Goal: Task Accomplishment & Management: Manage account settings

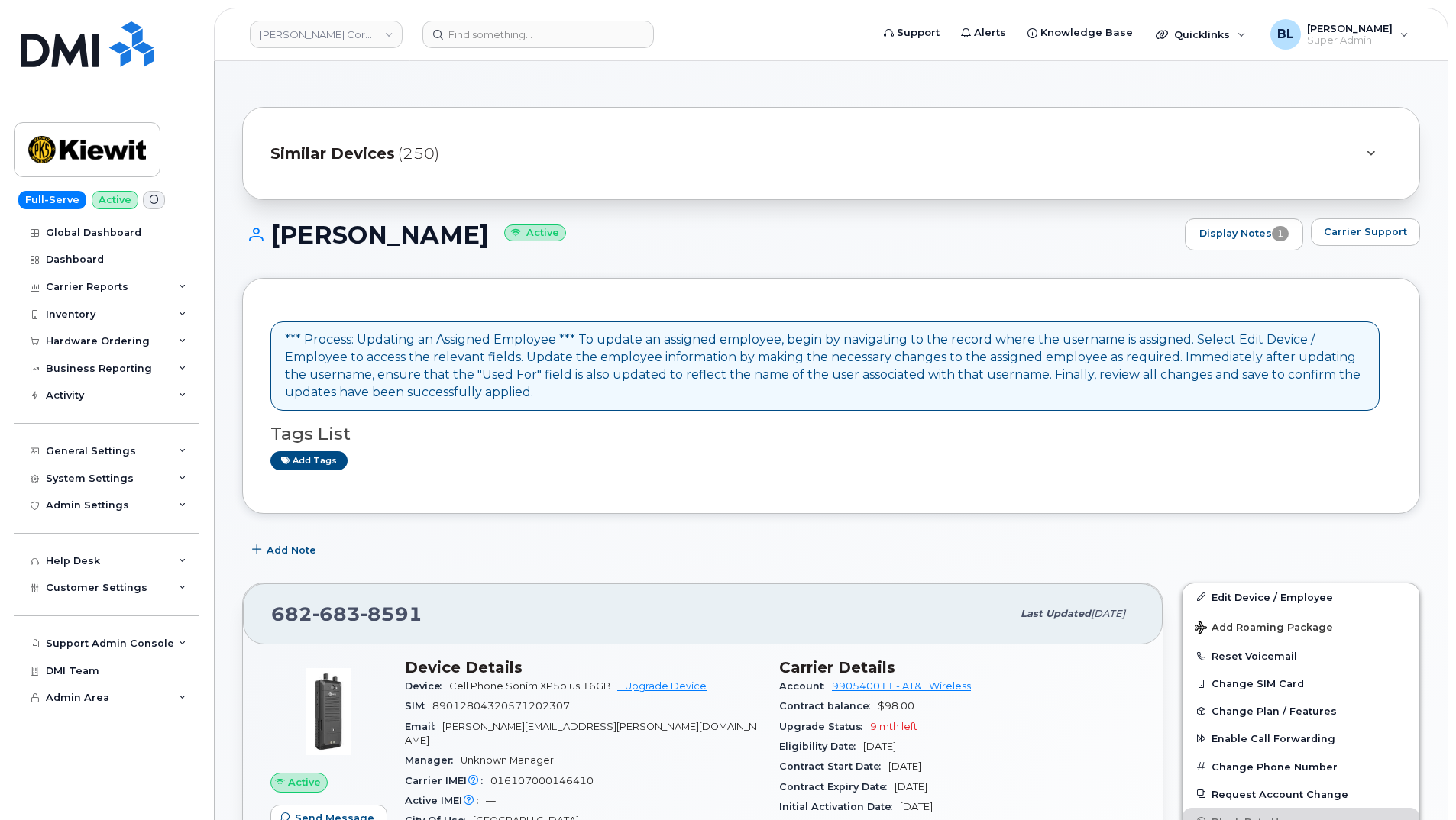
scroll to position [395, 0]
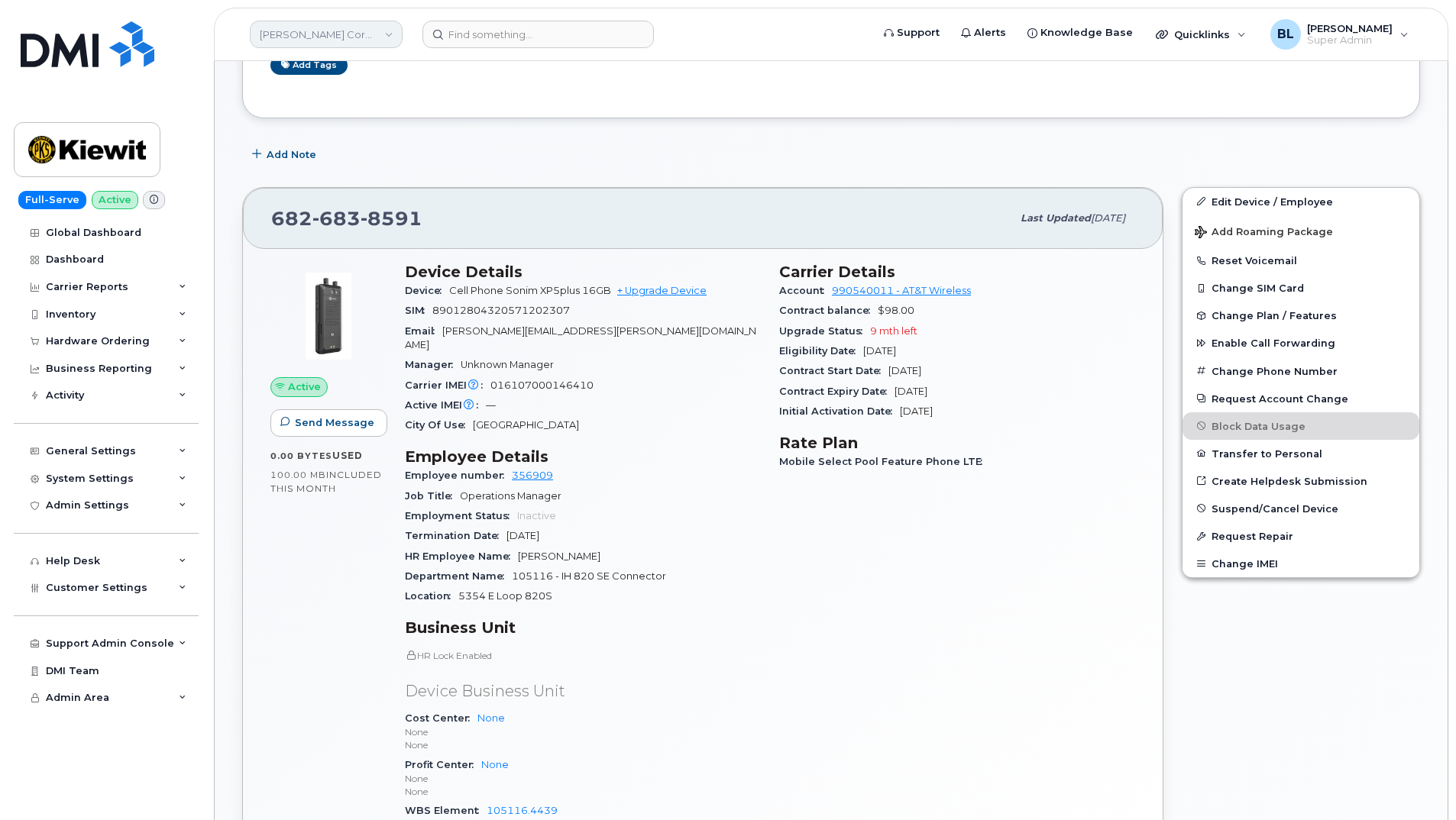
click at [351, 41] on link "[PERSON_NAME] Corporation" at bounding box center [326, 35] width 153 height 28
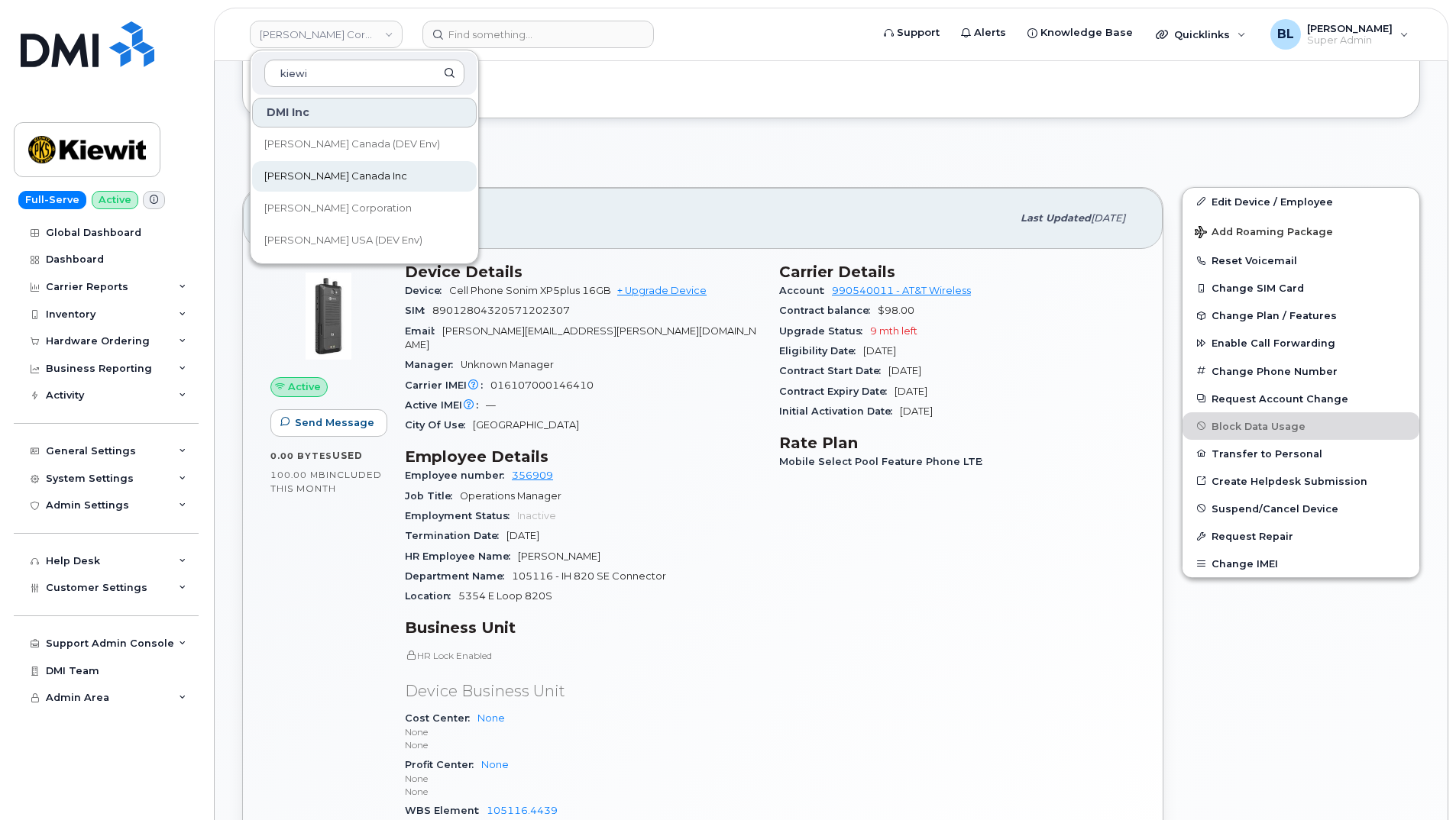
type input "kiewi"
click at [352, 182] on span "[PERSON_NAME] Canada Inc" at bounding box center [336, 175] width 143 height 15
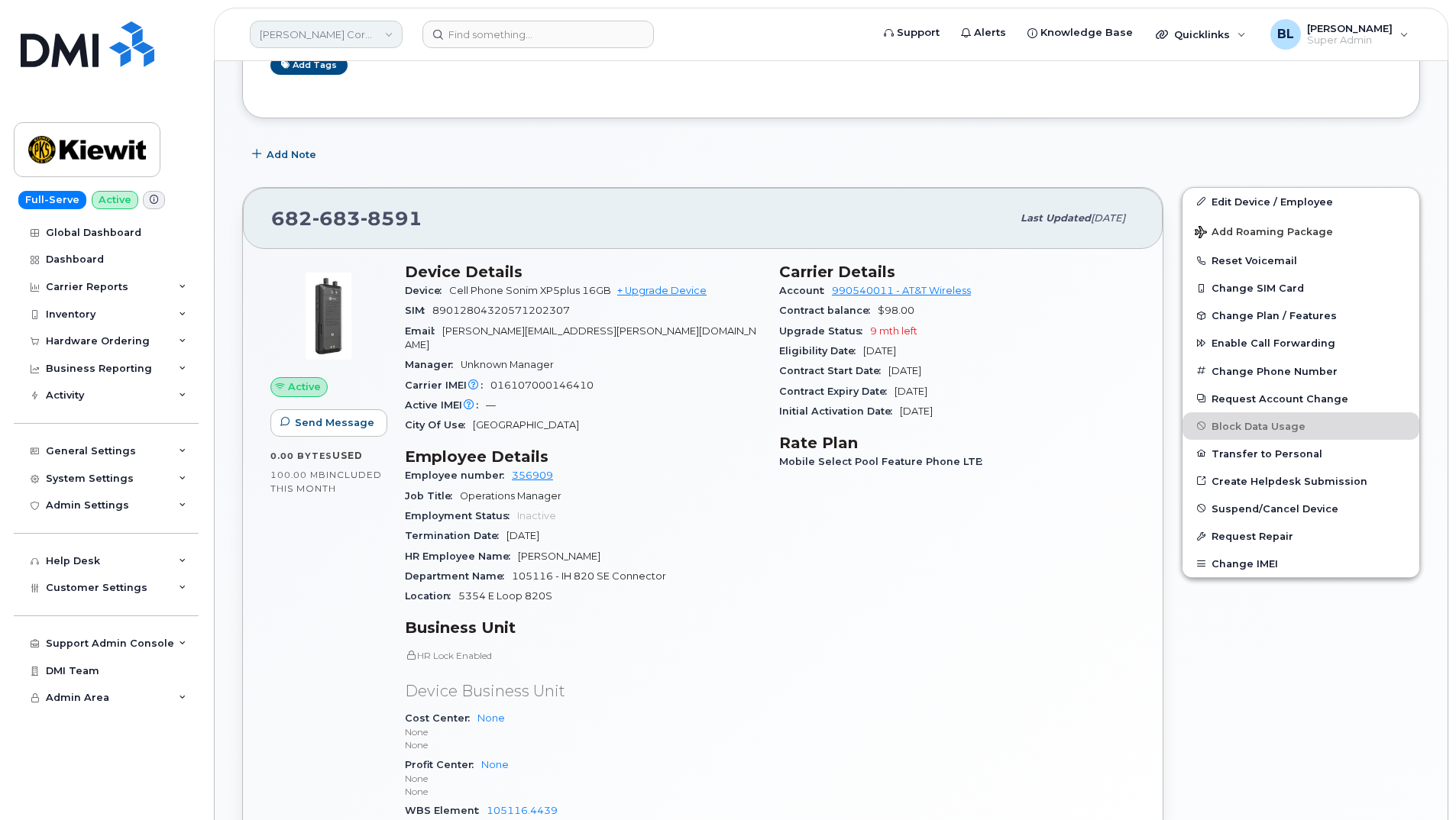
click at [311, 39] on link "Kiewit Corporation" at bounding box center [326, 35] width 153 height 28
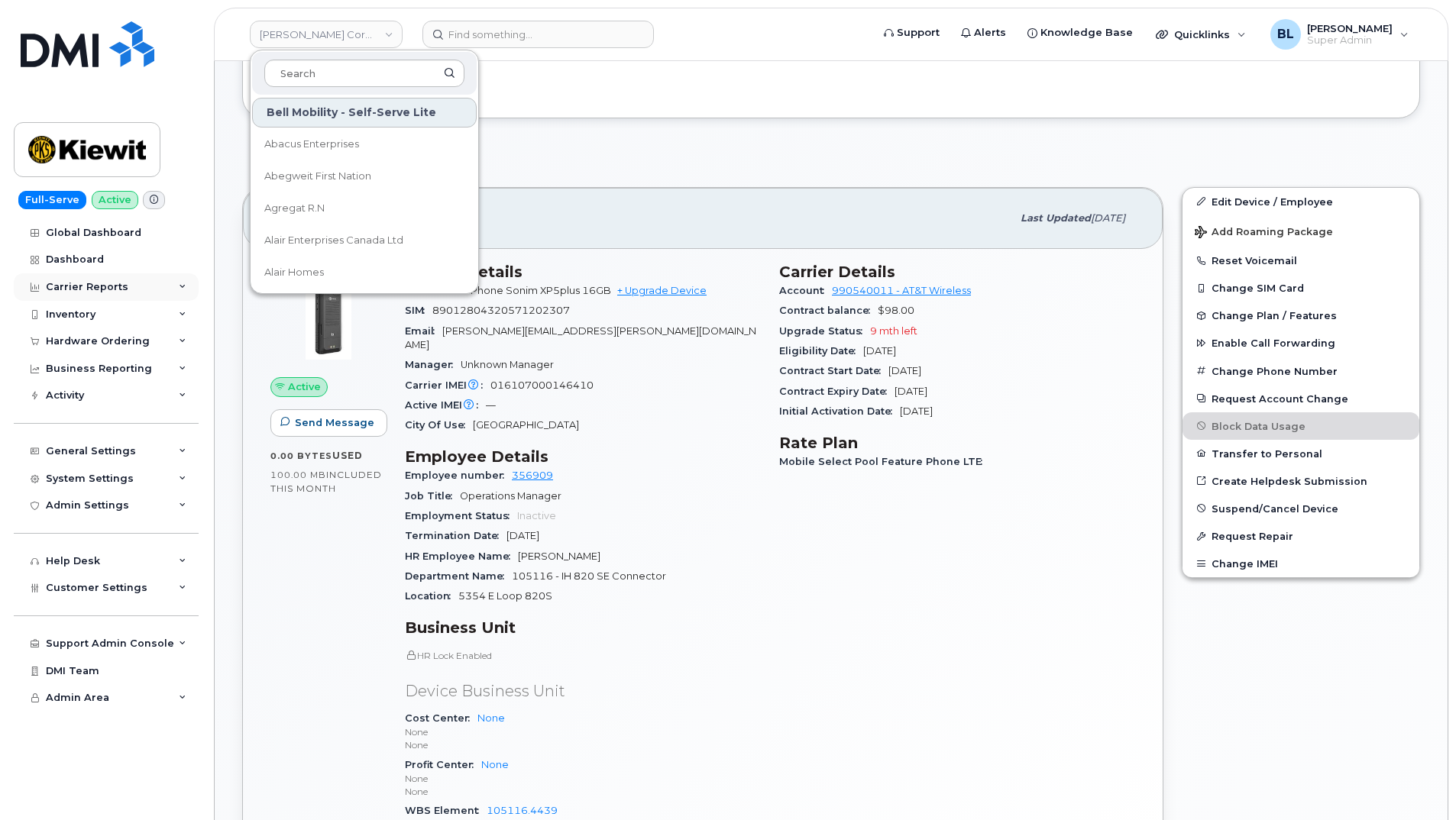
click at [99, 299] on div "Carrier Reports" at bounding box center [106, 287] width 185 height 28
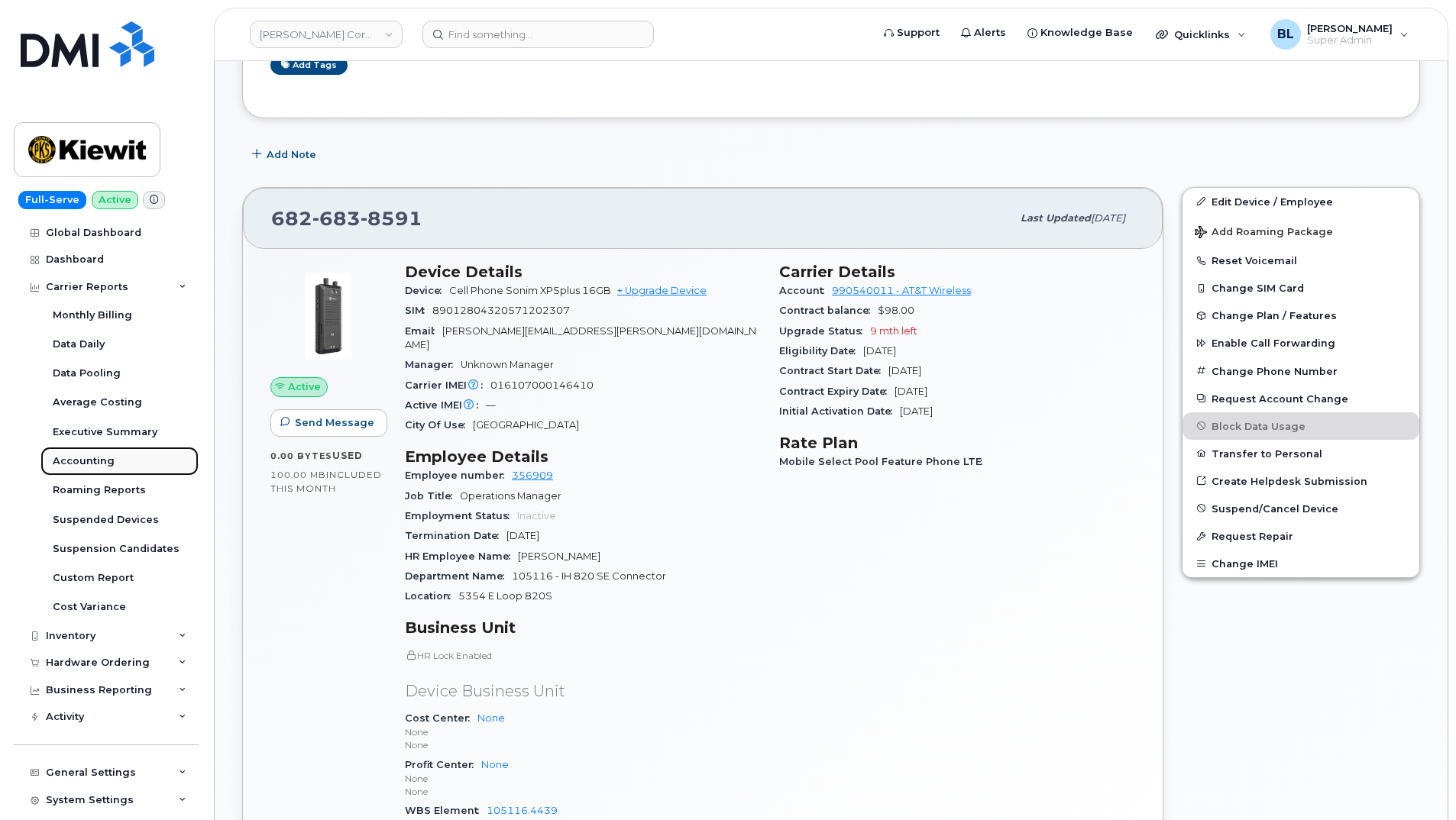
click at [111, 459] on div "Accounting" at bounding box center [83, 461] width 61 height 14
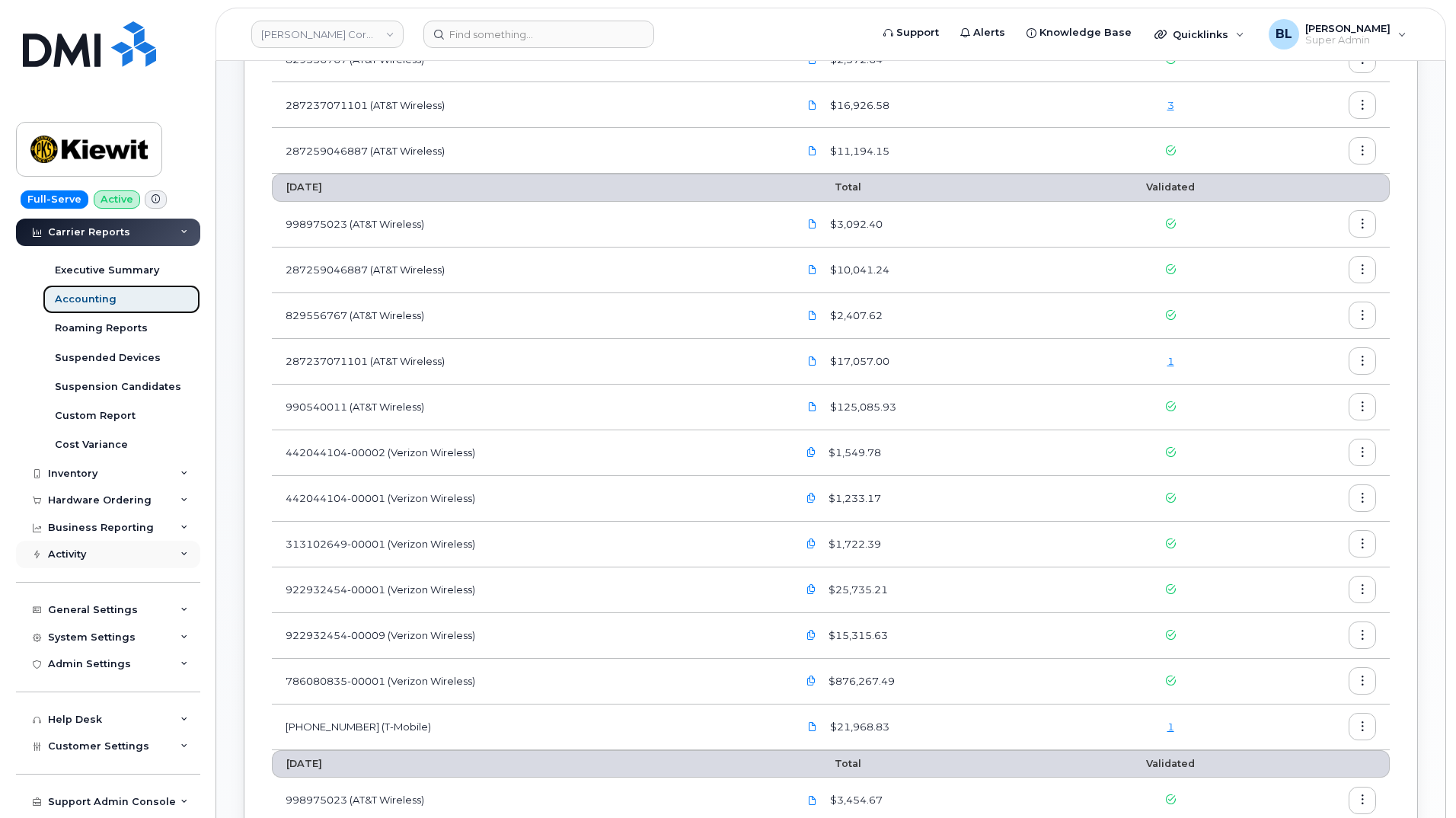
scroll to position [162, 0]
click at [141, 610] on div "General Settings" at bounding box center [106, 609] width 185 height 28
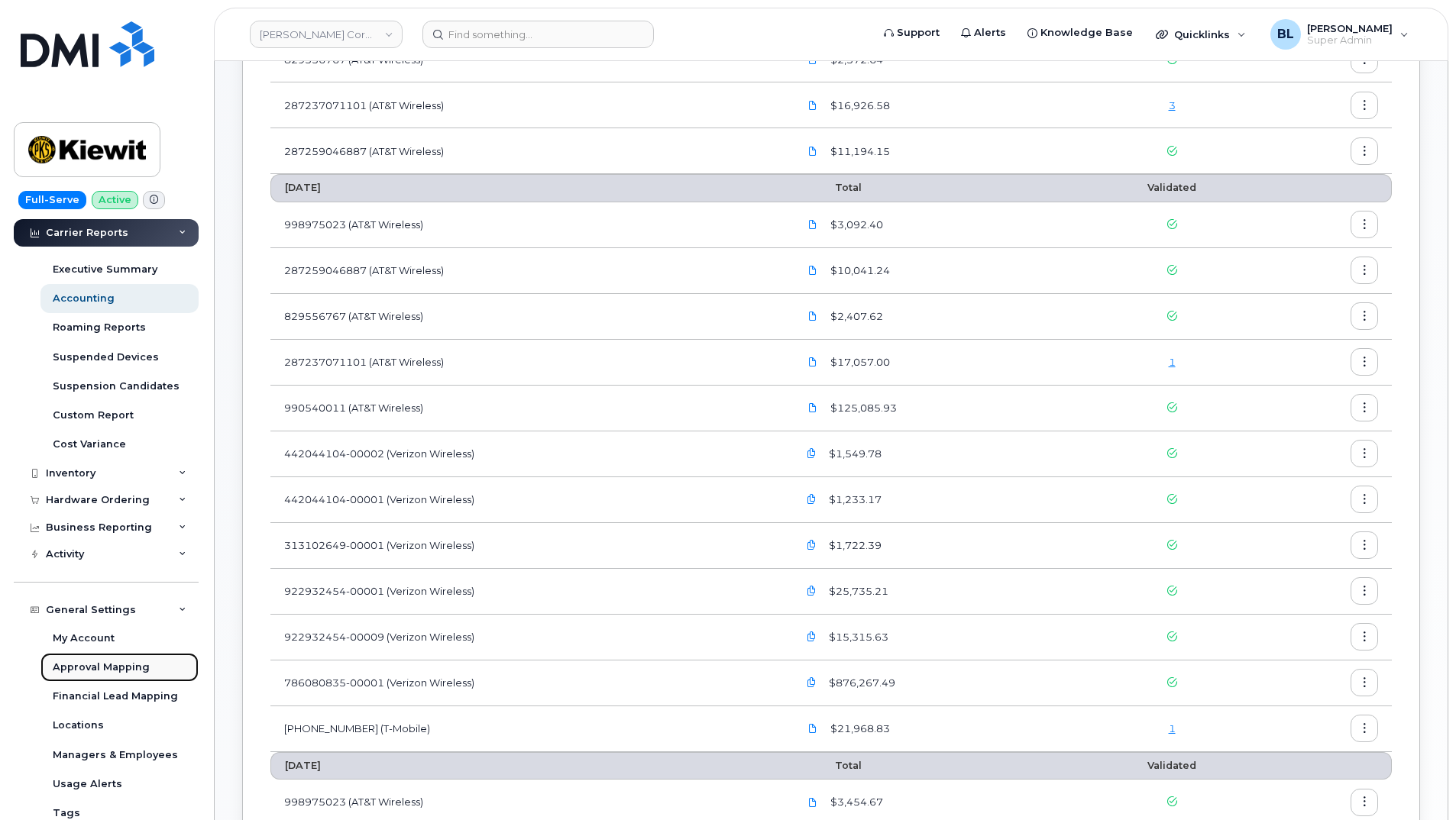
click at [135, 673] on div "Approval Mapping" at bounding box center [101, 667] width 97 height 14
click at [1177, 362] on div "1" at bounding box center [1172, 362] width 153 height 15
click at [1173, 362] on link "1" at bounding box center [1172, 361] width 7 height 12
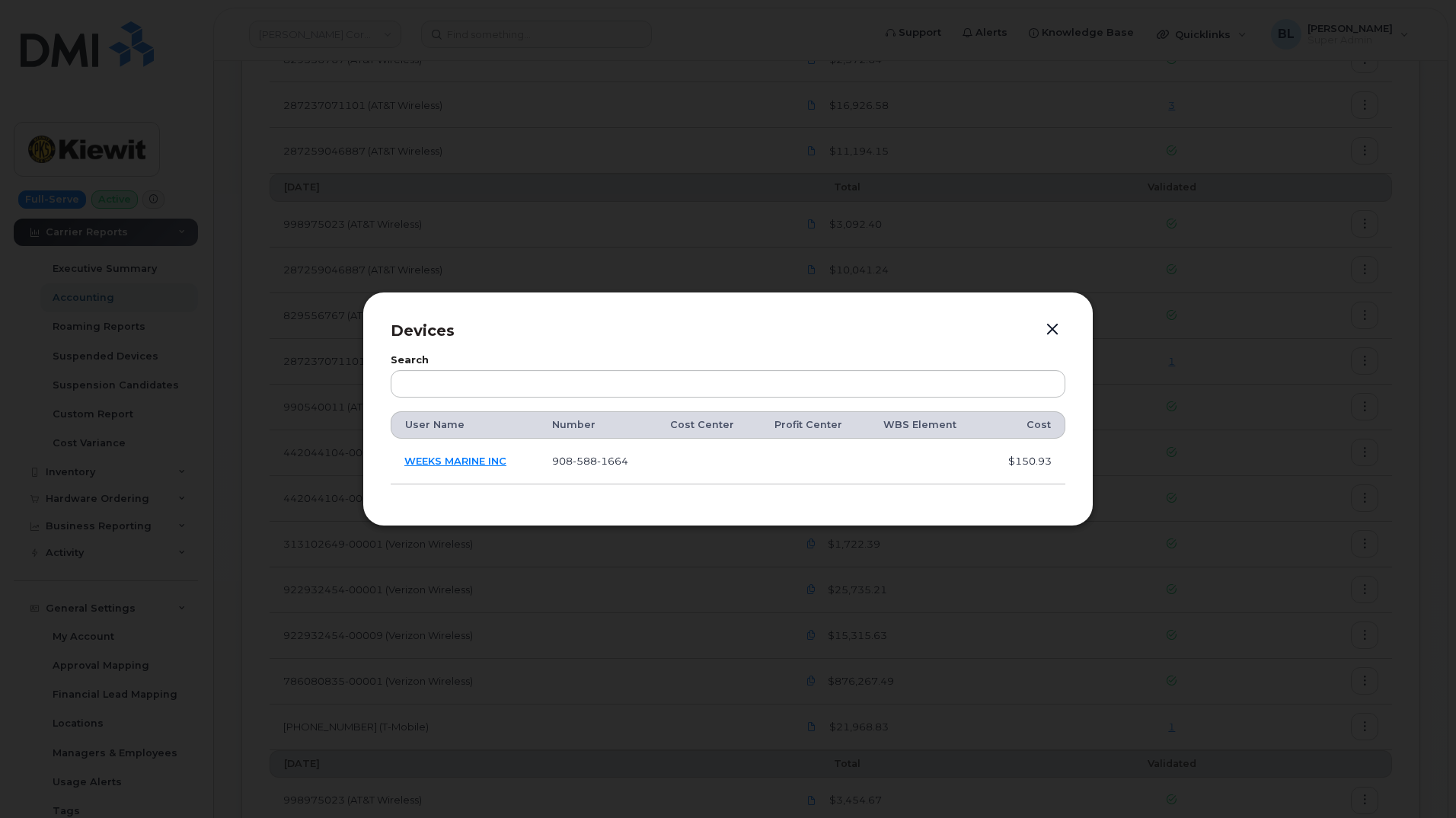
click at [586, 464] on span "588" at bounding box center [585, 460] width 25 height 12
copy span "908 588 1664"
click at [514, 208] on div at bounding box center [728, 409] width 1456 height 818
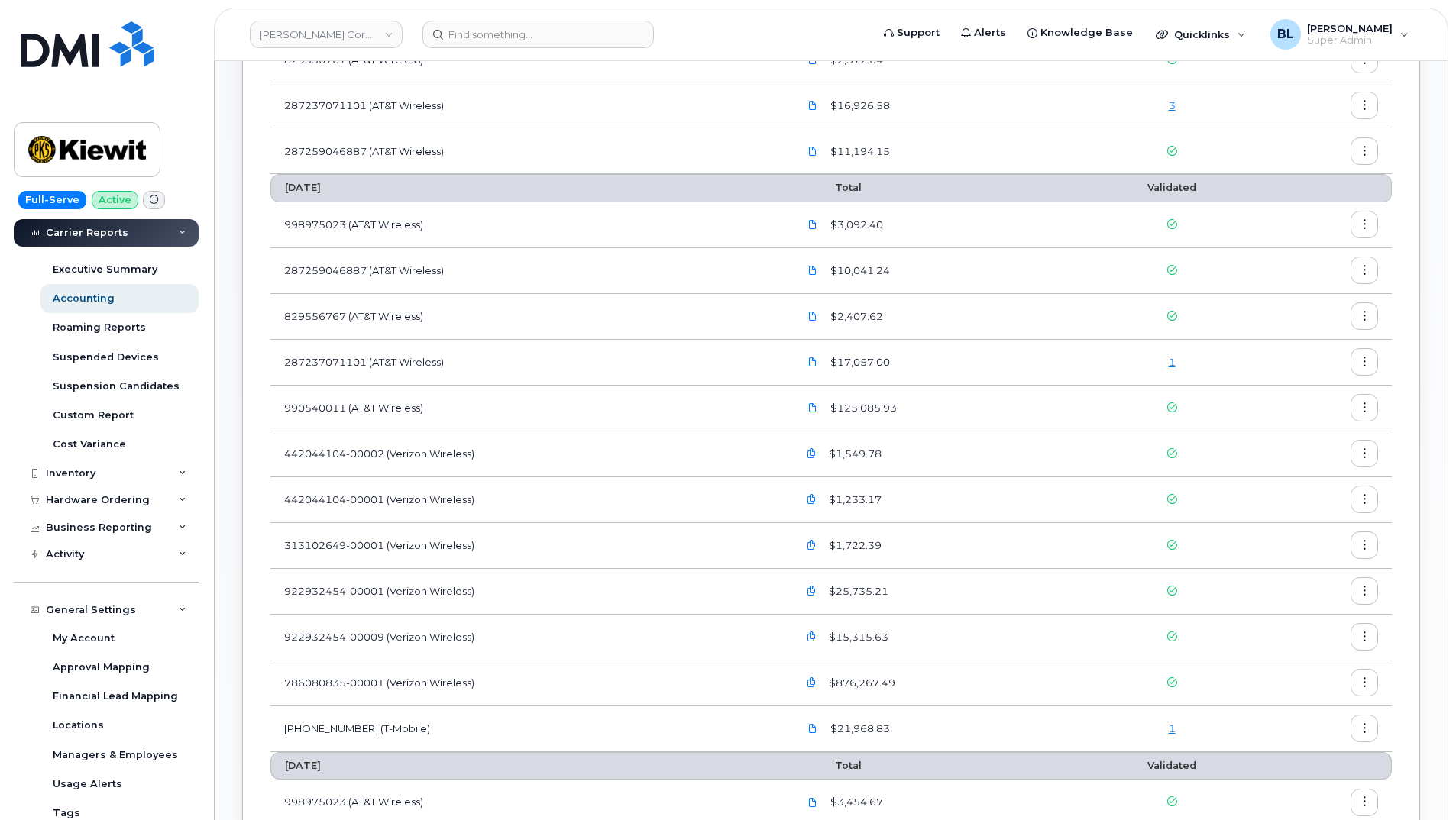
click at [1162, 728] on div "1" at bounding box center [1172, 729] width 153 height 15
click at [1166, 729] on div "1" at bounding box center [1172, 729] width 153 height 15
click at [1171, 729] on link "1" at bounding box center [1172, 728] width 7 height 12
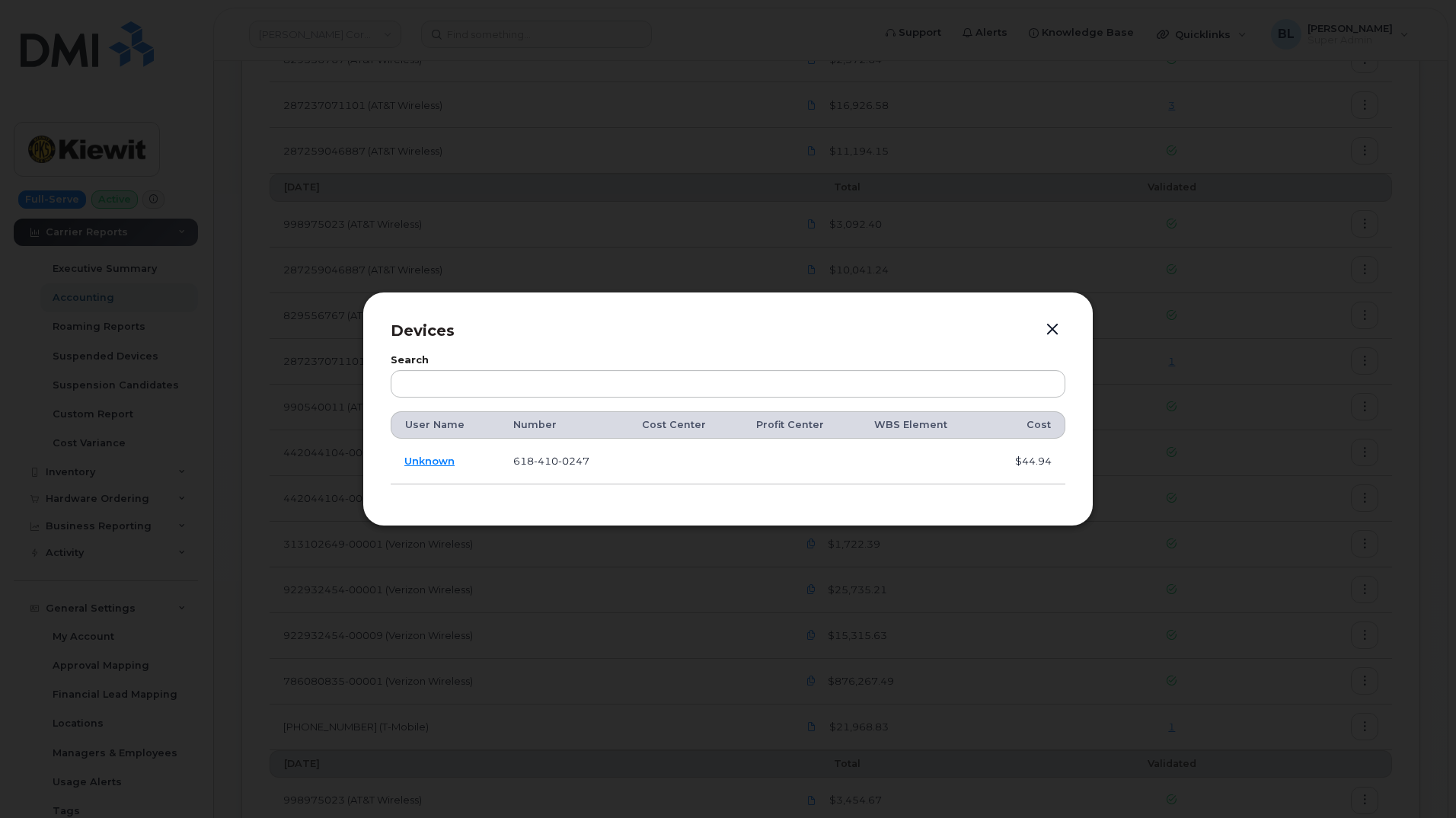
click at [545, 461] on span "410" at bounding box center [546, 460] width 25 height 12
copy span "618 410 0247"
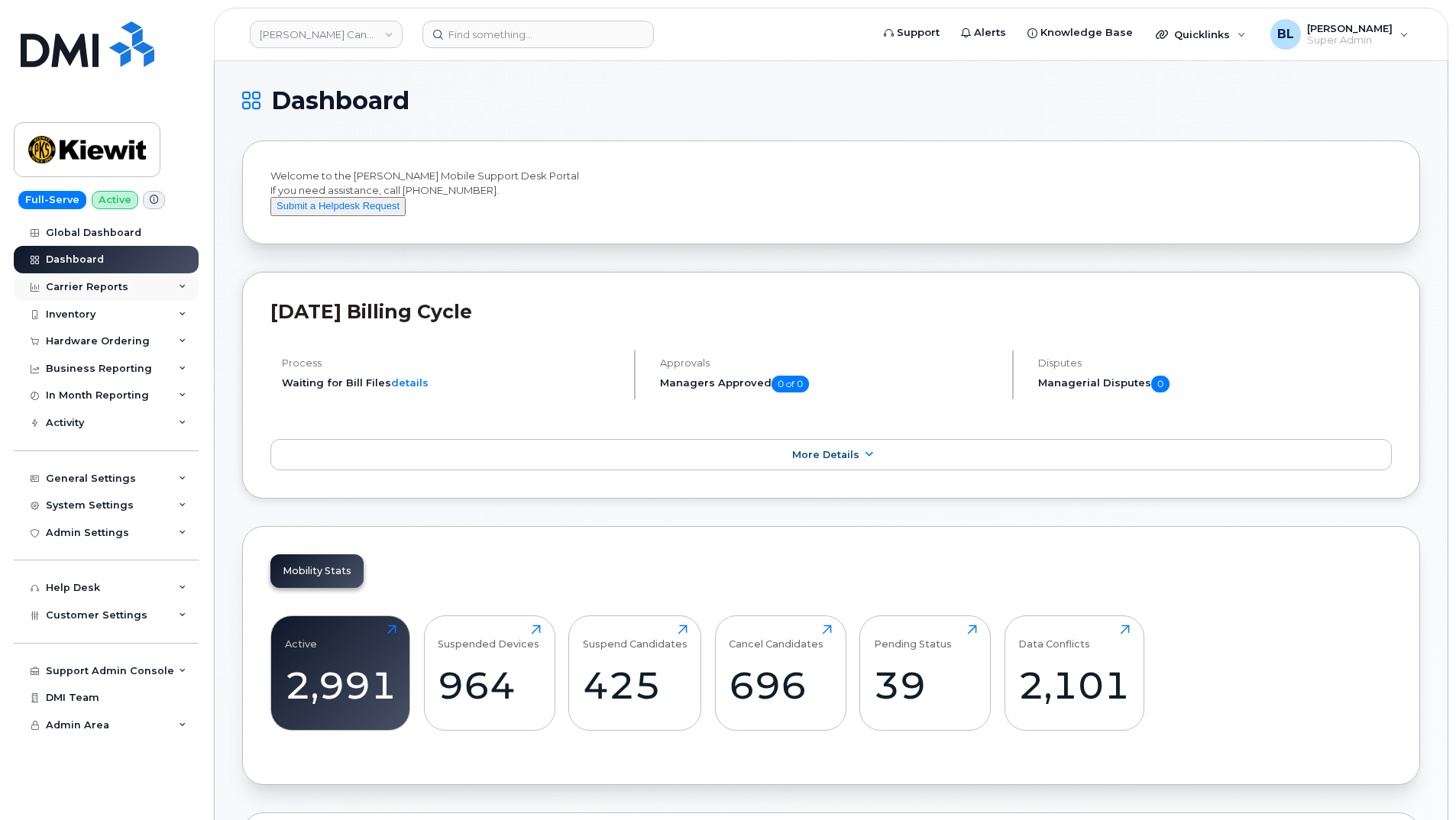
click at [152, 295] on div "Carrier Reports" at bounding box center [106, 287] width 185 height 28
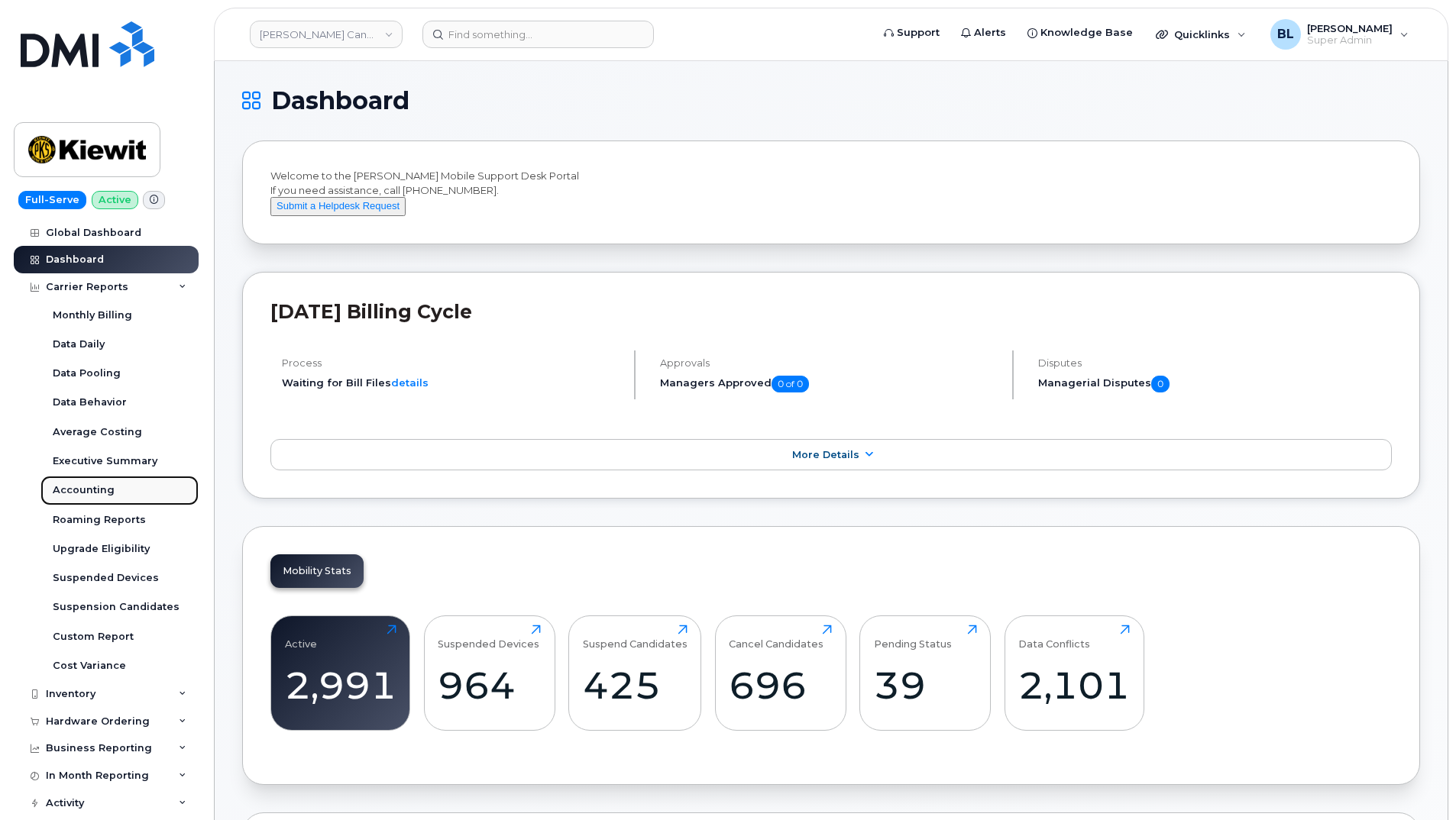
click at [124, 499] on link "Accounting" at bounding box center [120, 489] width 158 height 29
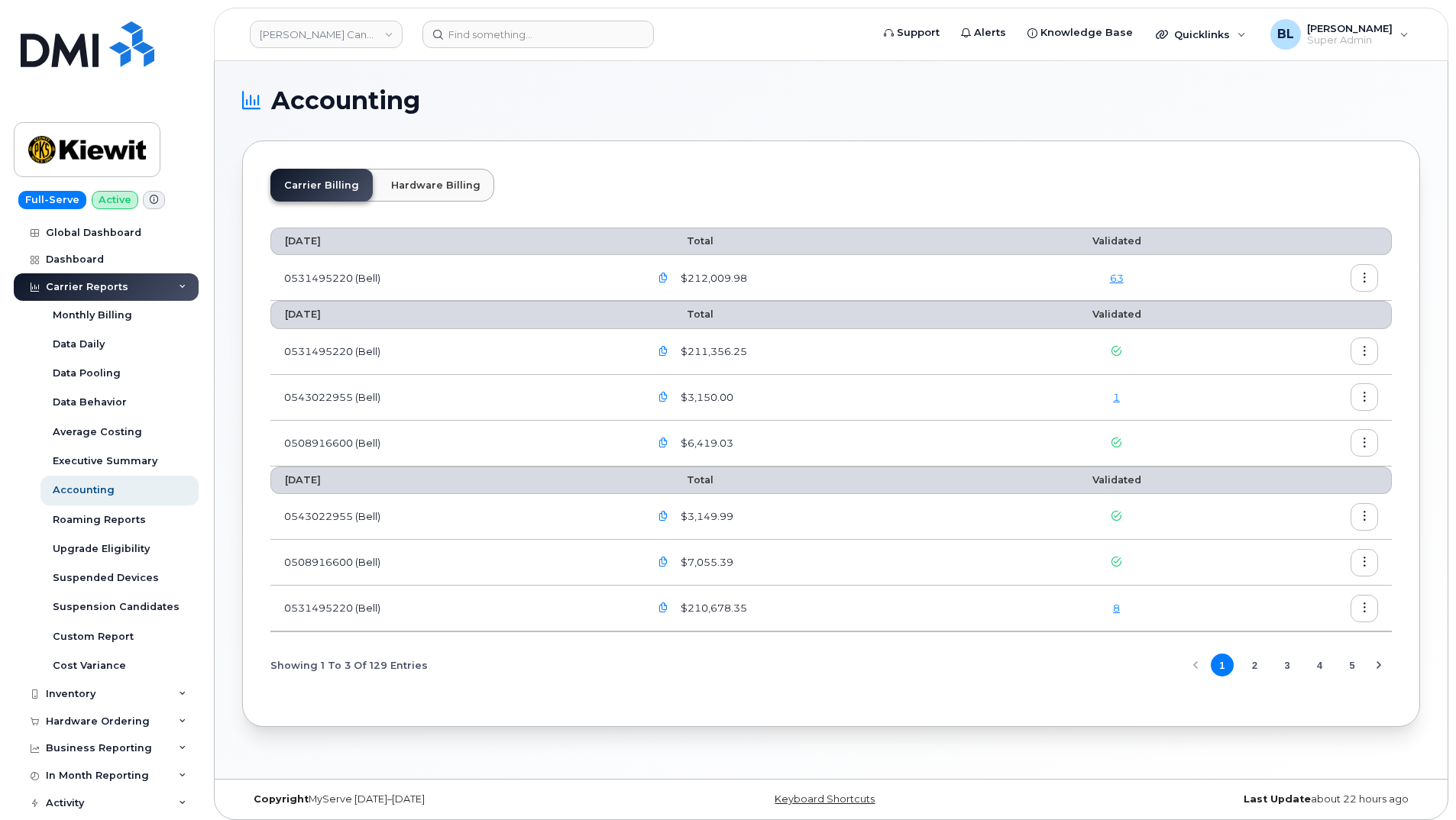
click at [489, 51] on header "Kiewit Canada Inc Support Alerts Knowledge Base Quicklinks Suspend / Cancel Dev…" at bounding box center [831, 35] width 1234 height 53
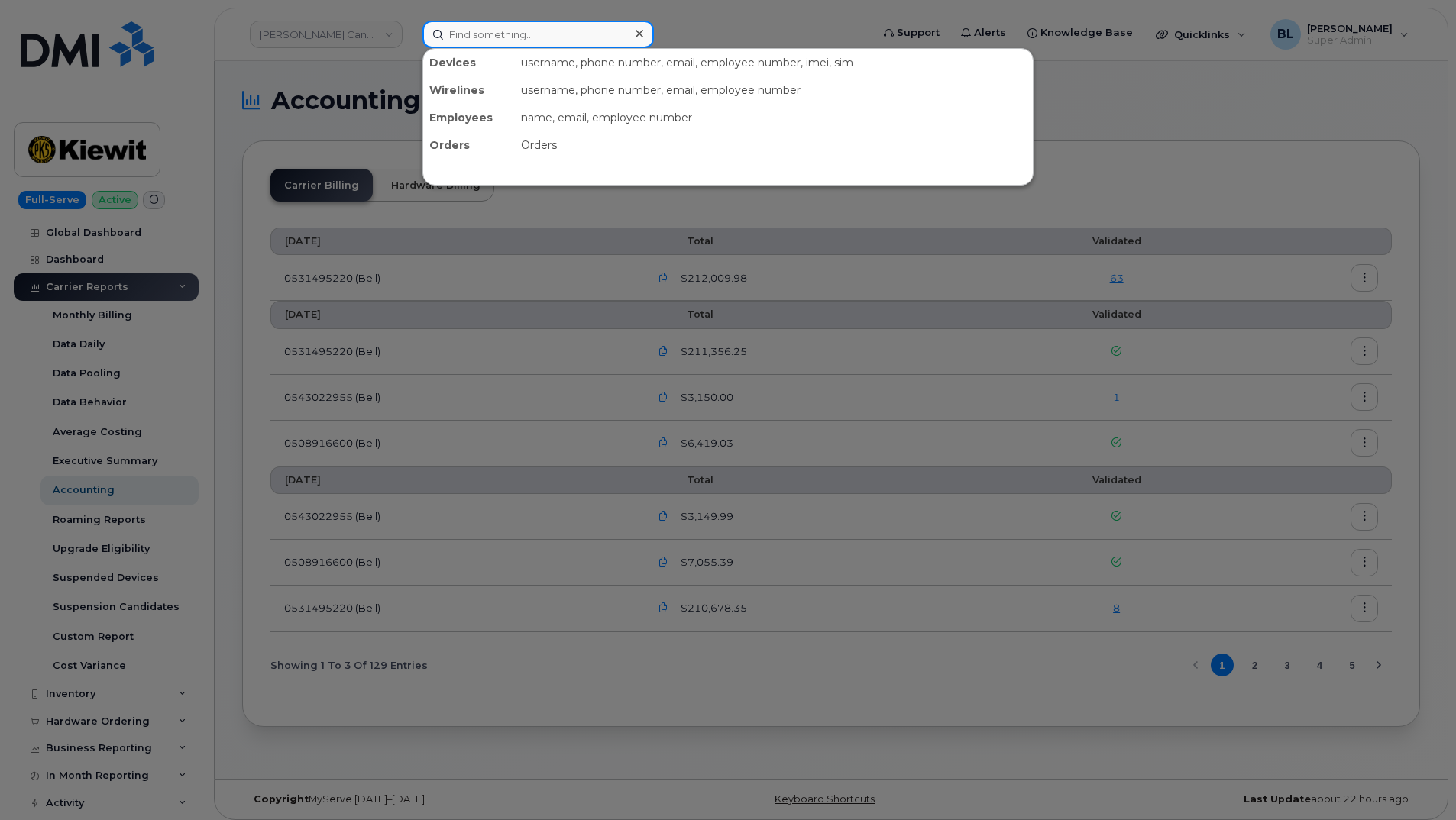
click at [512, 48] on input at bounding box center [538, 35] width 232 height 28
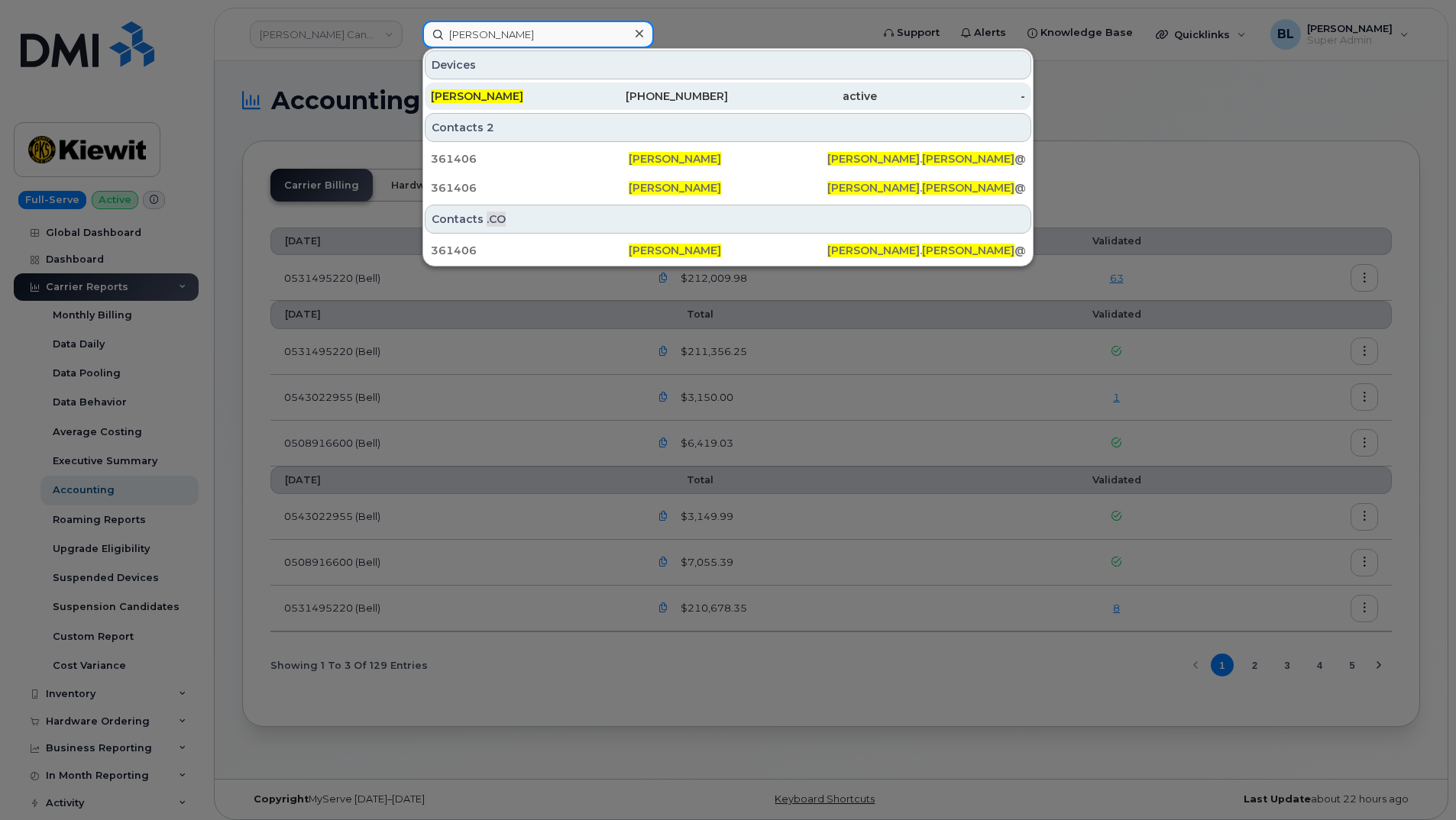
type input "Daniel buffington"
click at [632, 93] on div "402-290-6578" at bounding box center [654, 95] width 149 height 15
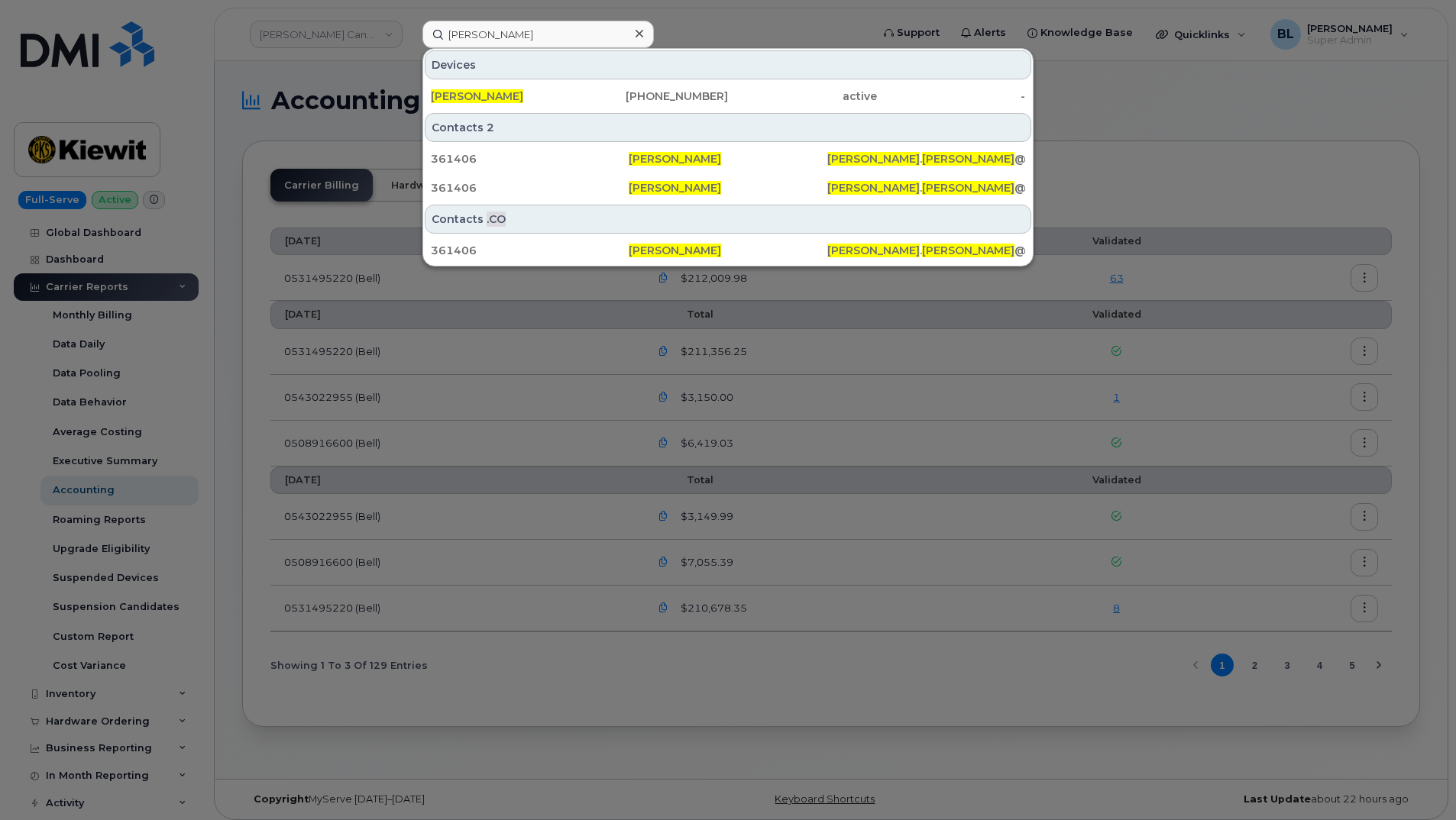
click at [308, 137] on div at bounding box center [728, 410] width 1456 height 820
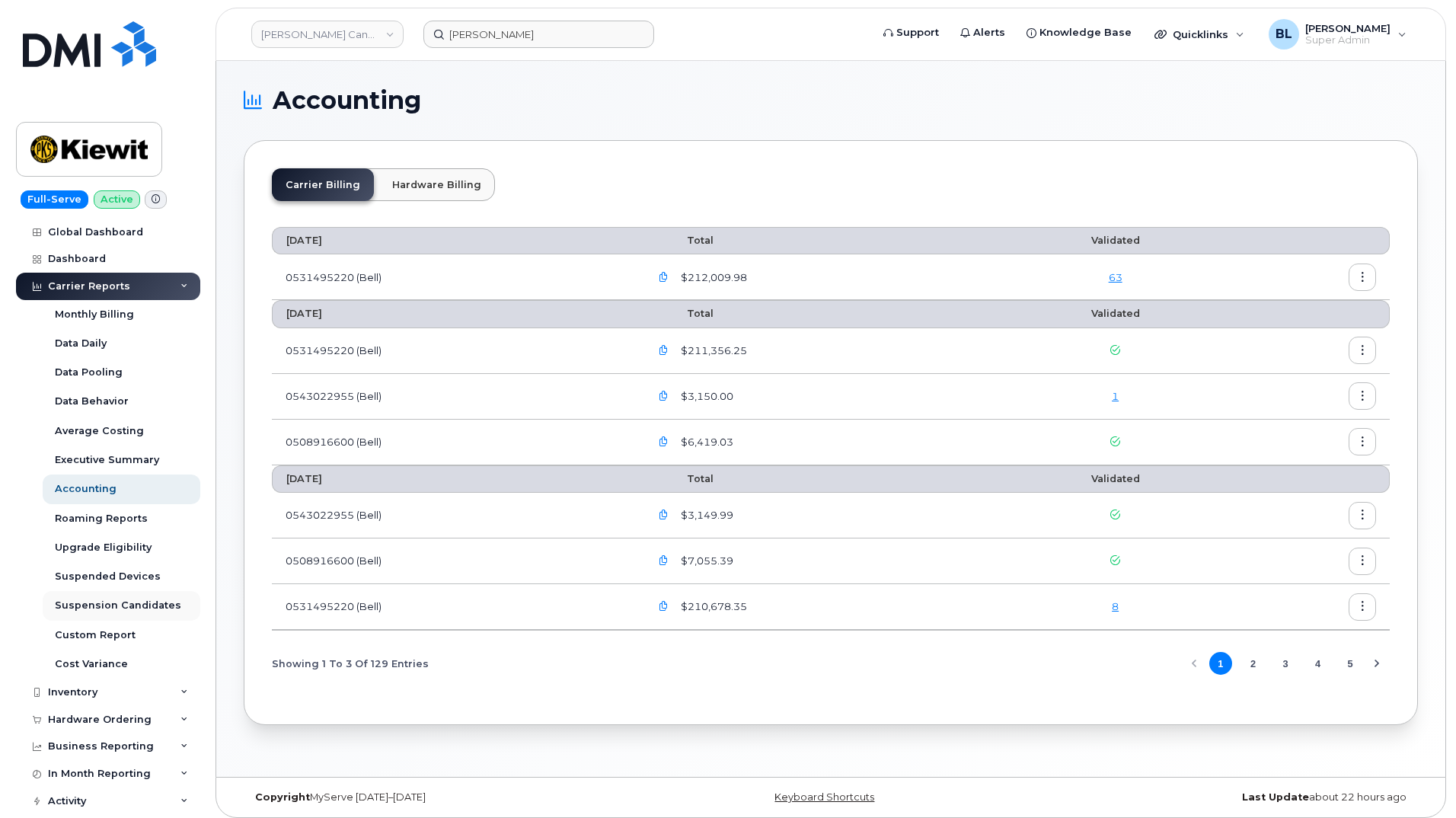
scroll to position [297, 0]
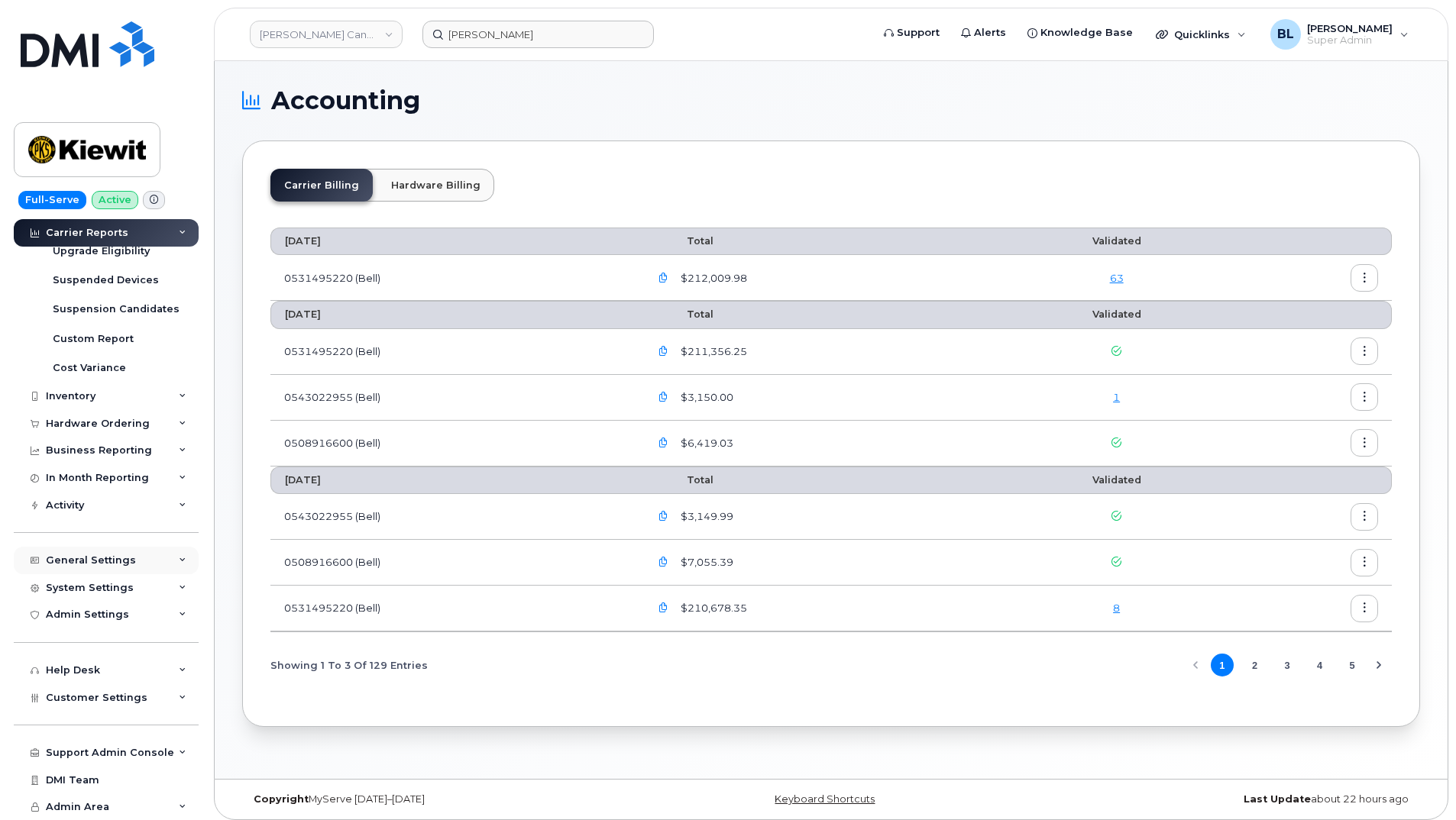
click at [135, 557] on div "General Settings" at bounding box center [106, 561] width 185 height 28
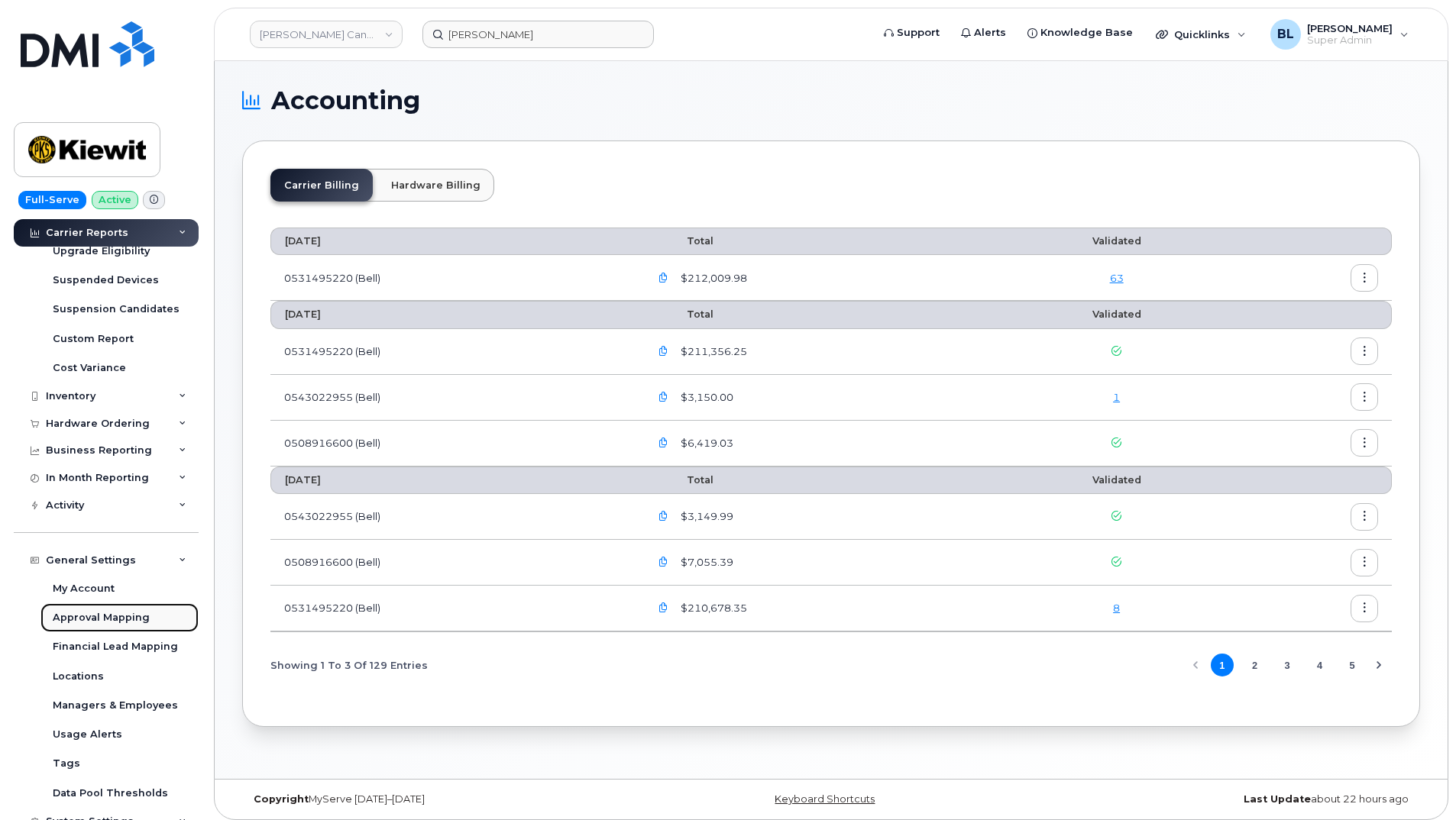
click at [125, 619] on div "Approval Mapping" at bounding box center [101, 618] width 97 height 14
click at [1116, 401] on link "1" at bounding box center [1116, 397] width 7 height 12
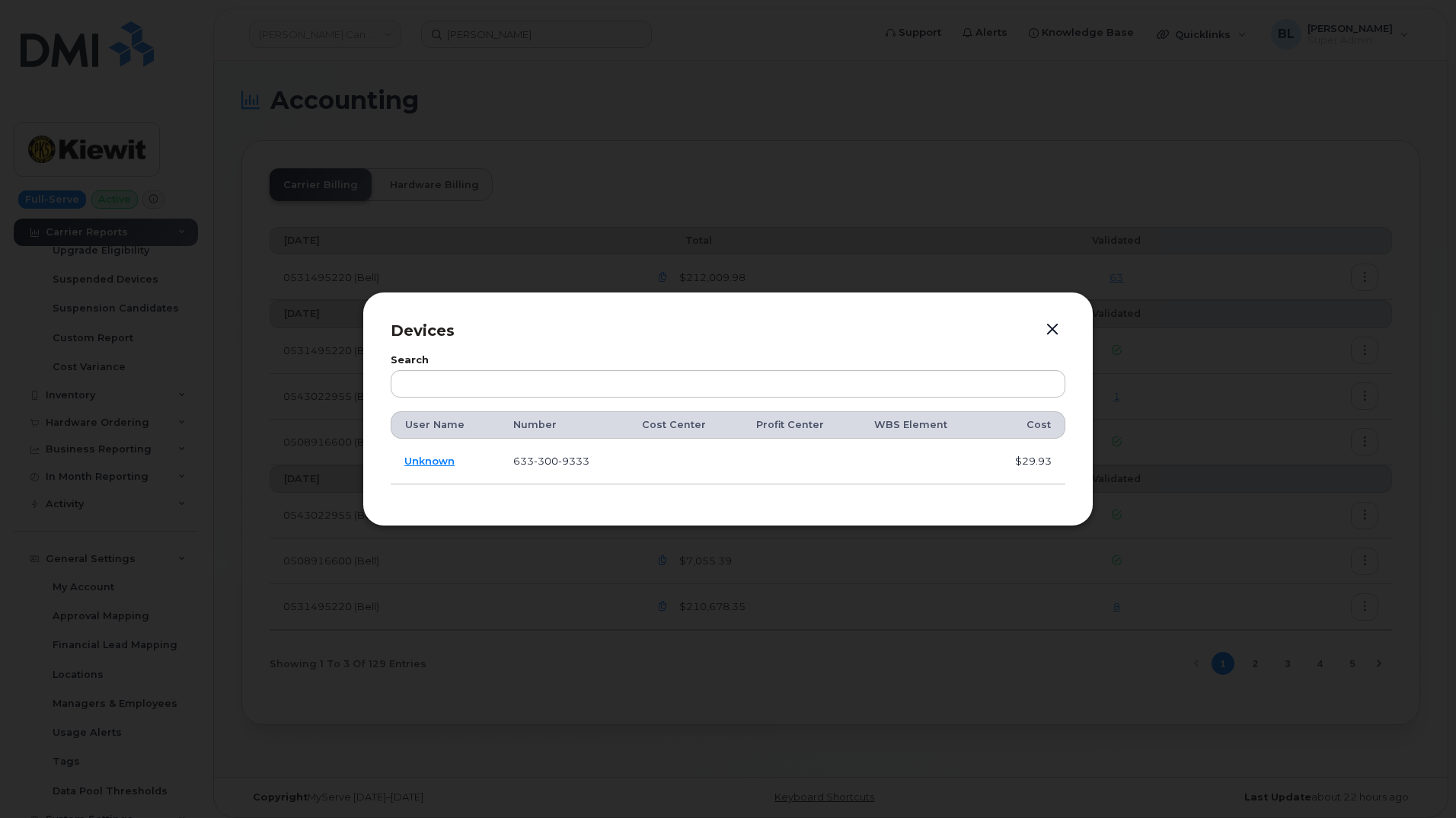
click at [543, 461] on span "300" at bounding box center [546, 460] width 25 height 12
copy span "633 300 9333"
click at [562, 467] on span "9333" at bounding box center [574, 460] width 32 height 12
click at [545, 461] on span "300" at bounding box center [546, 460] width 25 height 12
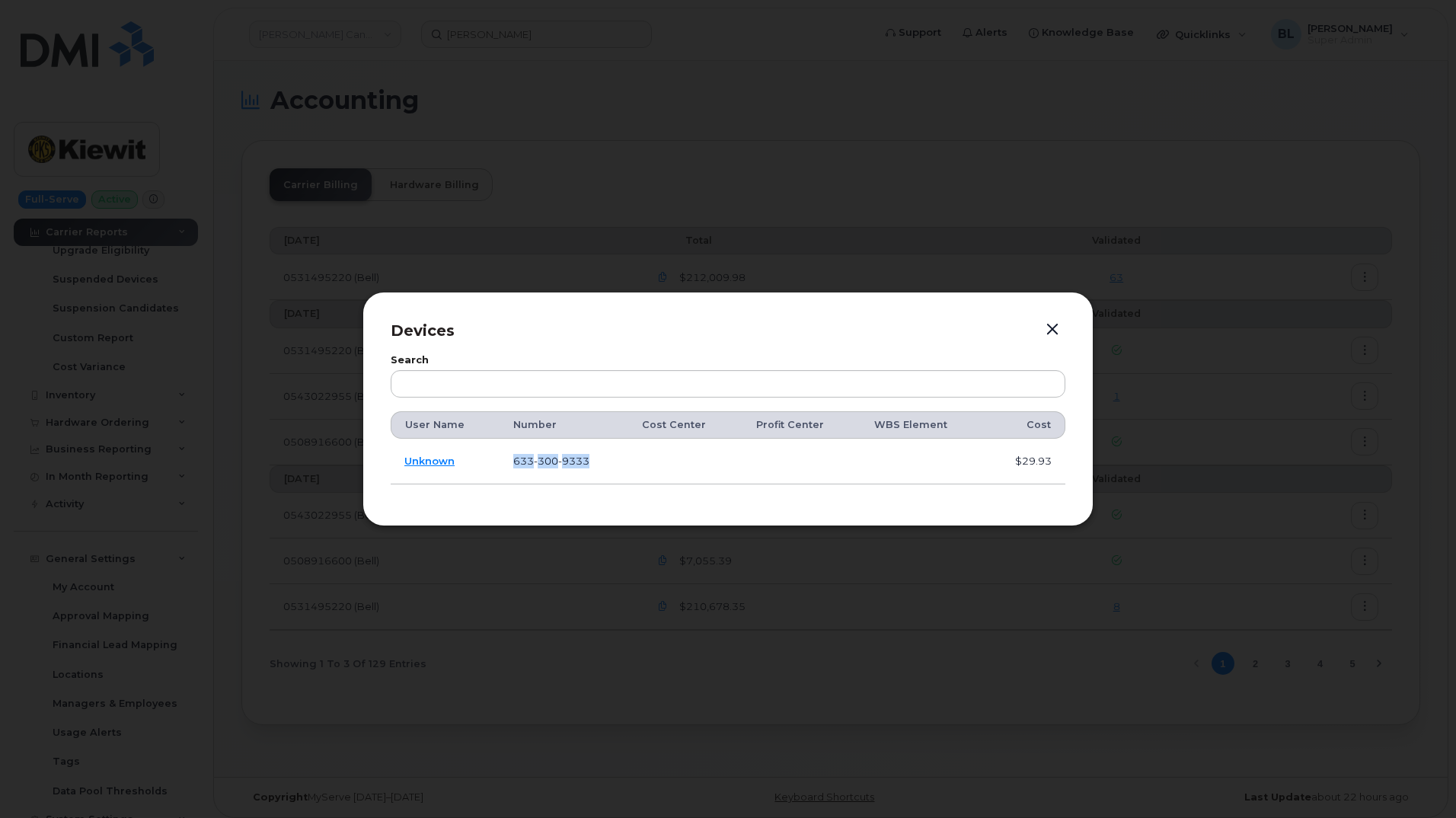
click at [545, 461] on span "300" at bounding box center [546, 460] width 25 height 12
copy span "633 300 9333"
click at [424, 461] on link "Unknown" at bounding box center [429, 460] width 50 height 12
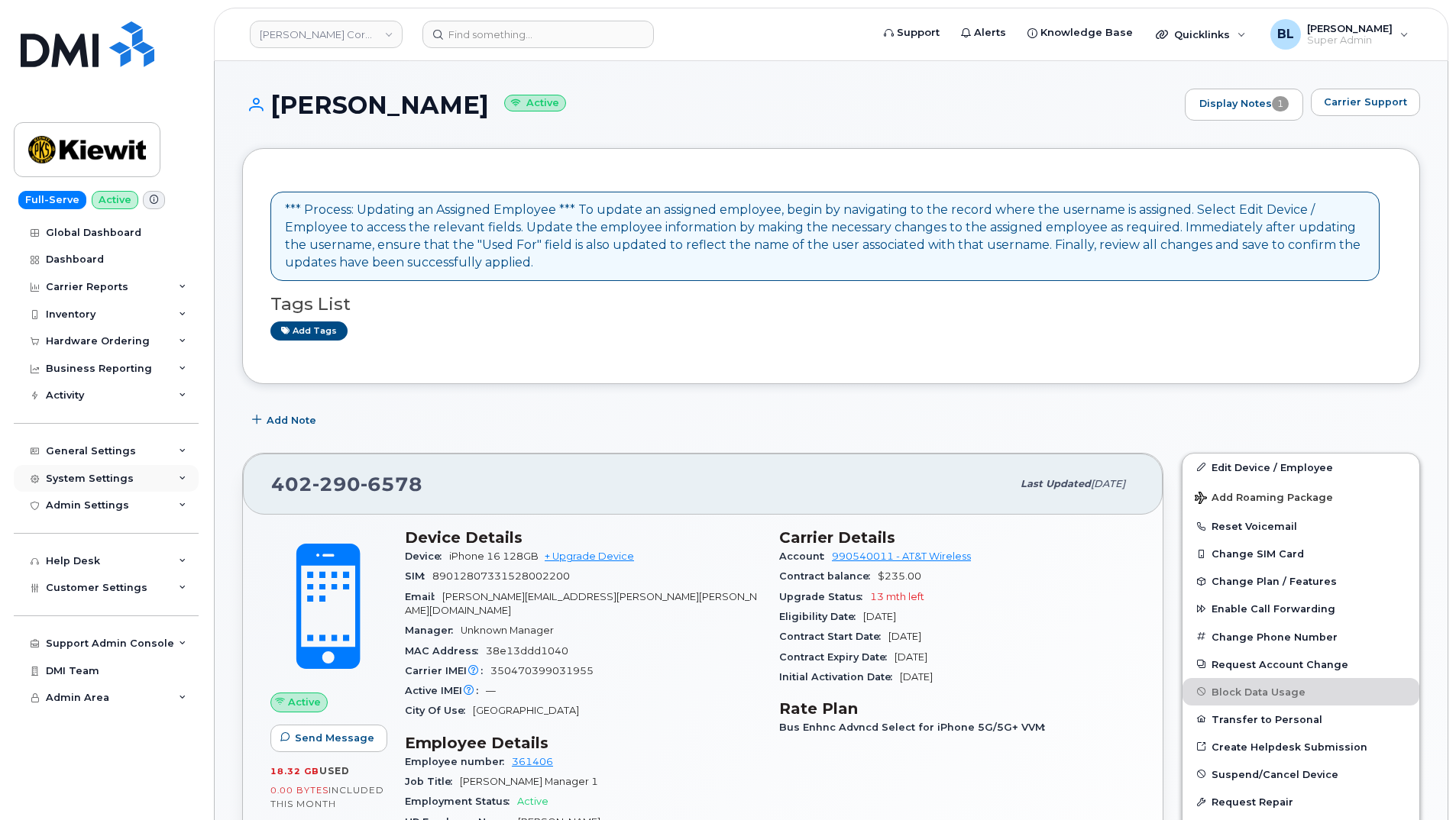
click at [112, 481] on div "System Settings" at bounding box center [89, 478] width 88 height 12
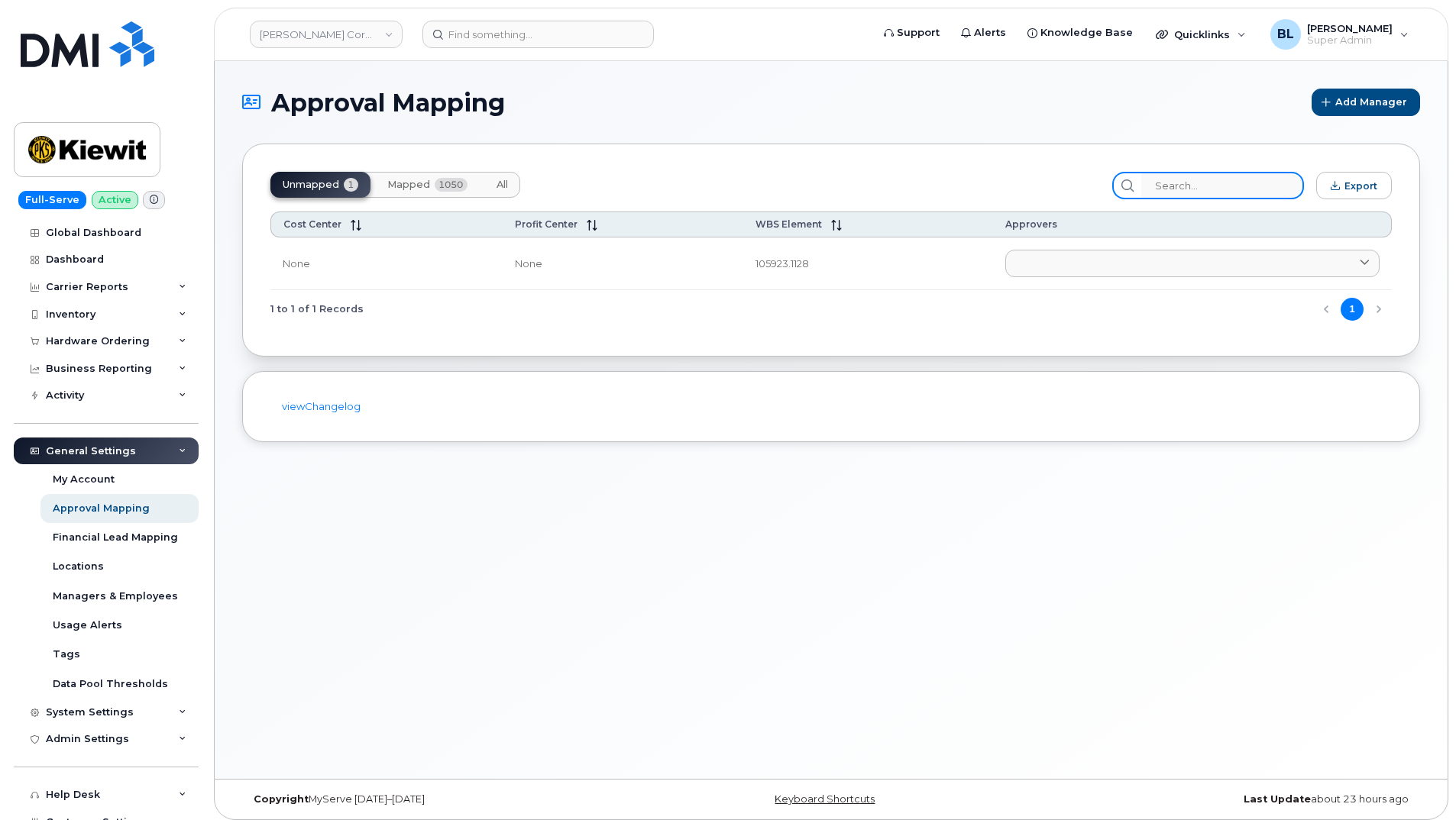
click at [1226, 177] on input "search" at bounding box center [1222, 185] width 162 height 28
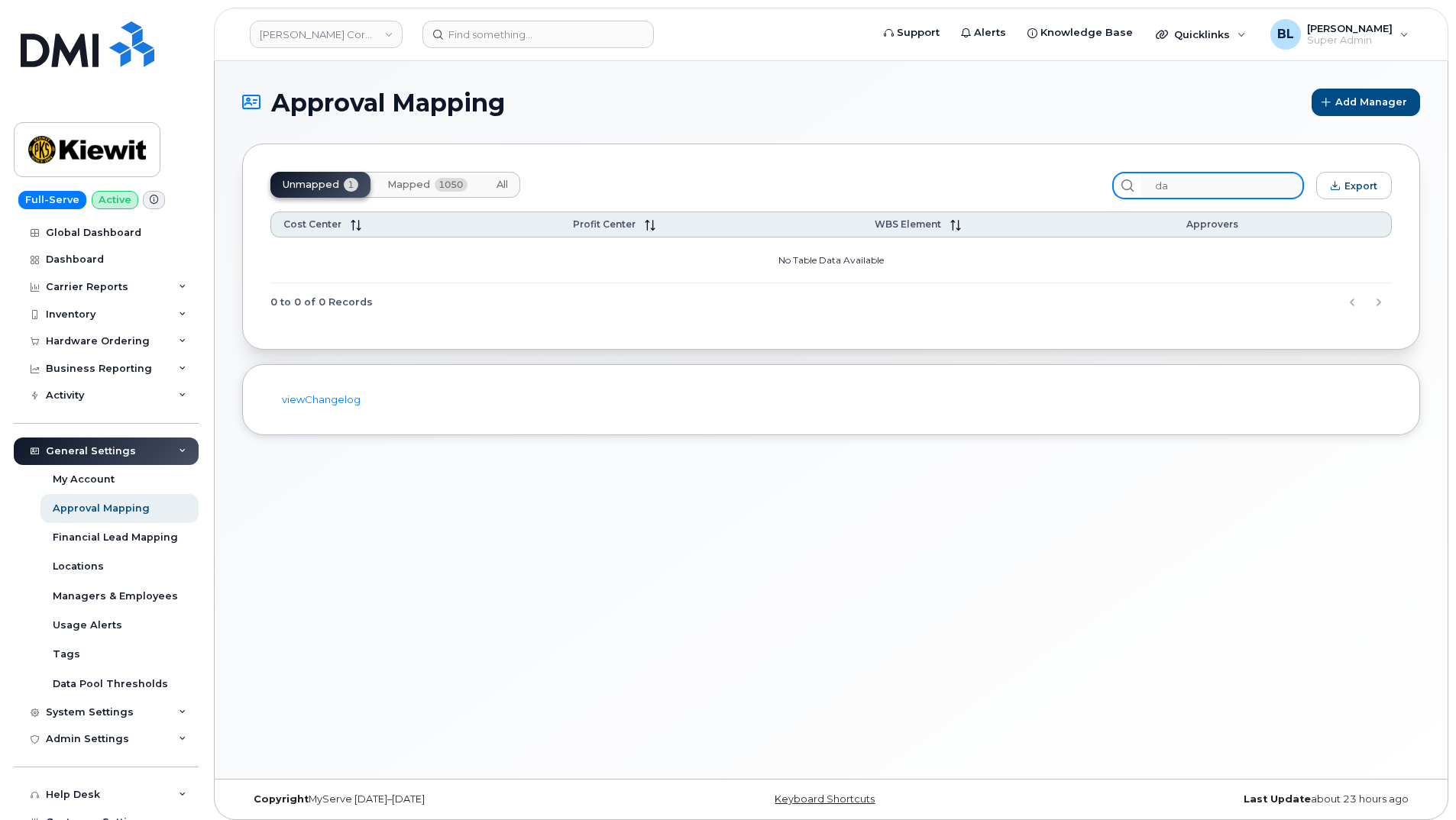
type input "d"
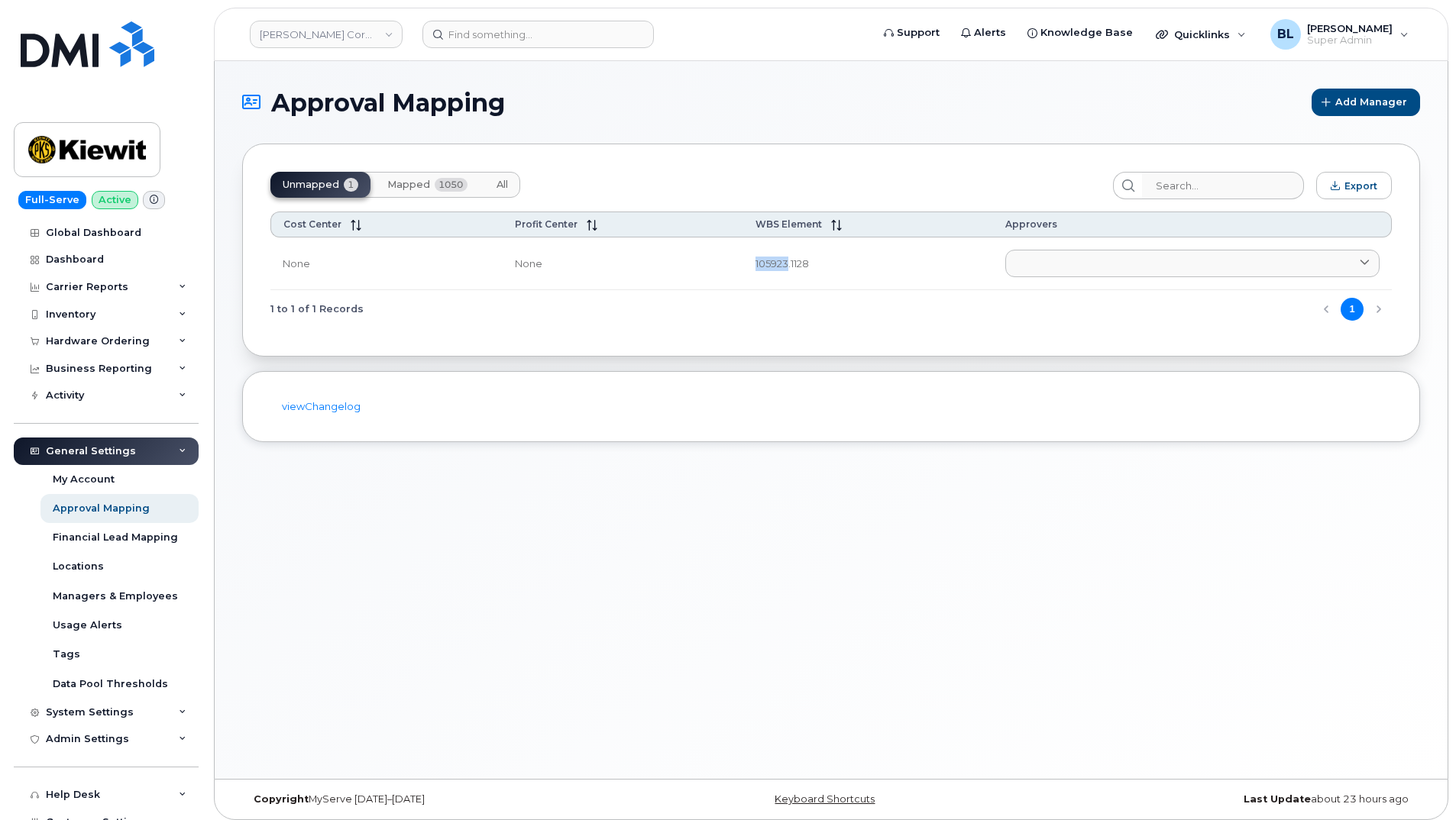
drag, startPoint x: 748, startPoint y: 267, endPoint x: 782, endPoint y: 280, distance: 36.4
click at [782, 280] on td "105923.1128" at bounding box center [867, 263] width 249 height 52
copy td "105923"
click at [442, 185] on span "1050" at bounding box center [451, 185] width 33 height 14
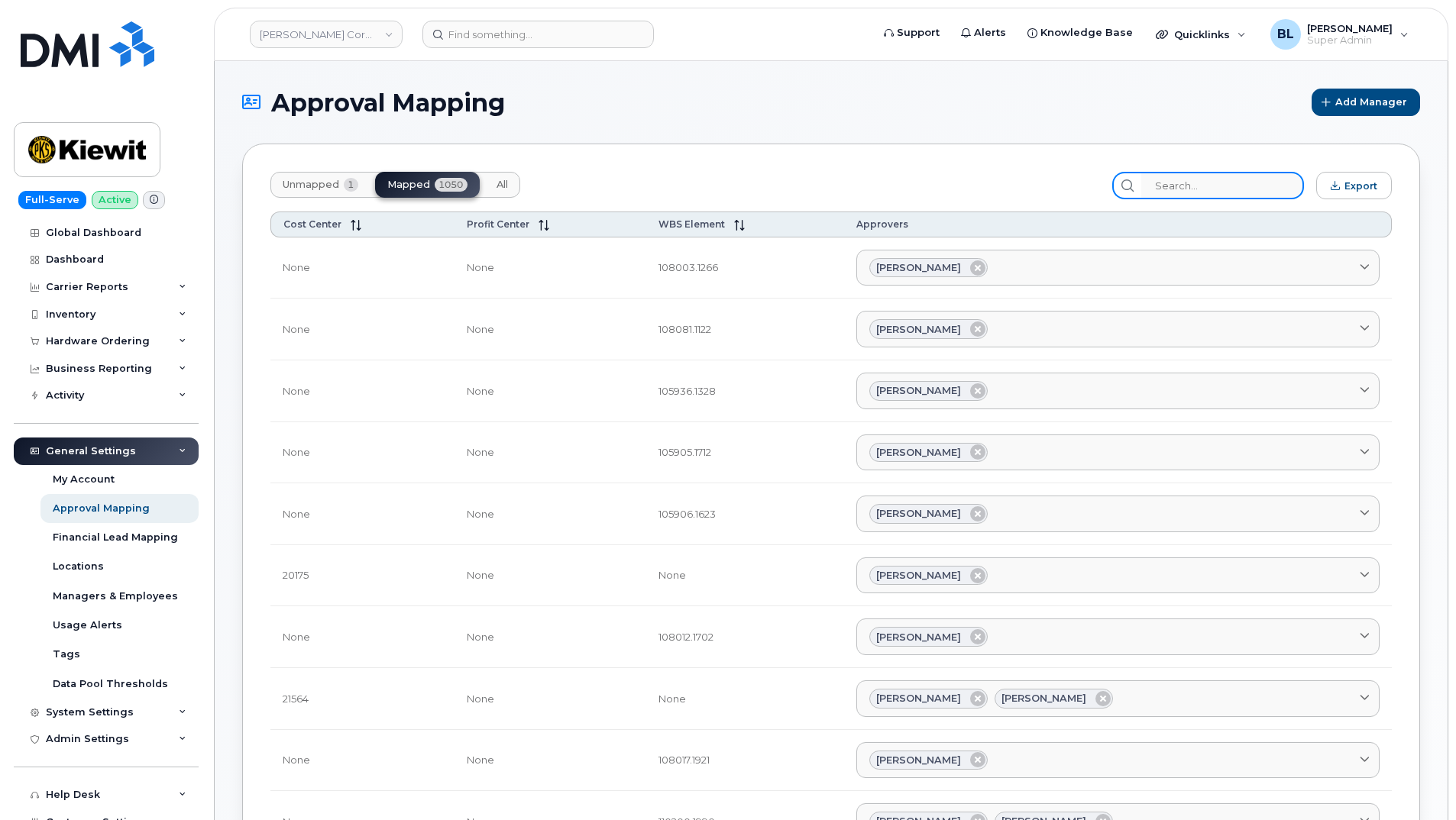
click at [1242, 179] on input "search" at bounding box center [1222, 185] width 162 height 28
paste input "105923"
type input "105923"
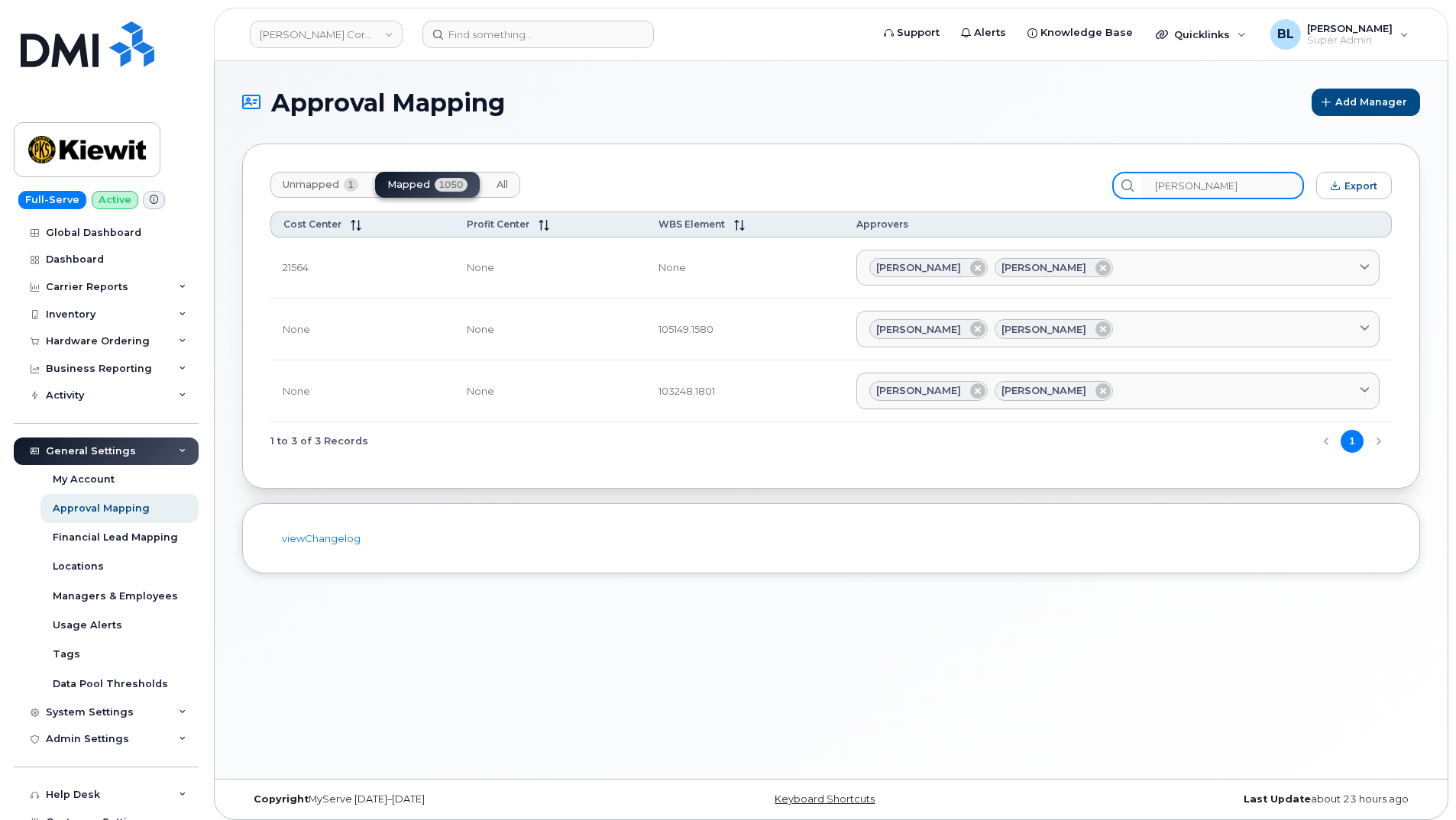
type input "Daniel"
drag, startPoint x: 315, startPoint y: 269, endPoint x: 276, endPoint y: 270, distance: 39.0
click at [276, 270] on td "21564" at bounding box center [363, 268] width 184 height 61
copy td "21564"
click at [326, 195] on button "Unmapped 1" at bounding box center [320, 184] width 100 height 26
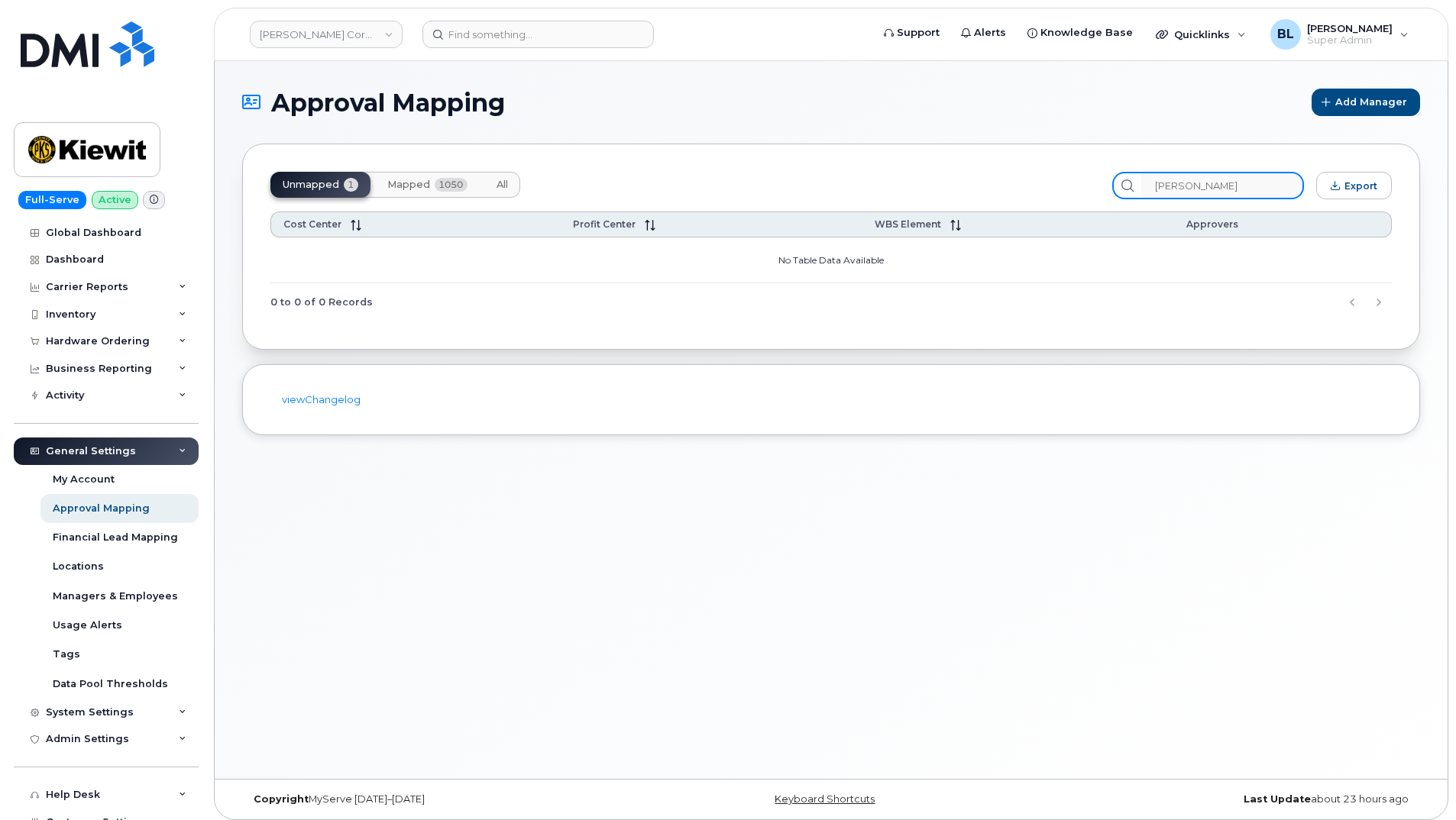
click at [1220, 192] on input "Daniel" at bounding box center [1222, 185] width 162 height 28
drag, startPoint x: 1220, startPoint y: 192, endPoint x: 1212, endPoint y: 186, distance: 10.0
click at [1212, 186] on input "Daniel" at bounding box center [1222, 185] width 162 height 28
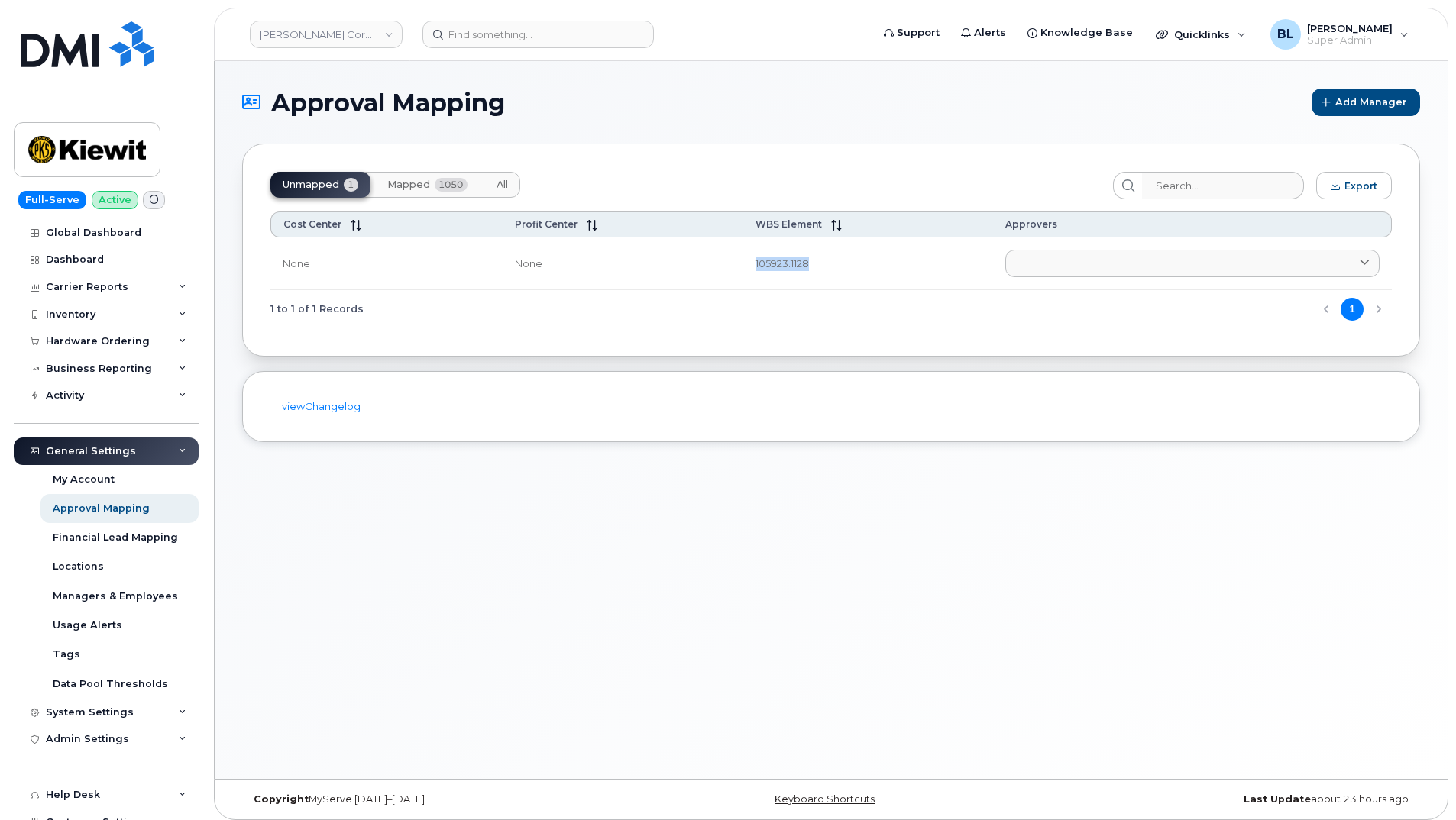
drag, startPoint x: 744, startPoint y: 268, endPoint x: 817, endPoint y: 270, distance: 73.0
click at [817, 270] on td "105923.1128" at bounding box center [867, 263] width 249 height 52
copy td "105923.1128"
click at [777, 268] on td "105923.1128" at bounding box center [867, 263] width 249 height 52
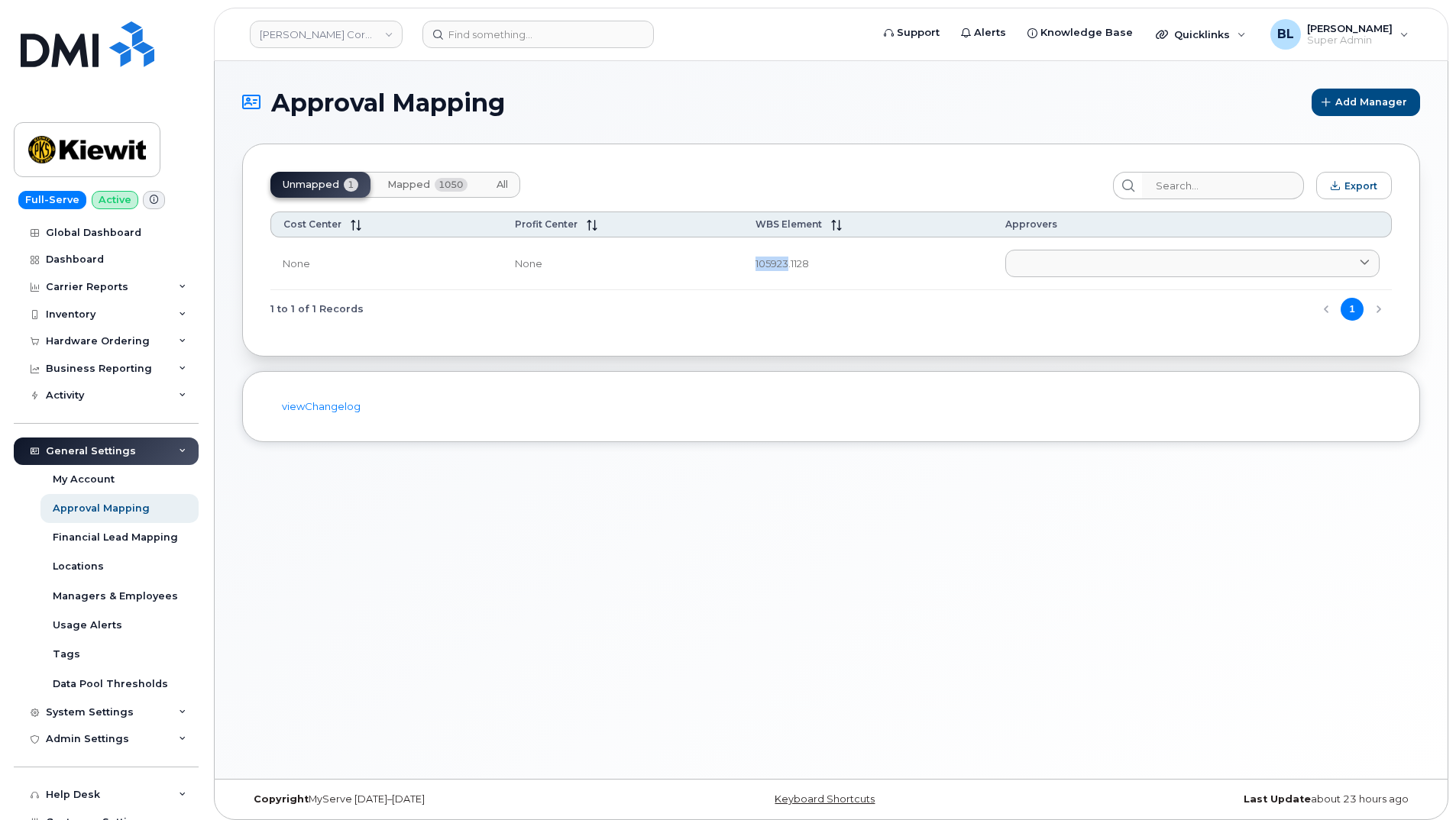
drag, startPoint x: 743, startPoint y: 259, endPoint x: 781, endPoint y: 278, distance: 42.5
click at [781, 278] on td "105923.1128" at bounding box center [867, 263] width 249 height 52
copy td "105923"
click at [400, 187] on span "Mapped" at bounding box center [408, 184] width 43 height 12
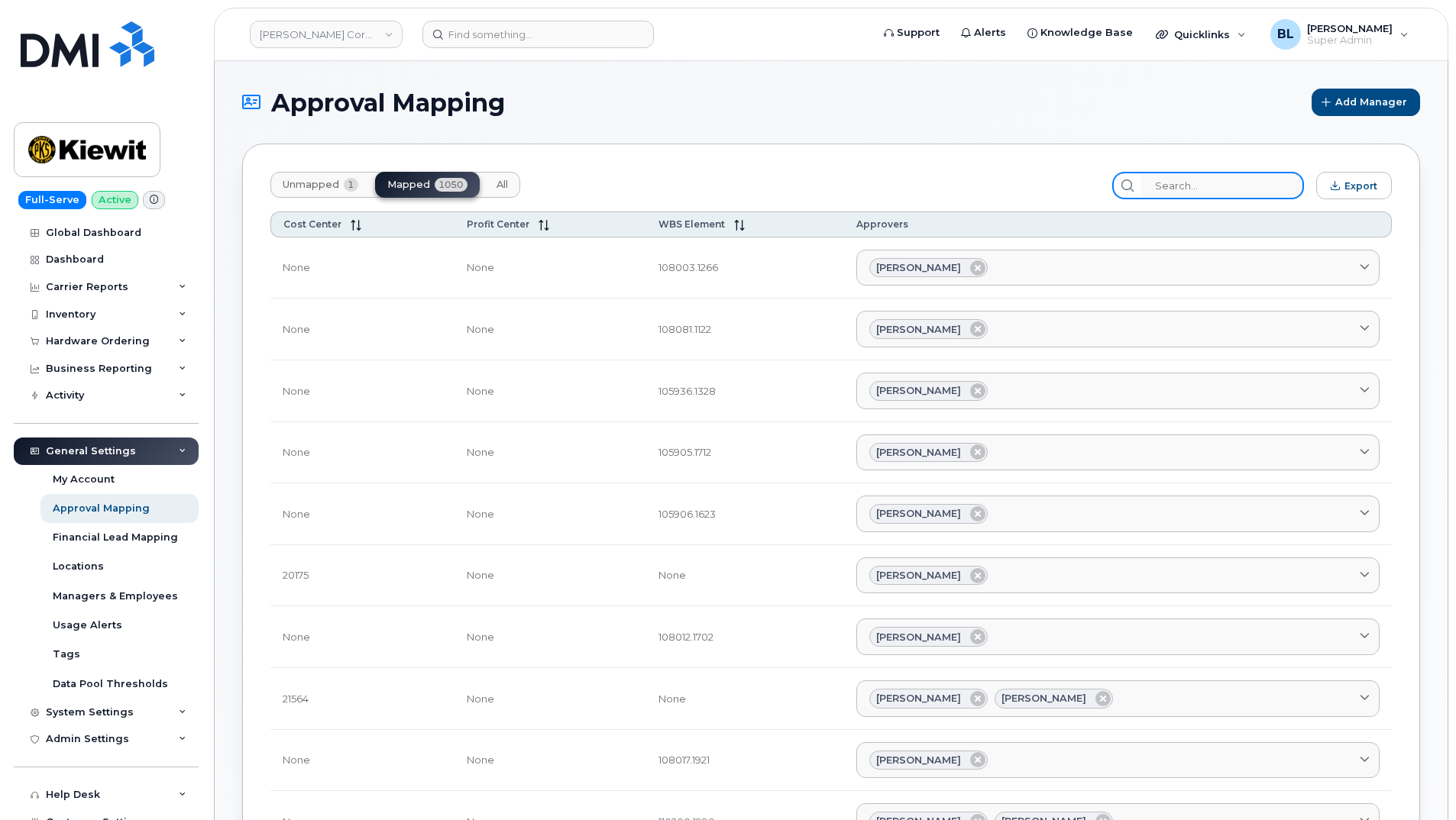
click at [1233, 194] on input "search" at bounding box center [1222, 185] width 162 height 28
paste input "105923"
type input "105923"
click at [320, 193] on button "Unmapped 1" at bounding box center [320, 184] width 100 height 26
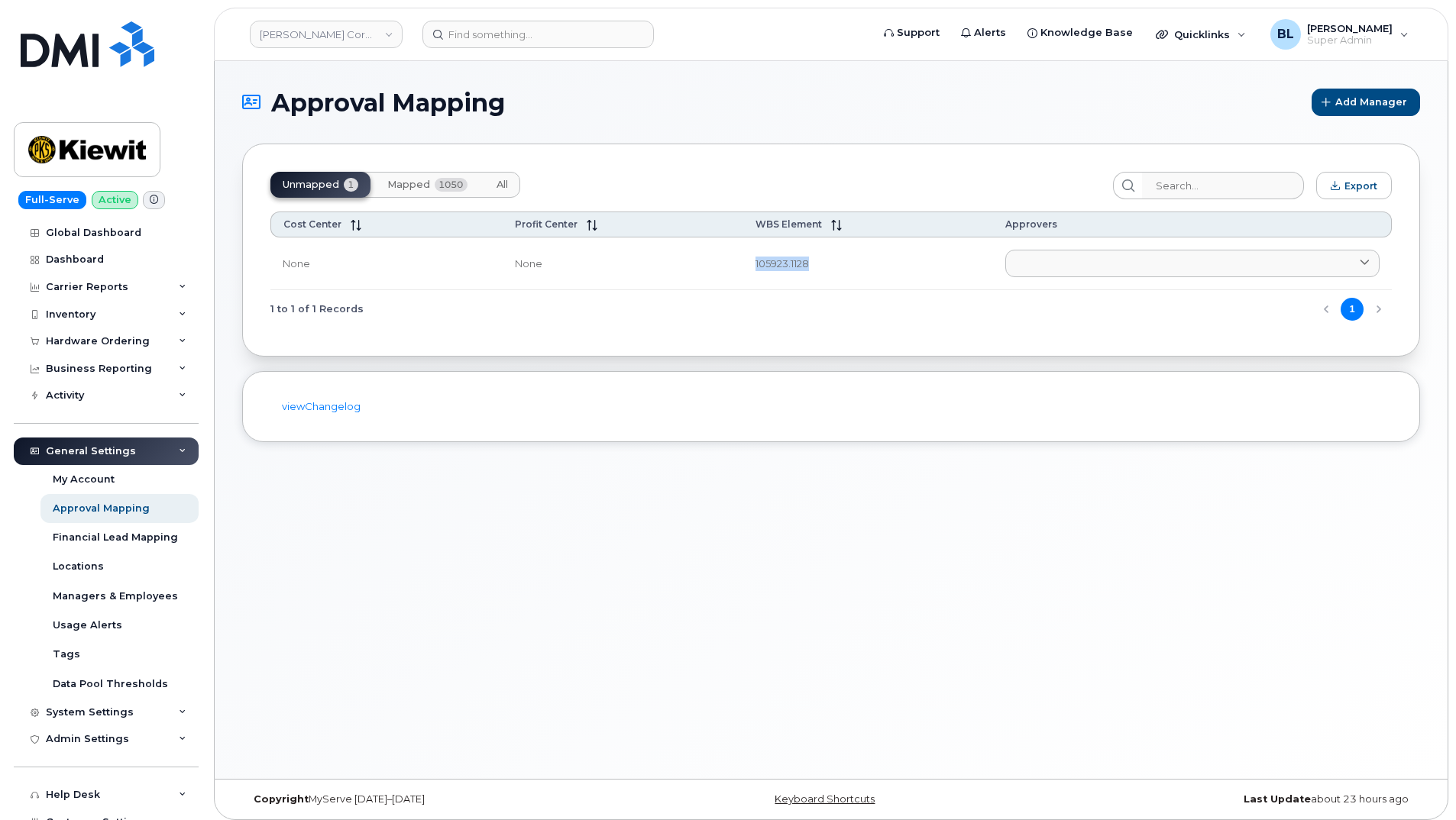
drag, startPoint x: 741, startPoint y: 267, endPoint x: 802, endPoint y: 275, distance: 61.5
click at [802, 275] on td "105923.1128" at bounding box center [867, 263] width 249 height 52
copy td "105923.1128"
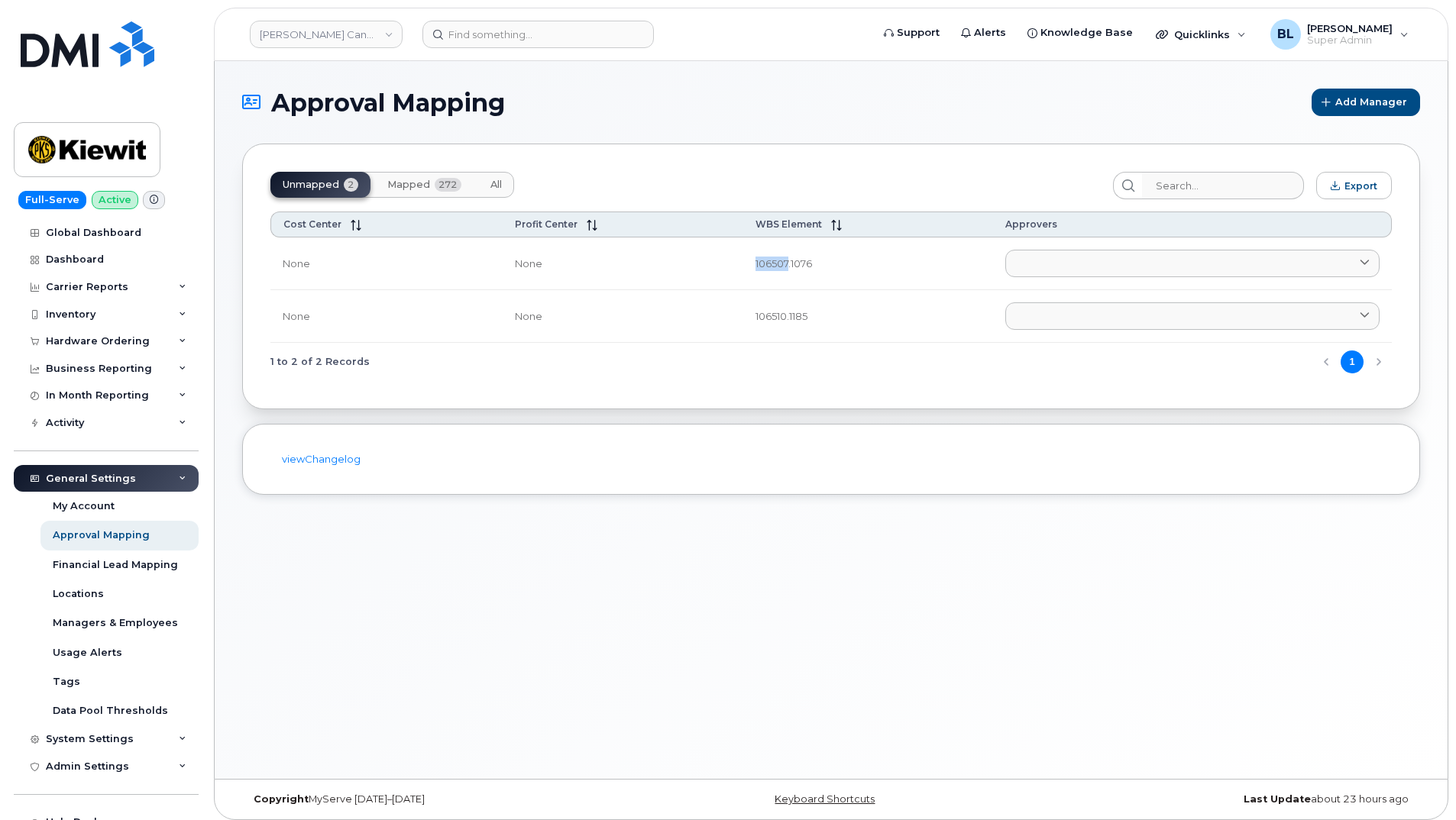
drag, startPoint x: 743, startPoint y: 269, endPoint x: 782, endPoint y: 275, distance: 39.5
click at [782, 275] on td "106507.1076" at bounding box center [867, 263] width 249 height 52
copy td "106507"
click at [405, 193] on button "Mapped 272" at bounding box center [424, 184] width 98 height 26
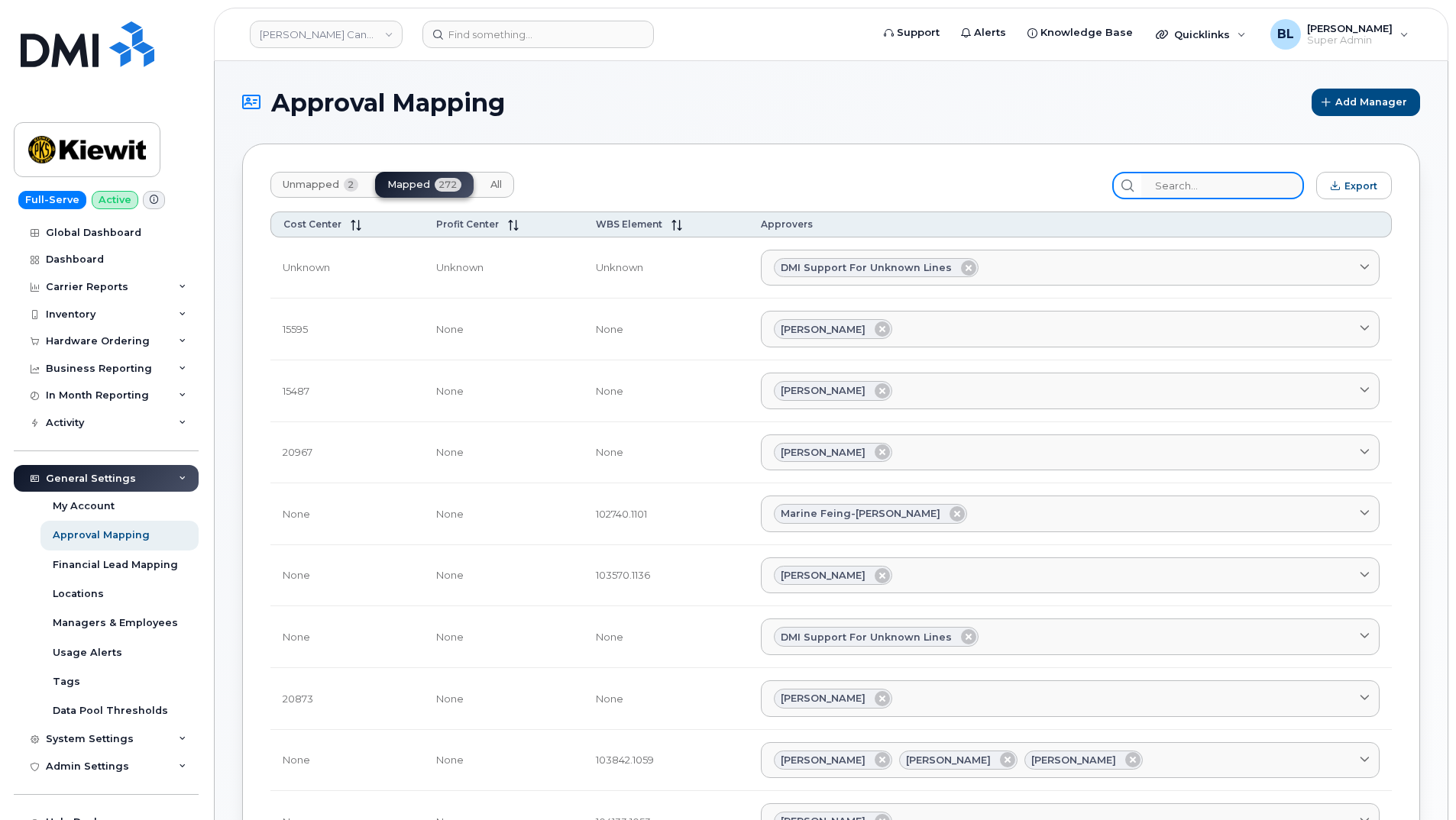
click at [1192, 186] on input "search" at bounding box center [1222, 185] width 162 height 28
paste input "106507"
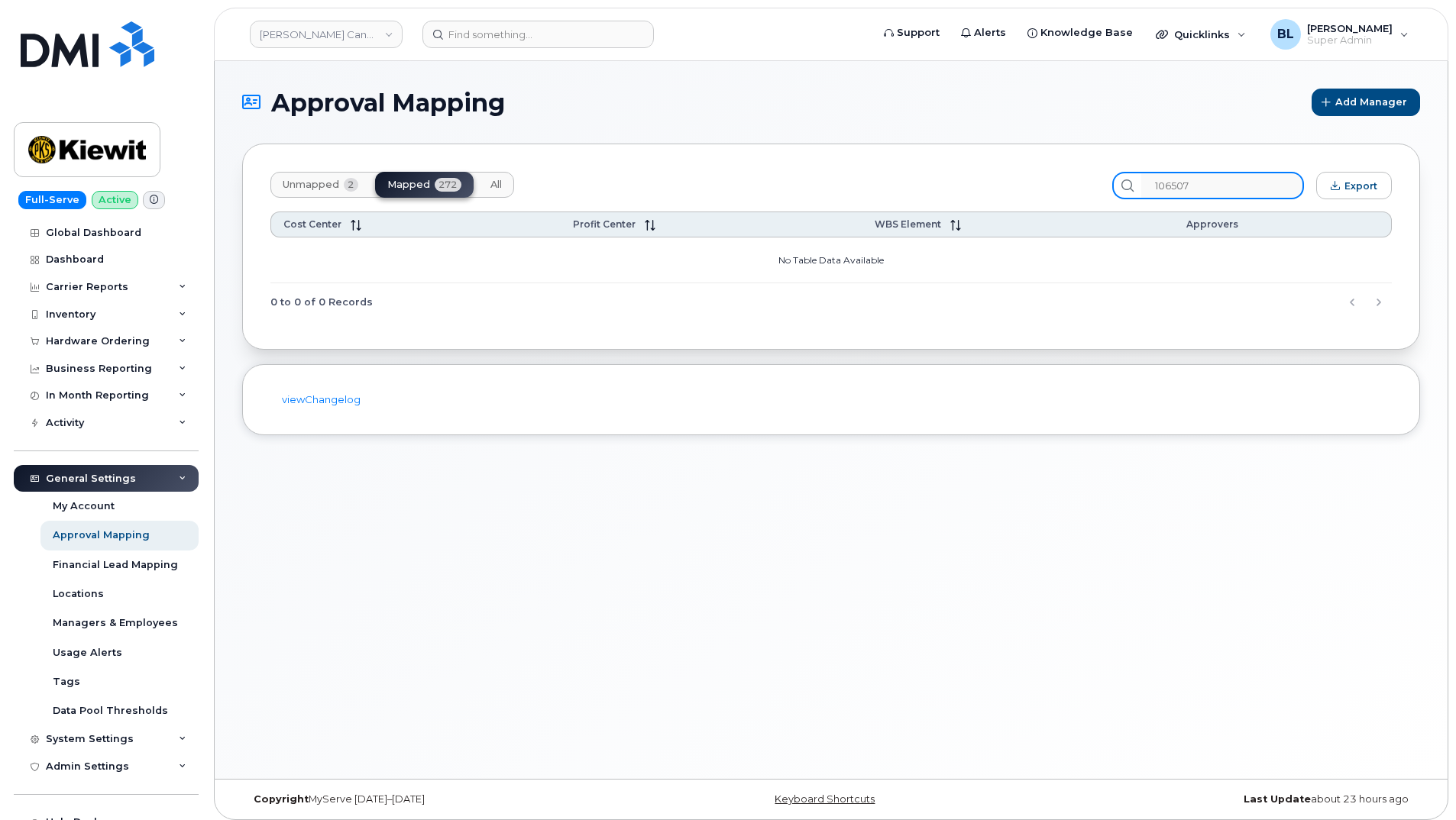
type input "106507"
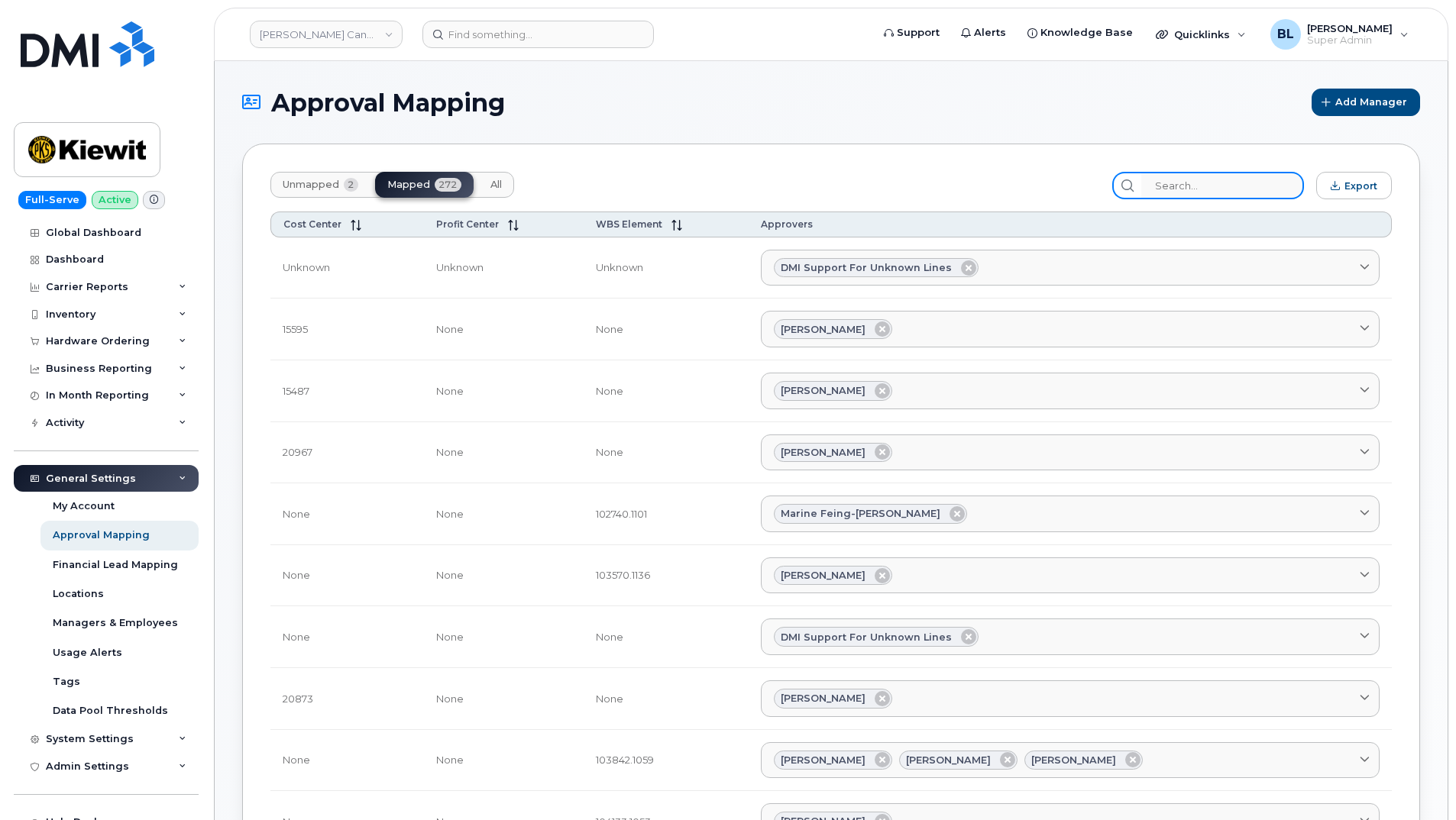
paste input "106507"
type input "106507"
click at [328, 189] on span "Unmapped" at bounding box center [310, 184] width 56 height 12
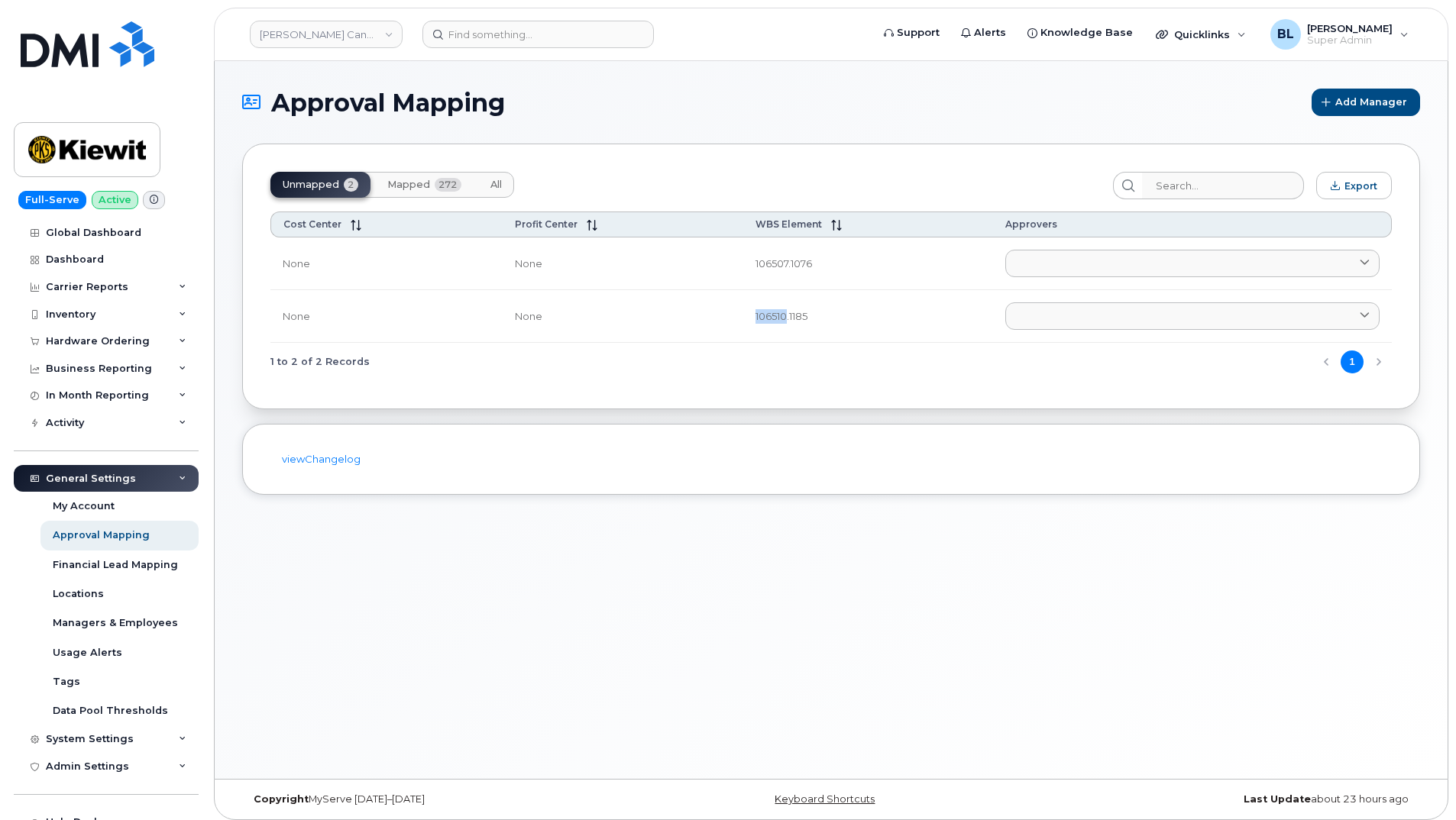
drag, startPoint x: 743, startPoint y: 317, endPoint x: 780, endPoint y: 327, distance: 38.3
click at [780, 327] on td "106510.1185" at bounding box center [867, 316] width 249 height 52
copy td "106510"
click at [1189, 193] on input "search" at bounding box center [1222, 185] width 162 height 28
paste input "106510"
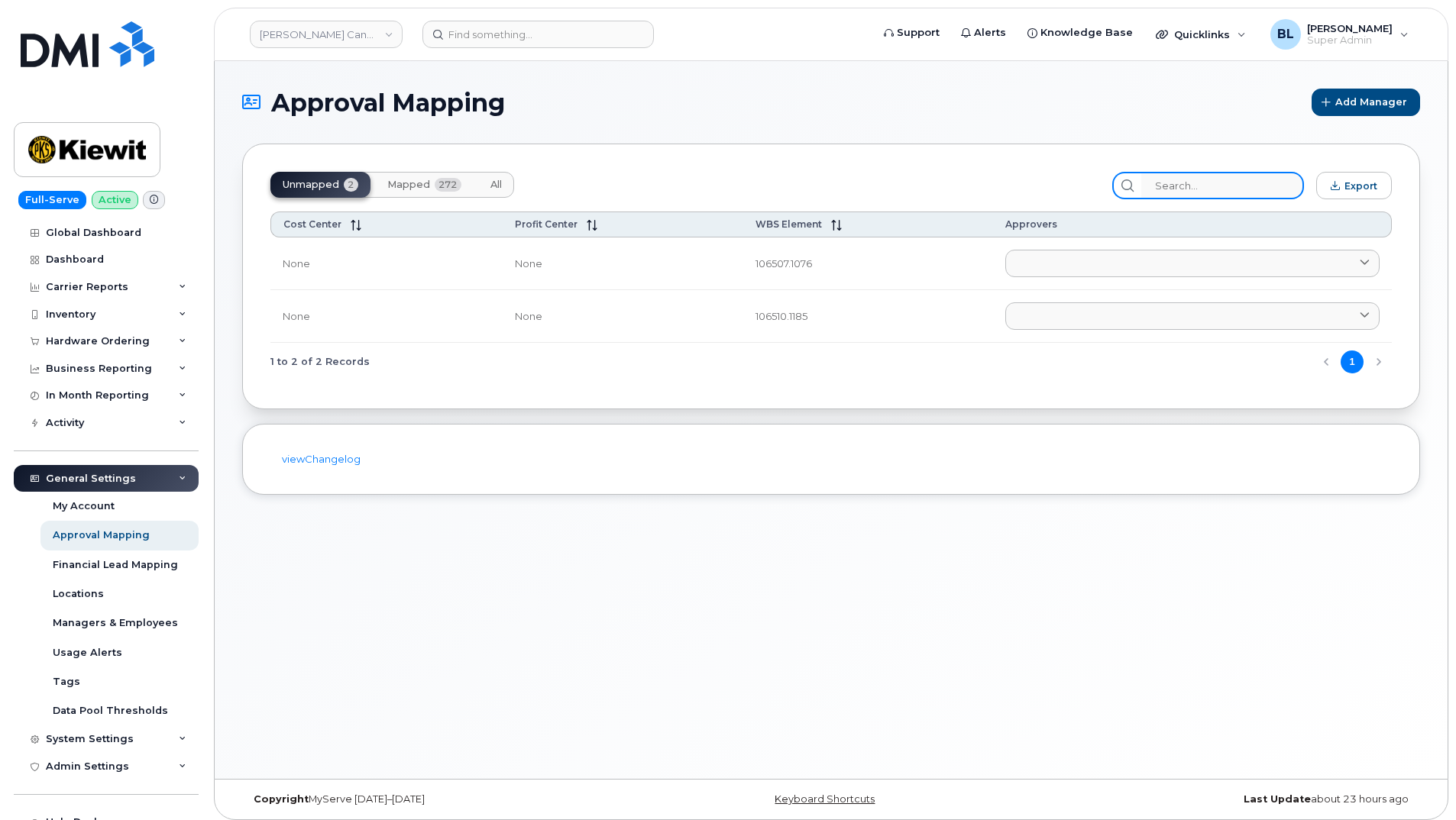
type input "106510"
click at [420, 181] on span "Mapped" at bounding box center [408, 184] width 43 height 12
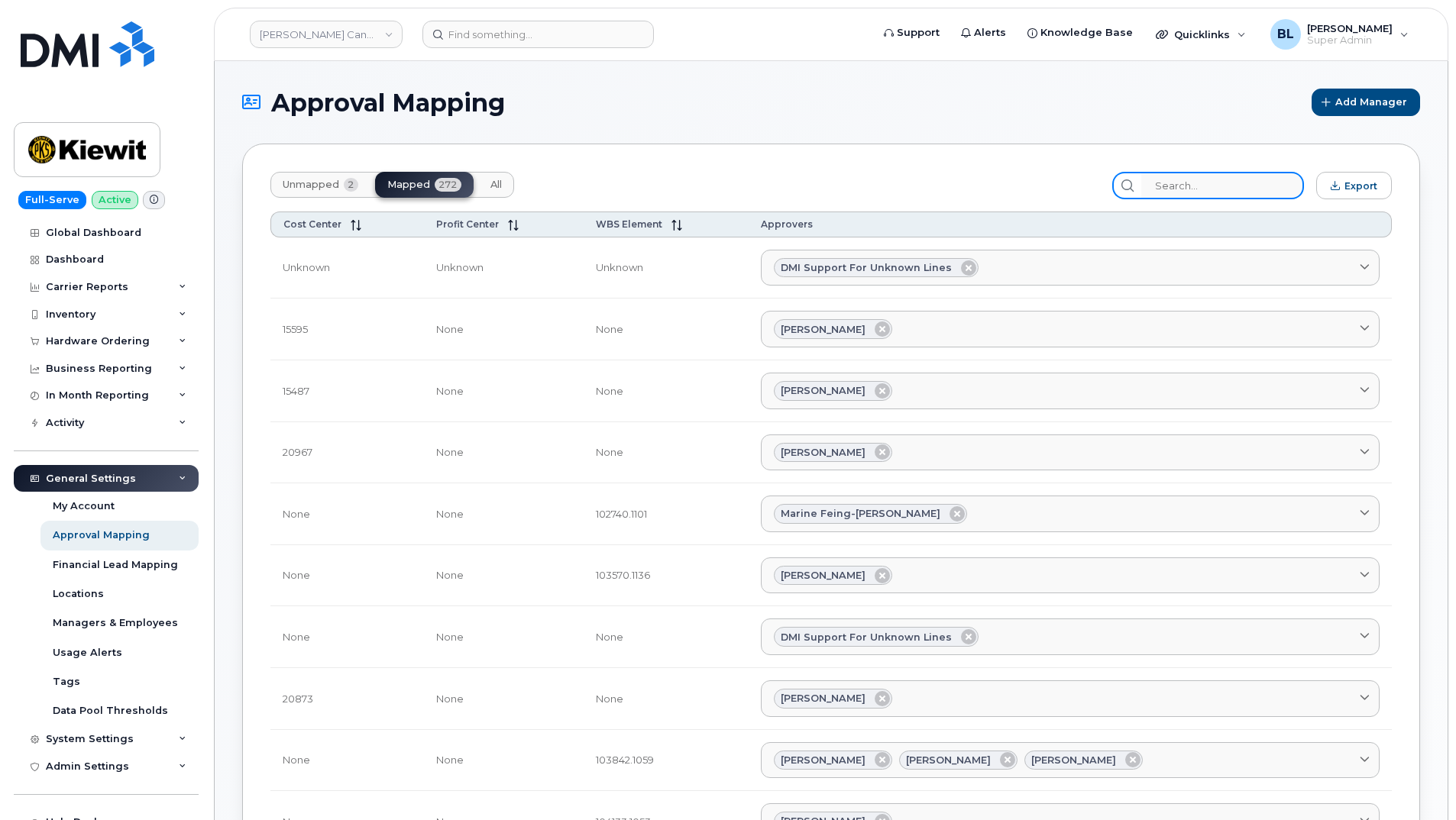
click at [1216, 193] on input "search" at bounding box center [1222, 185] width 162 height 28
paste input "106510"
type input "106510"
click at [303, 178] on button "Unmapped 2" at bounding box center [320, 184] width 100 height 26
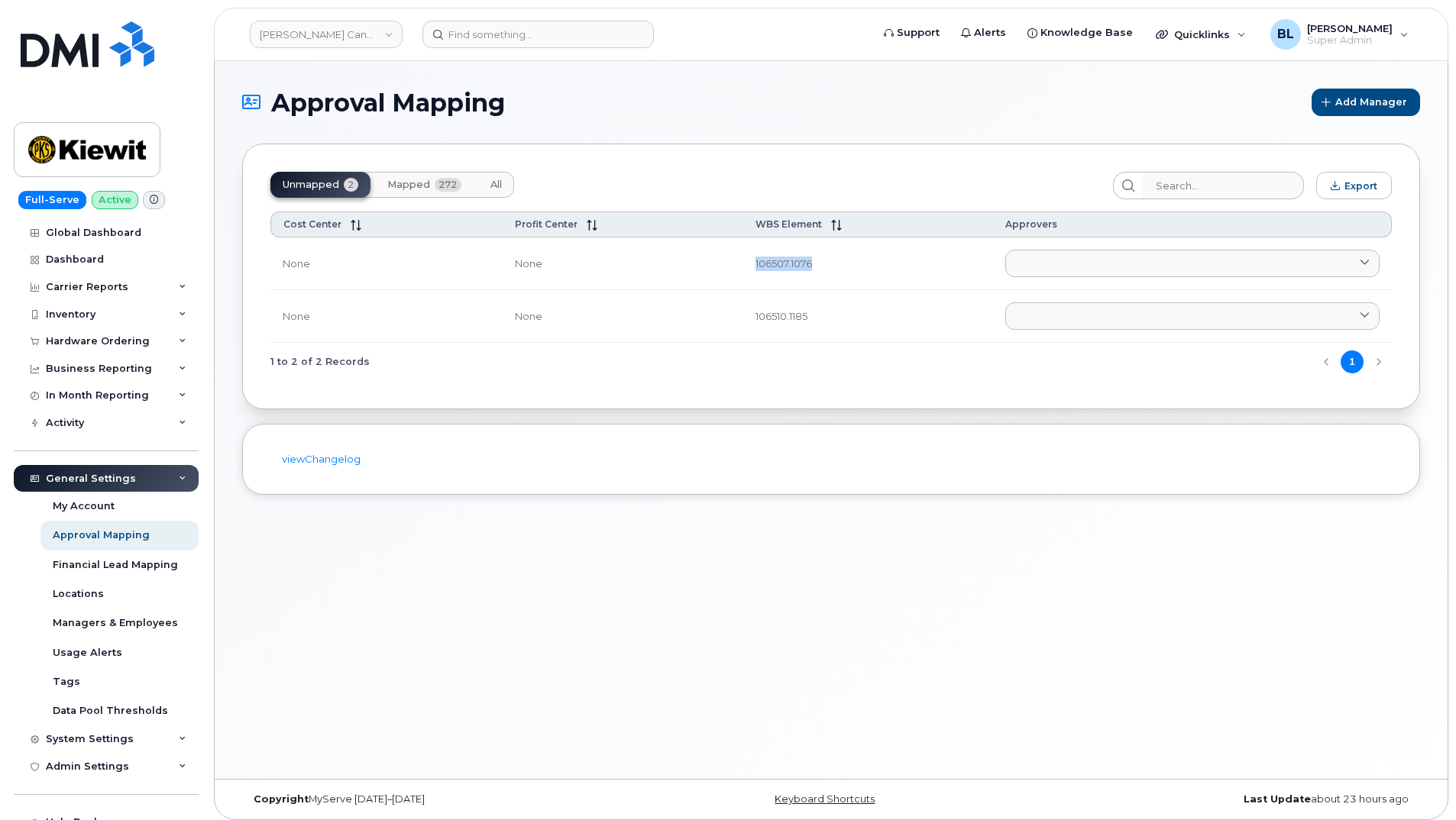
drag, startPoint x: 746, startPoint y: 265, endPoint x: 809, endPoint y: 264, distance: 63.0
click at [809, 264] on td "106507.1076" at bounding box center [867, 263] width 249 height 52
copy td "106507.1076"
drag, startPoint x: 730, startPoint y: 313, endPoint x: 822, endPoint y: 322, distance: 92.4
click at [822, 322] on tr "None None 106510.1185 Adrien AGUI EBOI ADRIEN.AGUIEBOI@KIEWIT.COM Alejandro Cas…" at bounding box center [831, 316] width 1121 height 52
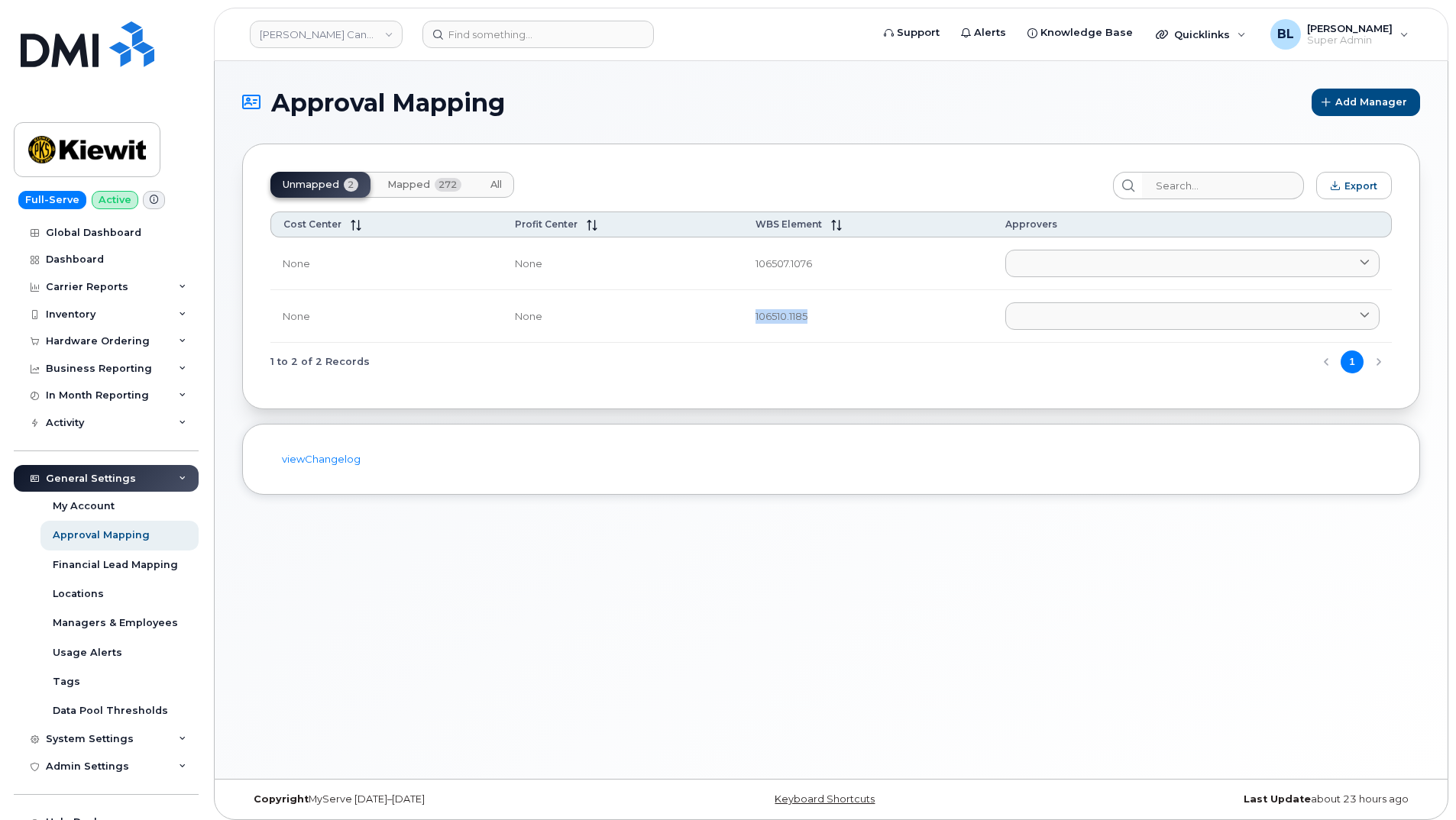
copy tr "106510.1185"
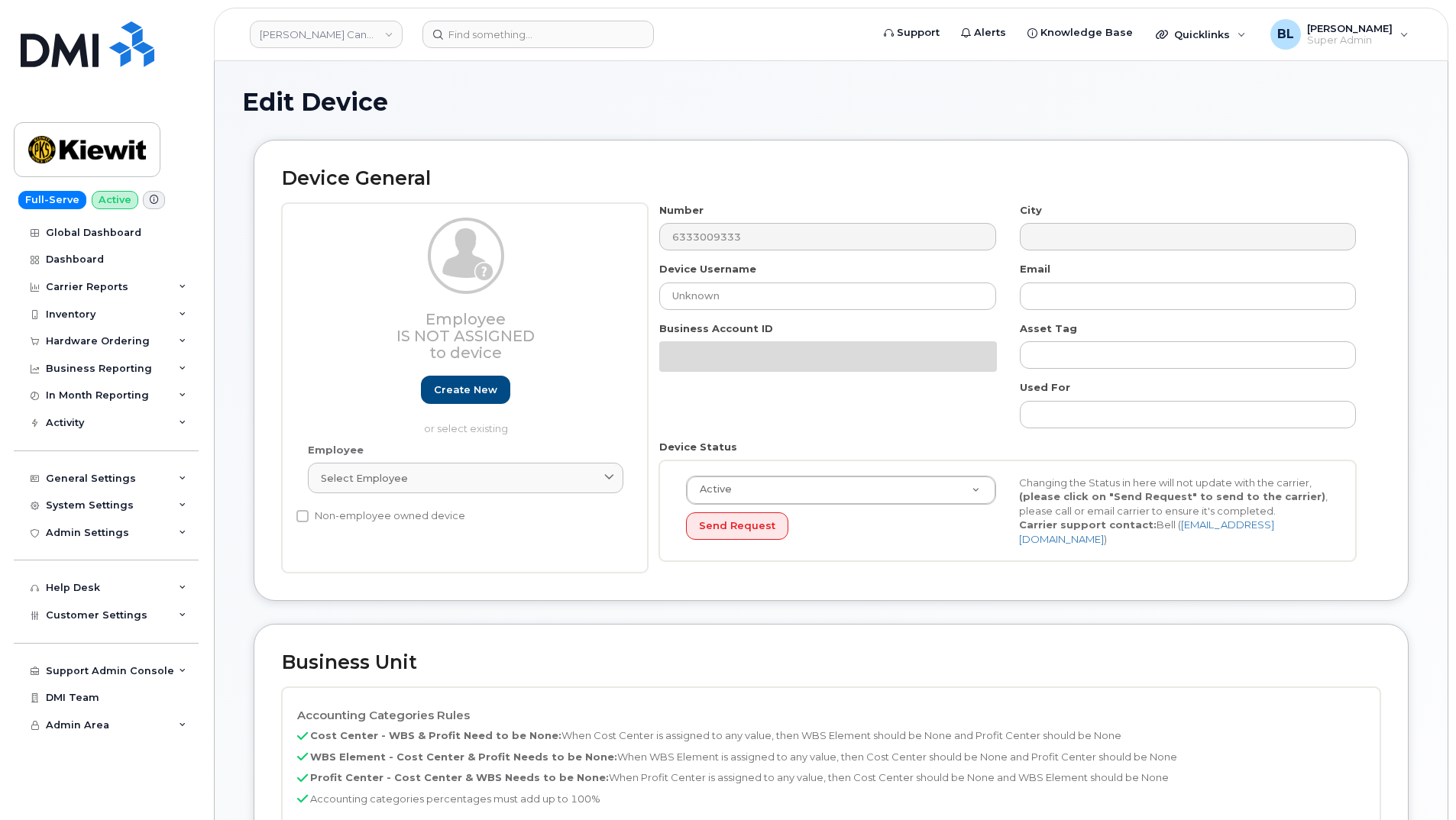
select select "14058"
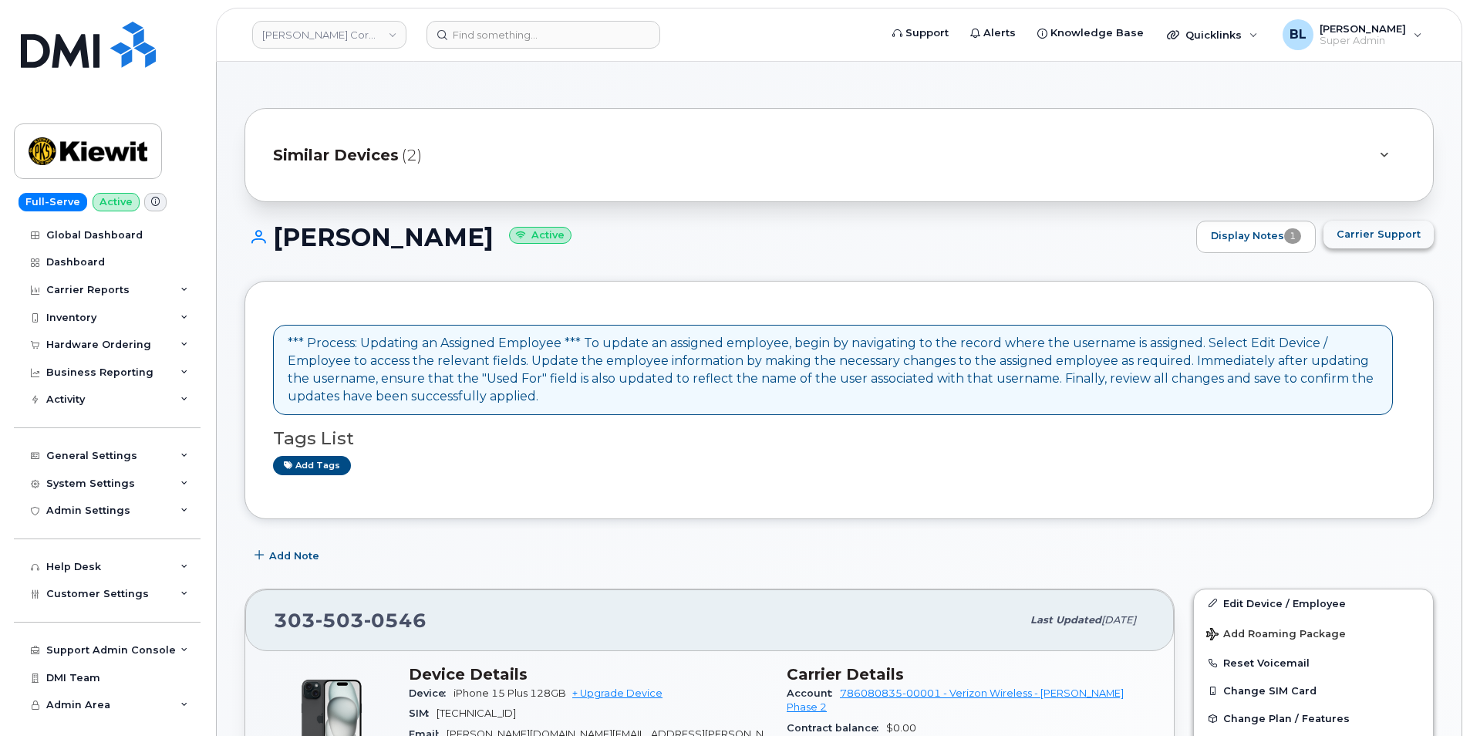
click at [1406, 238] on span "Carrier Support" at bounding box center [1378, 234] width 84 height 15
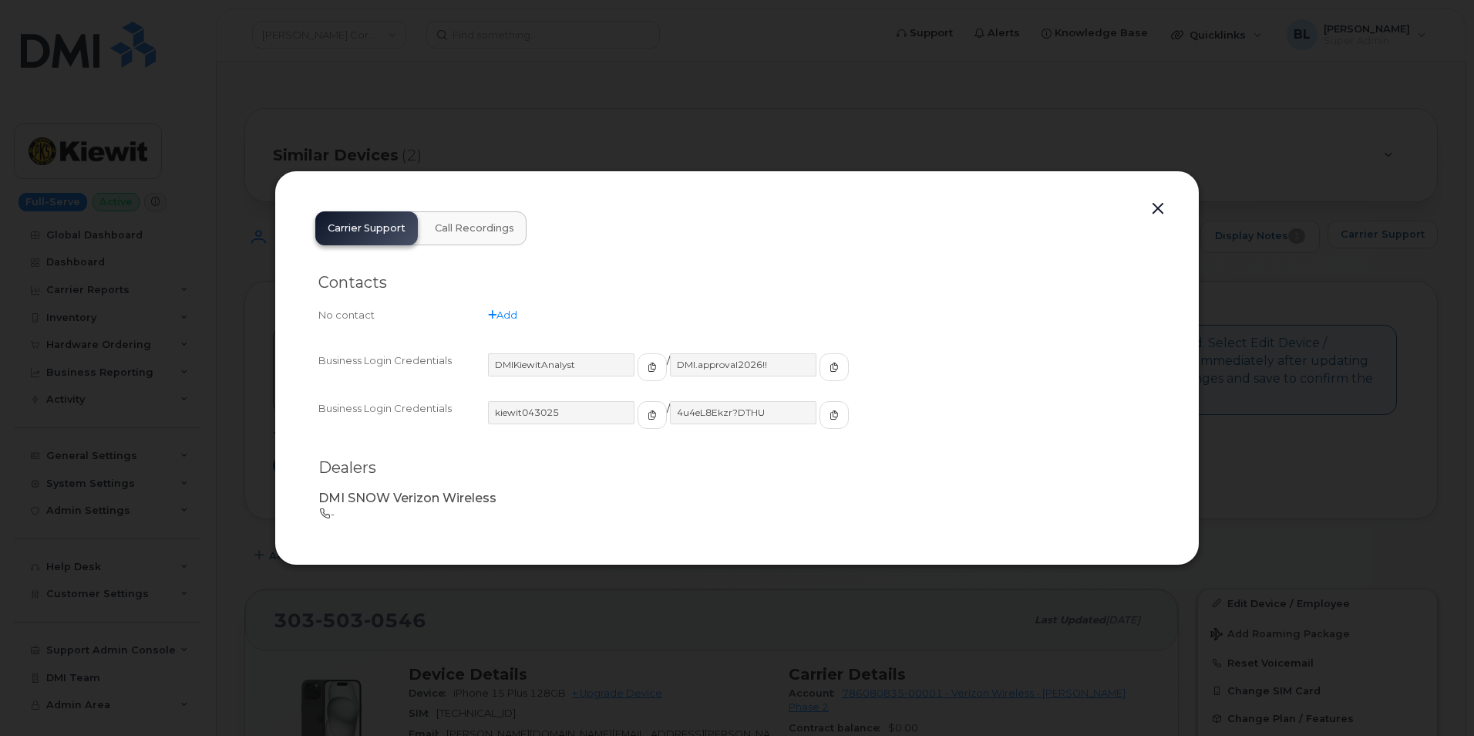
drag, startPoint x: 667, startPoint y: 66, endPoint x: 645, endPoint y: 96, distance: 38.1
click at [667, 66] on div at bounding box center [737, 368] width 1474 height 736
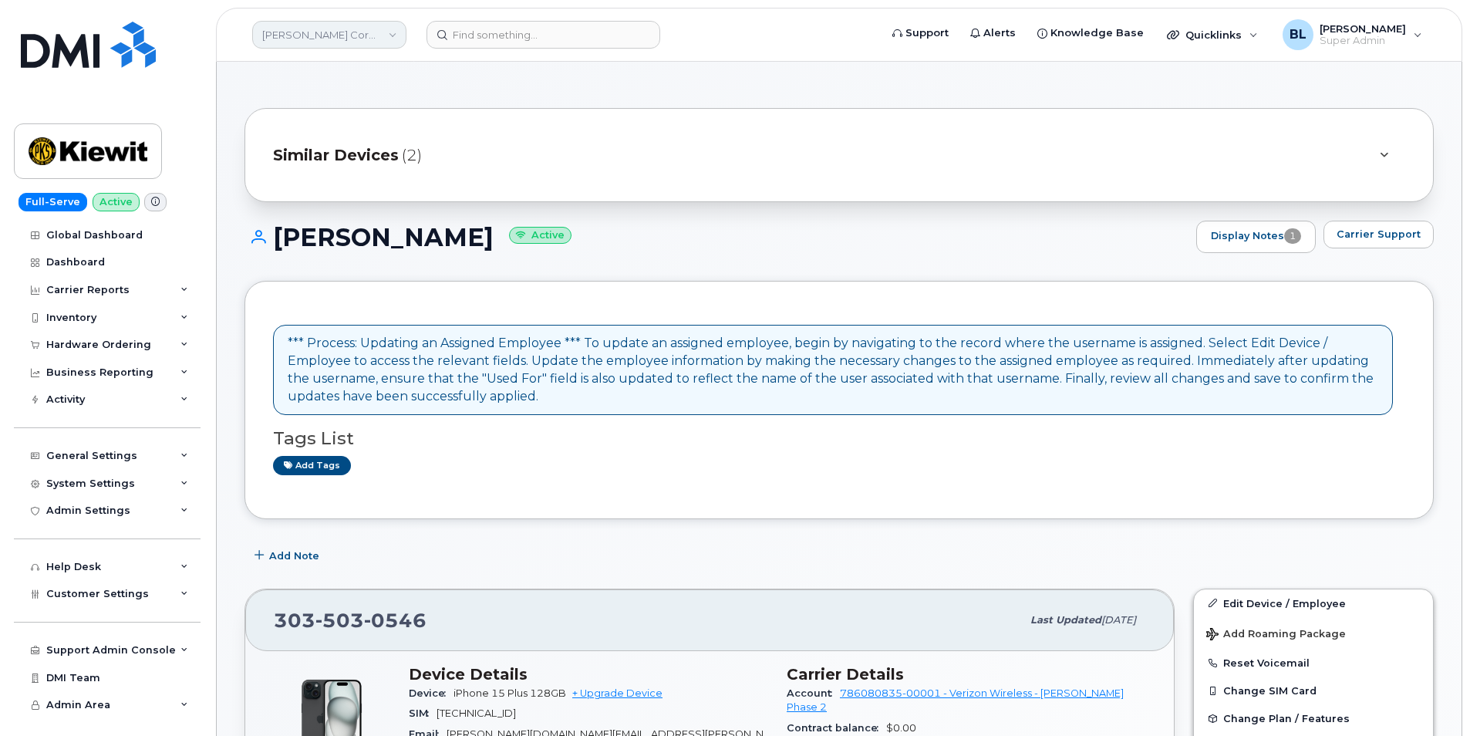
click at [322, 30] on link "Kiewit Corporation" at bounding box center [329, 35] width 154 height 28
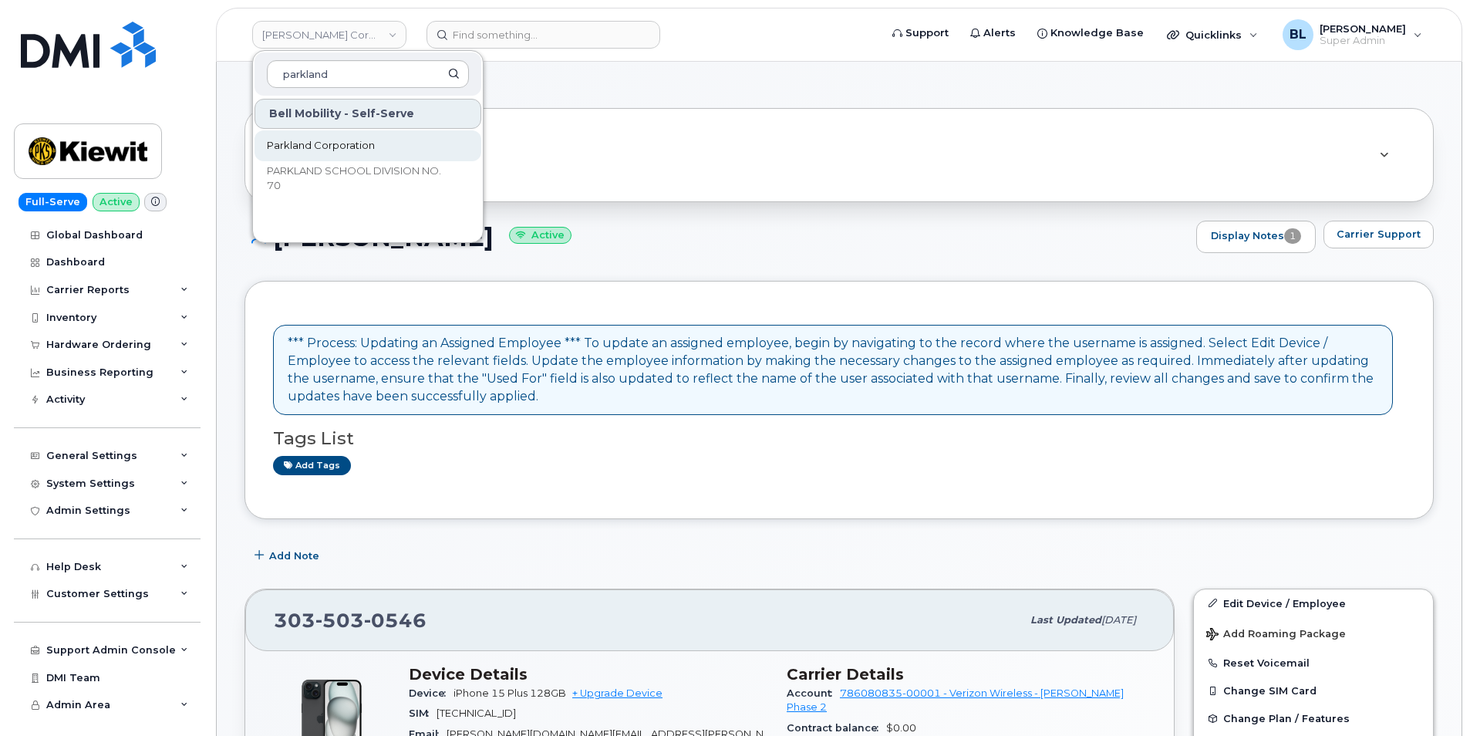
type input "parkland"
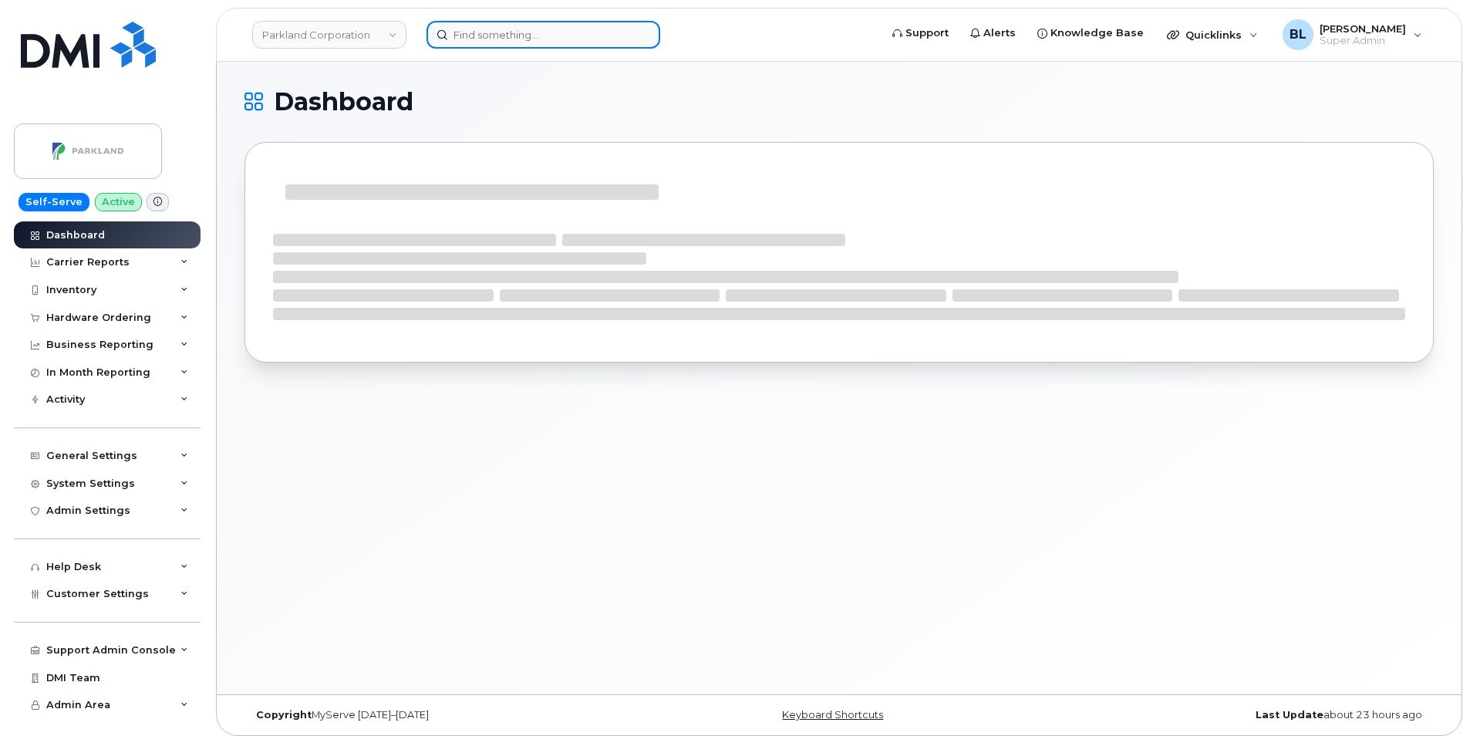
click at [554, 25] on input at bounding box center [543, 35] width 234 height 28
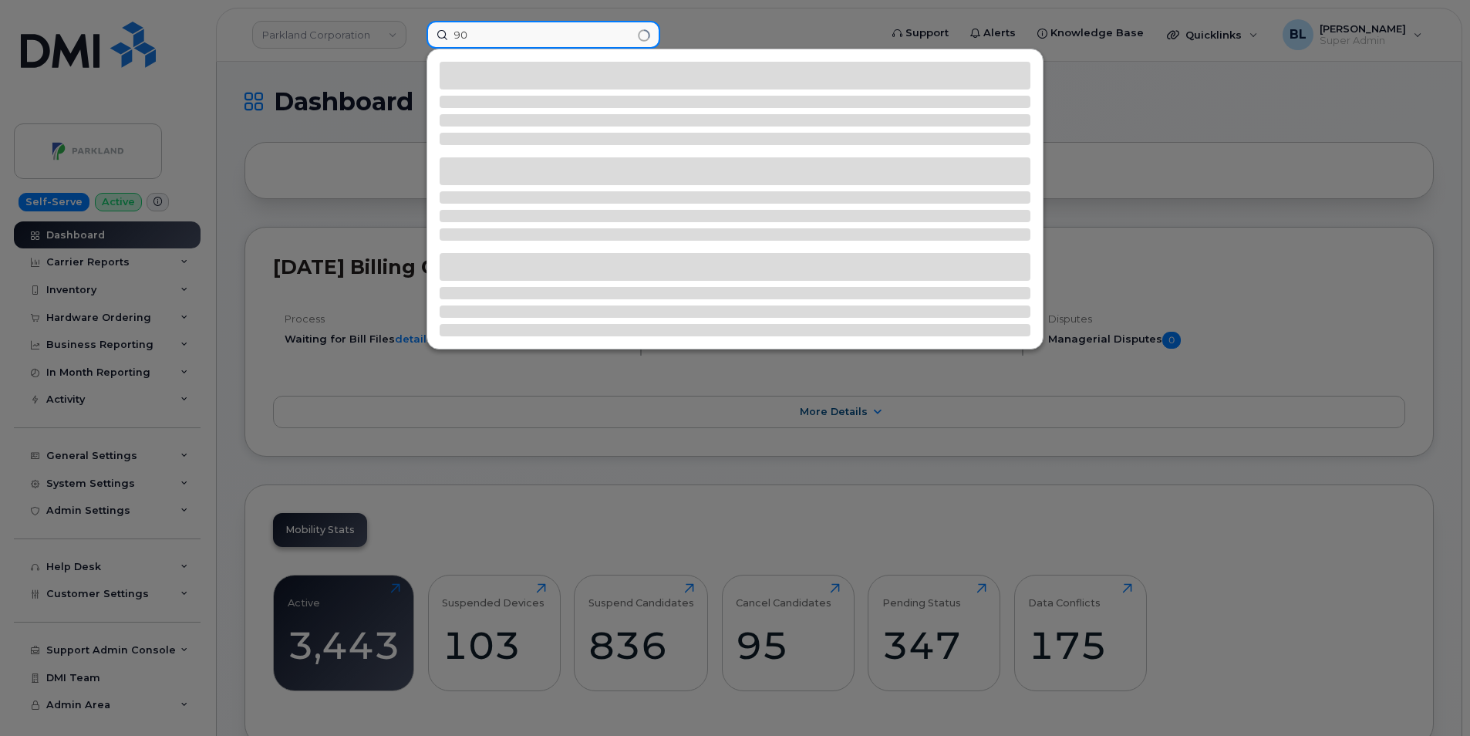
type input "9"
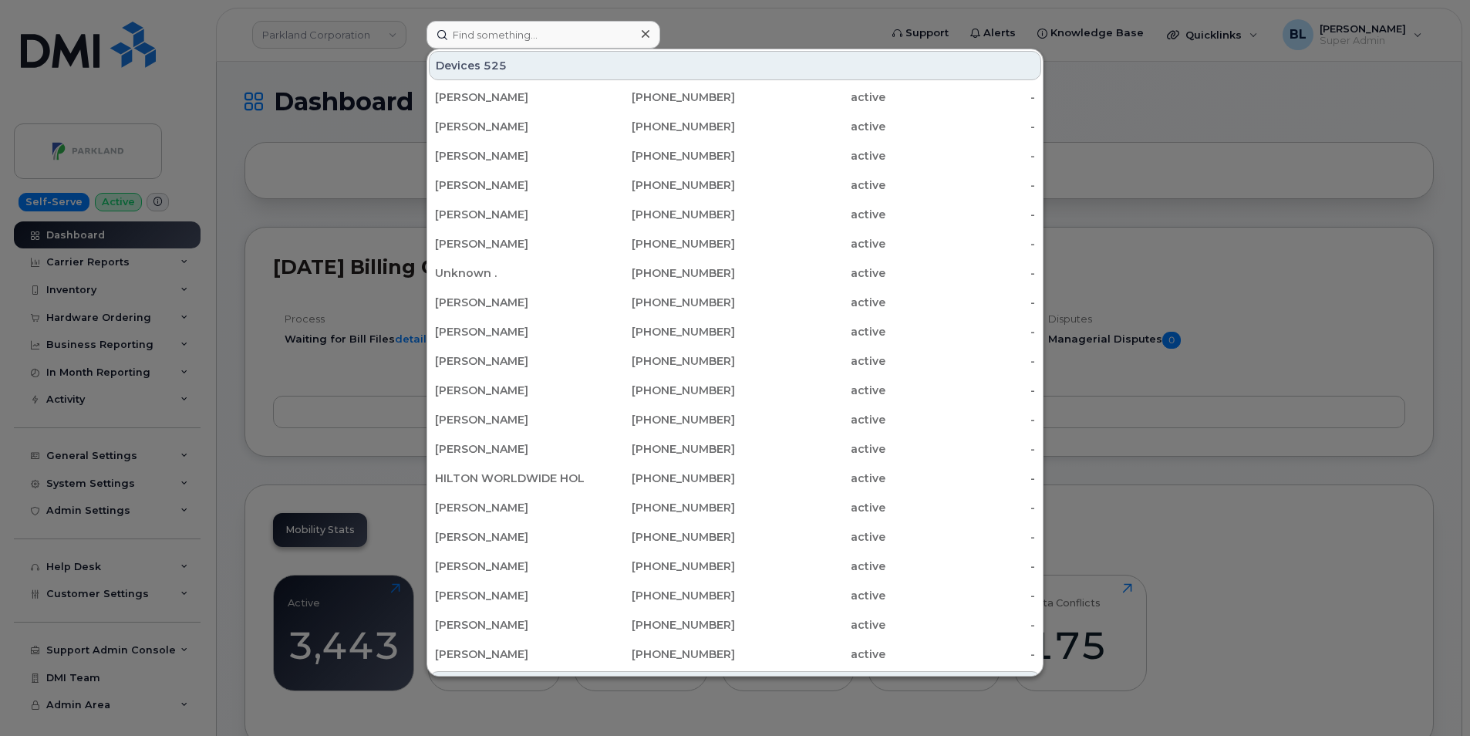
click at [321, 396] on div at bounding box center [735, 368] width 1470 height 736
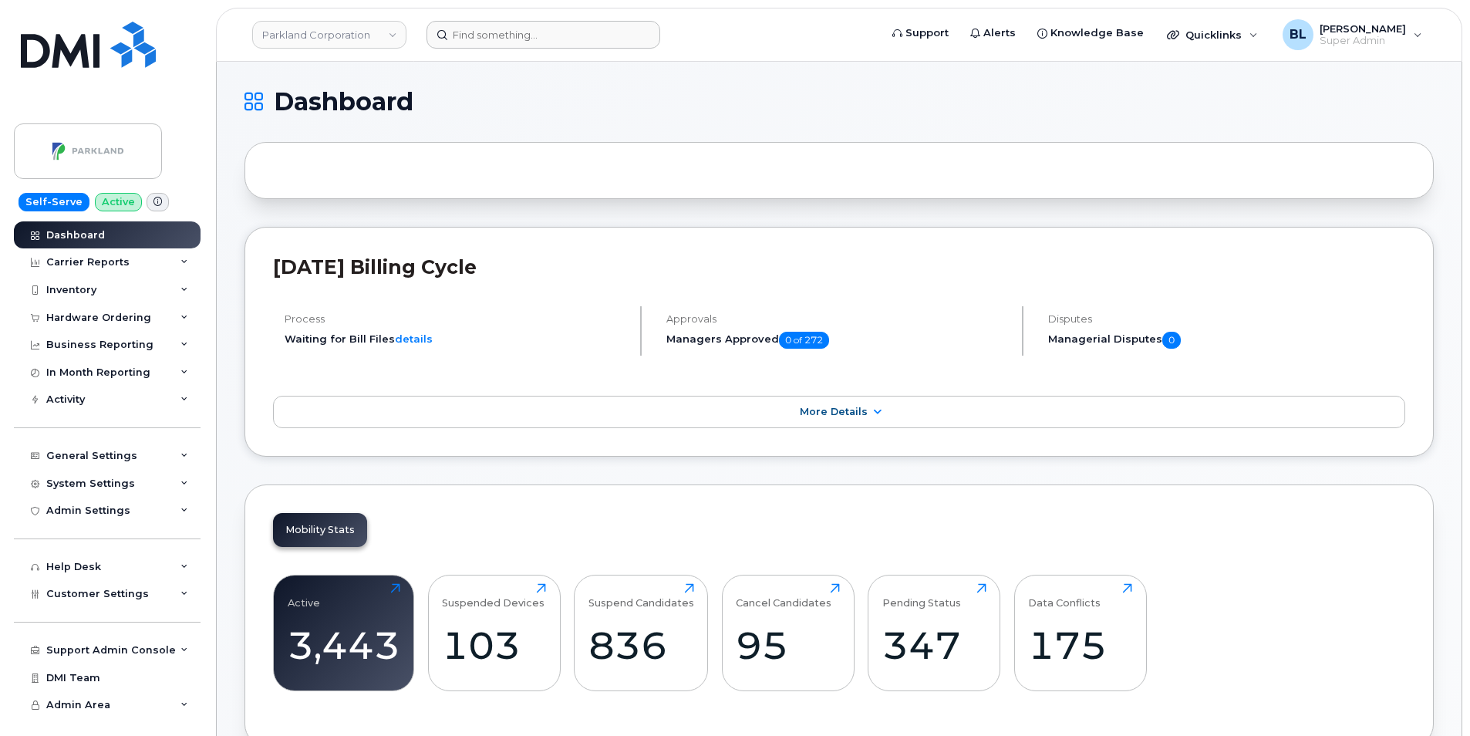
scroll to position [411, 0]
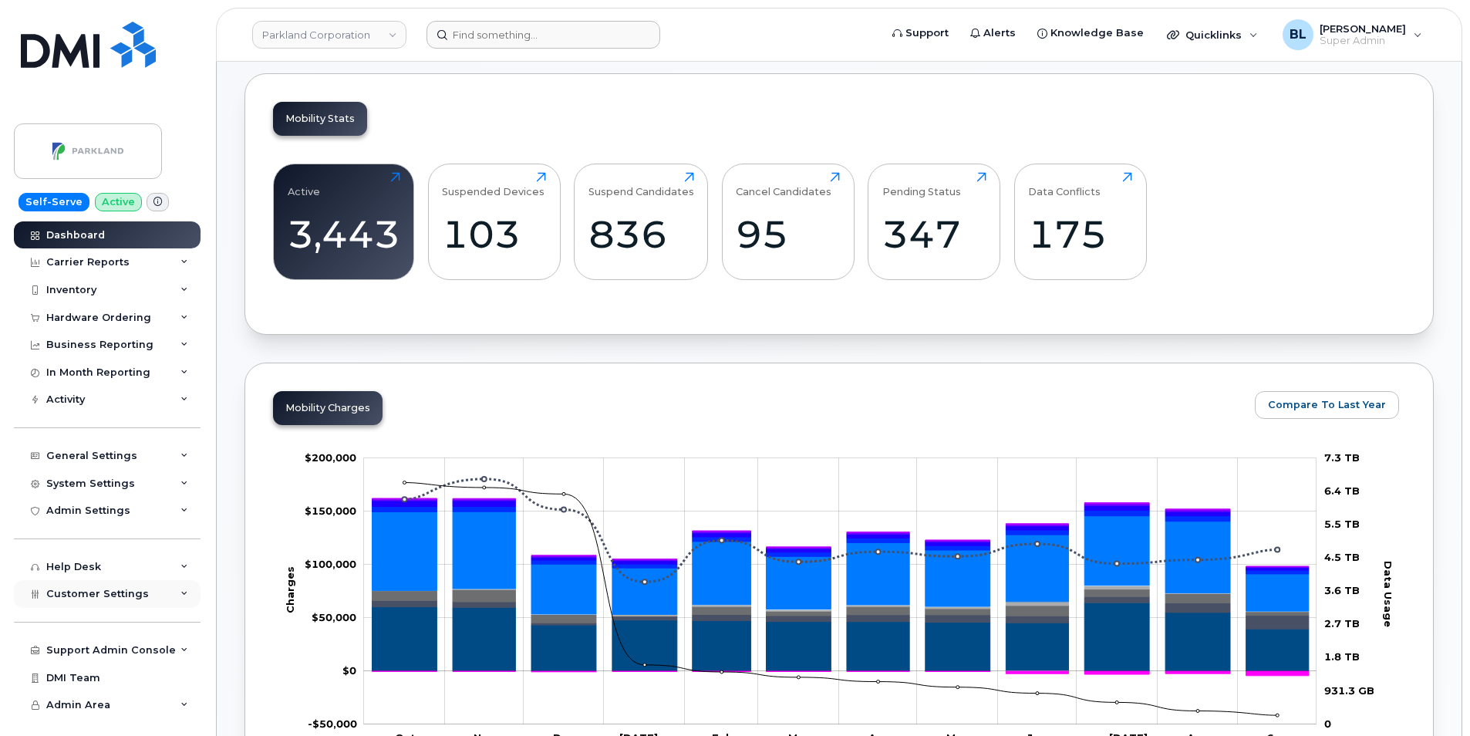
click at [131, 586] on div "Customer Settings" at bounding box center [107, 594] width 187 height 28
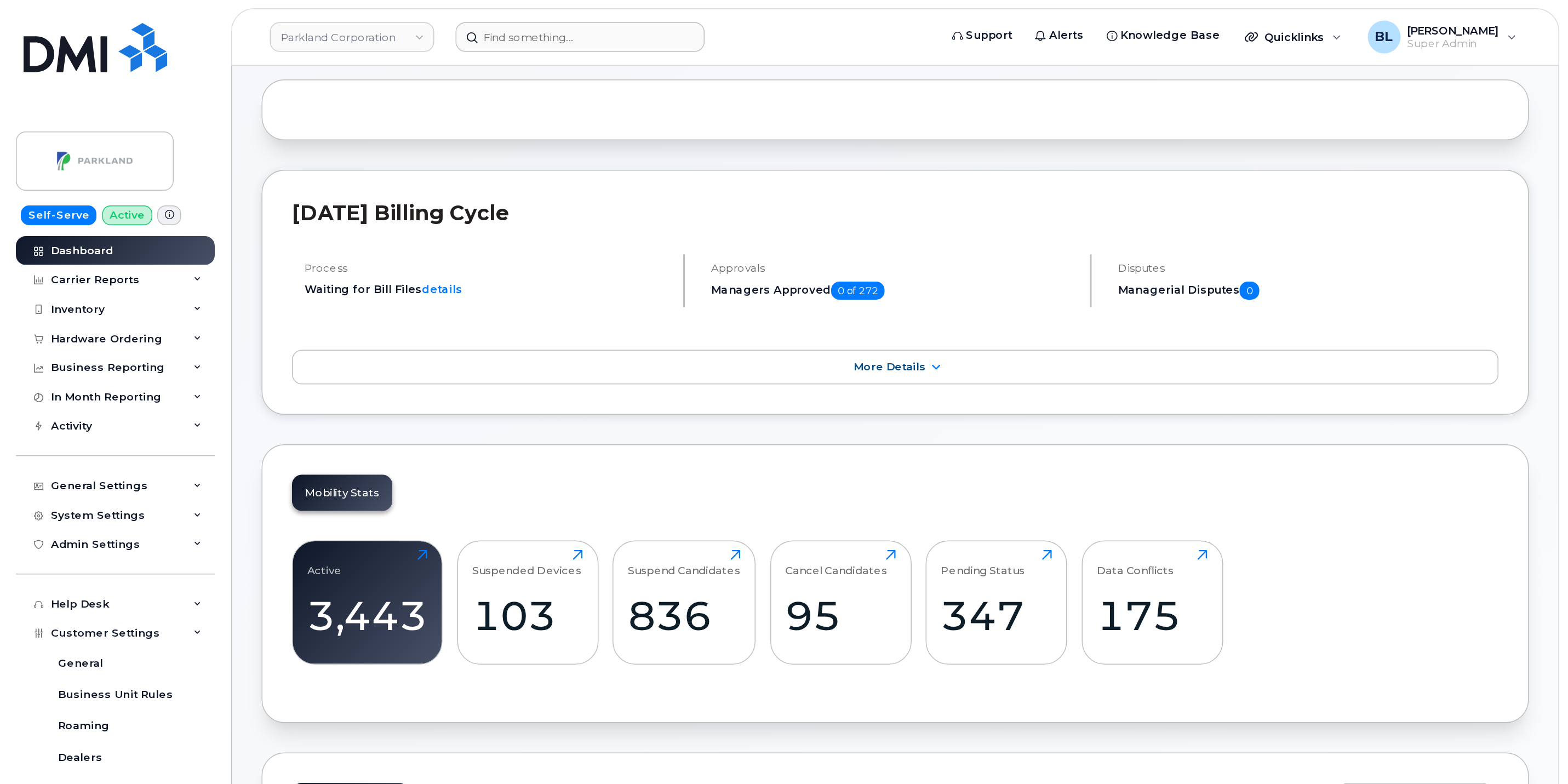
scroll to position [0, 0]
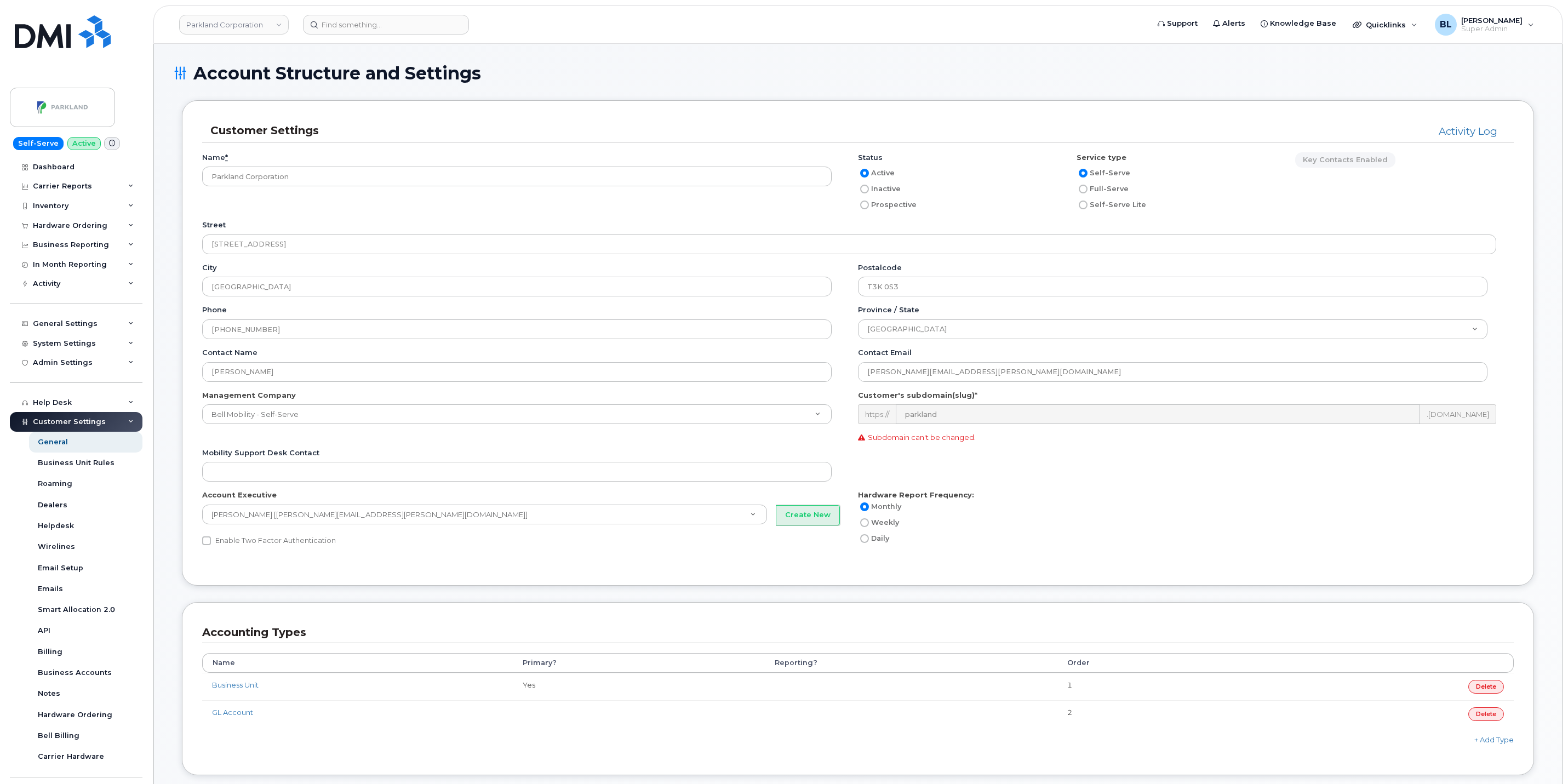
drag, startPoint x: 416, startPoint y: 428, endPoint x: 362, endPoint y: -28, distance: 459.2
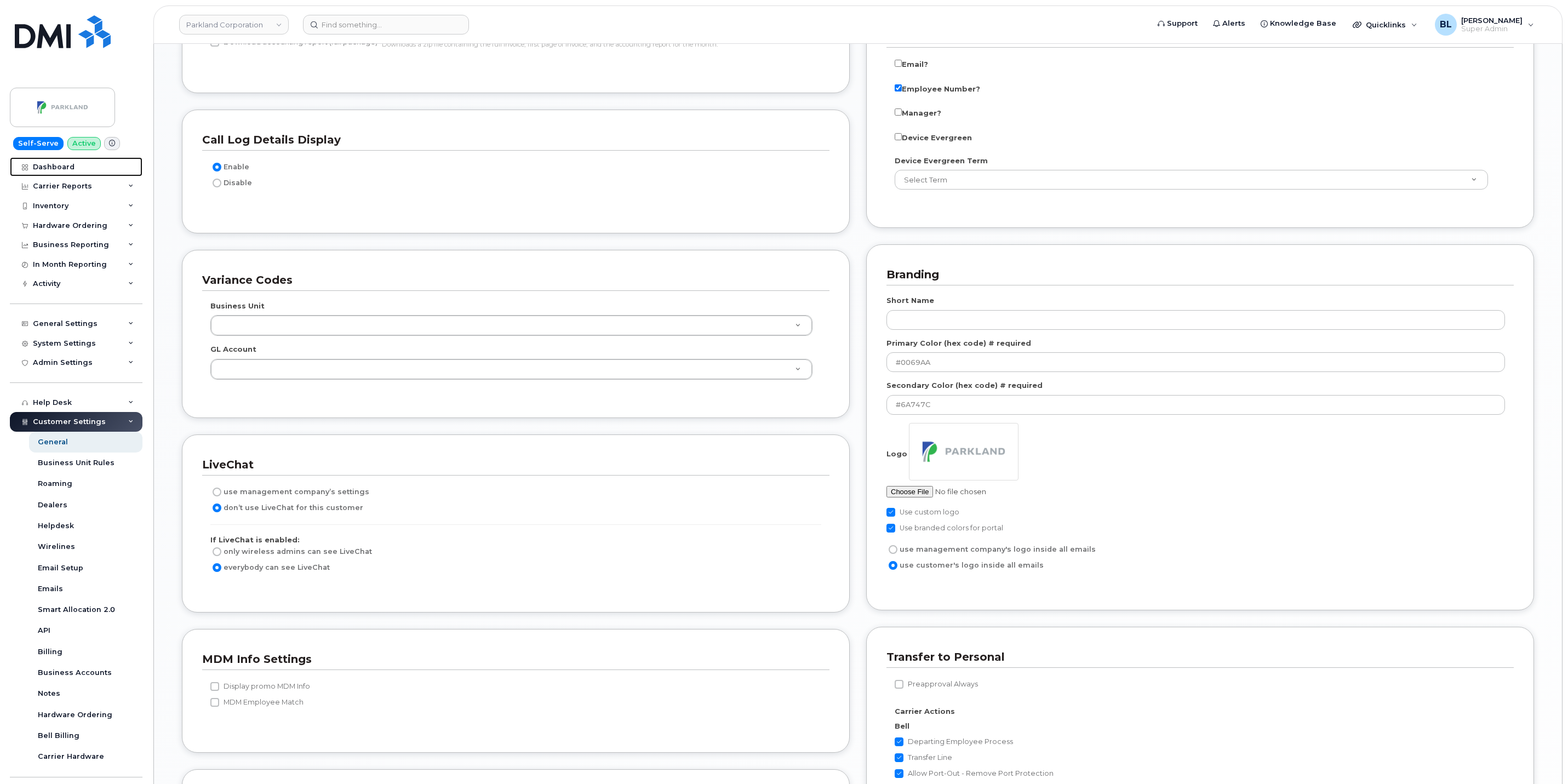
scroll to position [1316, 0]
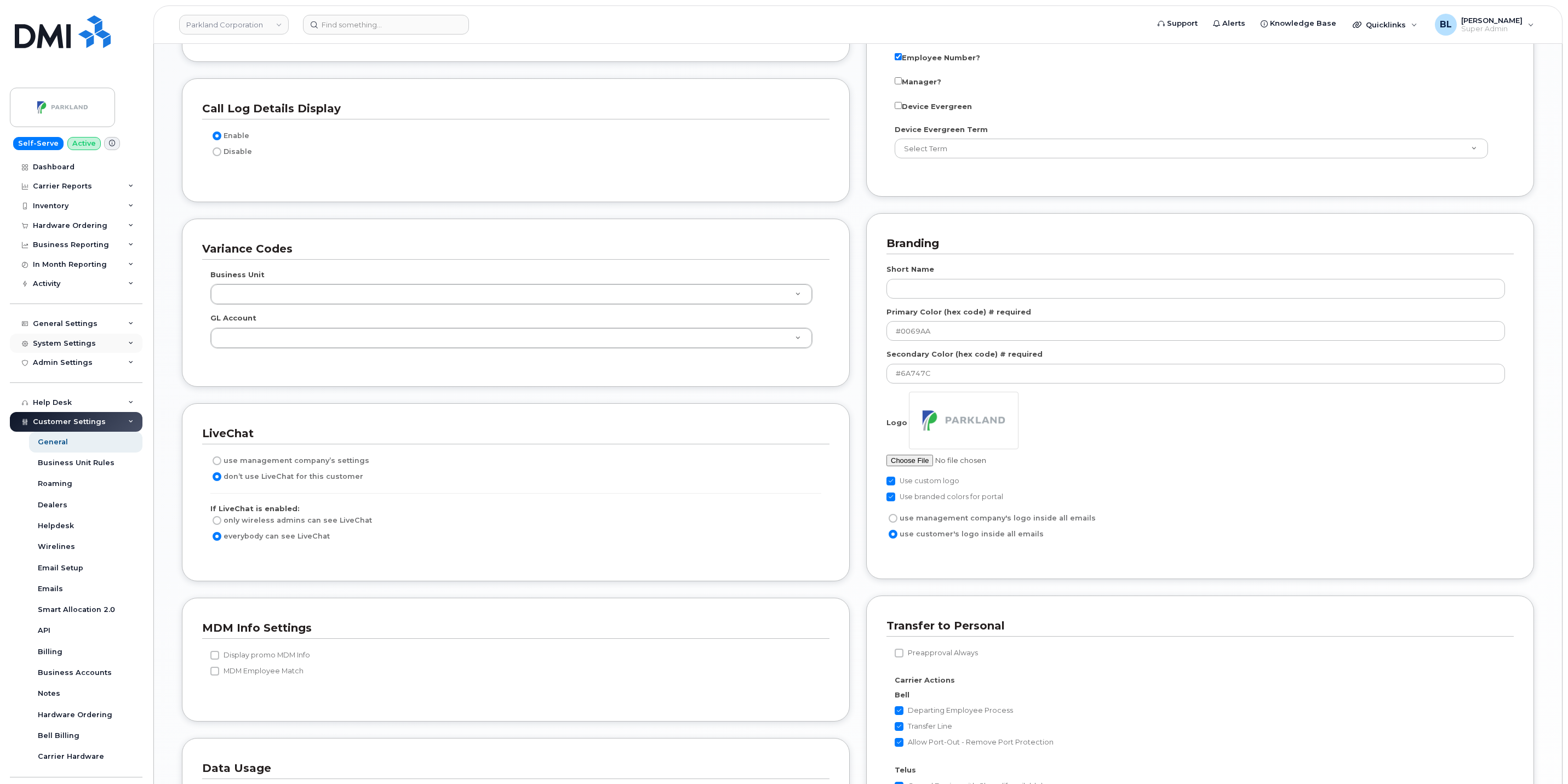
click at [114, 339] on div "System Settings" at bounding box center [76, 344] width 133 height 20
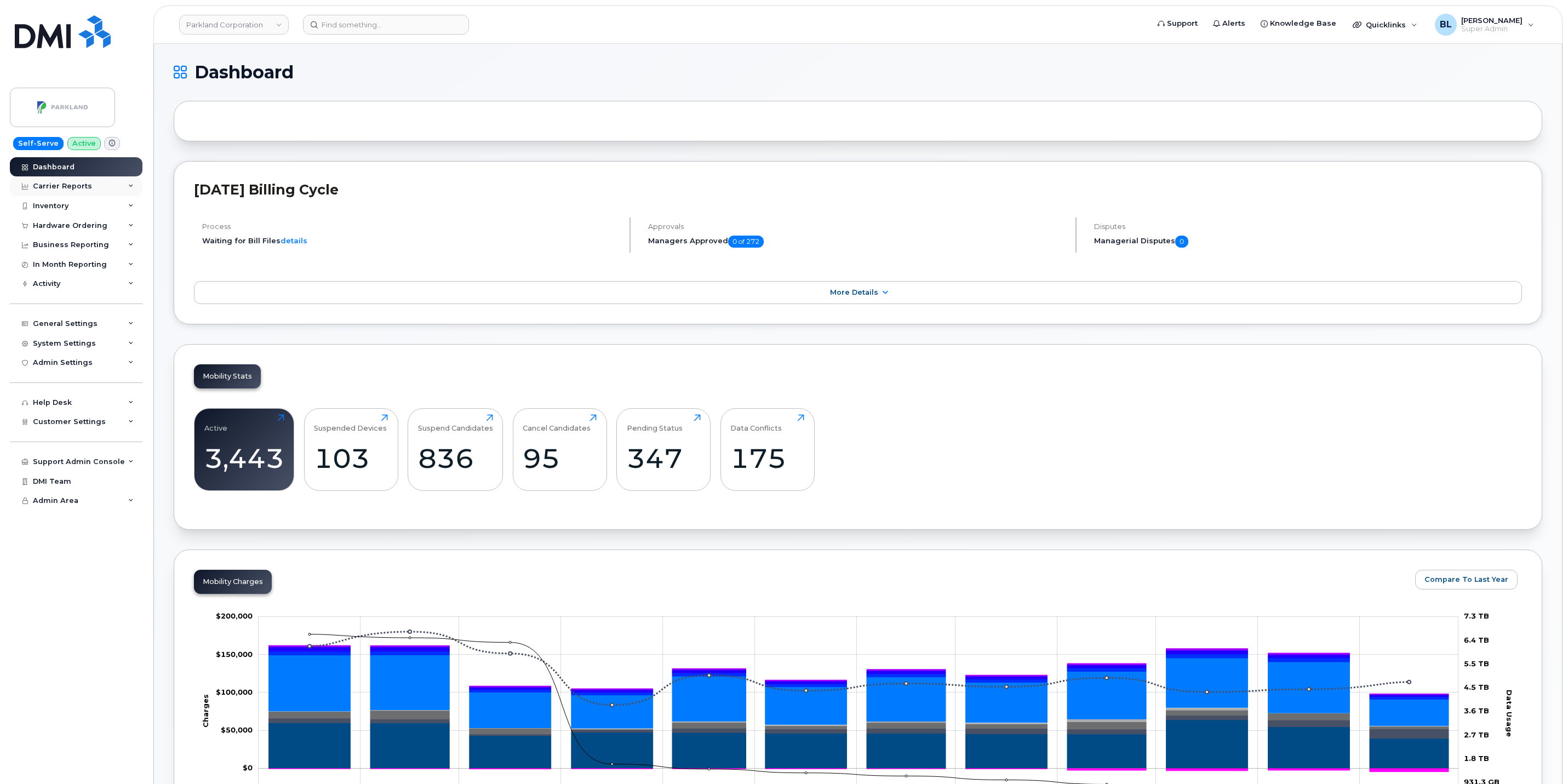
click at [72, 181] on div "Carrier Reports" at bounding box center [76, 186] width 133 height 20
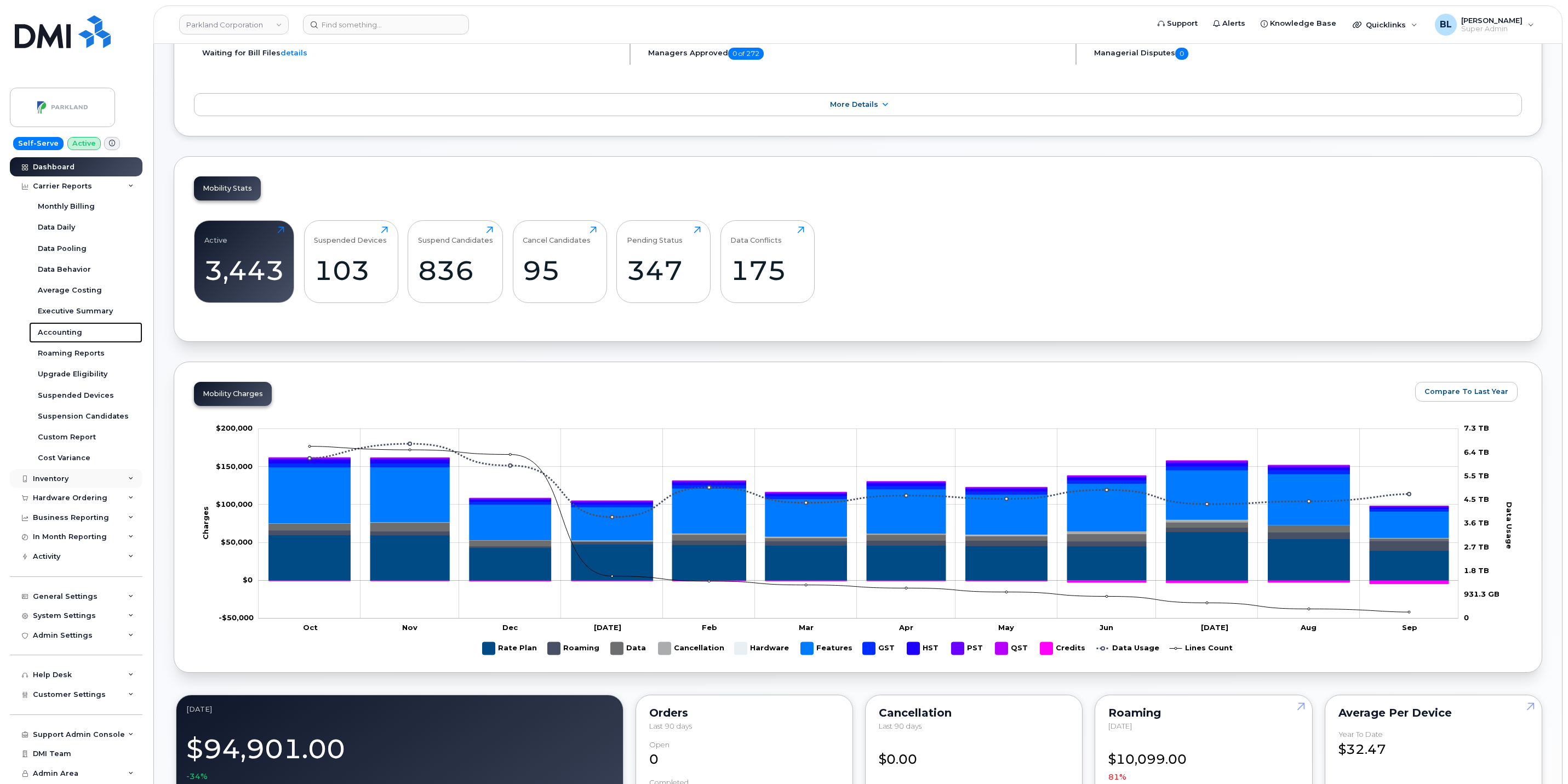
scroll to position [219, 0]
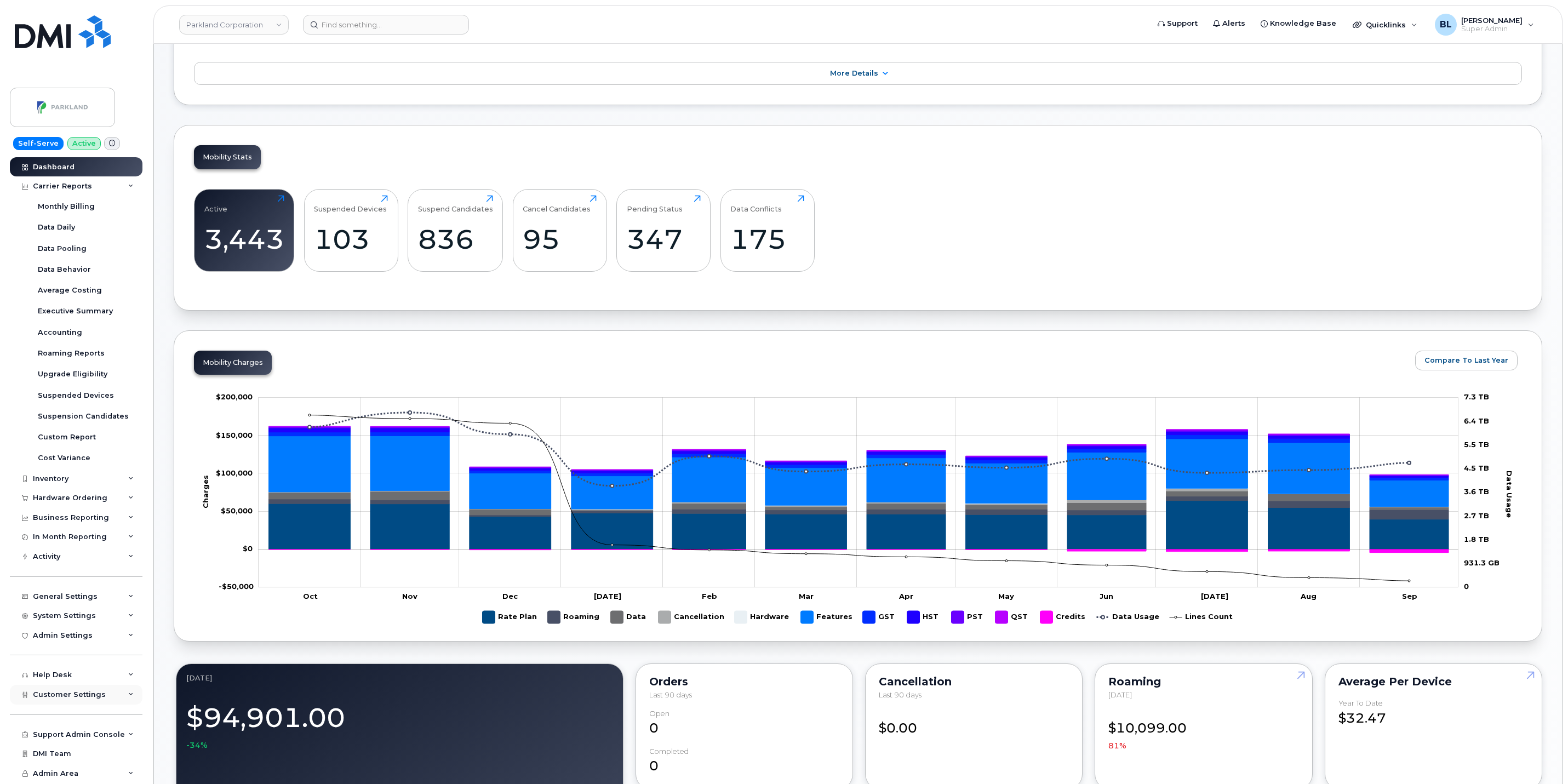
click at [85, 694] on span "Customer Settings" at bounding box center [69, 695] width 73 height 9
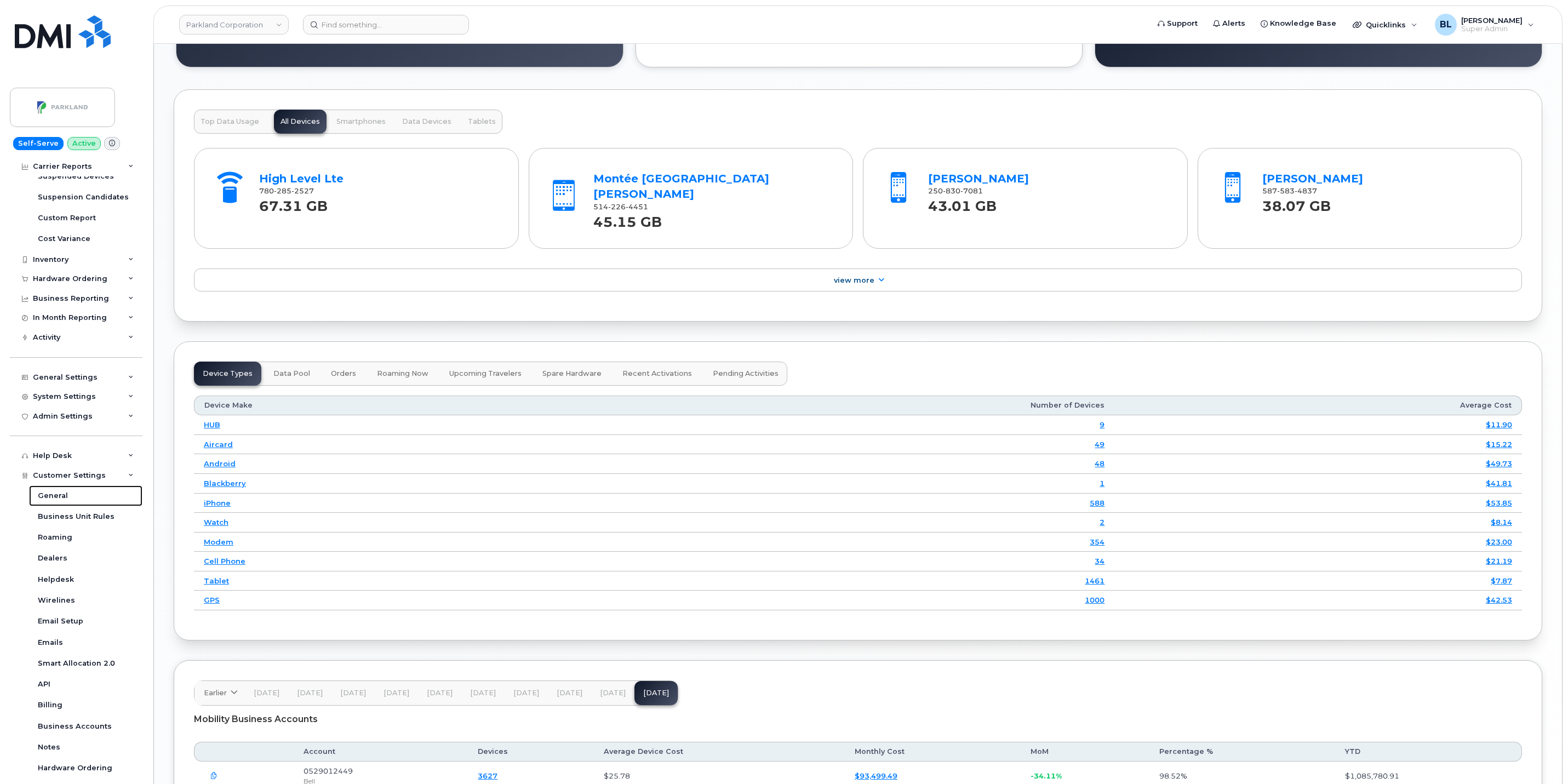
scroll to position [1095, 0]
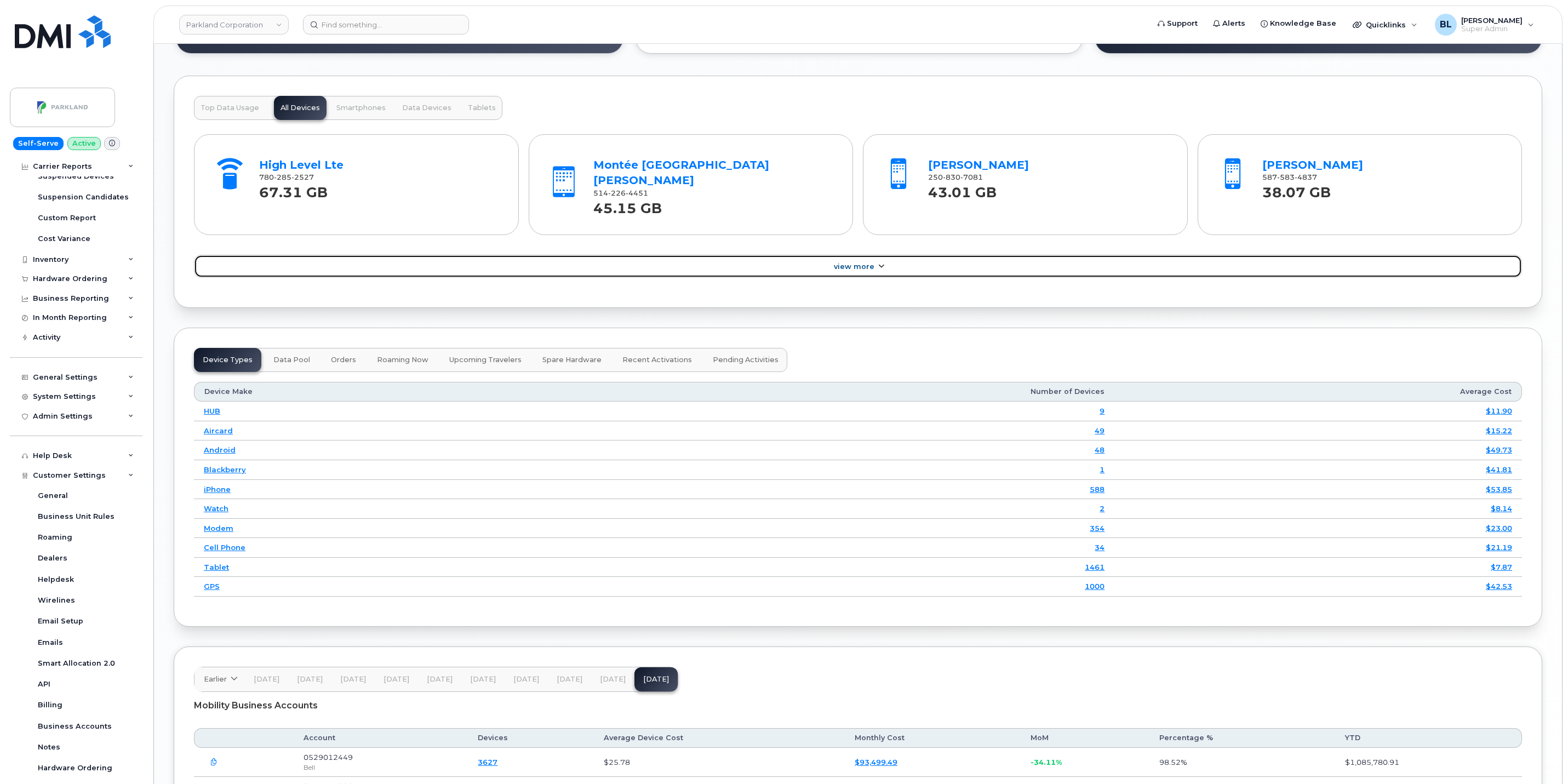
click at [567, 258] on link "View More" at bounding box center [858, 267] width 1328 height 23
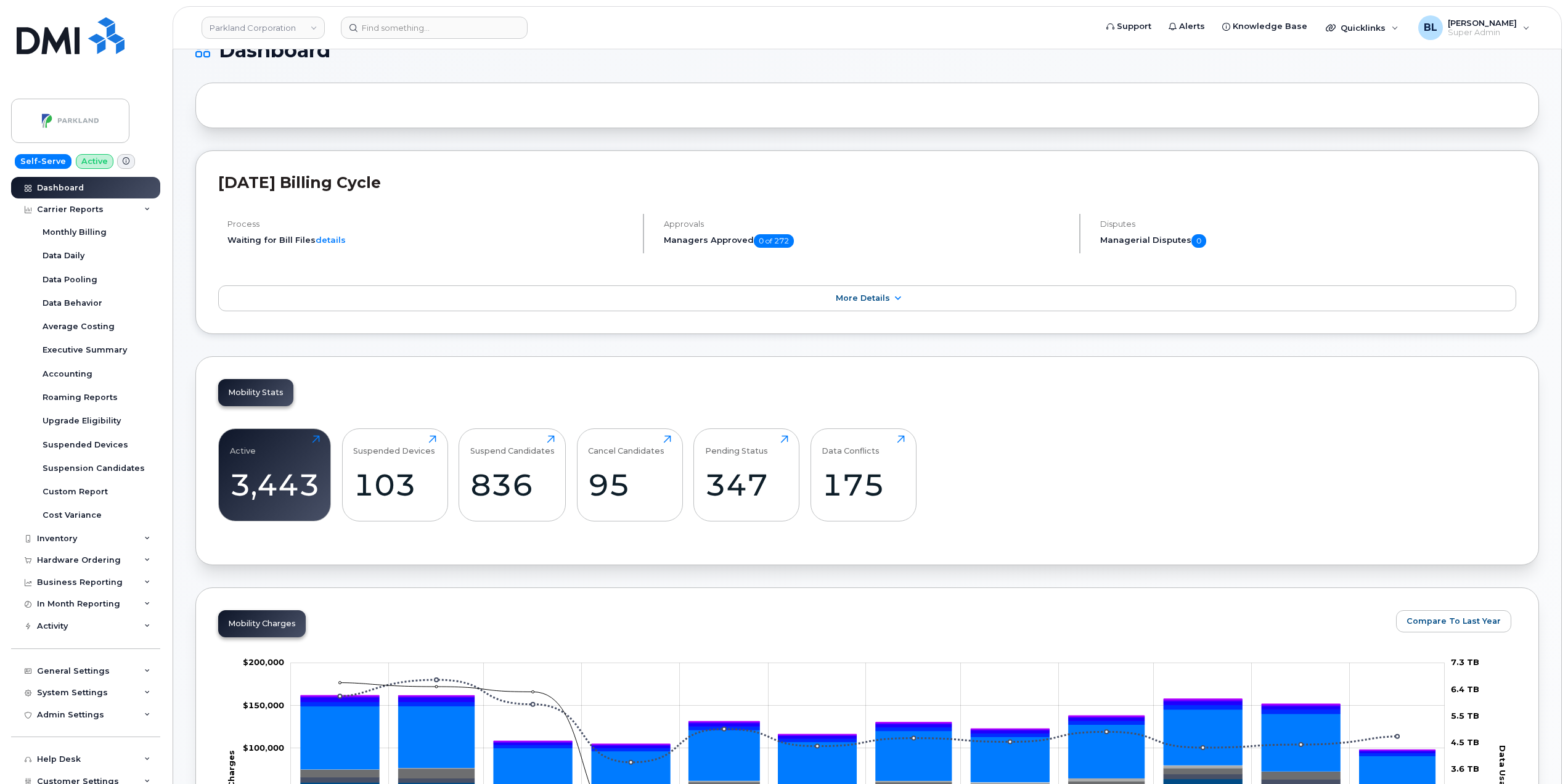
scroll to position [0, 0]
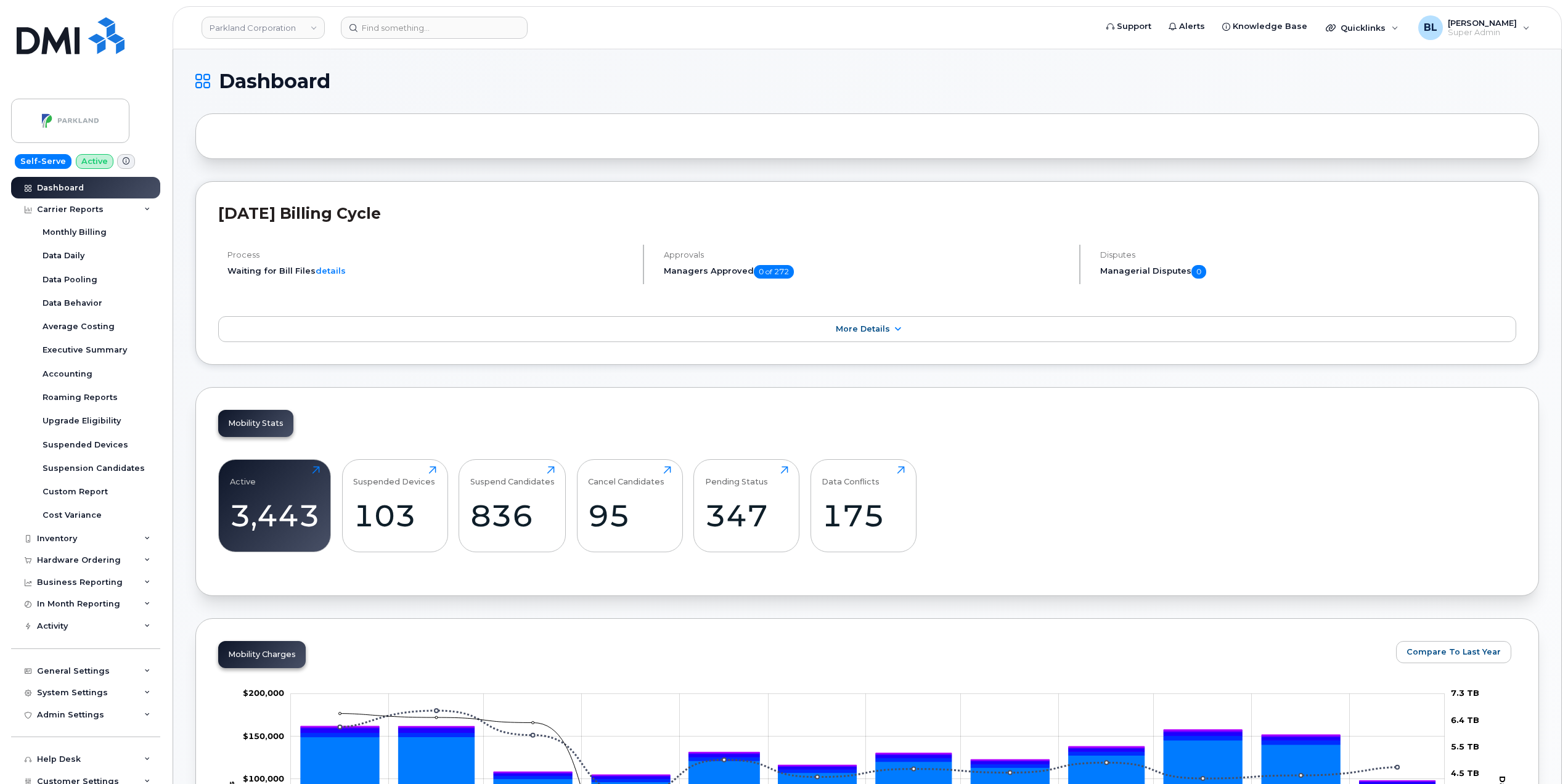
click at [849, 397] on div "Mobility Stats Active 3,443 Click to view more Suspended Devices 103 Click to v…" at bounding box center [866, 491] width 1343 height 209
drag, startPoint x: 470, startPoint y: 223, endPoint x: 271, endPoint y: 211, distance: 199.4
click at [271, 211] on header "September 2025 Billing Cycle" at bounding box center [867, 224] width 1298 height 41
click at [878, 332] on span "More Details" at bounding box center [863, 329] width 54 height 10
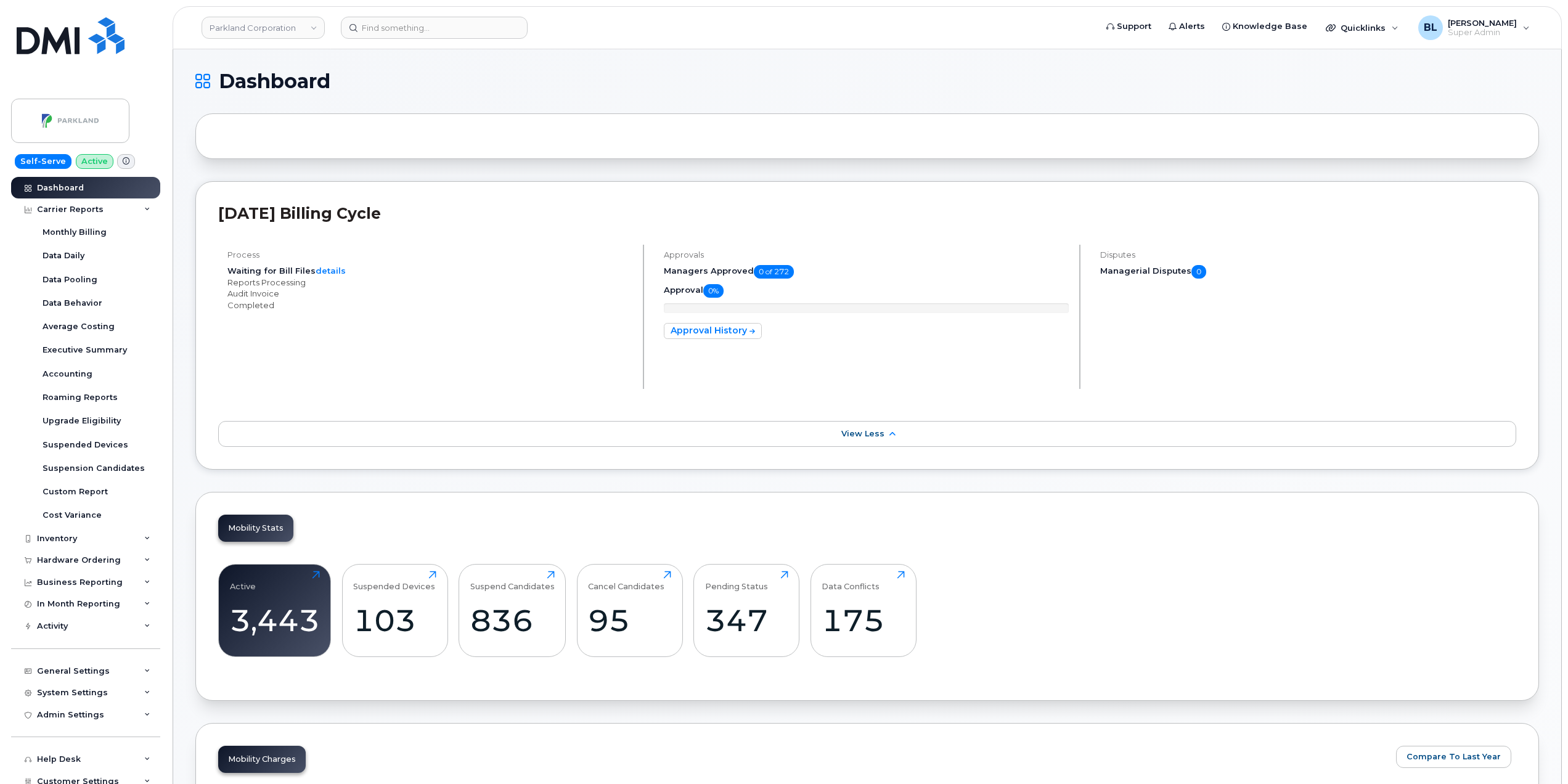
drag, startPoint x: 572, startPoint y: 89, endPoint x: 575, endPoint y: 82, distance: 7.6
click at [572, 87] on h1 "Dashboard" at bounding box center [863, 81] width 1337 height 20
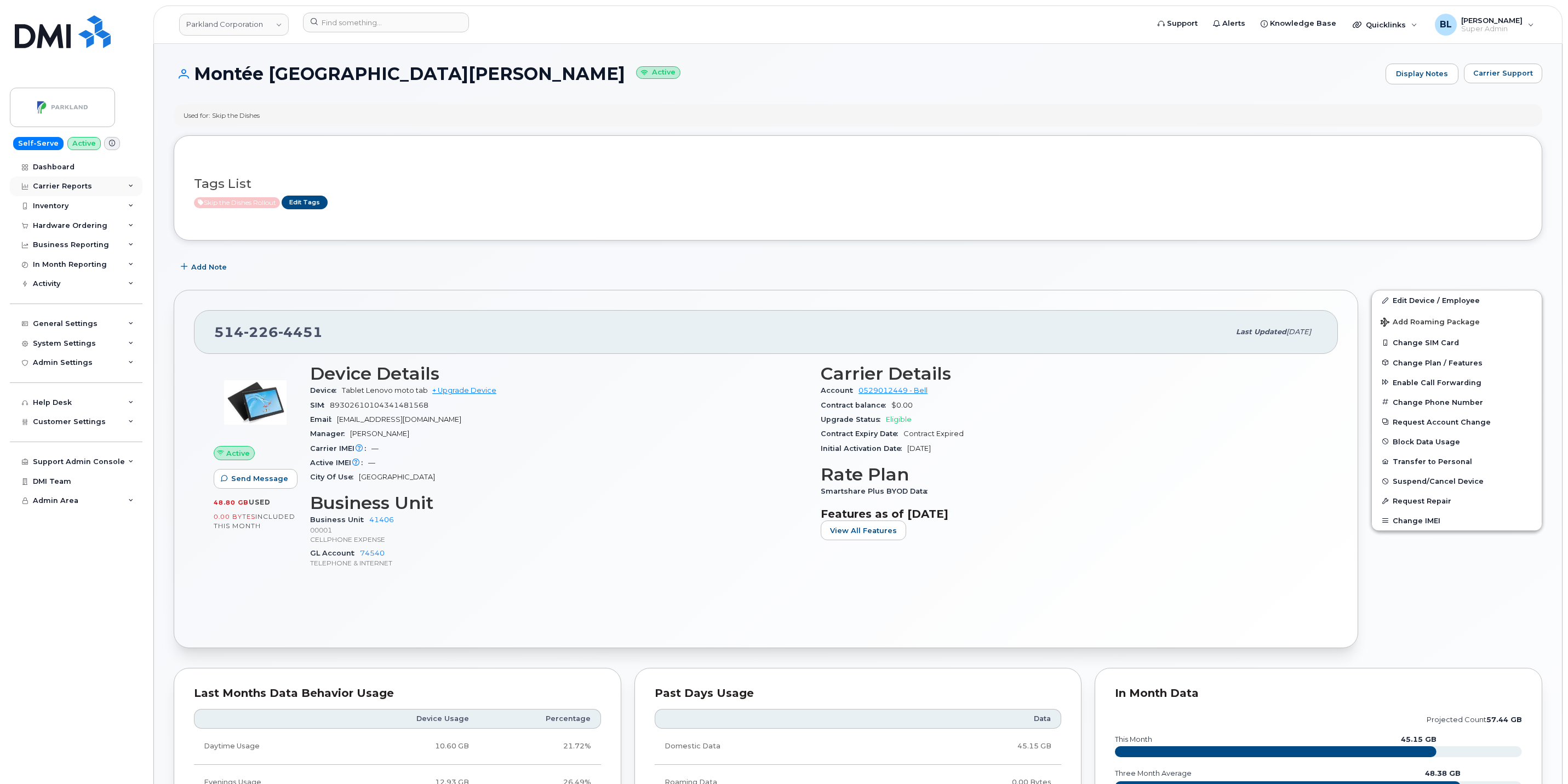
click at [92, 184] on div "Carrier Reports" at bounding box center [76, 186] width 133 height 20
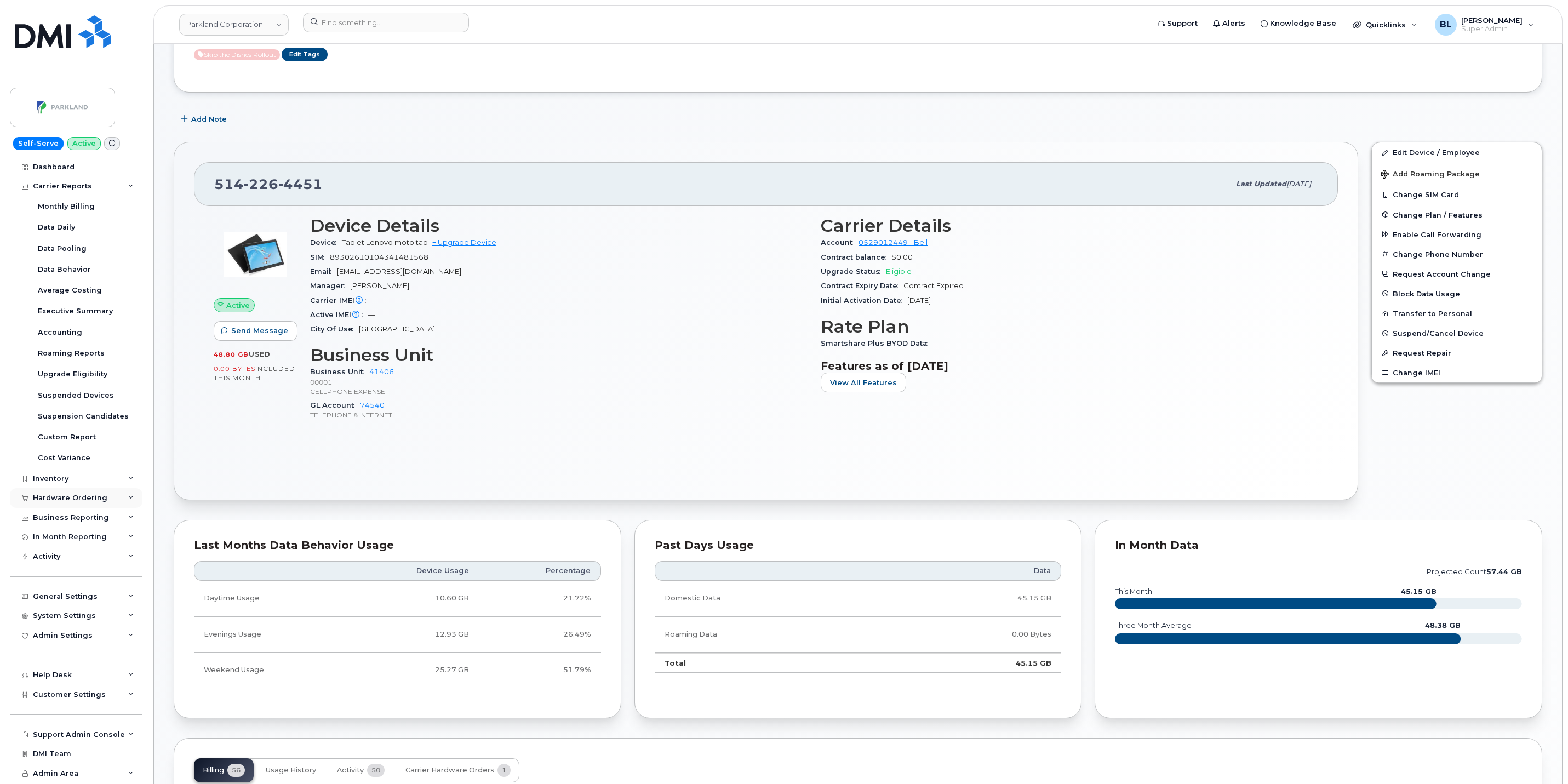
scroll to position [438, 0]
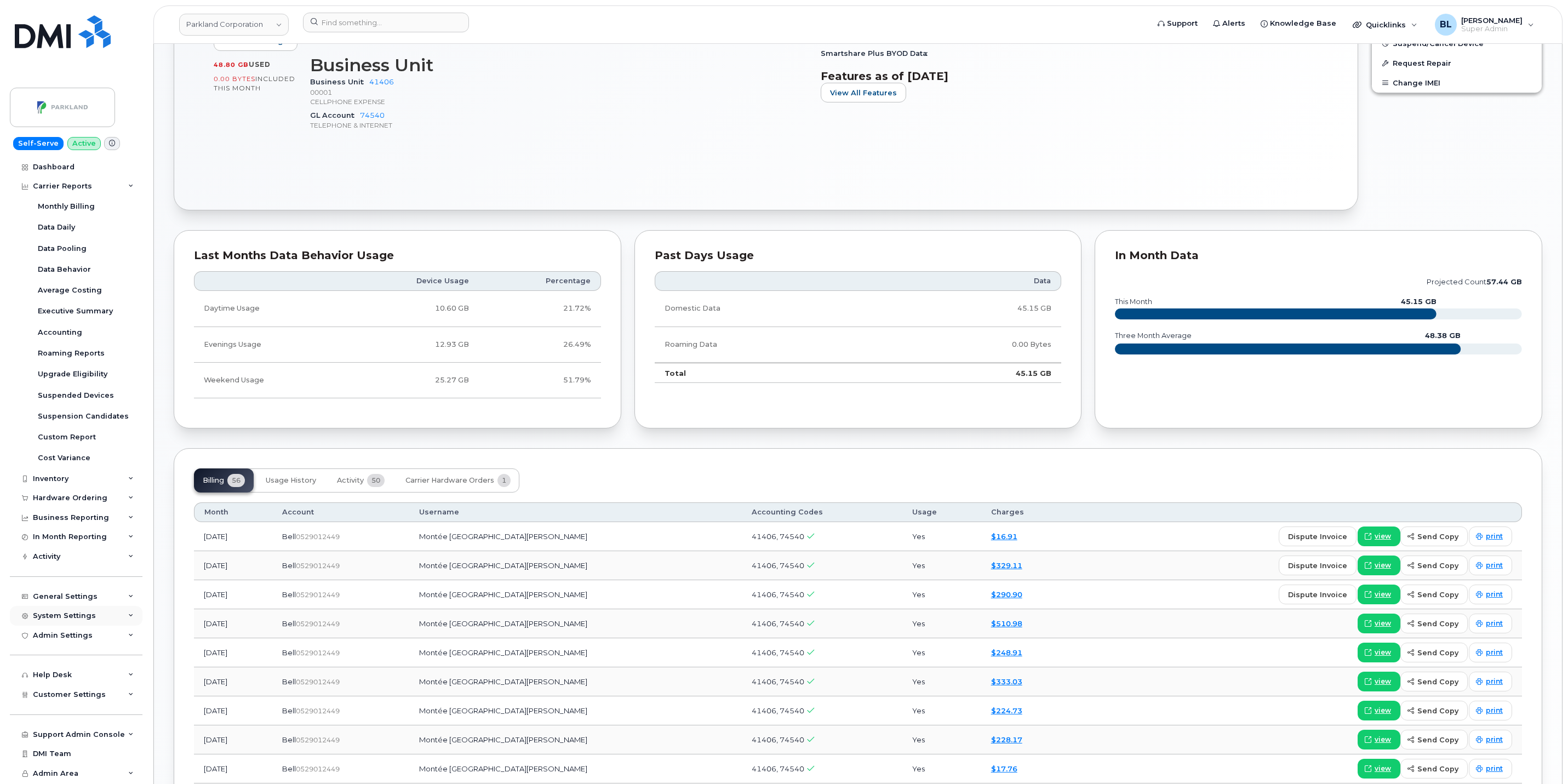
click at [117, 617] on div "System Settings" at bounding box center [76, 616] width 133 height 20
click at [116, 597] on div "General Settings" at bounding box center [76, 597] width 133 height 20
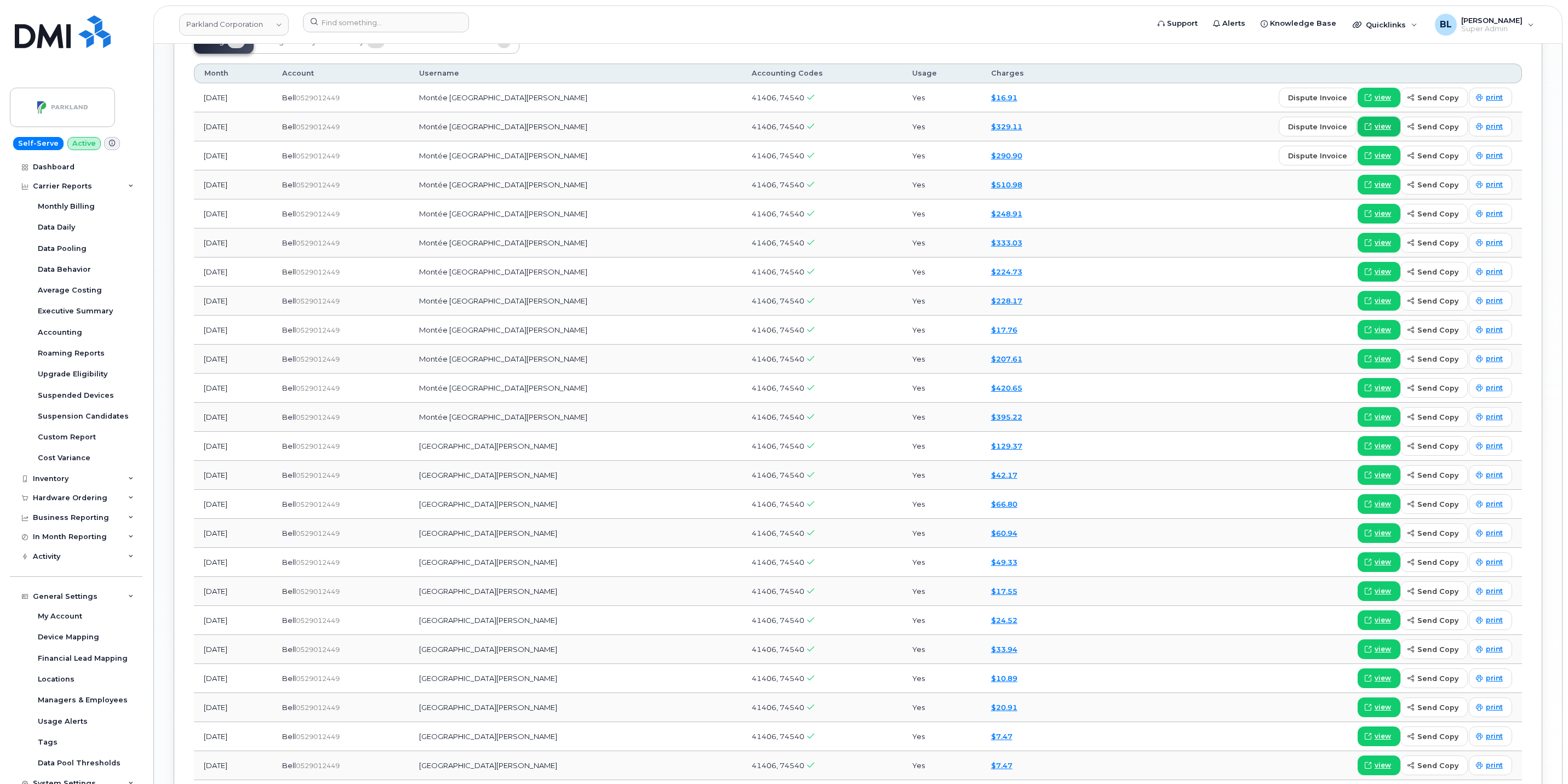
click at [1375, 131] on span "view" at bounding box center [1383, 127] width 16 height 10
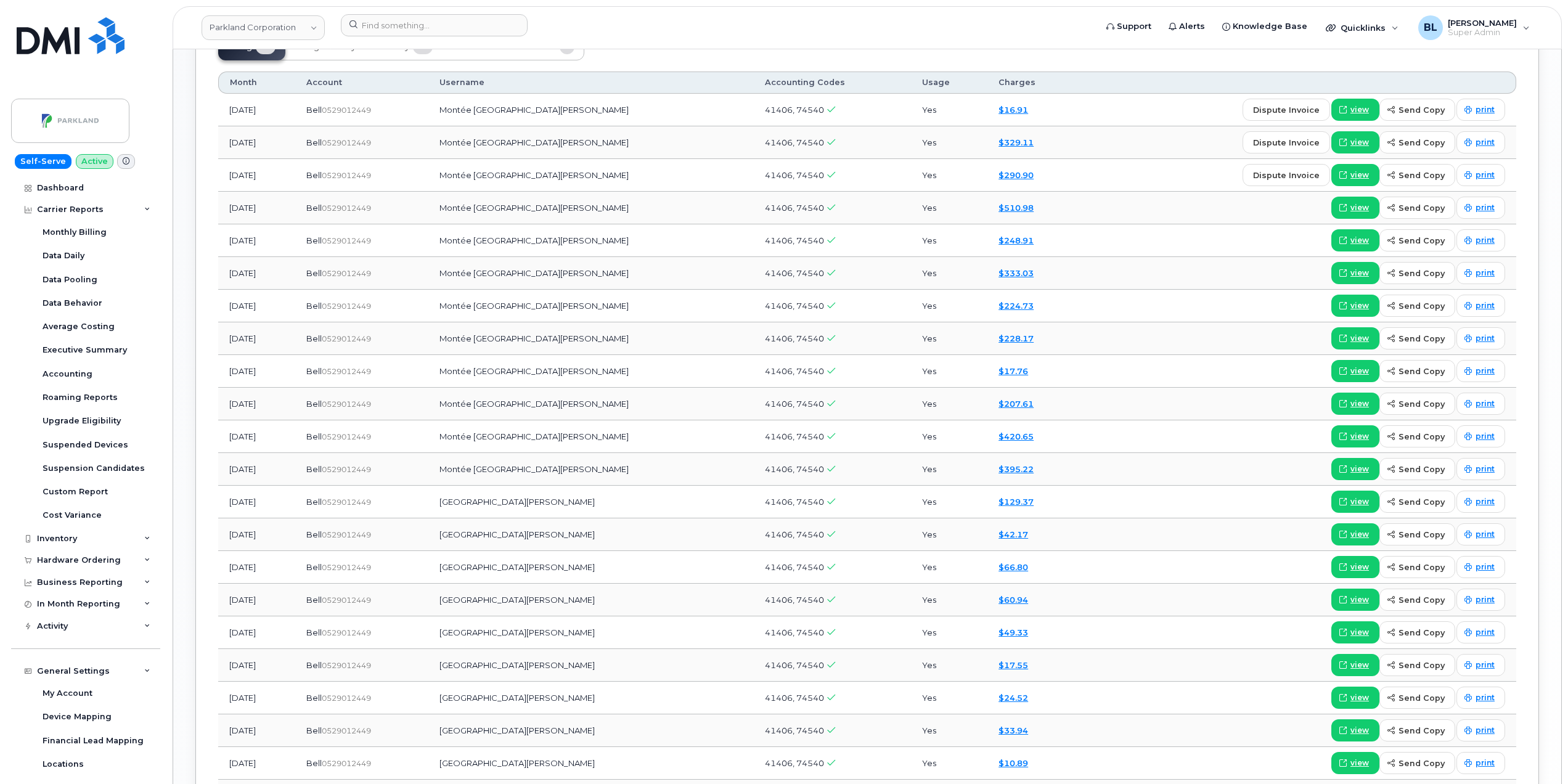
click at [918, 64] on div "Month Account Username Accounting Codes Usage Charges Sep 2025 Bell  0529012449…" at bounding box center [867, 507] width 1298 height 893
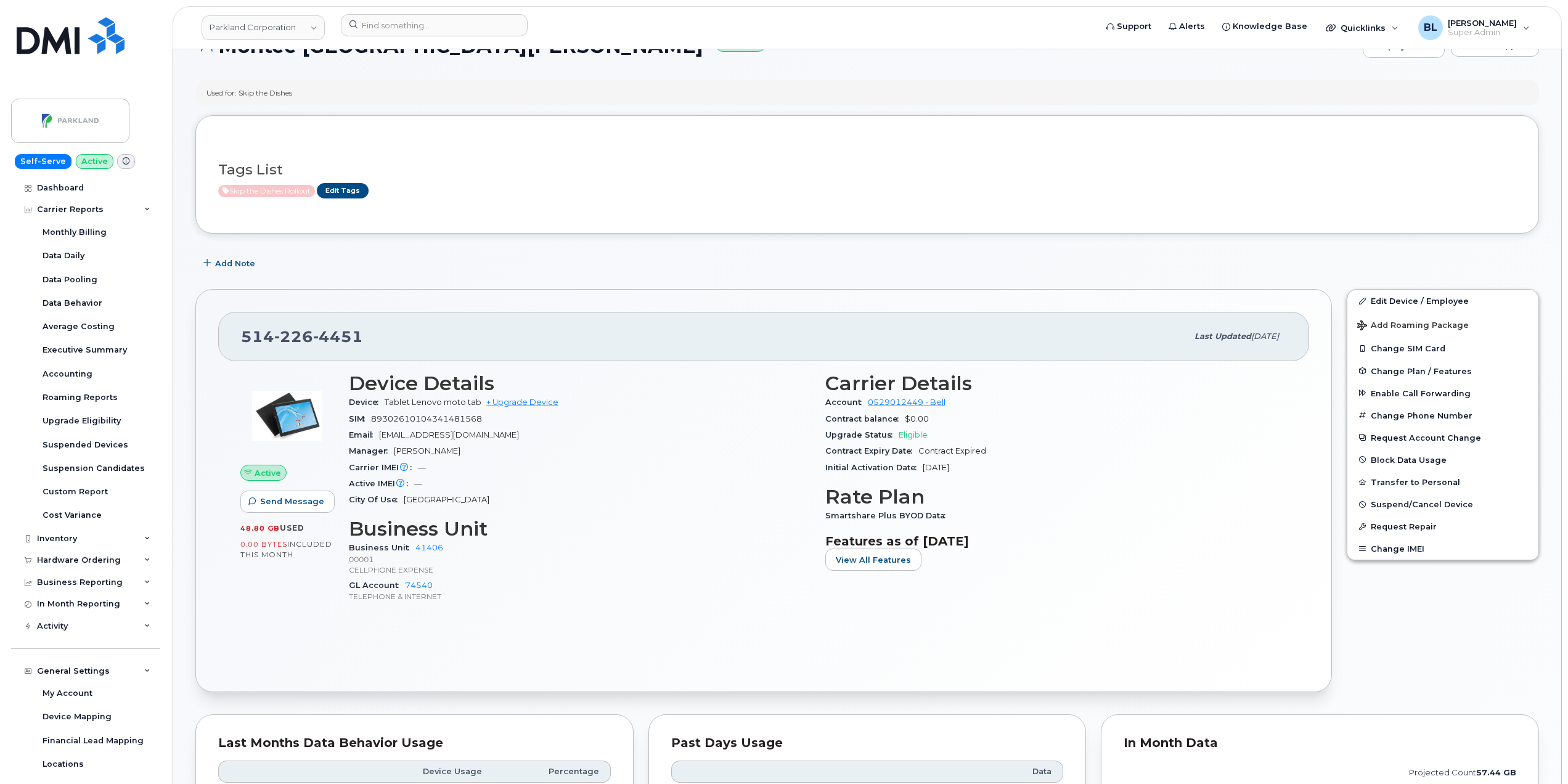
scroll to position [0, 0]
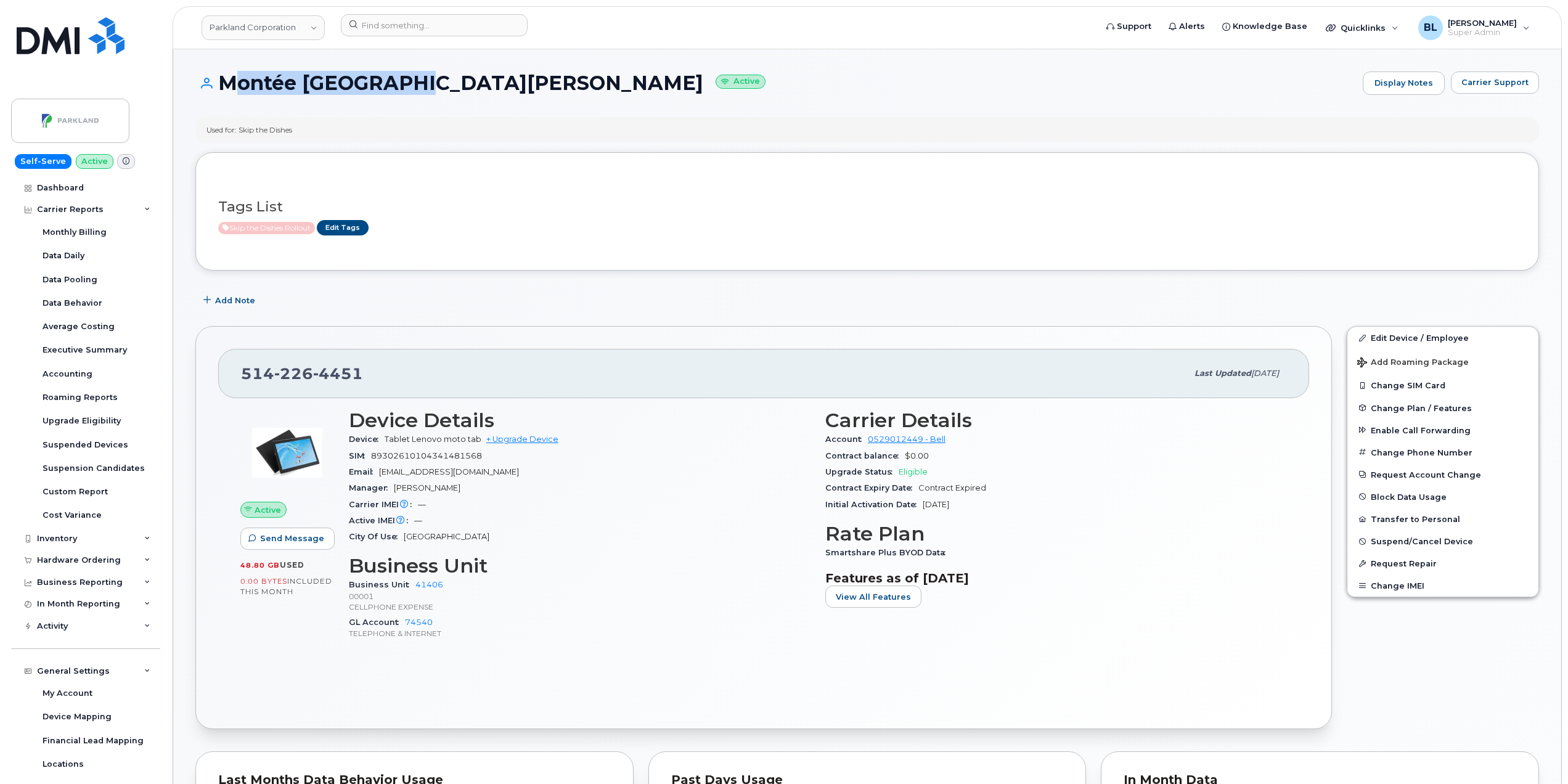
drag, startPoint x: 220, startPoint y: 82, endPoint x: 404, endPoint y: 78, distance: 184.0
click at [404, 78] on h1 "Montée St Hubert Active" at bounding box center [775, 82] width 1161 height 22
click at [821, 176] on div "Tags List Skip the Dishes Rollout Edit Tags" at bounding box center [867, 211] width 1298 height 73
drag, startPoint x: 218, startPoint y: 77, endPoint x: 400, endPoint y: 94, distance: 182.8
click at [400, 94] on div "Montée St Hubert Active Display Notes Carrier Support" at bounding box center [866, 82] width 1343 height 23
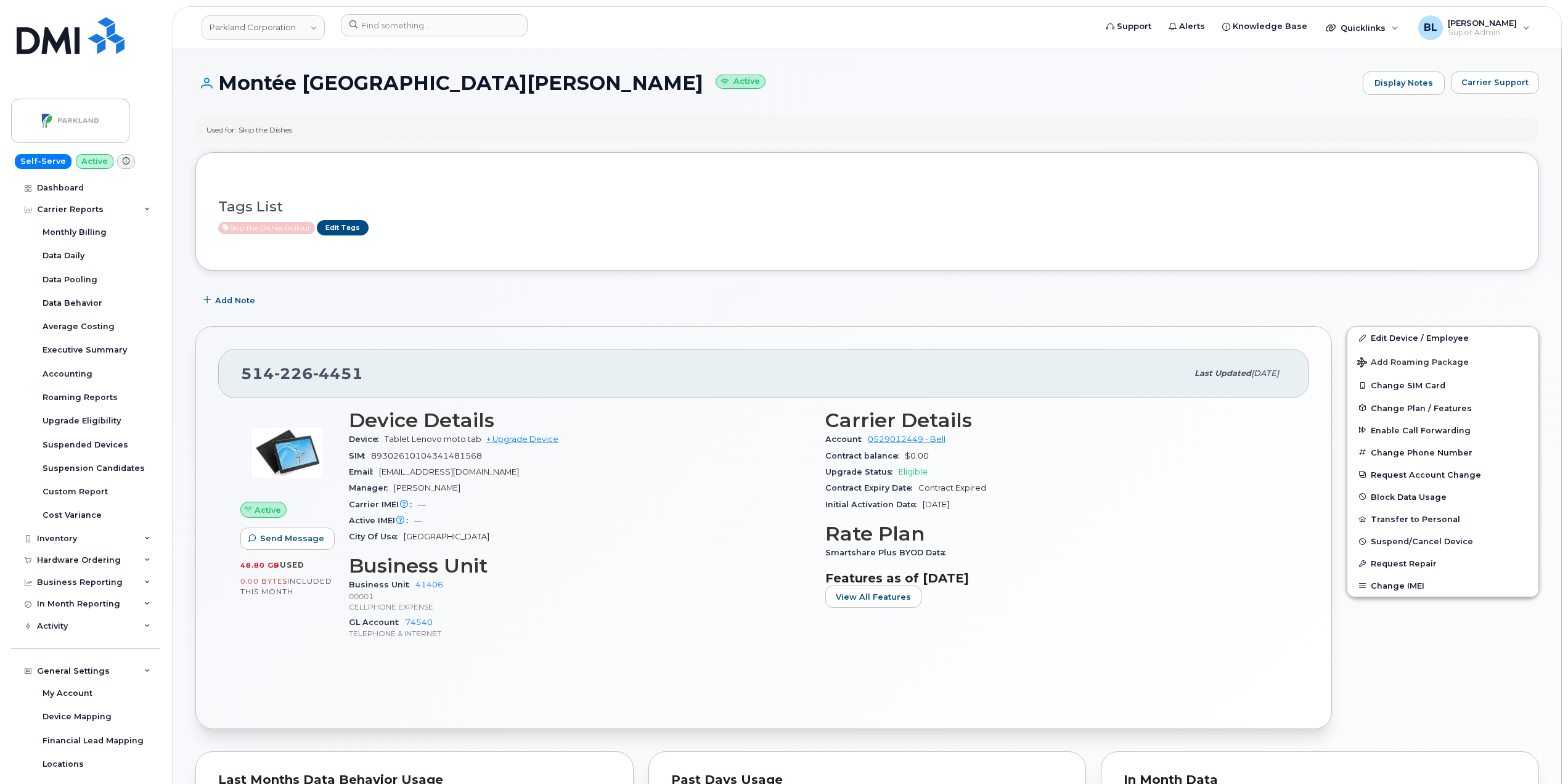
click at [825, 173] on div "Tags List Skip the Dishes Rollout Edit Tags" at bounding box center [866, 211] width 1343 height 118
drag, startPoint x: 214, startPoint y: 78, endPoint x: 405, endPoint y: 82, distance: 191.0
click at [405, 82] on h1 "Montée St Hubert Active" at bounding box center [775, 82] width 1161 height 22
click at [535, 298] on div "Add Note" at bounding box center [866, 300] width 1343 height 22
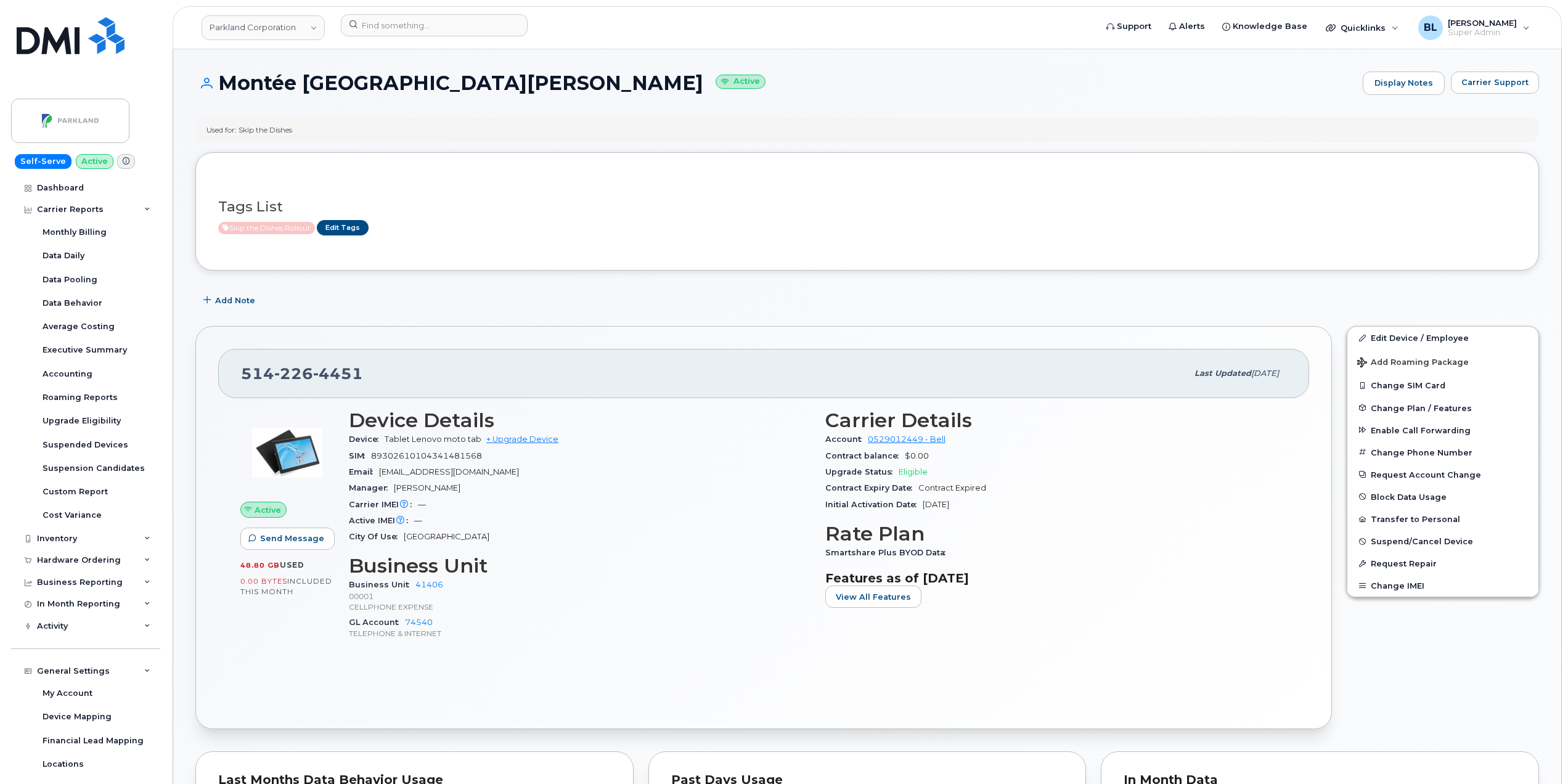
click at [875, 341] on div "514 226 4451 Last updated Oct 15, 2025 Active Send Message 48.80 GB  used 0.00 …" at bounding box center [763, 527] width 1136 height 403
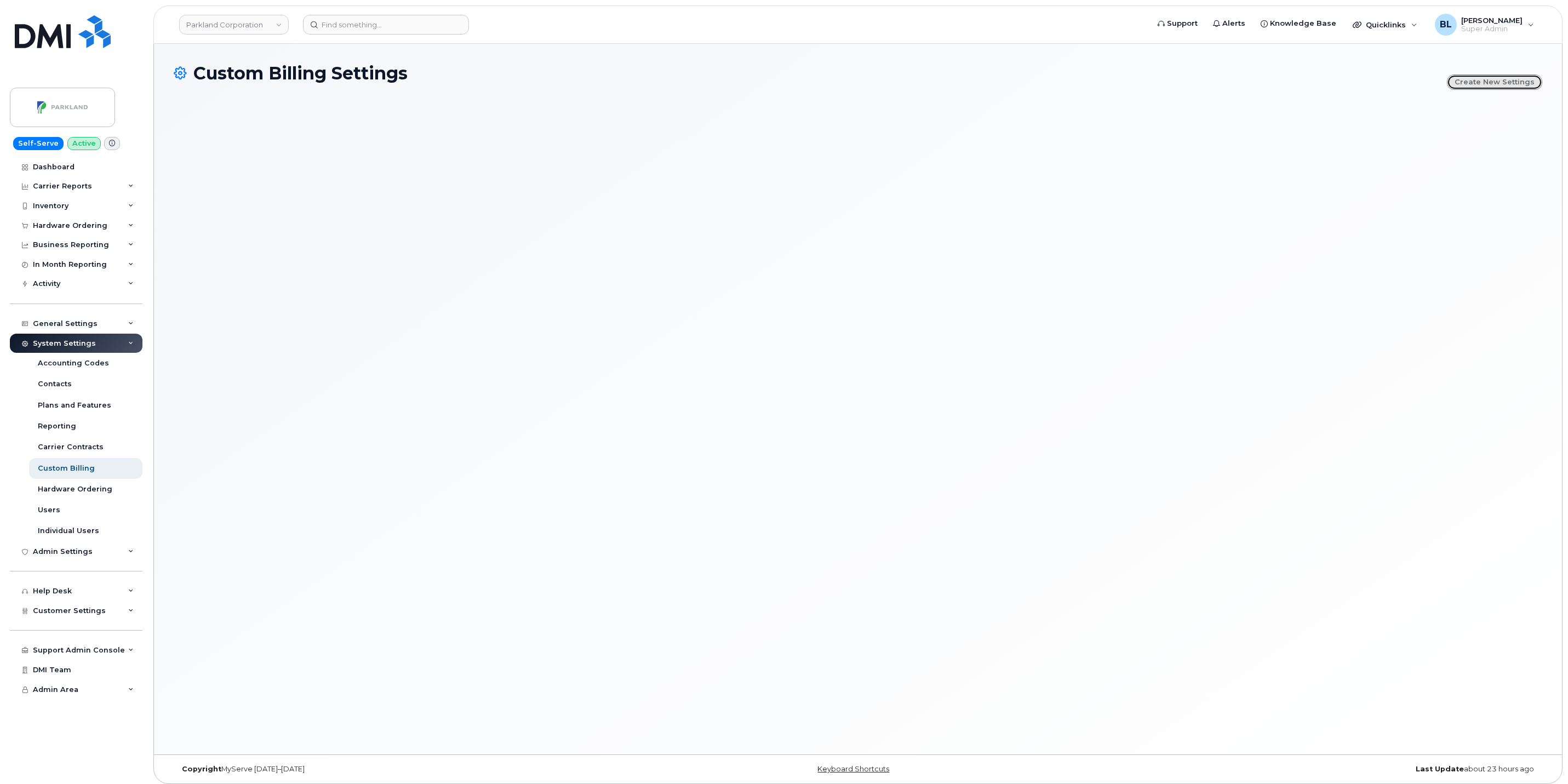
drag, startPoint x: 1511, startPoint y: 85, endPoint x: 1368, endPoint y: 82, distance: 143.0
click at [1511, 85] on link "Create new settings" at bounding box center [1494, 82] width 95 height 16
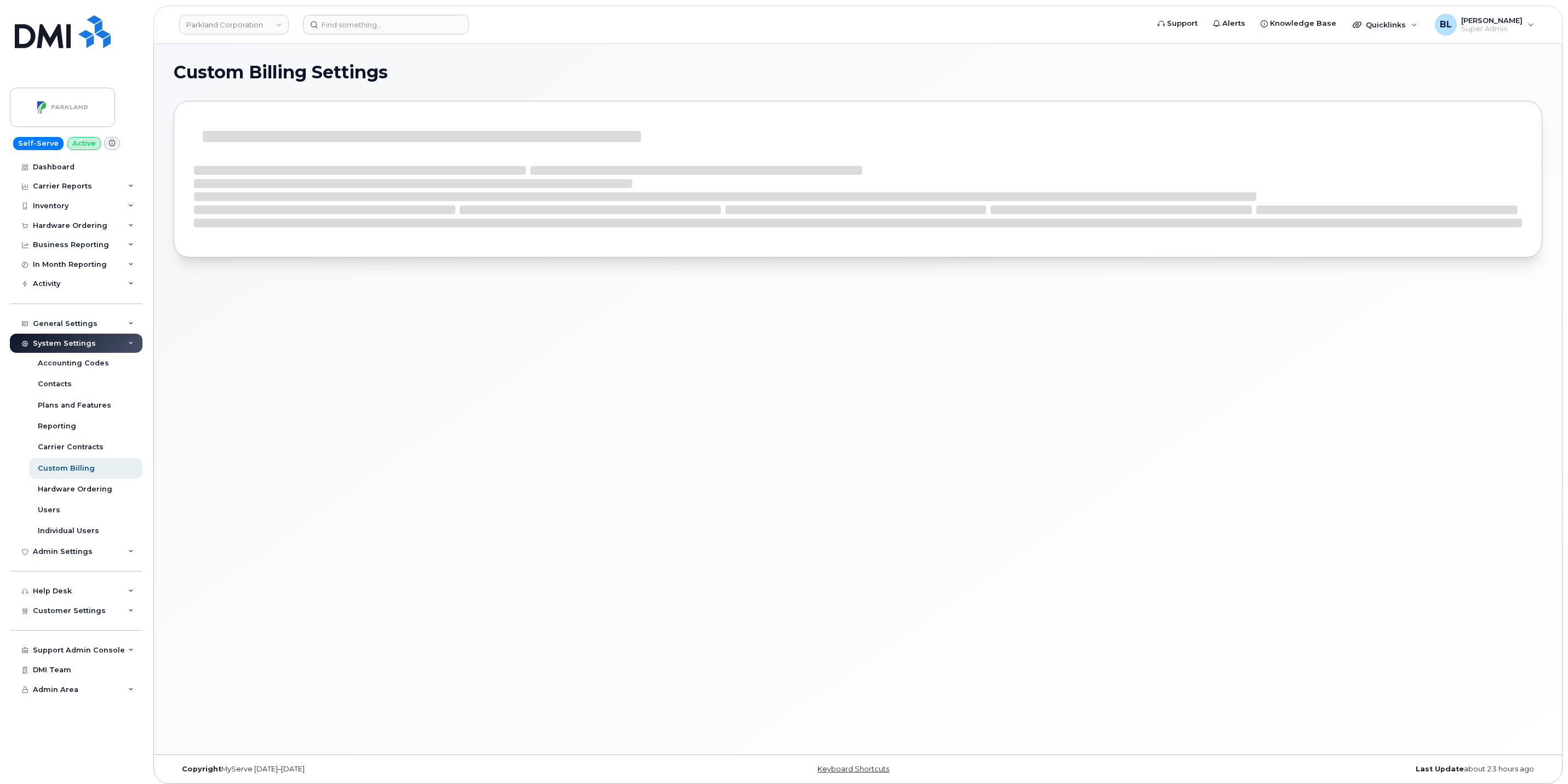
select select
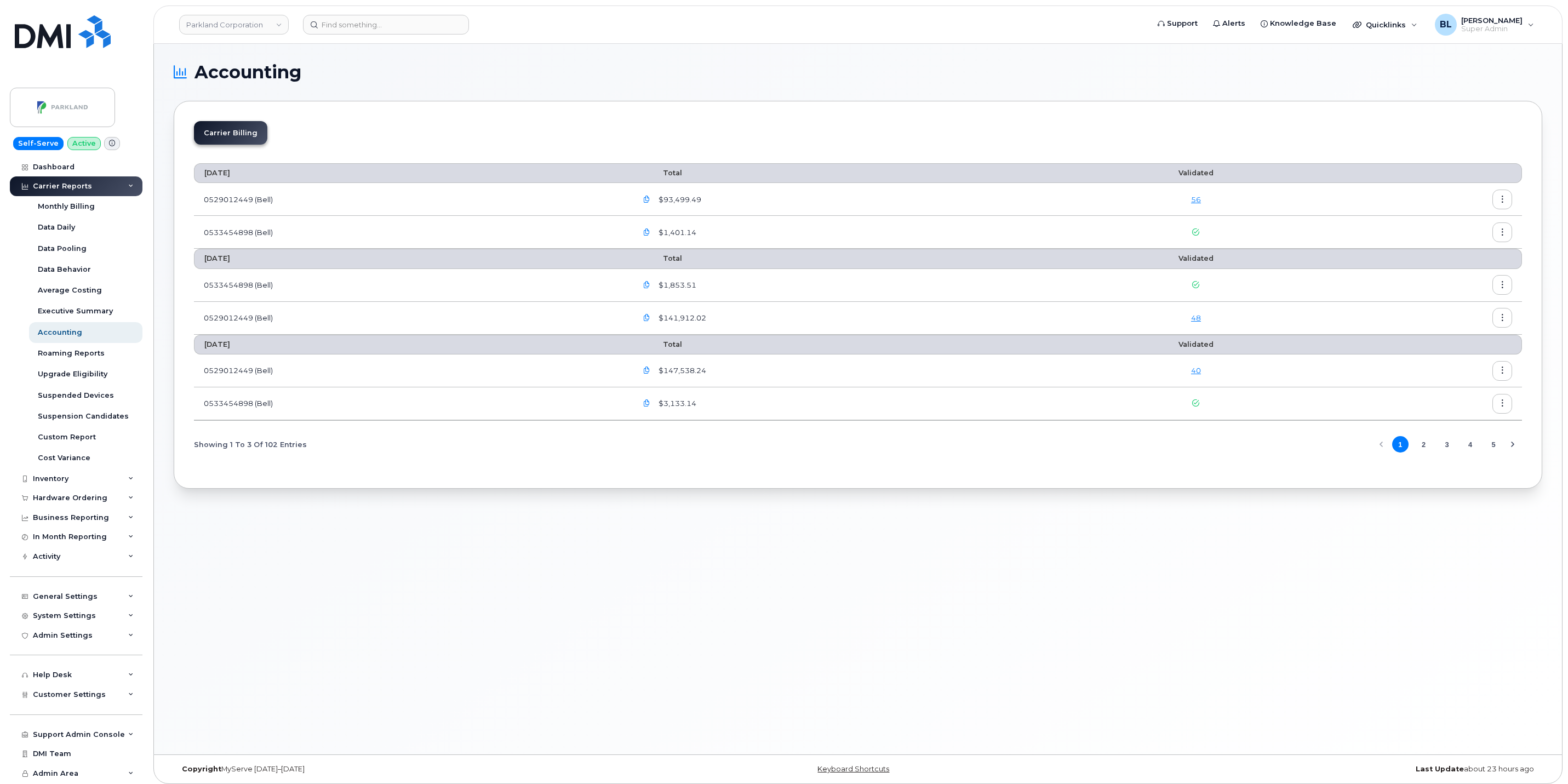
click at [647, 200] on icon "button" at bounding box center [647, 200] width 7 height 7
click at [717, 275] on div "PDF_529012449_103_00000...pdf" at bounding box center [724, 270] width 163 height 21
checkbox input "true"
click at [742, 344] on span "Download" at bounding box center [728, 345] width 38 height 11
drag, startPoint x: 525, startPoint y: 513, endPoint x: 612, endPoint y: 482, distance: 92.4
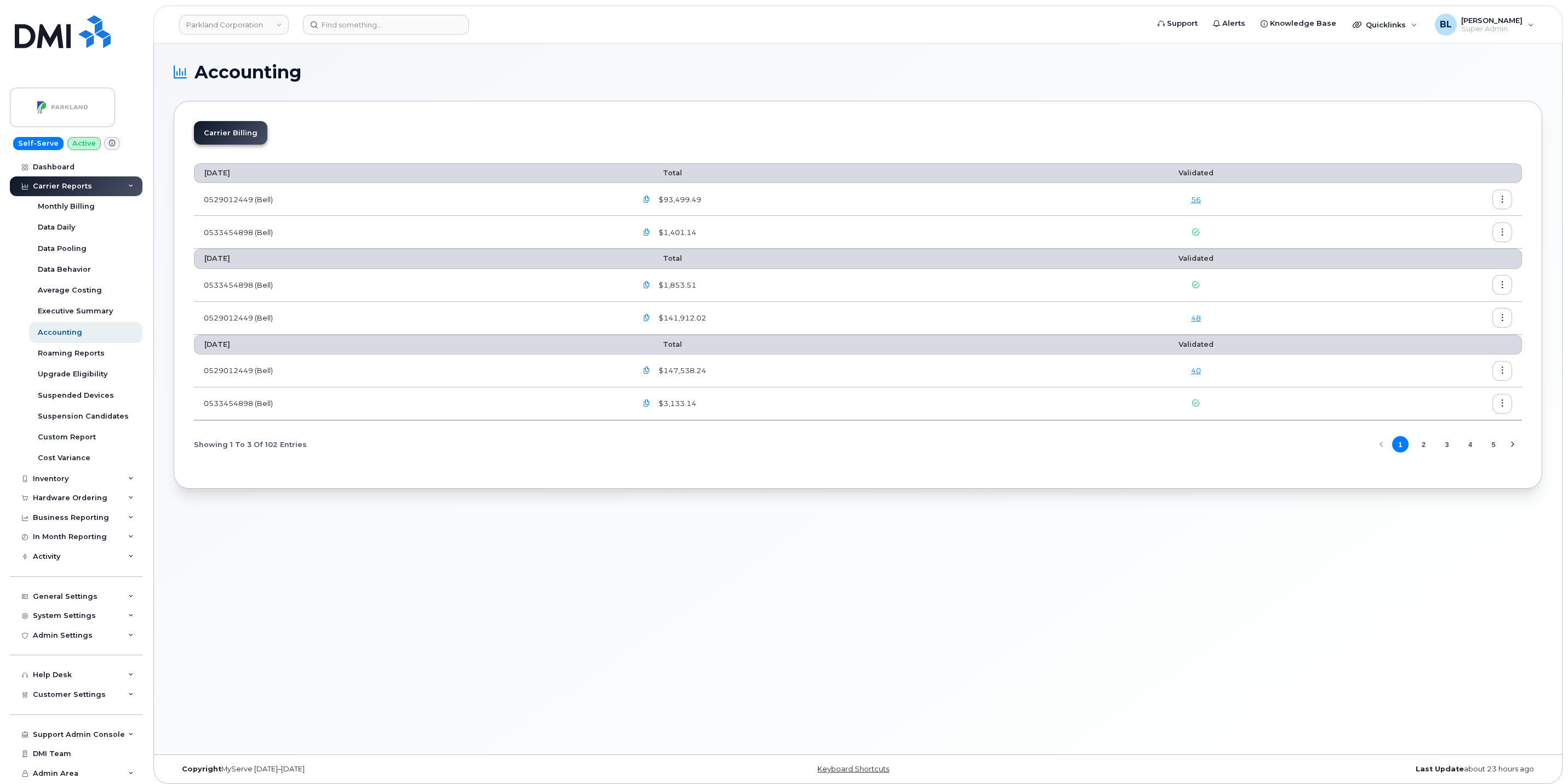
click at [525, 513] on div "Accounting Carrier Billing [DATE] Total Validated 0529012449 (Bell) $93,499.49 …" at bounding box center [858, 399] width 1408 height 711
click at [650, 373] on icon "button" at bounding box center [647, 371] width 7 height 7
click at [762, 441] on span "images/PDF_529012449_10...pdf" at bounding box center [727, 441] width 124 height 9
click at [644, 441] on input "images/PDF_529012449_10...pdf" at bounding box center [642, 442] width 6 height 6
checkbox input "true"
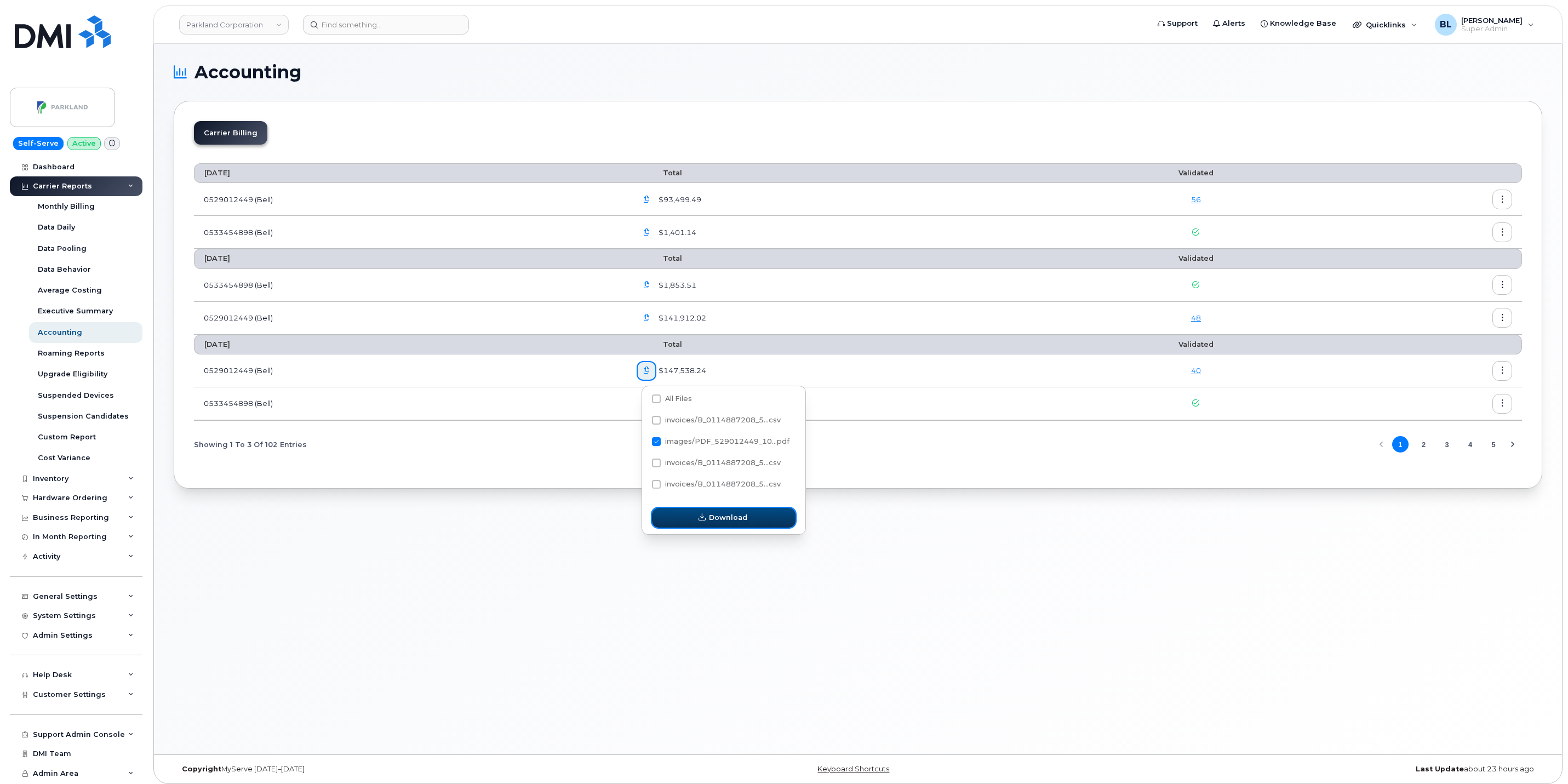
click at [763, 525] on button "Download" at bounding box center [724, 518] width 144 height 20
click at [1420, 444] on button "2" at bounding box center [1423, 444] width 16 height 16
click at [648, 400] on button "button" at bounding box center [647, 404] width 20 height 20
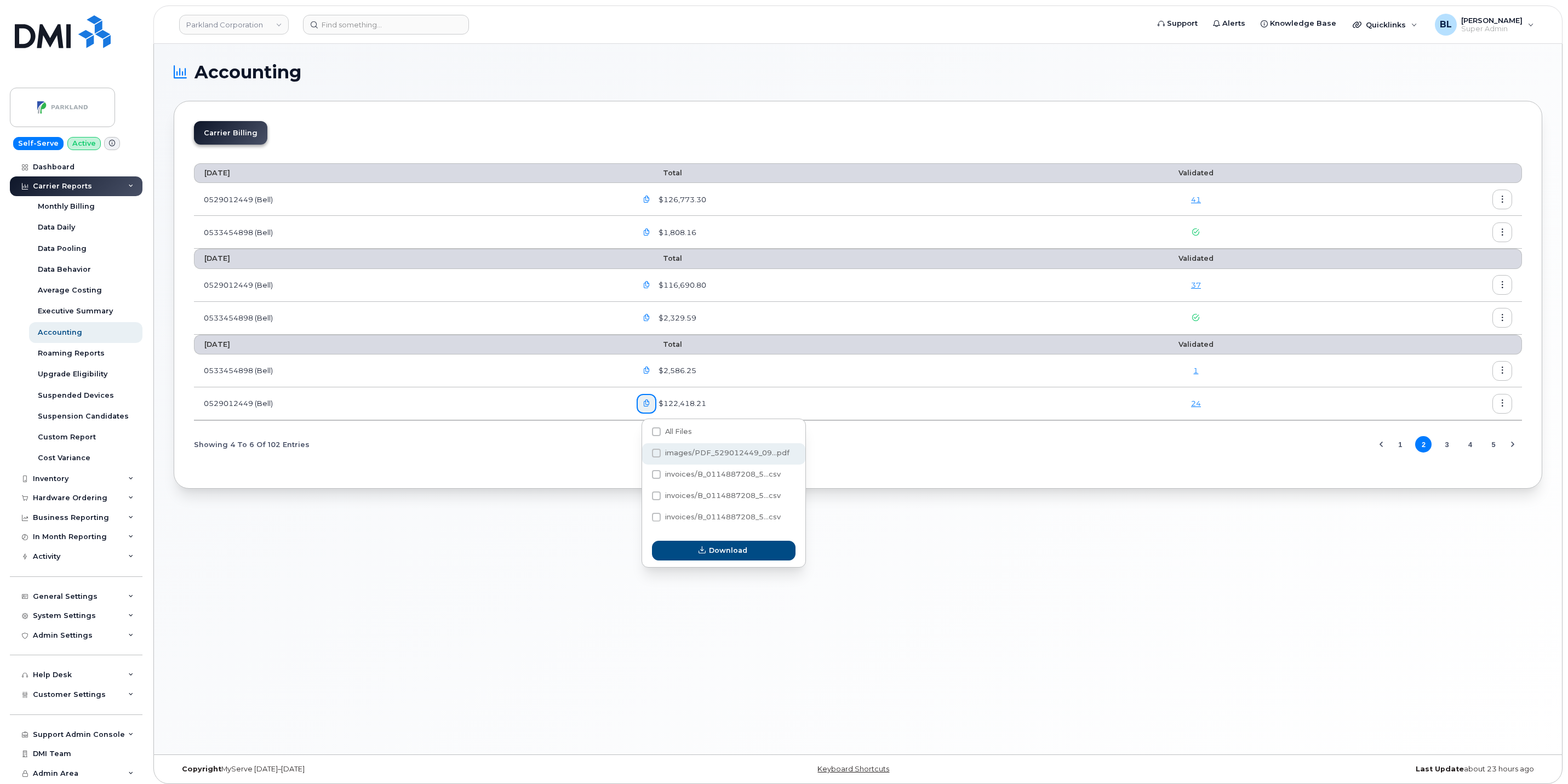
click at [684, 446] on div "images/PDF_529012449_09...pdf" at bounding box center [724, 454] width 163 height 21
checkbox input "true"
click at [748, 549] on button "Download" at bounding box center [724, 551] width 144 height 20
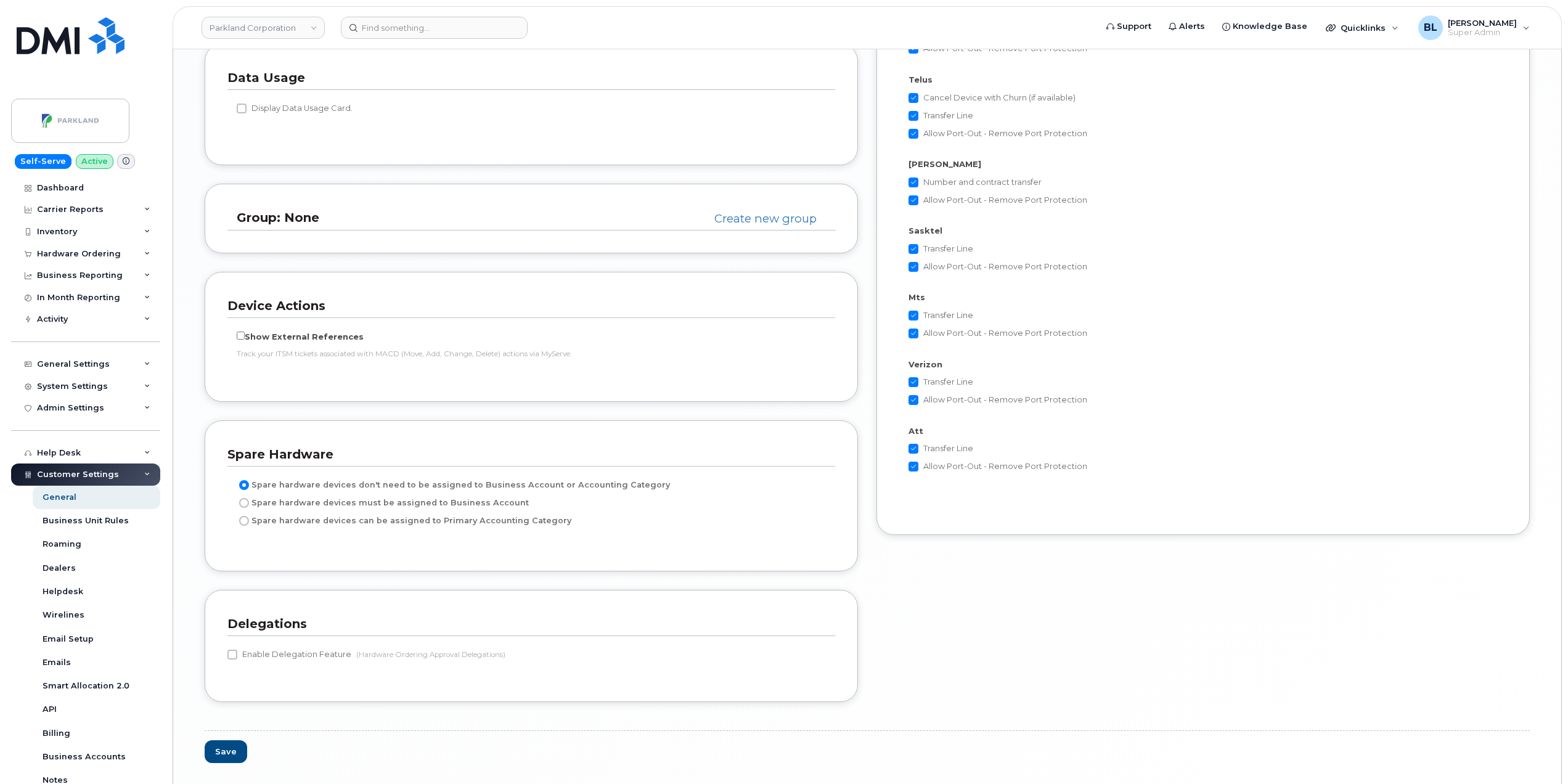
scroll to position [2320, 0]
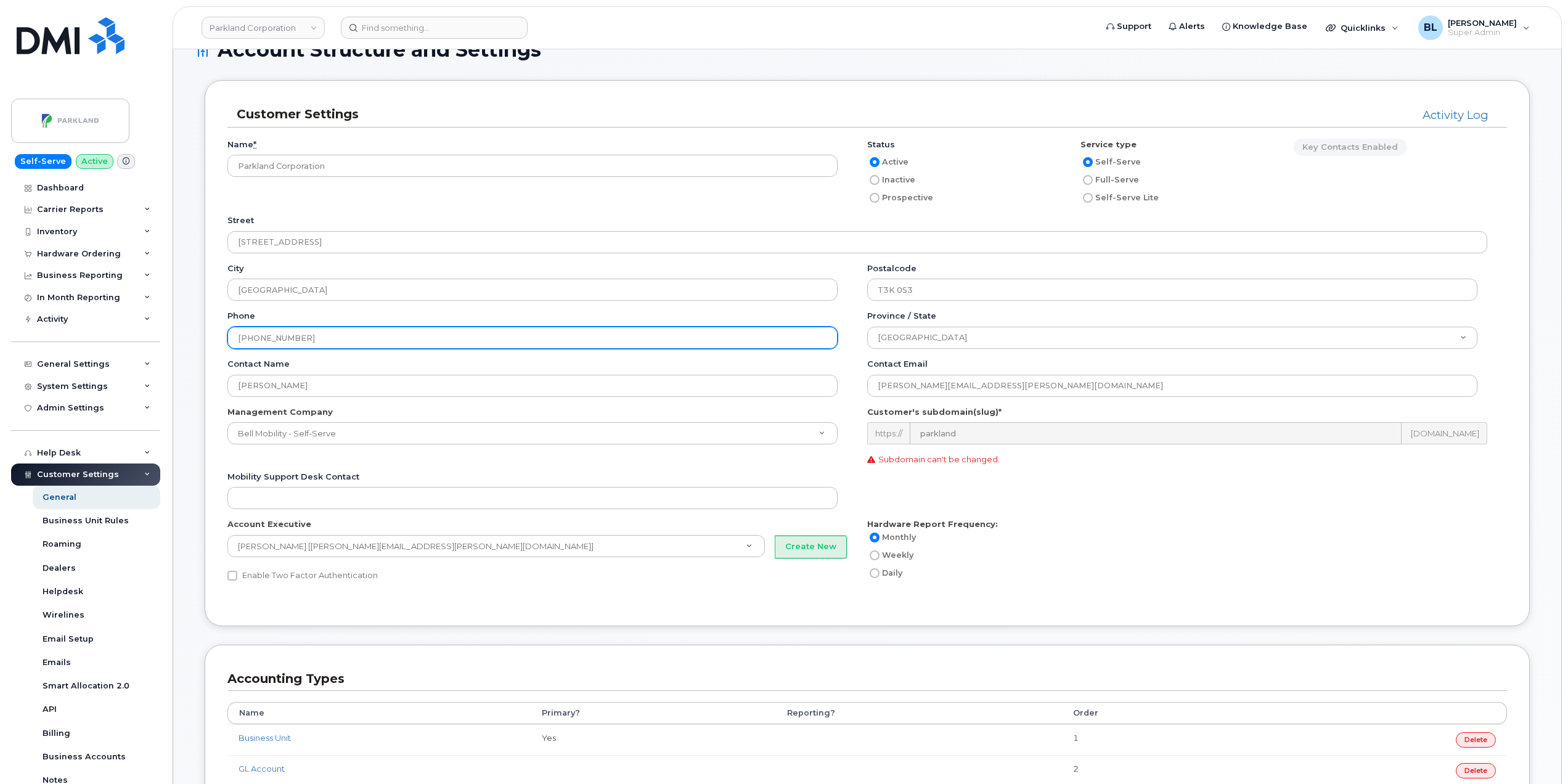
scroll to position [0, 0]
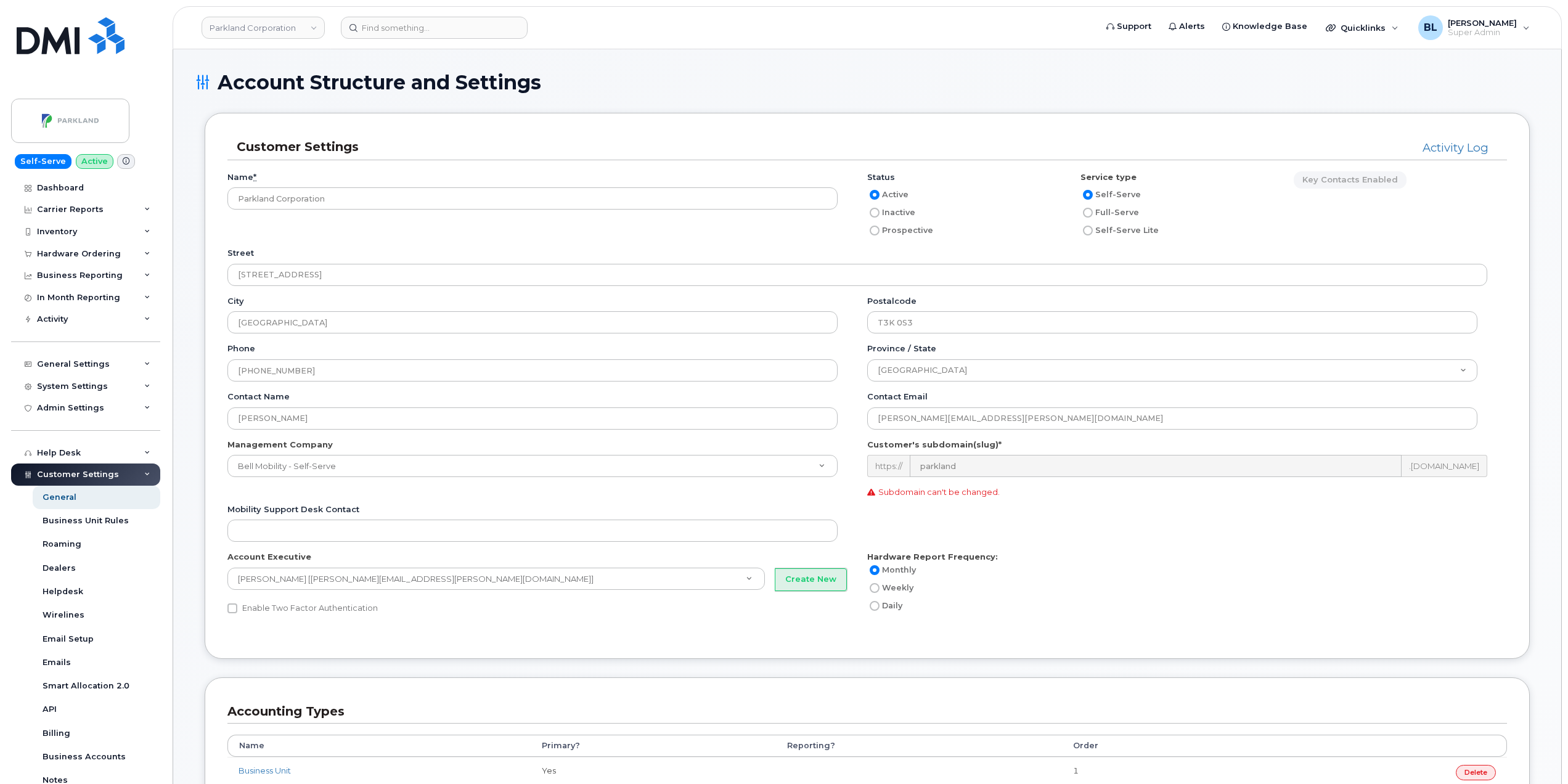
click at [1168, 106] on div "Account Structure and Settings" at bounding box center [866, 92] width 1343 height 42
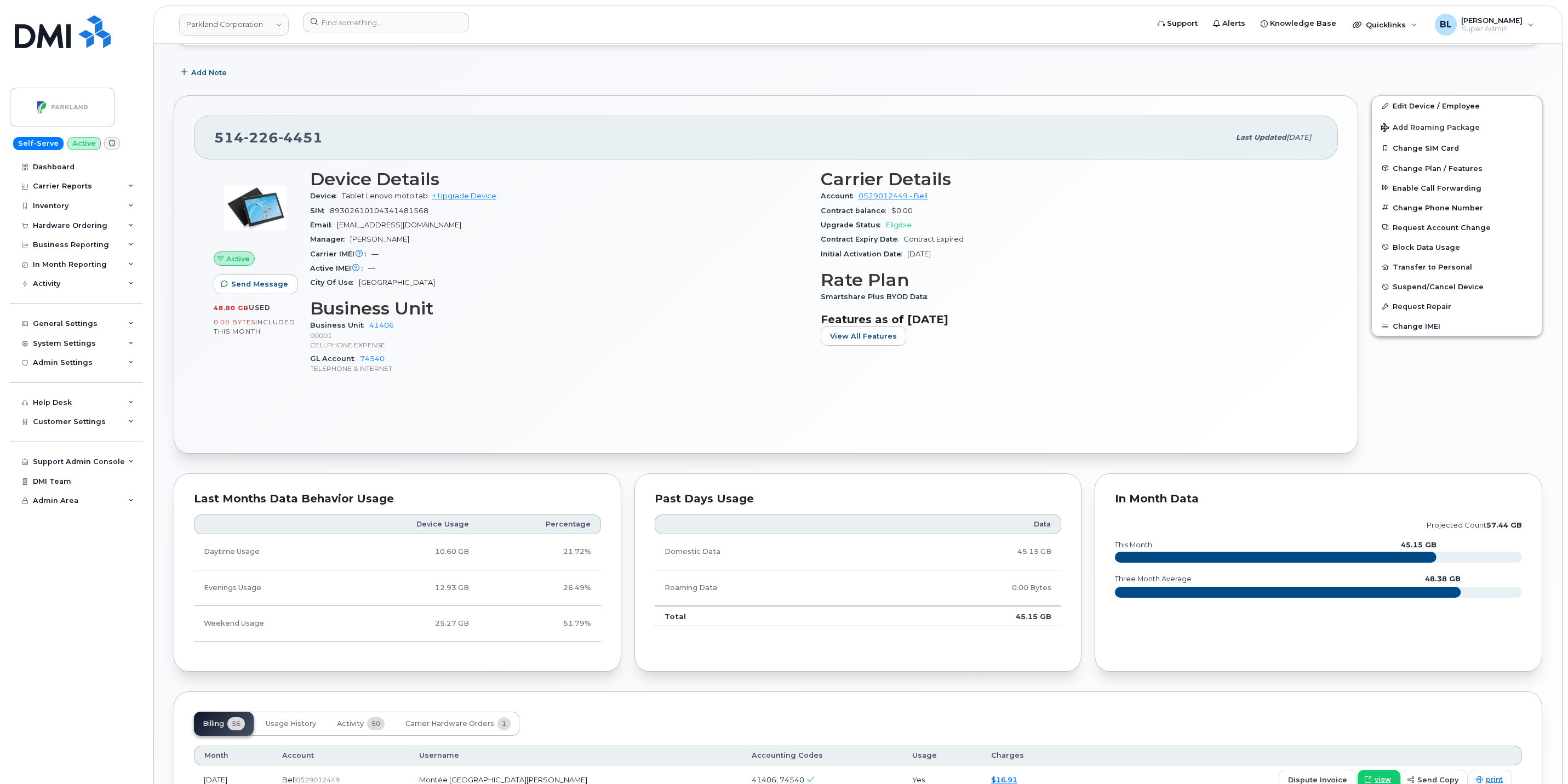
scroll to position [219, 0]
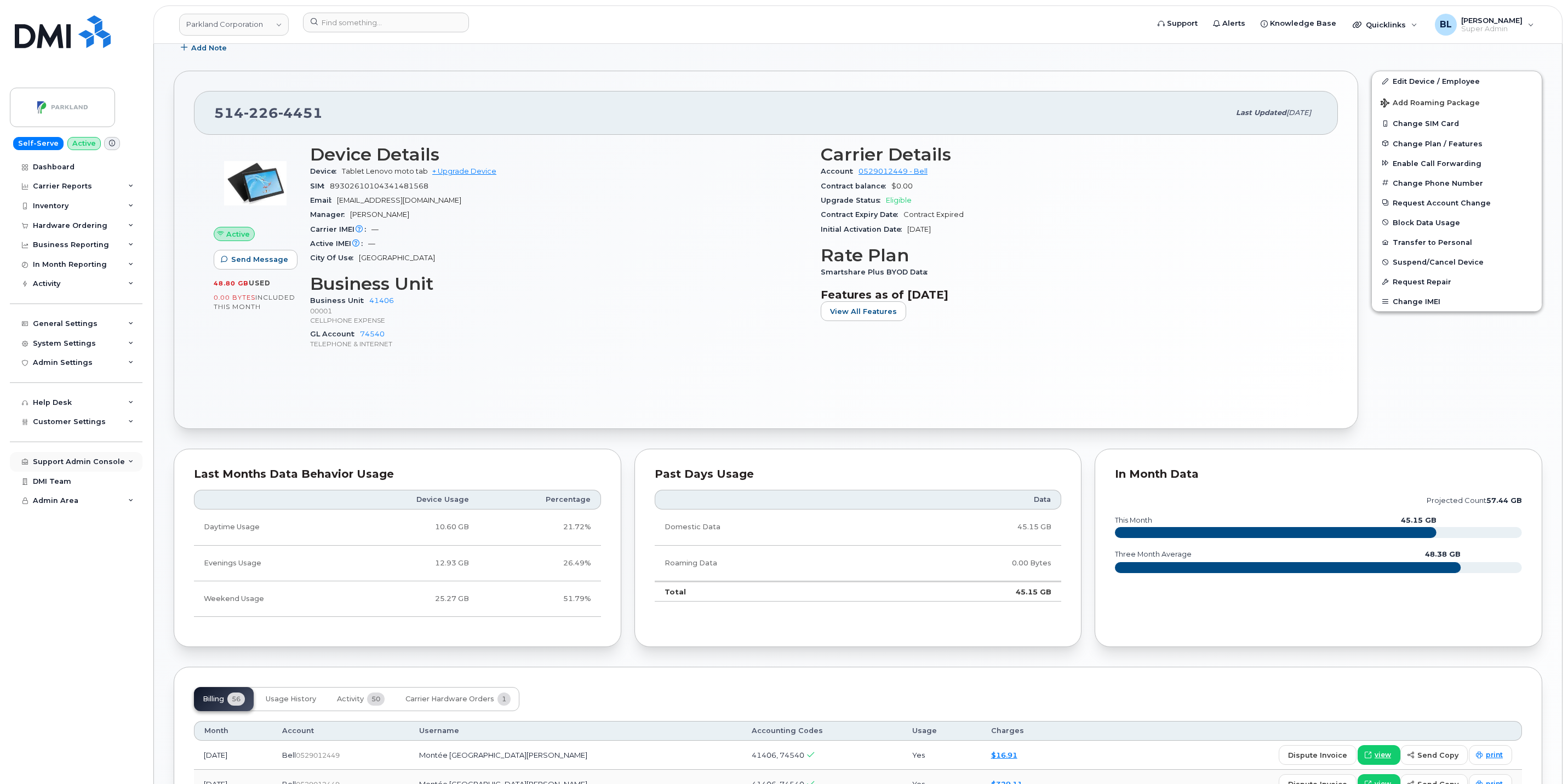
click at [80, 458] on div "Support Admin Console" at bounding box center [79, 462] width 92 height 9
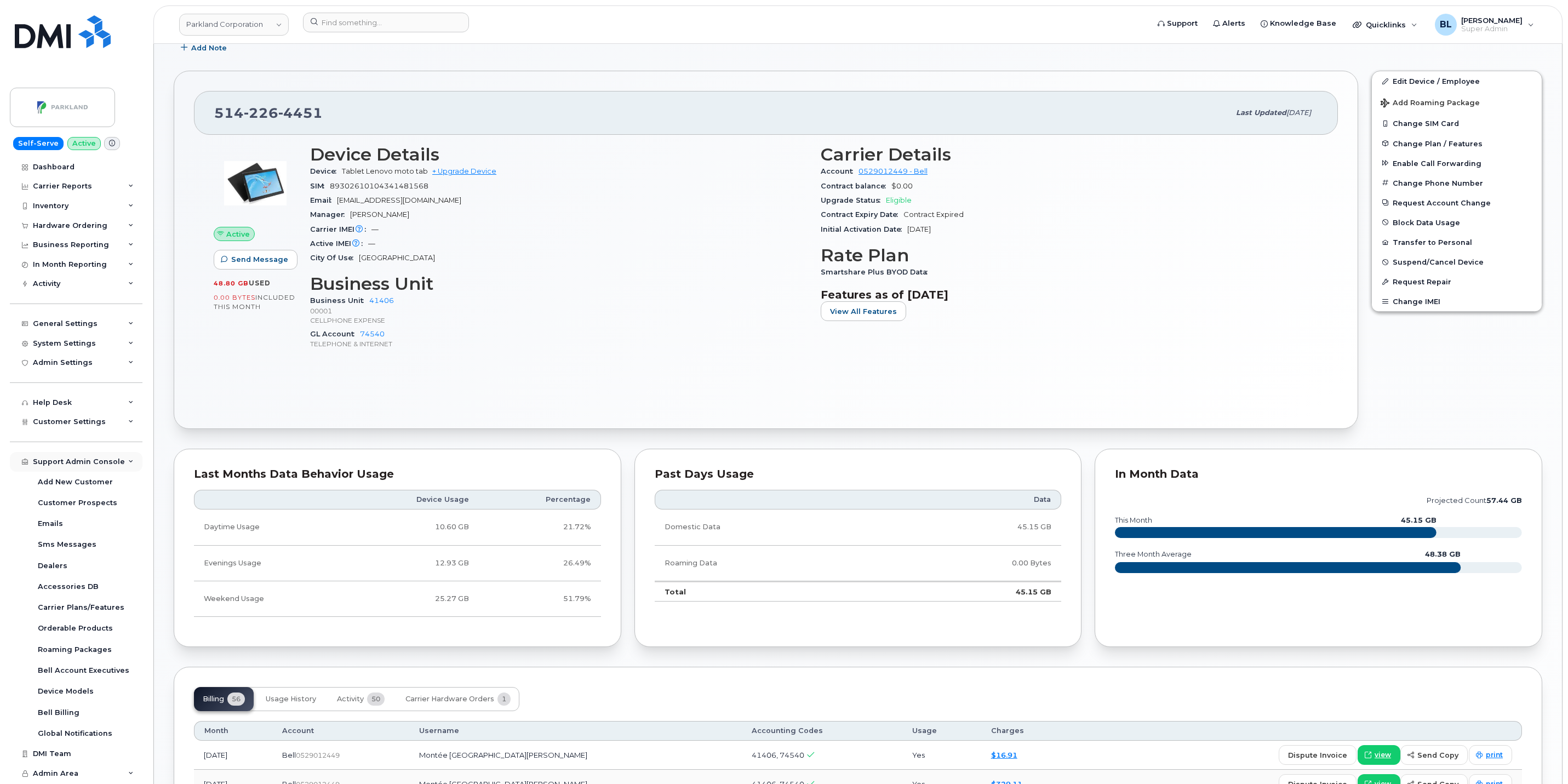
click at [80, 458] on div "Support Admin Console" at bounding box center [79, 462] width 92 height 9
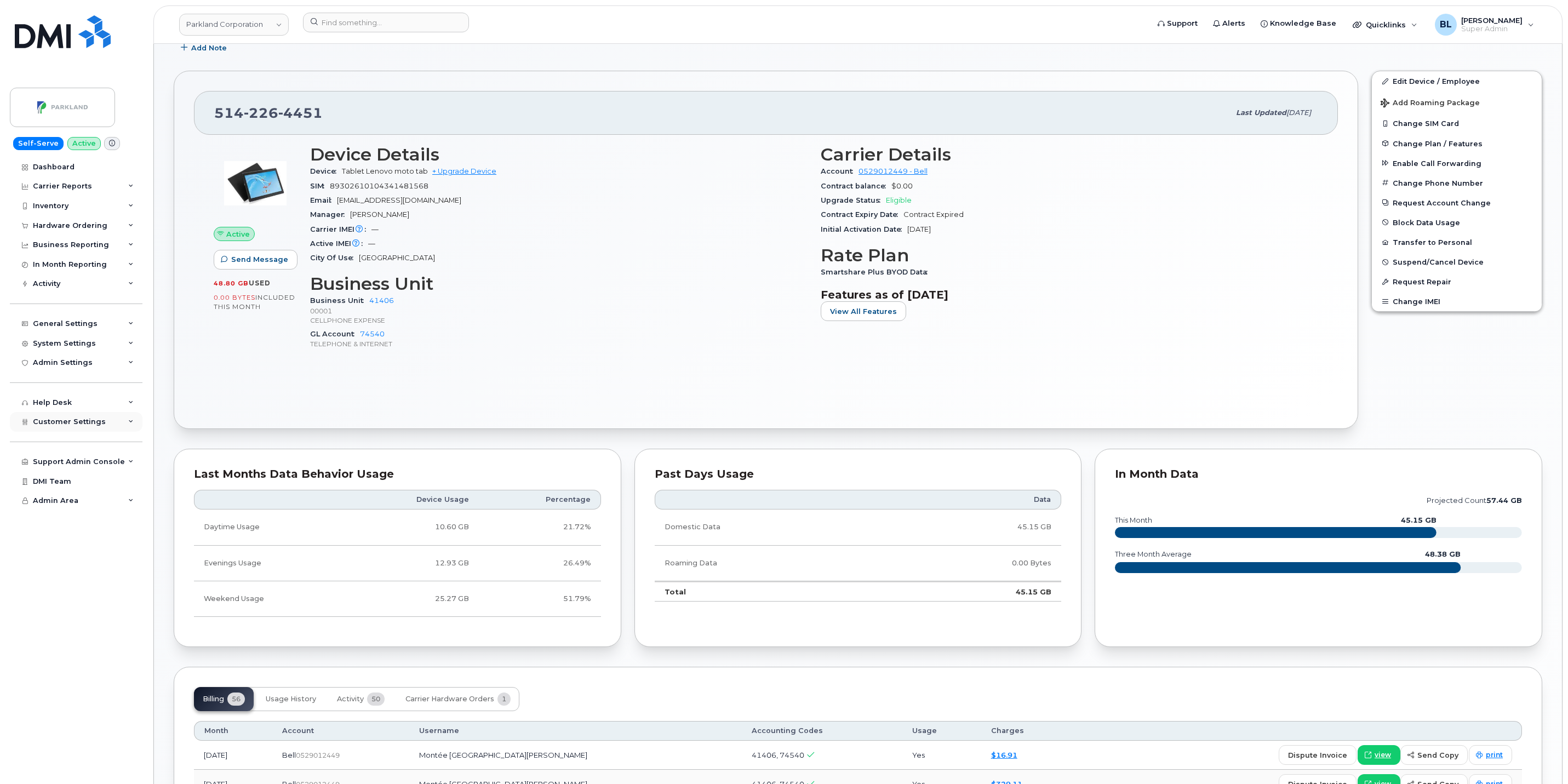
click at [80, 418] on span "Customer Settings" at bounding box center [69, 422] width 73 height 9
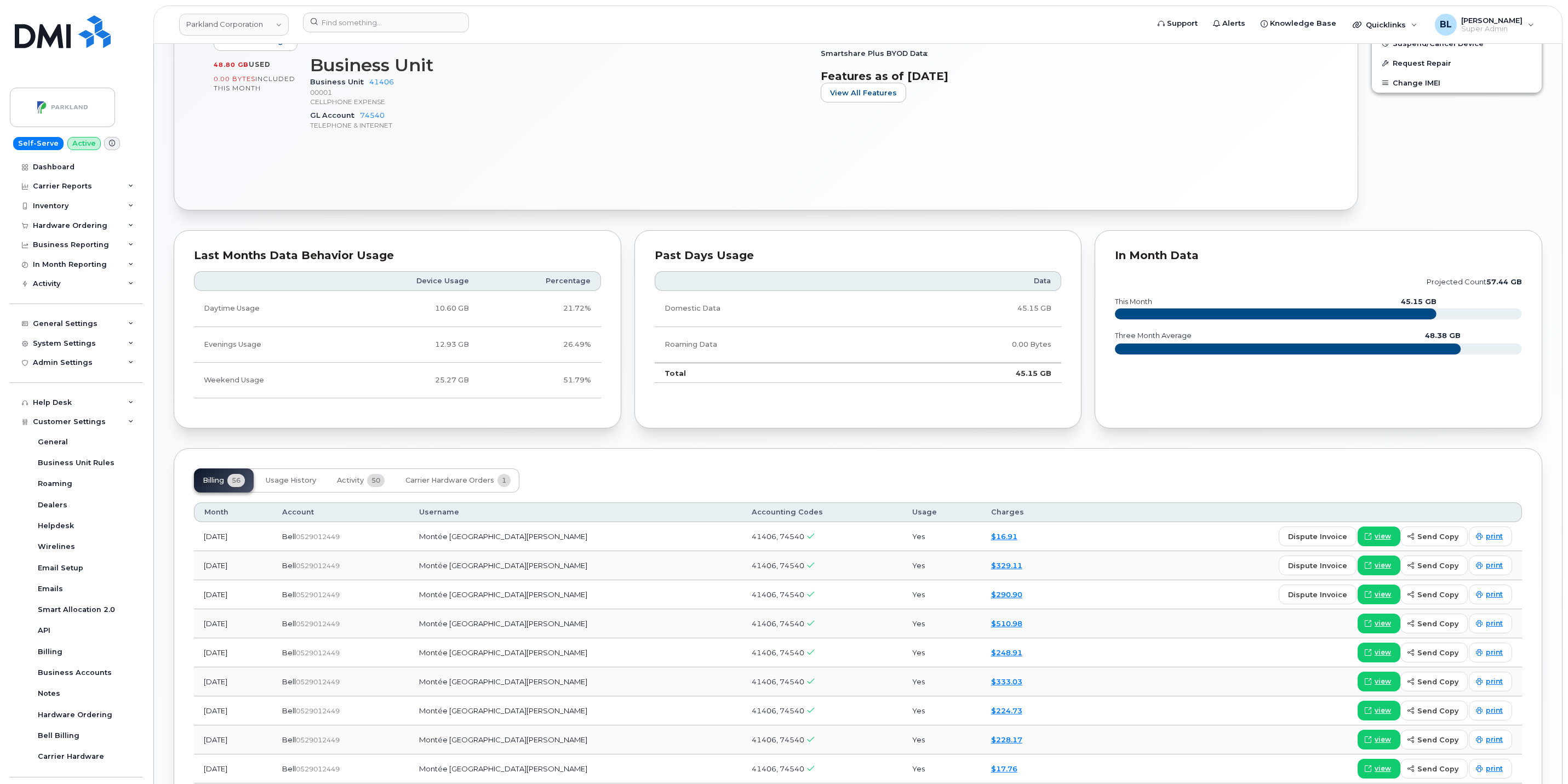
scroll to position [657, 0]
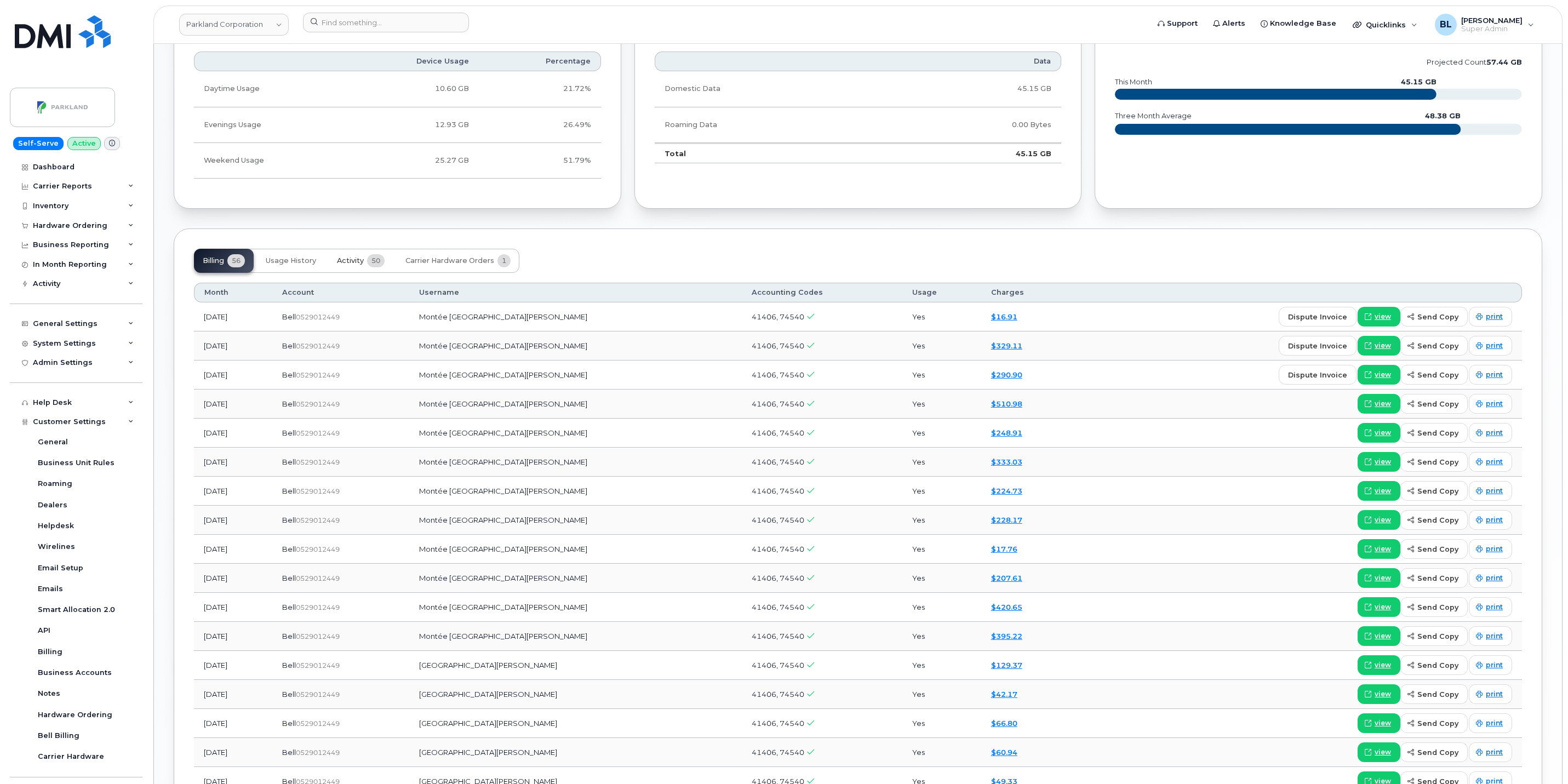
click at [373, 258] on button "Activity 50" at bounding box center [361, 261] width 65 height 24
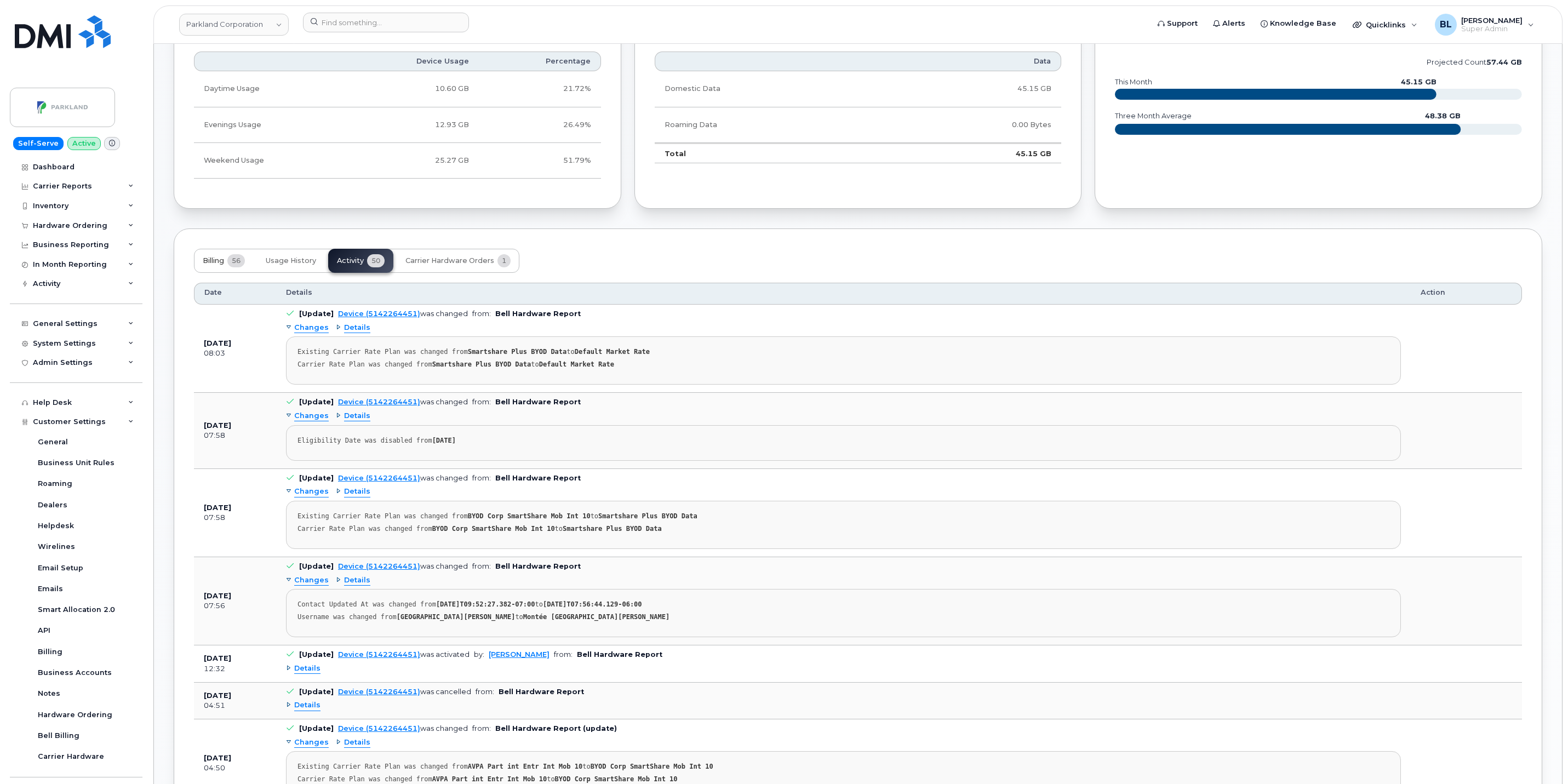
click at [215, 262] on span "Billing" at bounding box center [213, 261] width 21 height 9
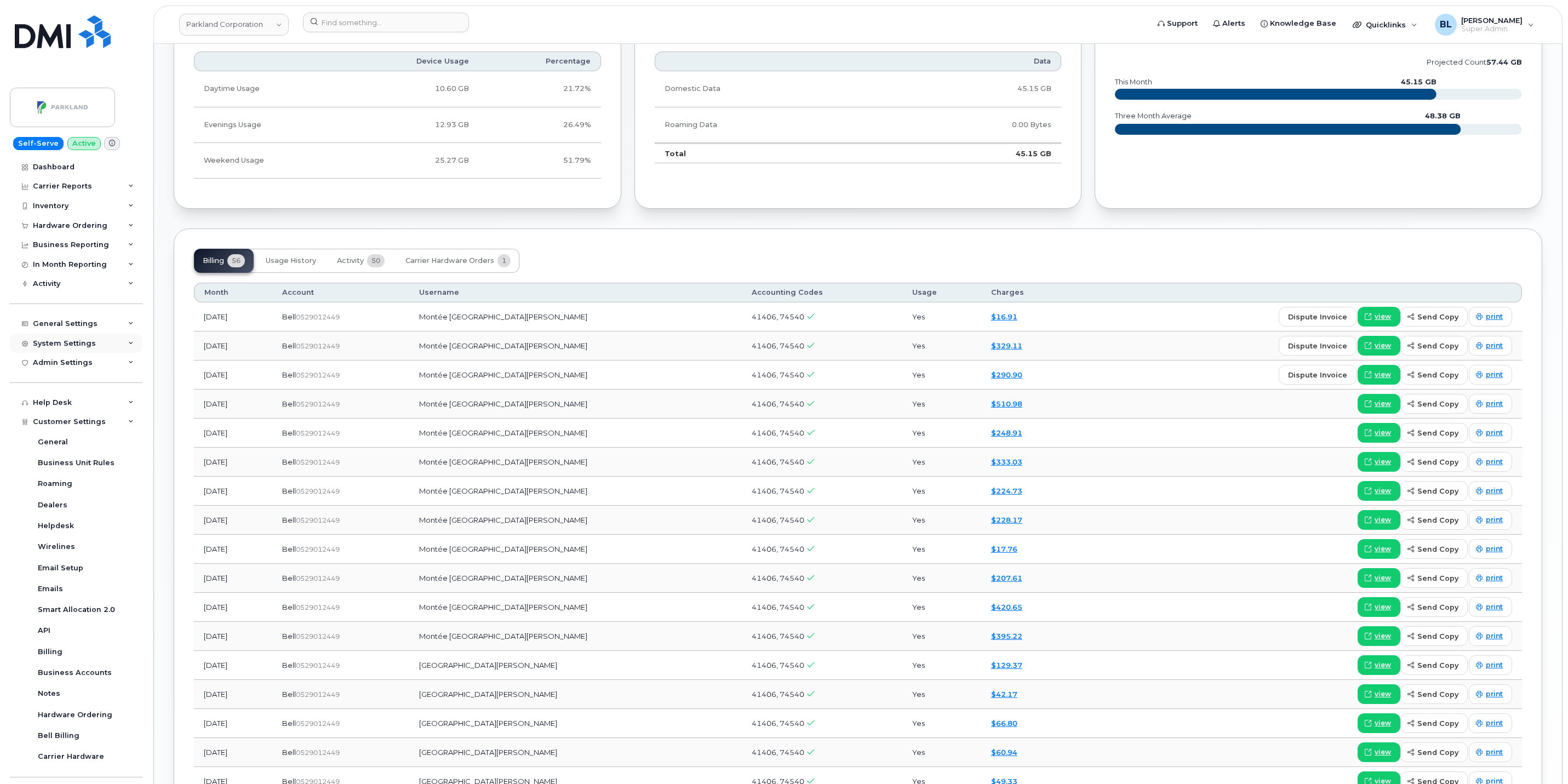
click at [71, 351] on div "System Settings" at bounding box center [76, 344] width 133 height 20
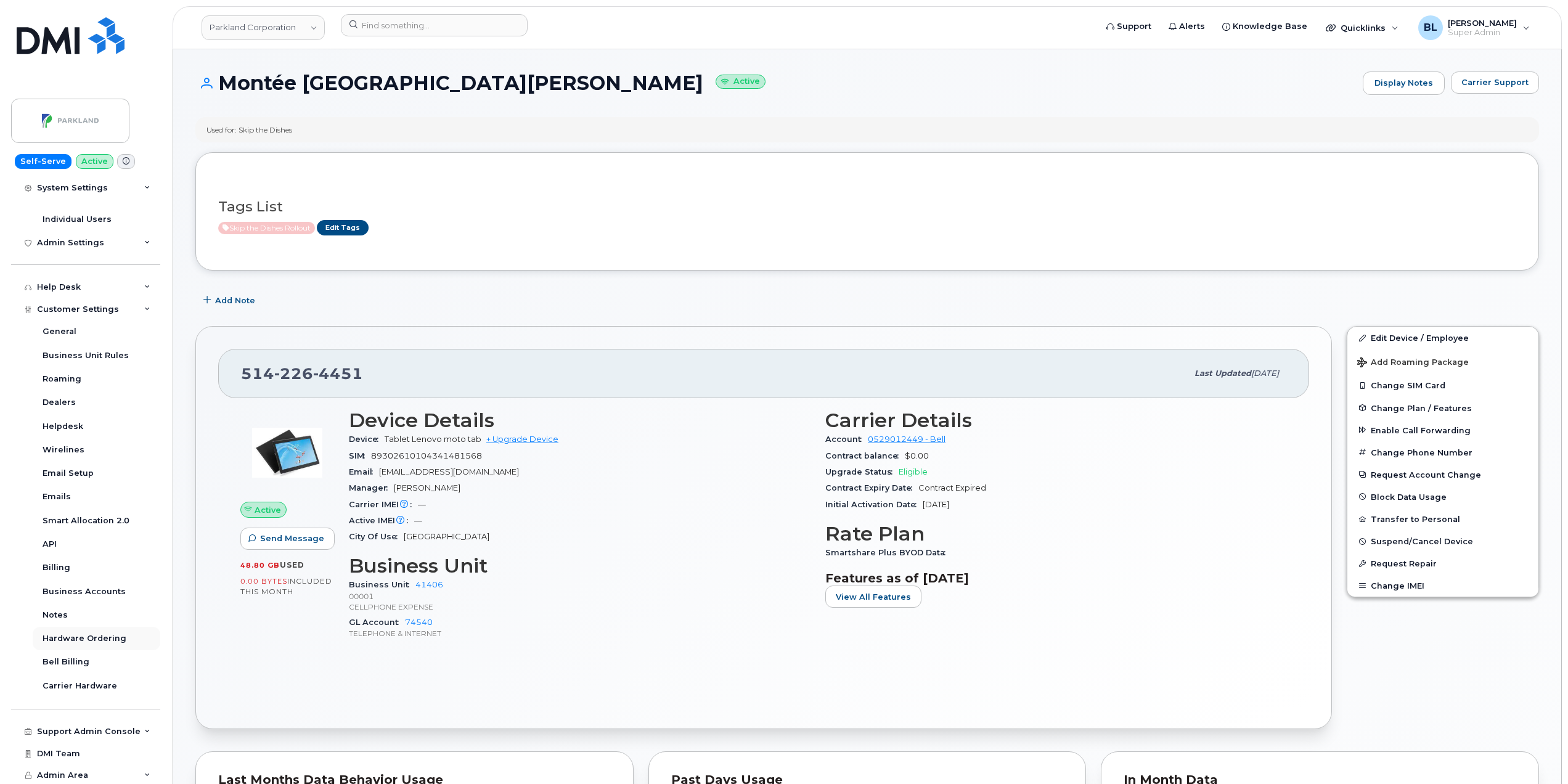
scroll to position [378, 0]
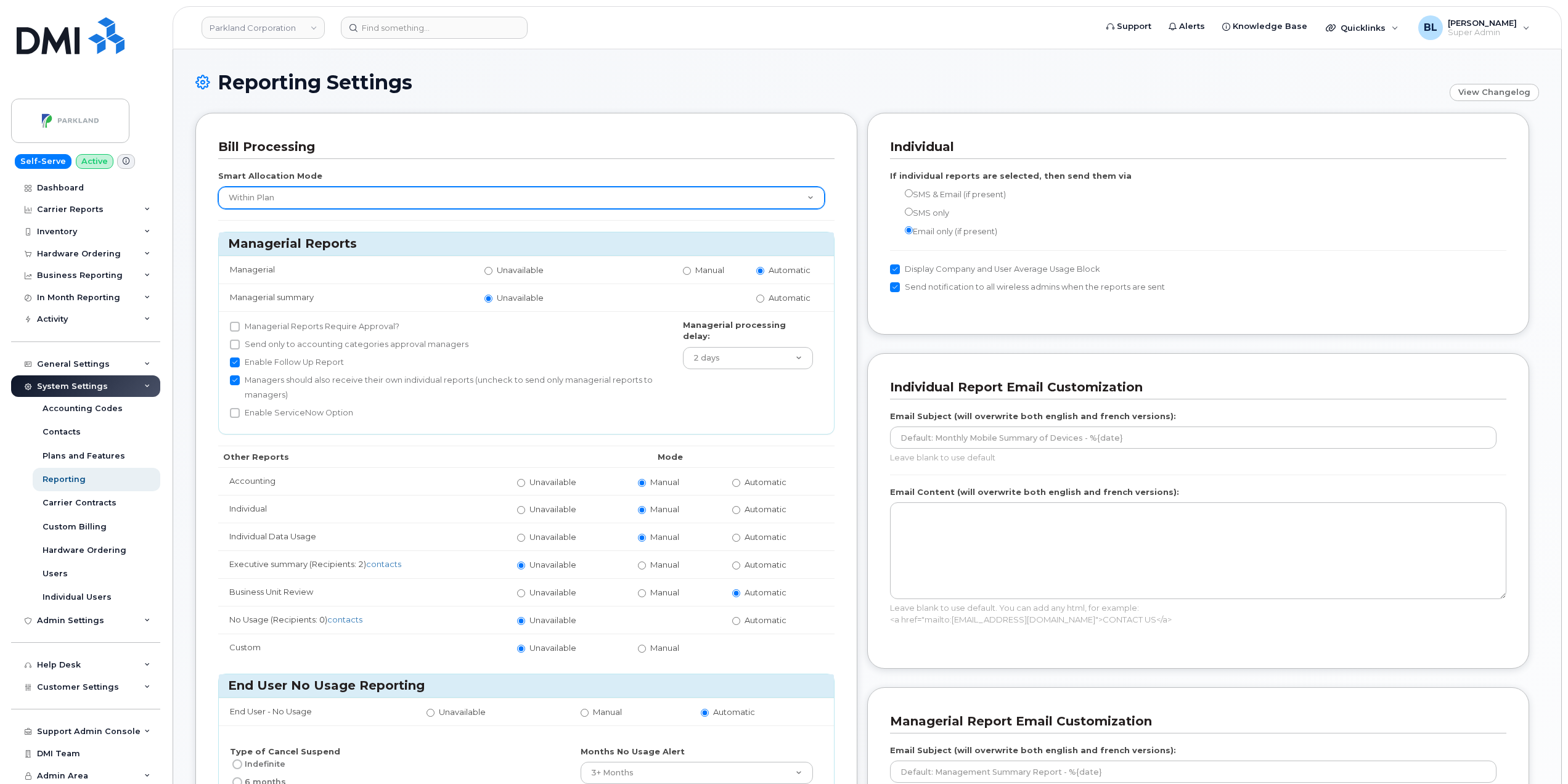
click at [358, 198] on select "None Within Plan" at bounding box center [521, 198] width 607 height 22
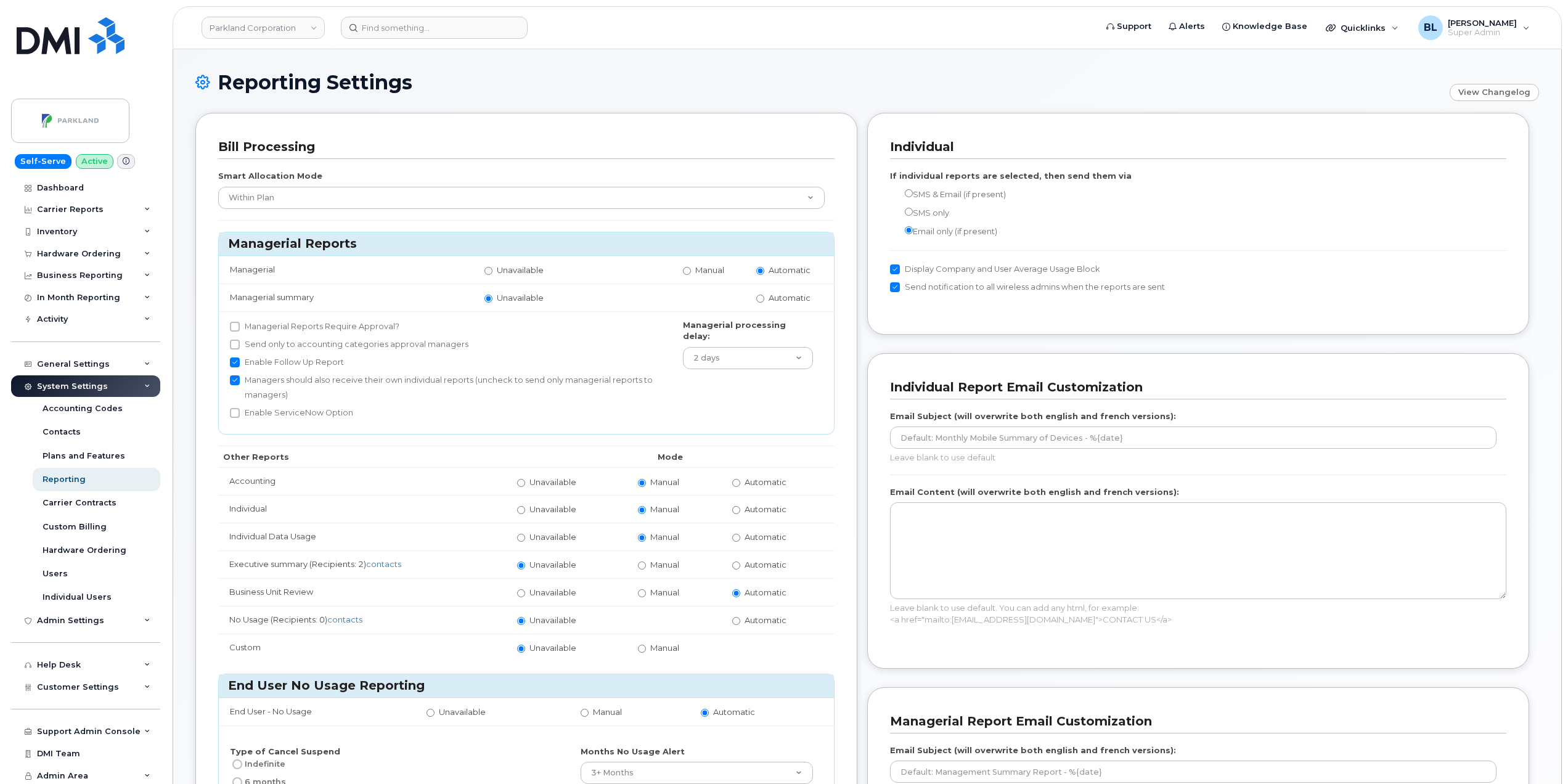
click at [318, 157] on div "Bill Processing" at bounding box center [526, 147] width 616 height 23
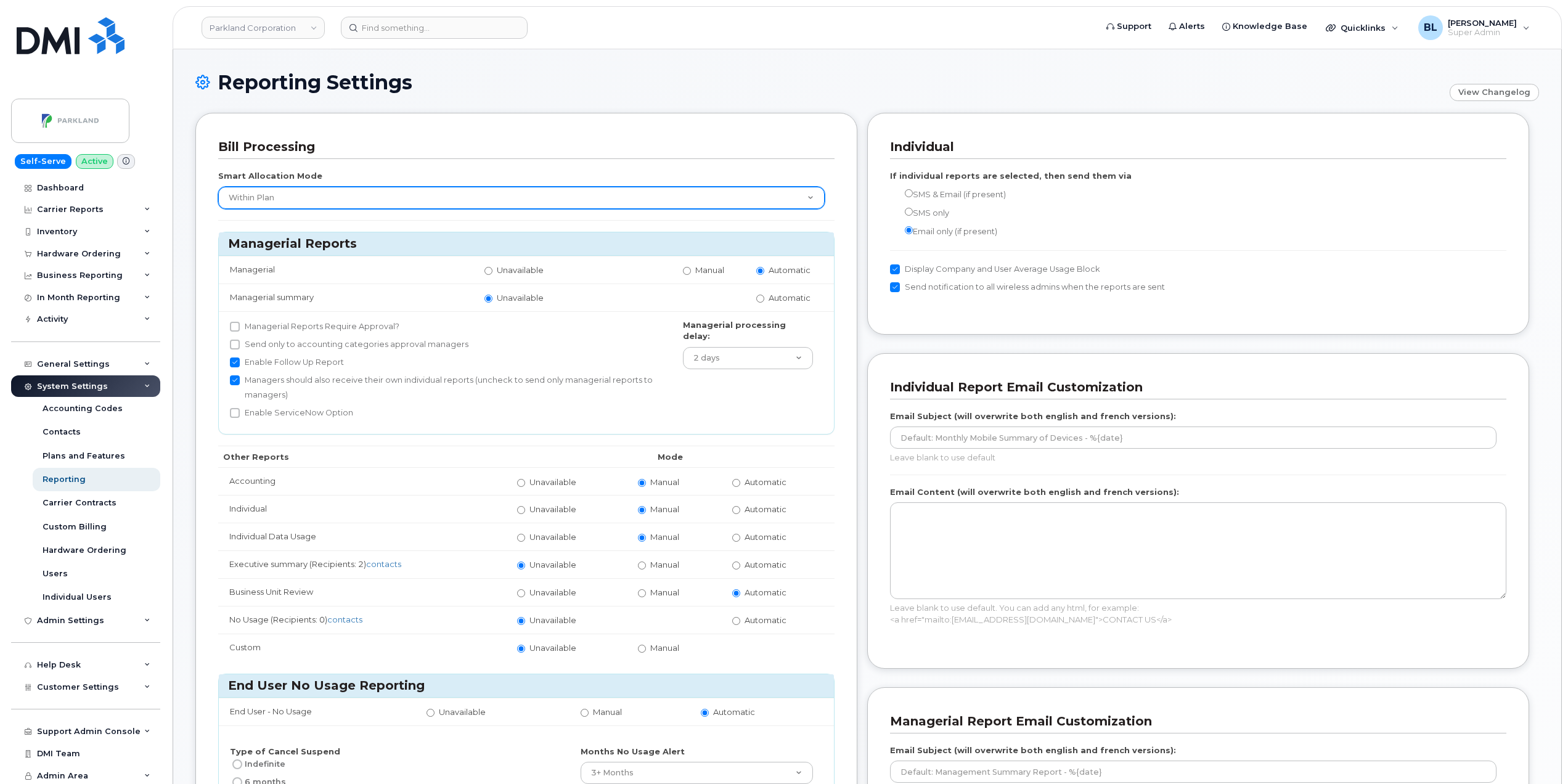
drag, startPoint x: 339, startPoint y: 212, endPoint x: 343, endPoint y: 205, distance: 8.1
click at [339, 212] on div "Smart Allocation Mode None Within Plan Managerial Reports Managerial Unavailabl…" at bounding box center [526, 519] width 616 height 720
drag, startPoint x: 348, startPoint y: 200, endPoint x: 359, endPoint y: 202, distance: 11.2
click at [356, 203] on select "None Within Plan" at bounding box center [521, 198] width 607 height 22
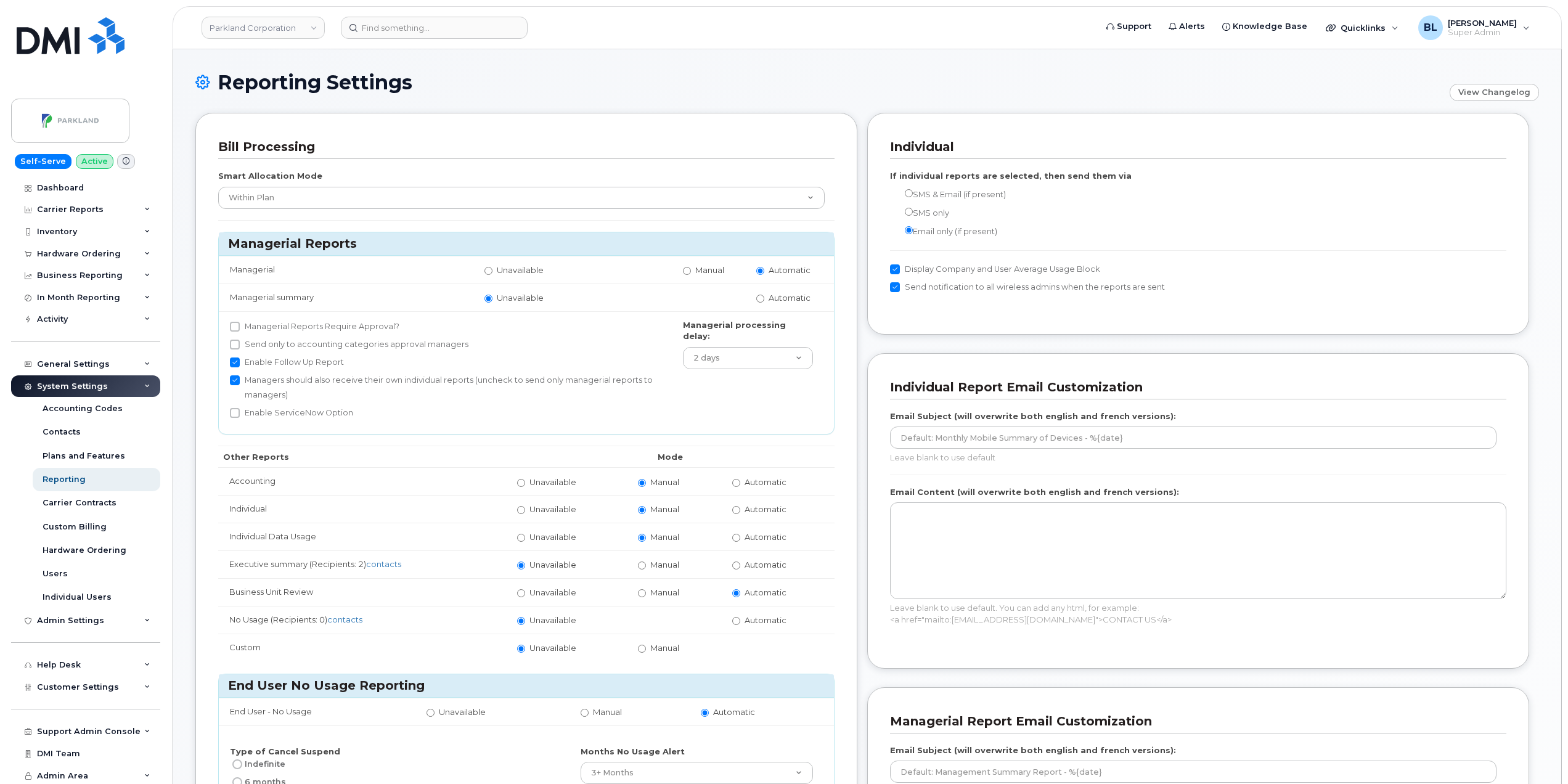
click at [384, 137] on div "Bill Processing" at bounding box center [526, 147] width 616 height 23
click at [98, 704] on div "Support Admin Console Add New Customer Customer Prospects Emails Sms Messages D…" at bounding box center [87, 720] width 152 height 45
click at [118, 688] on div "Customer Settings" at bounding box center [86, 687] width 149 height 22
click at [287, 34] on link "Parkland Corporation" at bounding box center [263, 28] width 123 height 22
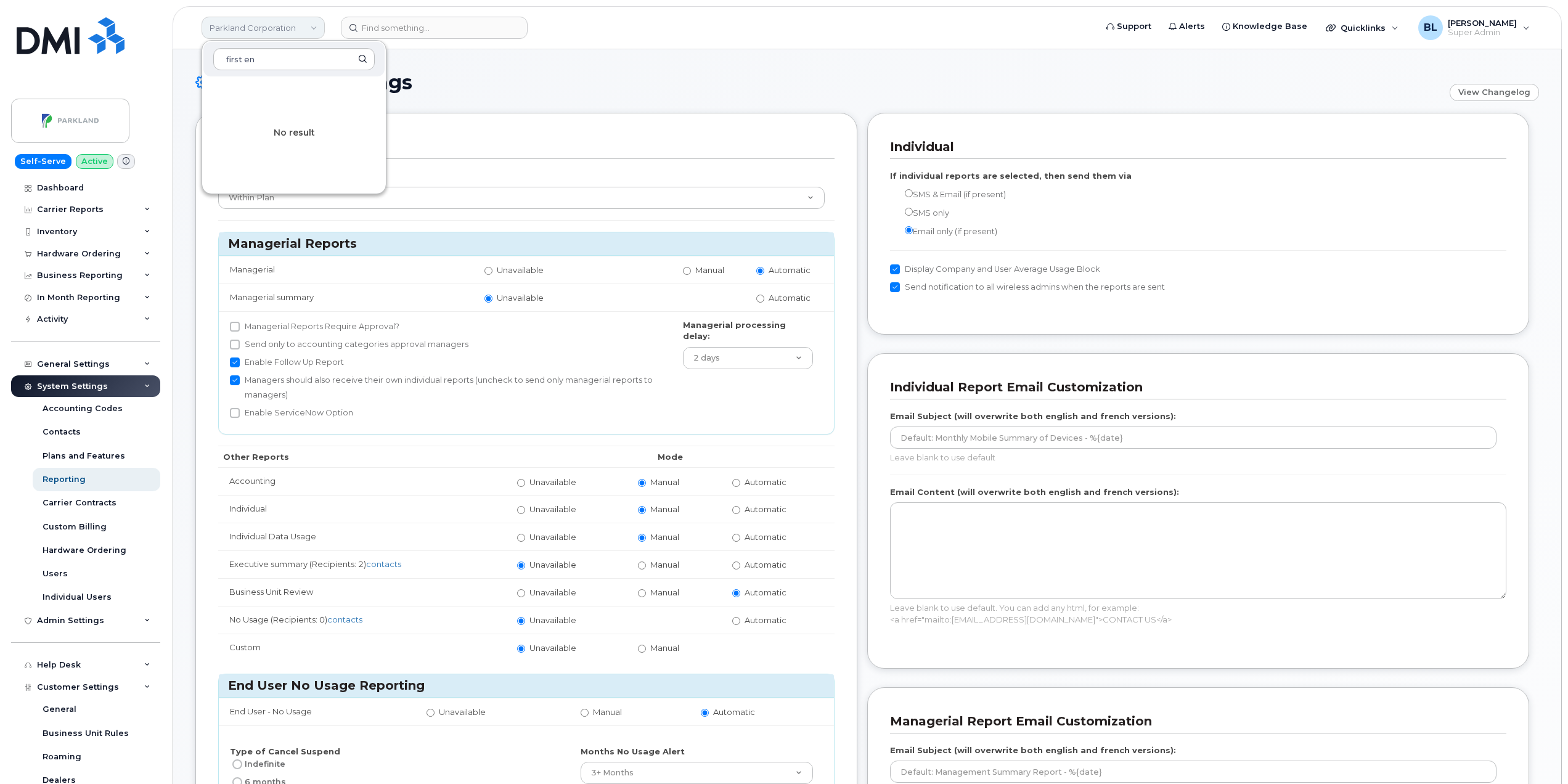
type input "first"
type input "Firsten"
drag, startPoint x: 595, startPoint y: 92, endPoint x: 595, endPoint y: 79, distance: 13.0
click at [595, 87] on h1 "Reporting Settings" at bounding box center [818, 82] width 1248 height 22
click at [863, 101] on div "Reporting Settings View Changelog" at bounding box center [866, 92] width 1343 height 42
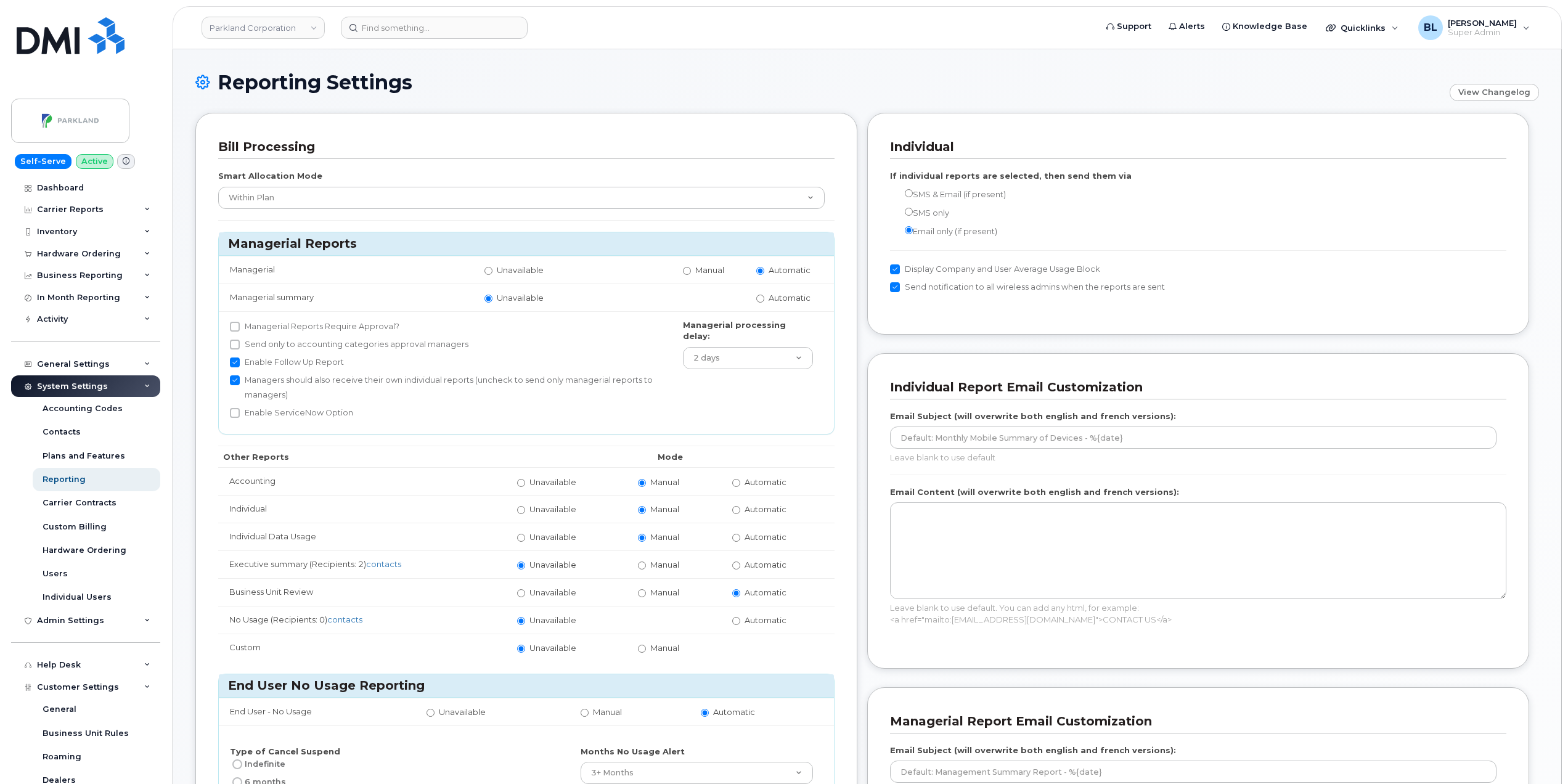
click at [829, 75] on h1 "Reporting Settings" at bounding box center [818, 82] width 1248 height 22
click at [1027, 73] on h1 "Reporting Settings" at bounding box center [818, 82] width 1248 height 22
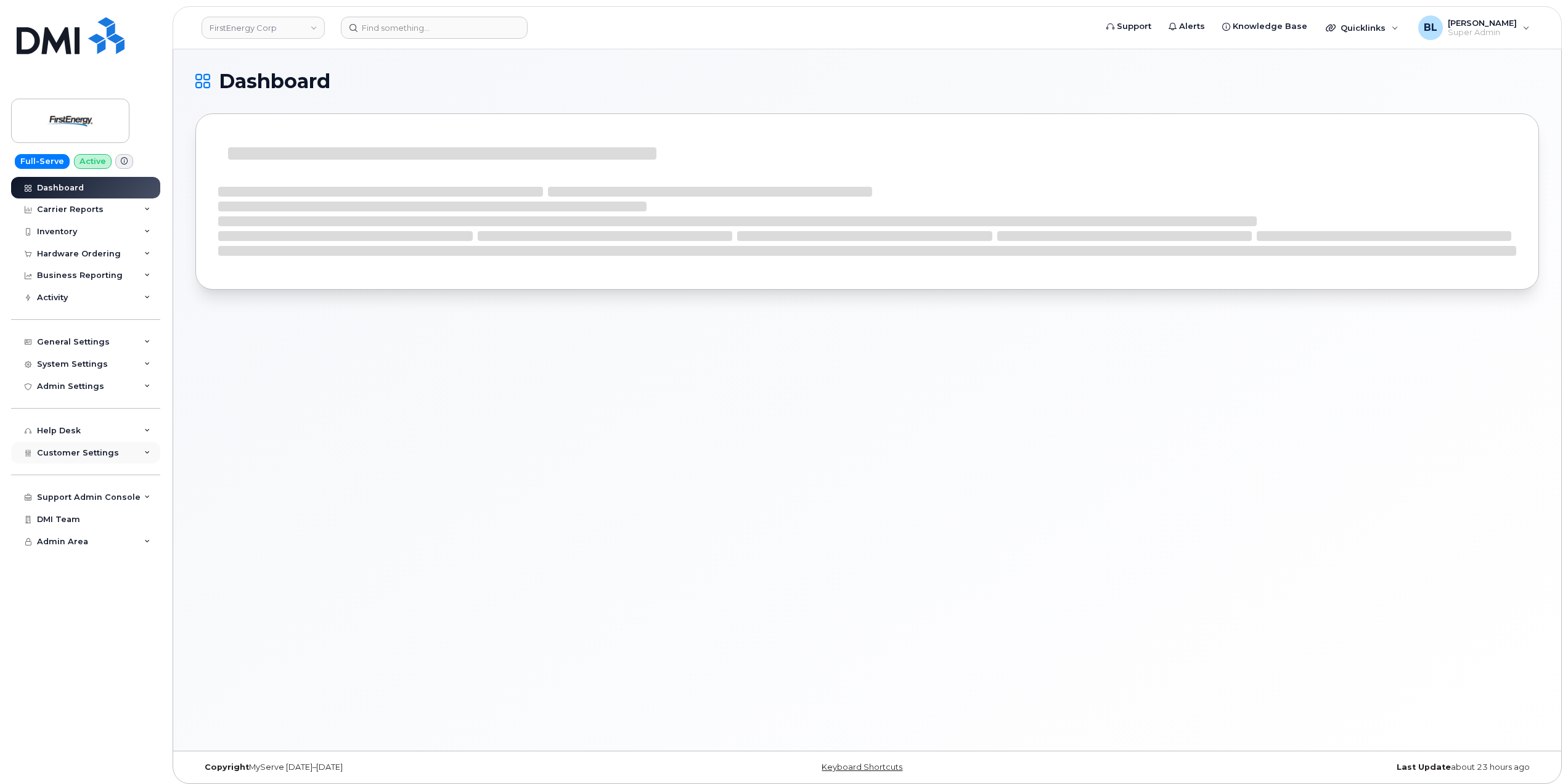
click at [121, 446] on div "Customer Settings" at bounding box center [86, 453] width 149 height 22
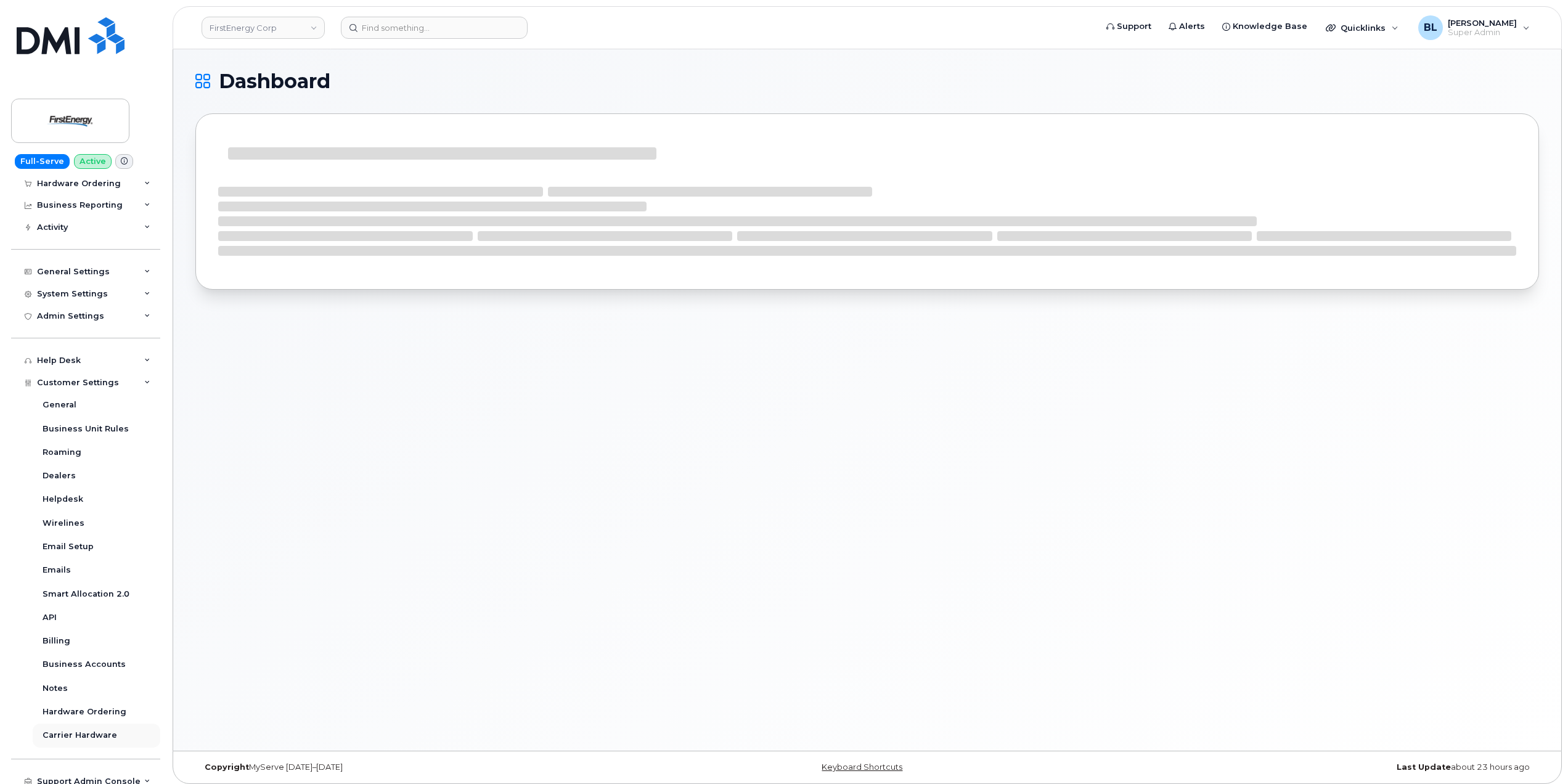
scroll to position [121, 0]
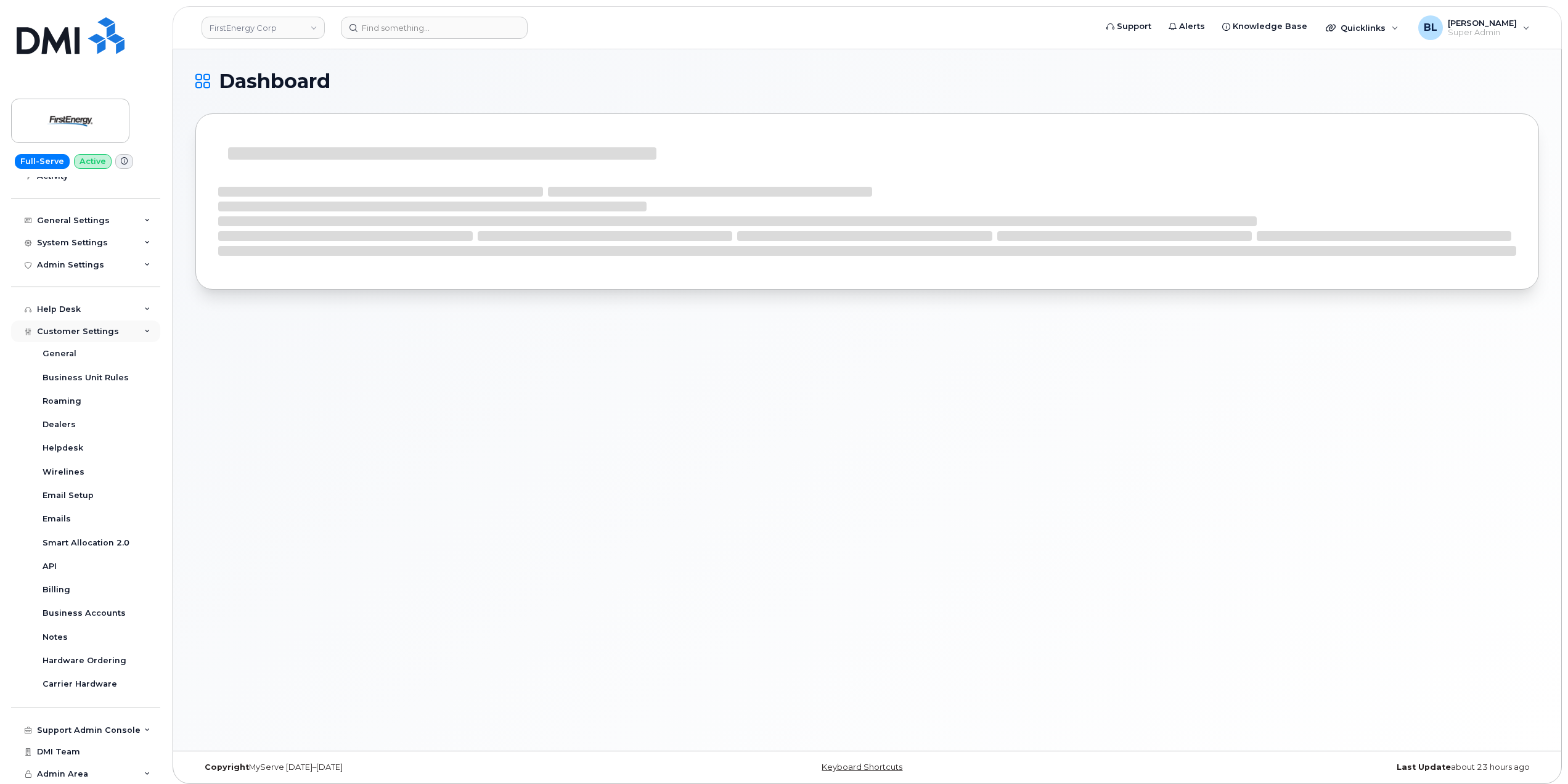
click at [93, 335] on span "Customer Settings" at bounding box center [78, 332] width 82 height 10
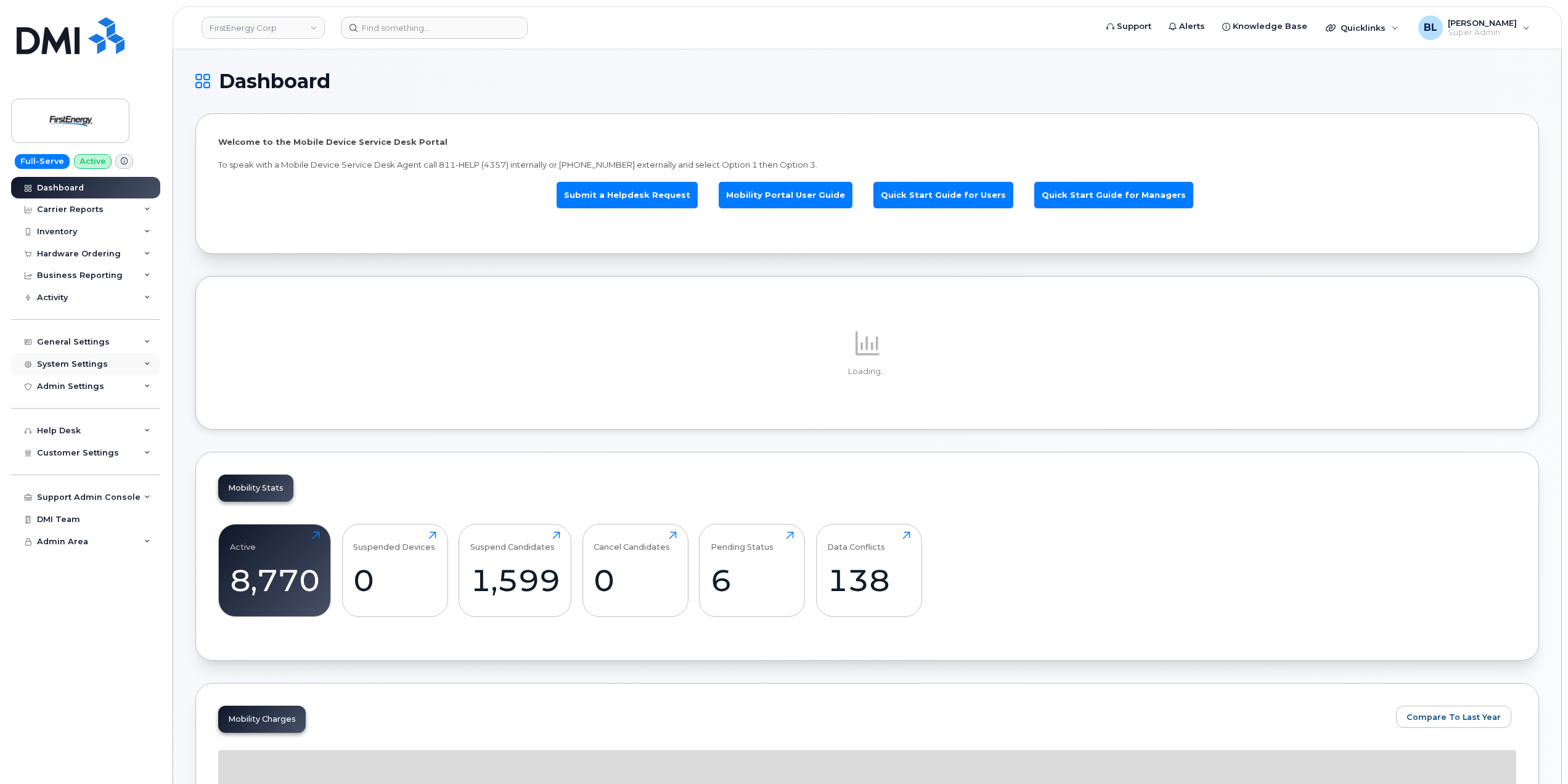
click at [101, 368] on div "System Settings" at bounding box center [72, 364] width 71 height 10
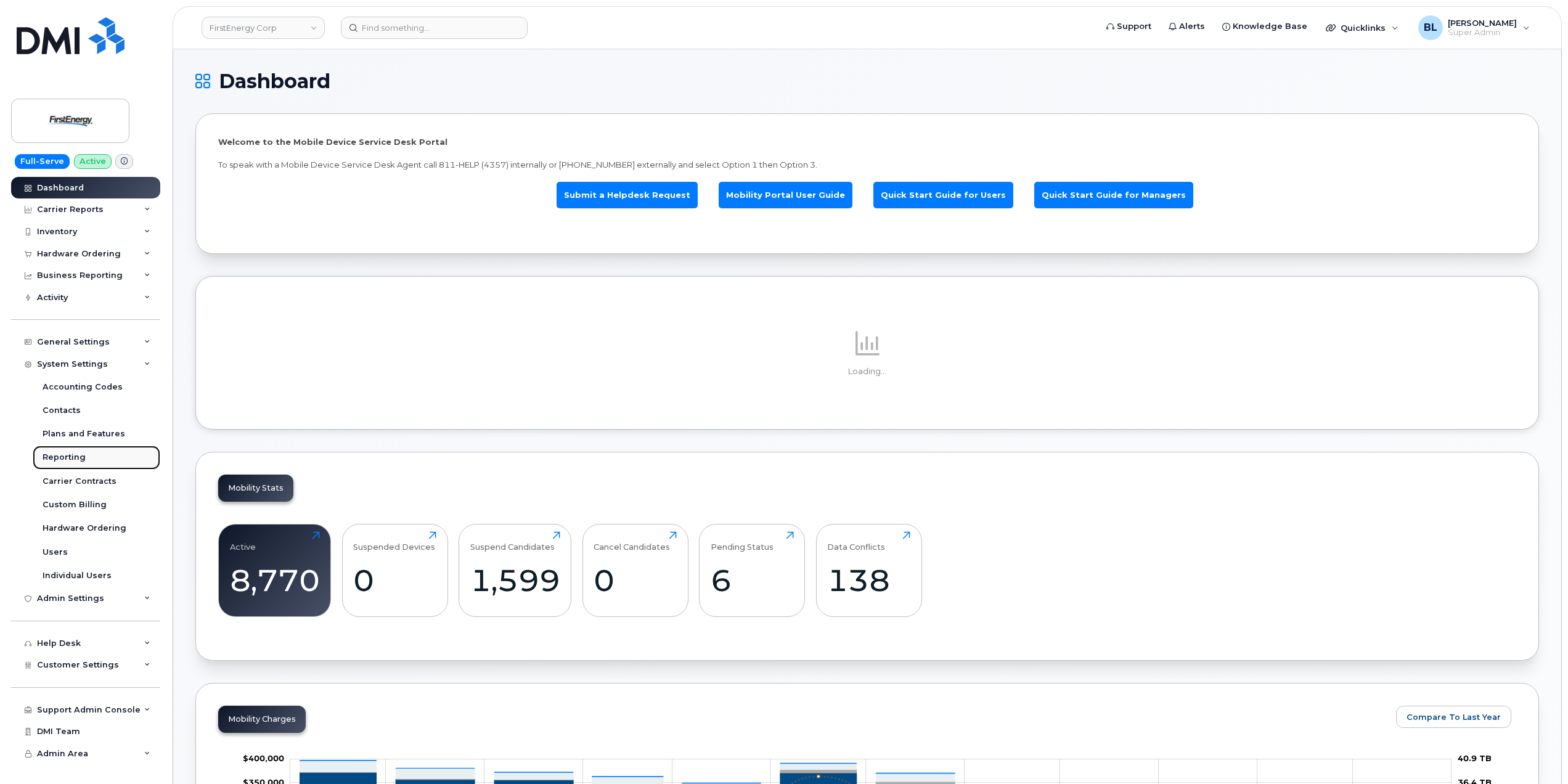
click at [79, 459] on div "Reporting" at bounding box center [64, 457] width 43 height 11
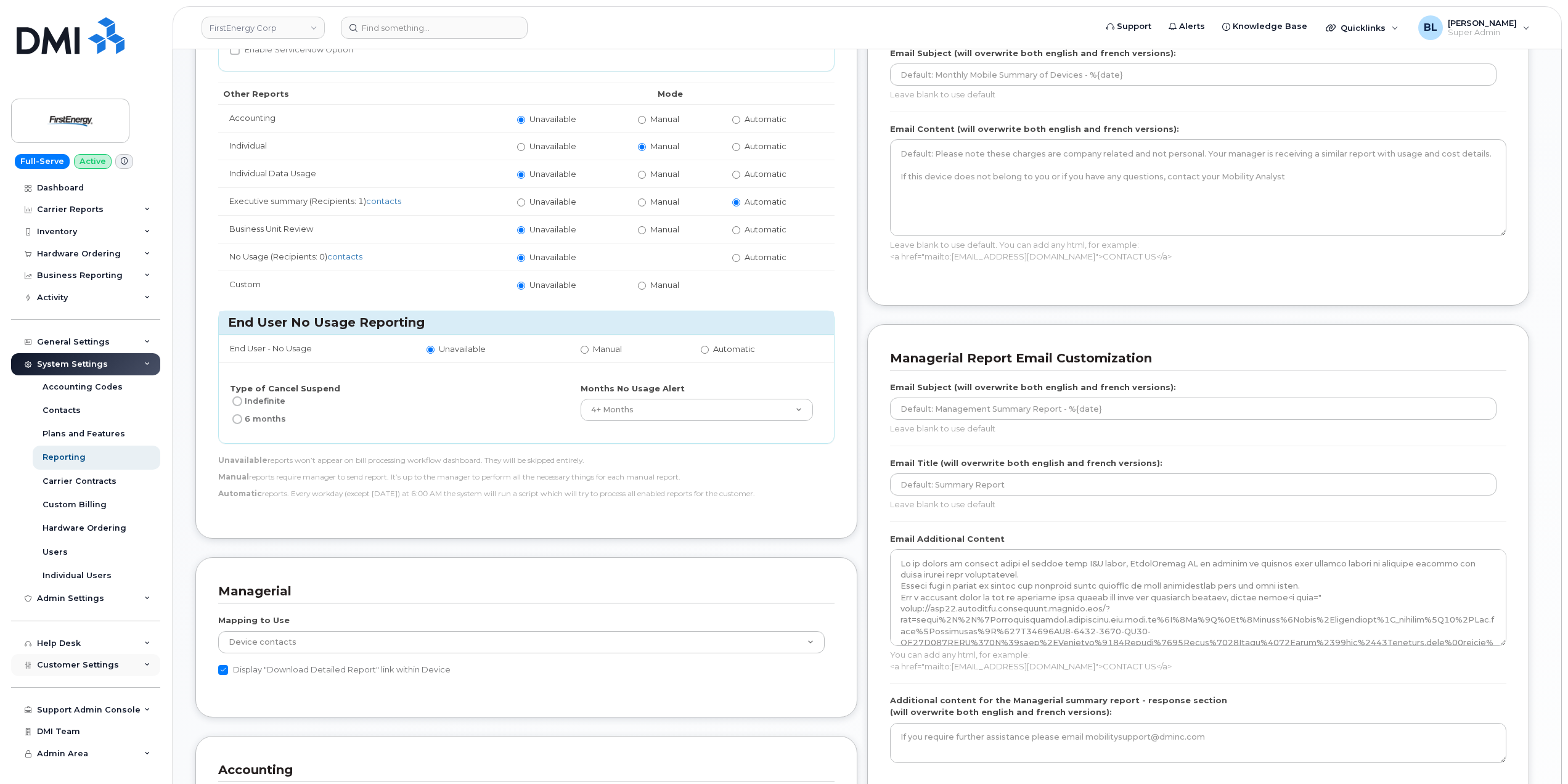
scroll to position [437, 0]
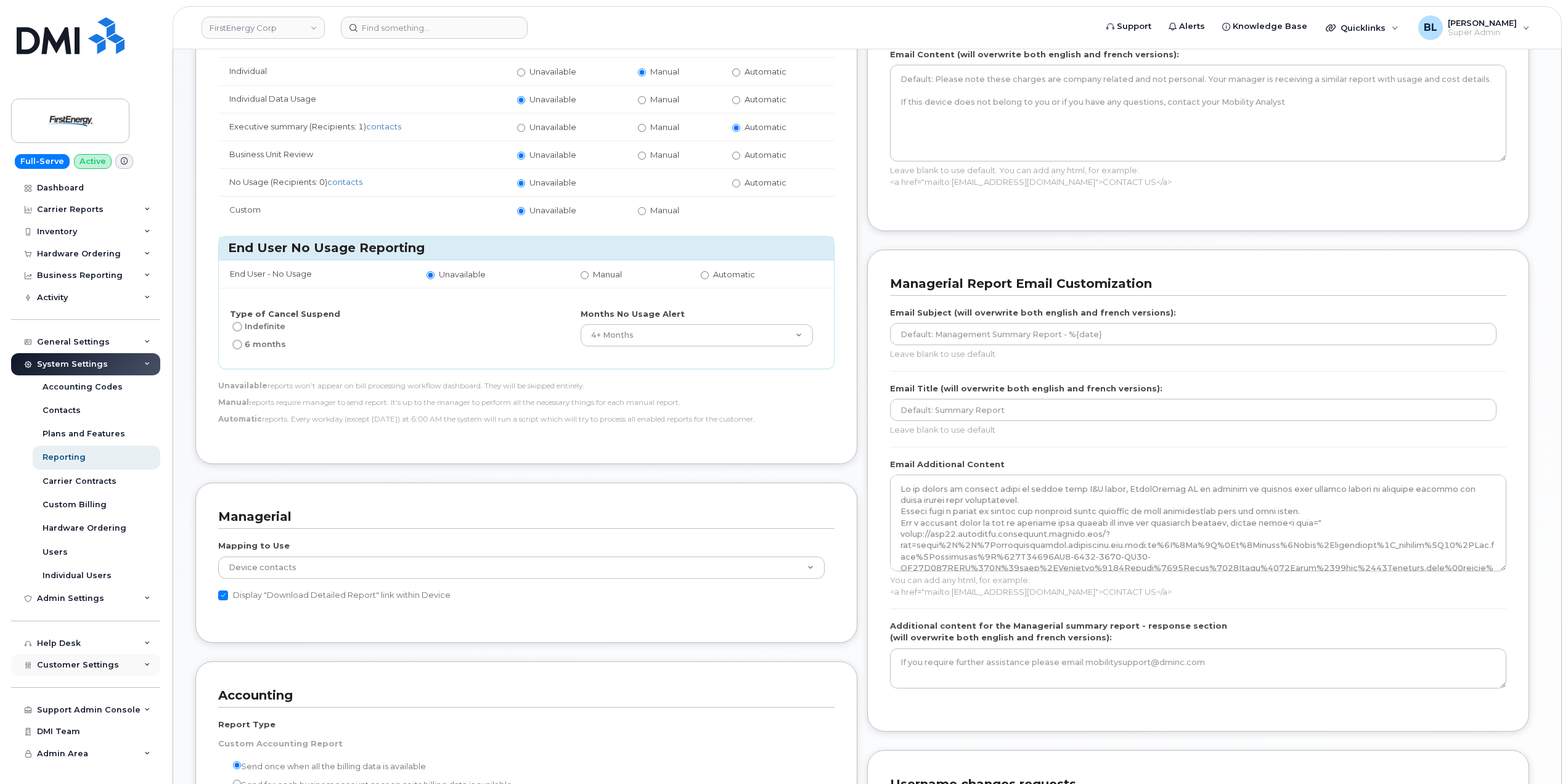
click at [94, 676] on div "Customer Settings" at bounding box center [86, 665] width 149 height 22
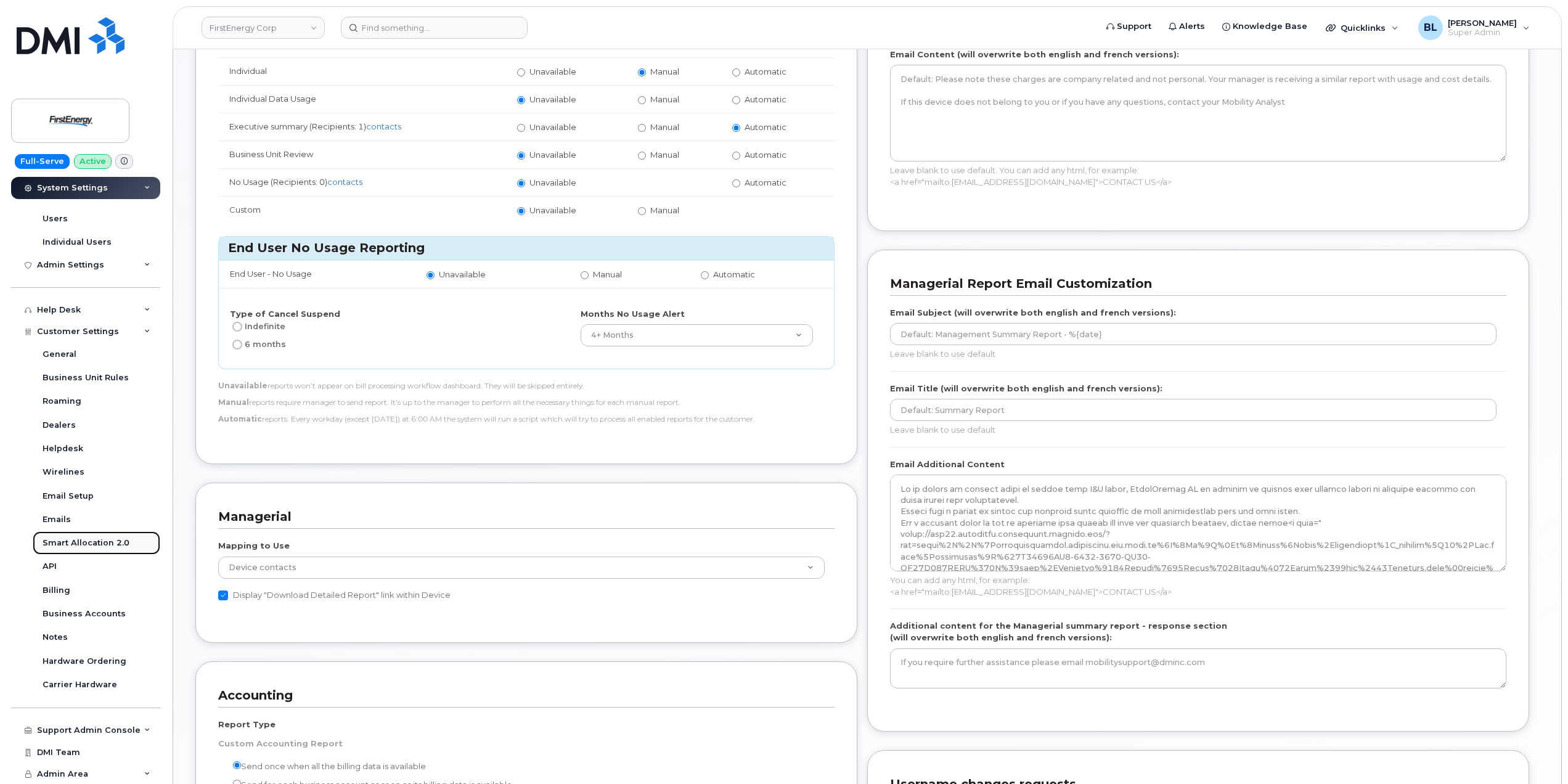
click at [112, 543] on div "Smart Allocation 2.0" at bounding box center [86, 543] width 87 height 11
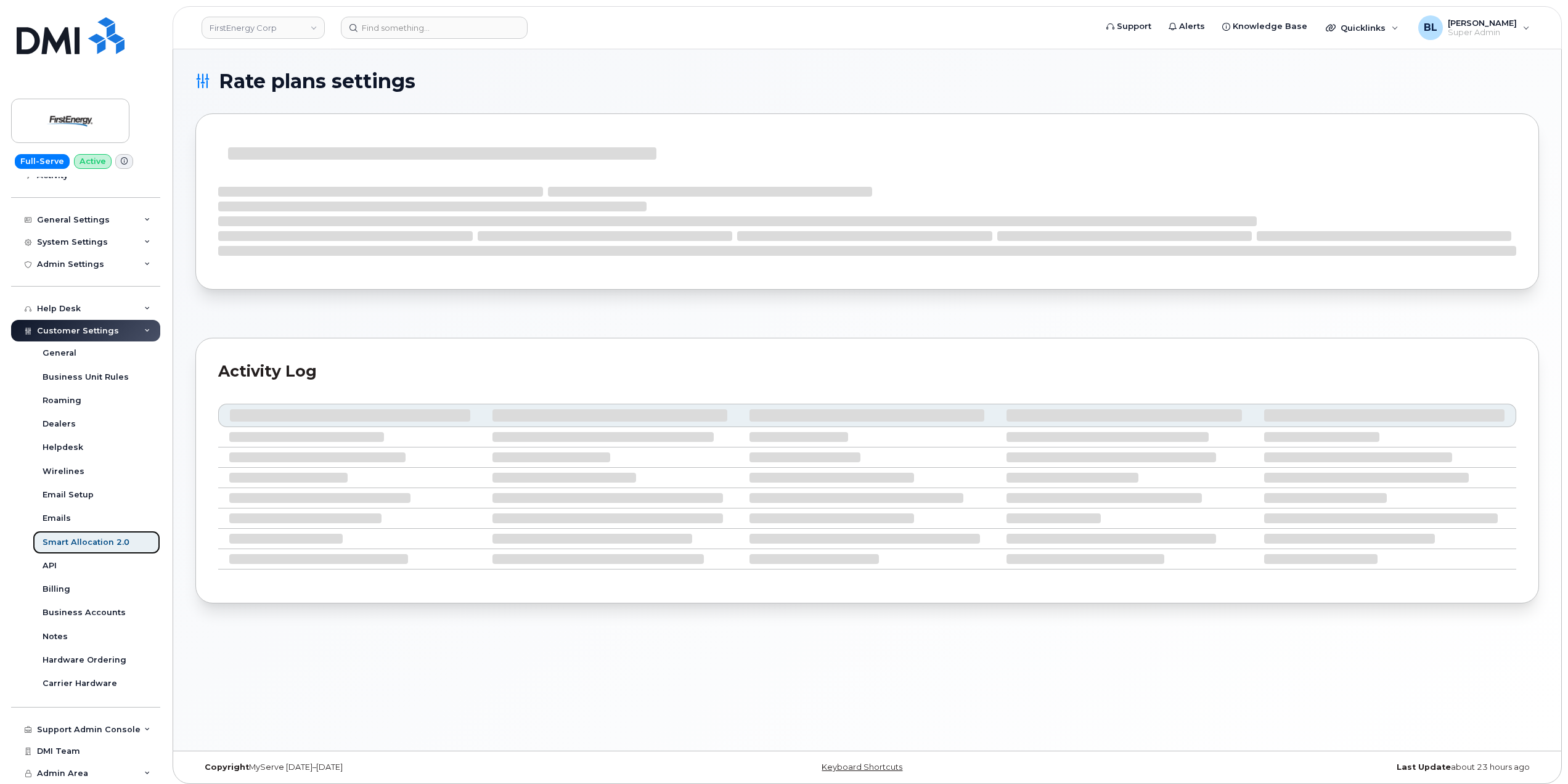
scroll to position [121, 0]
select select "1466181"
select select "1468757"
select select "1466180"
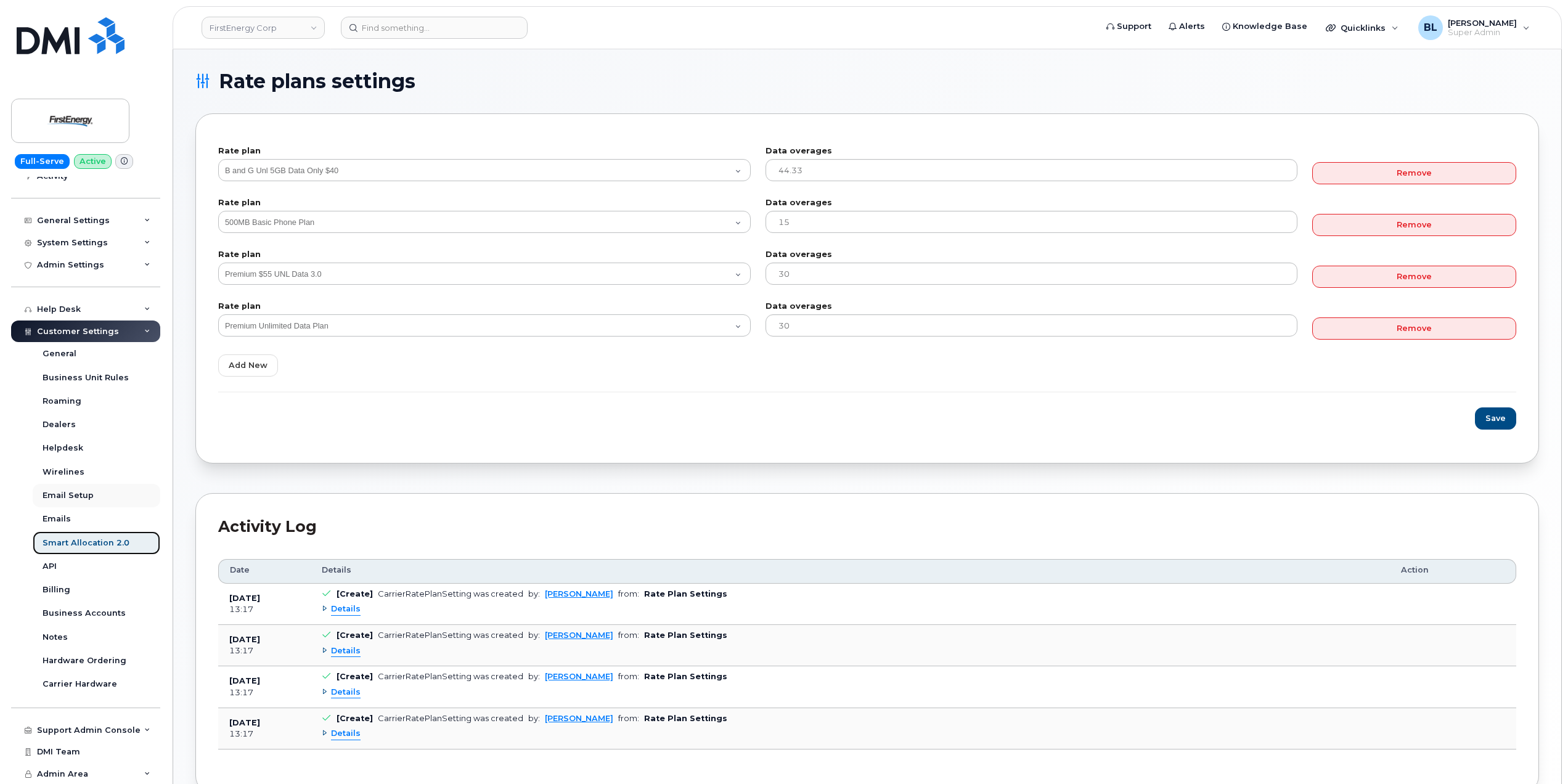
scroll to position [0, 0]
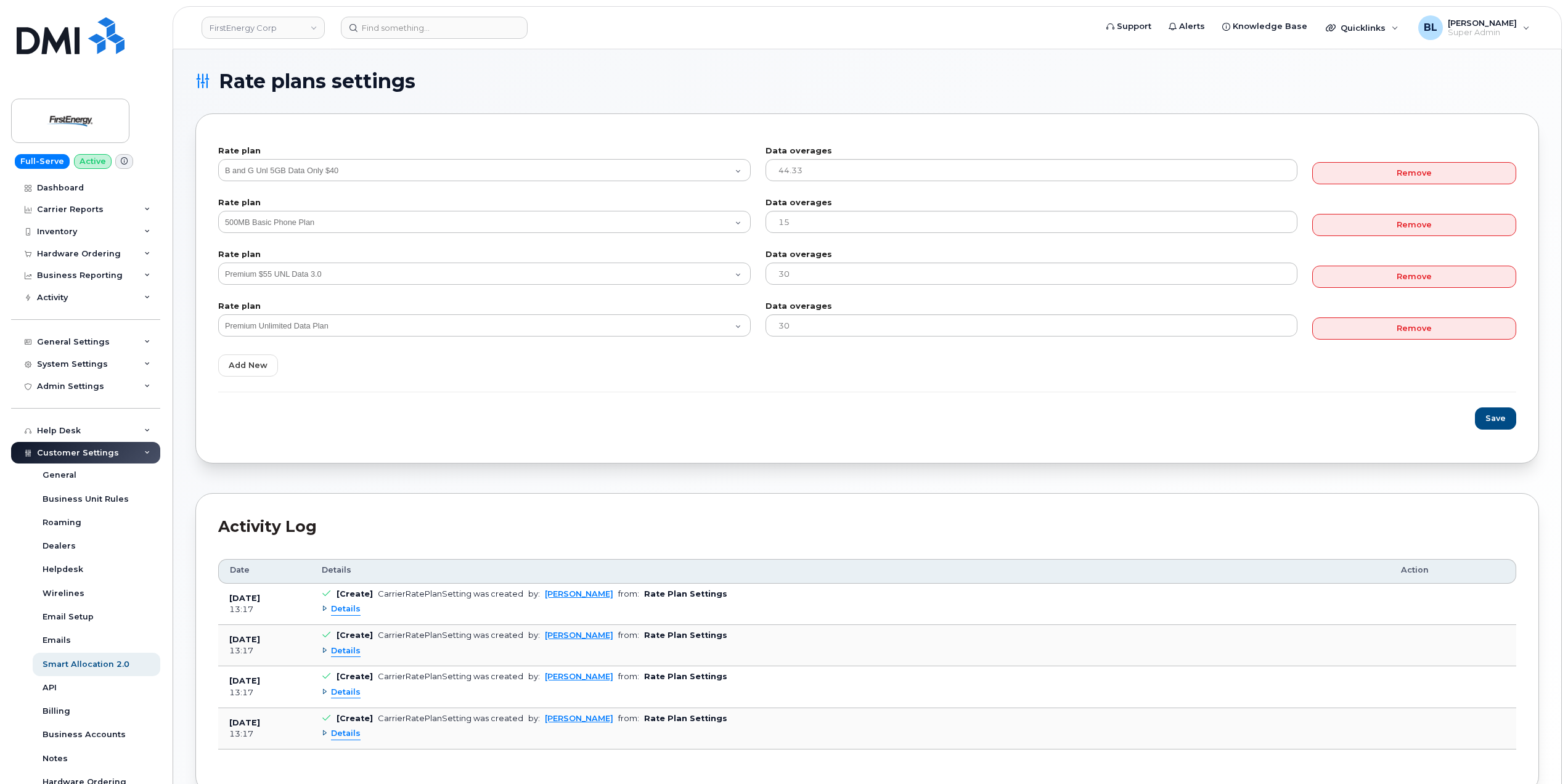
click at [104, 454] on span "Customer Settings" at bounding box center [78, 453] width 82 height 10
click at [102, 360] on div "System Settings" at bounding box center [72, 364] width 71 height 10
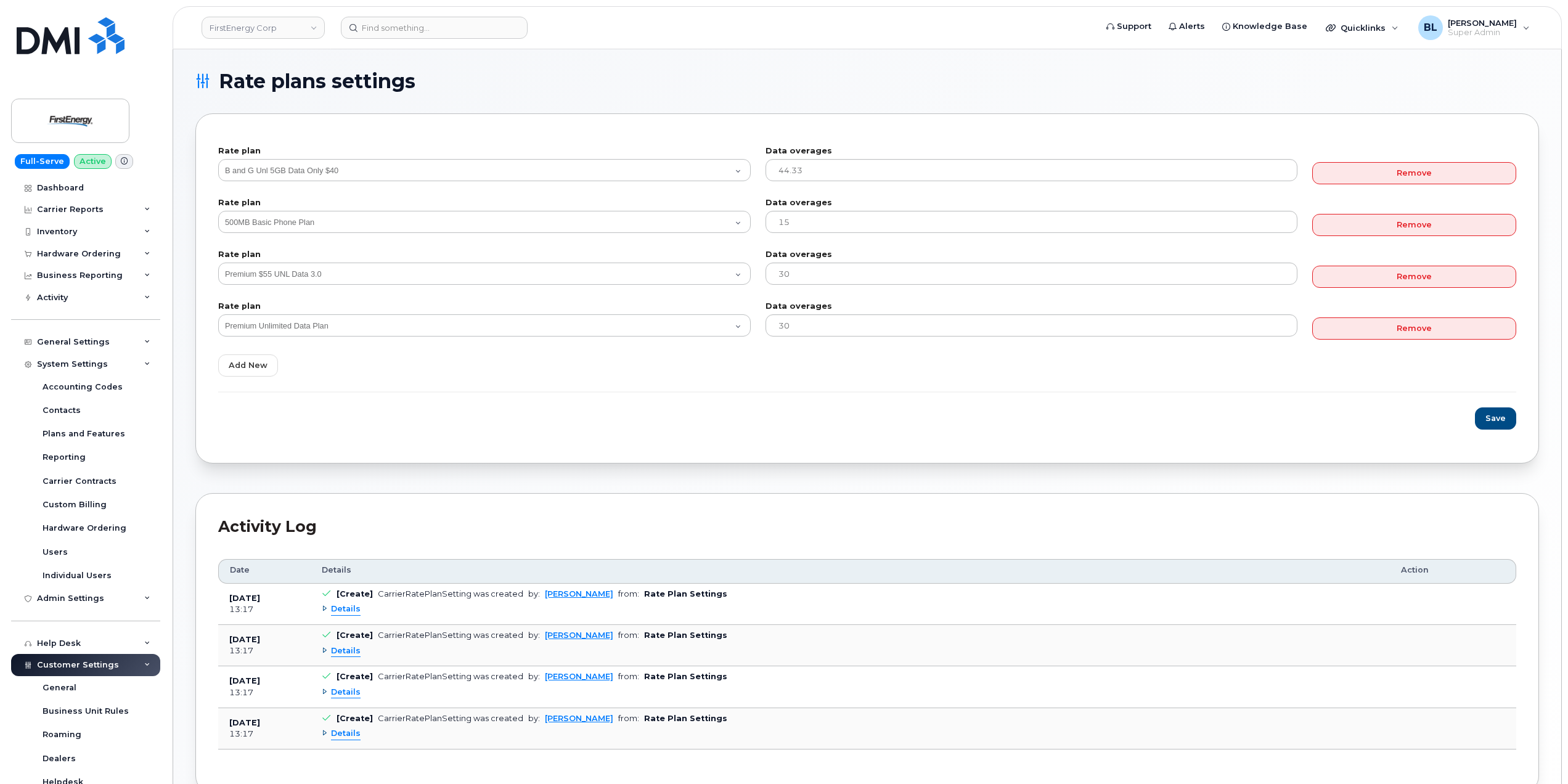
drag, startPoint x: 1176, startPoint y: 87, endPoint x: 1162, endPoint y: 91, distance: 14.6
click at [1170, 89] on h1 "Rate plans settings" at bounding box center [863, 81] width 1337 height 20
click at [534, 449] on div "Rate plan B and G Unl 5GB Data Only $40 Premium Unlimited Data Plan Premium $55…" at bounding box center [866, 289] width 1343 height 350
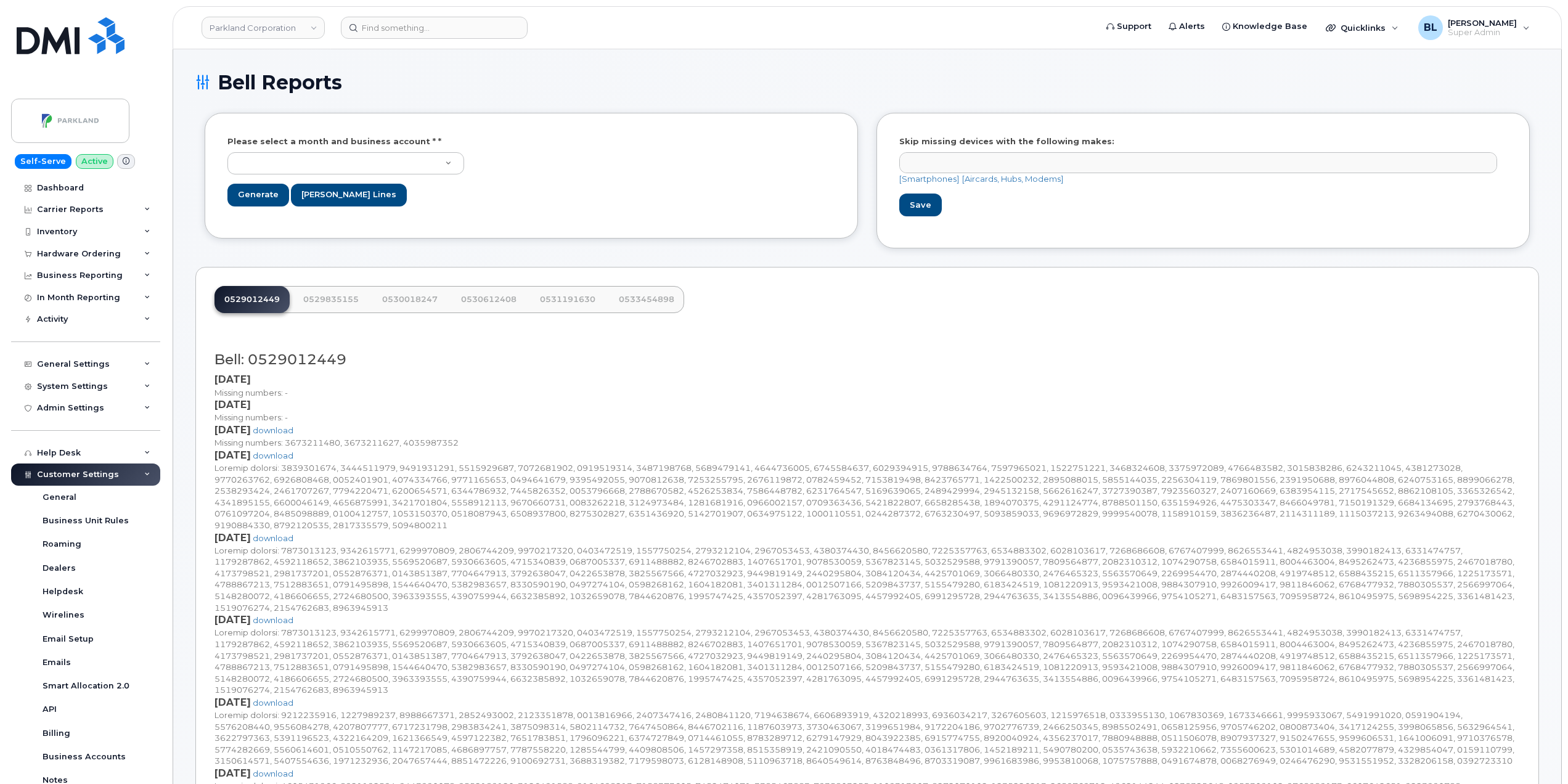
select select
click at [109, 392] on div "System Settings" at bounding box center [86, 387] width 149 height 22
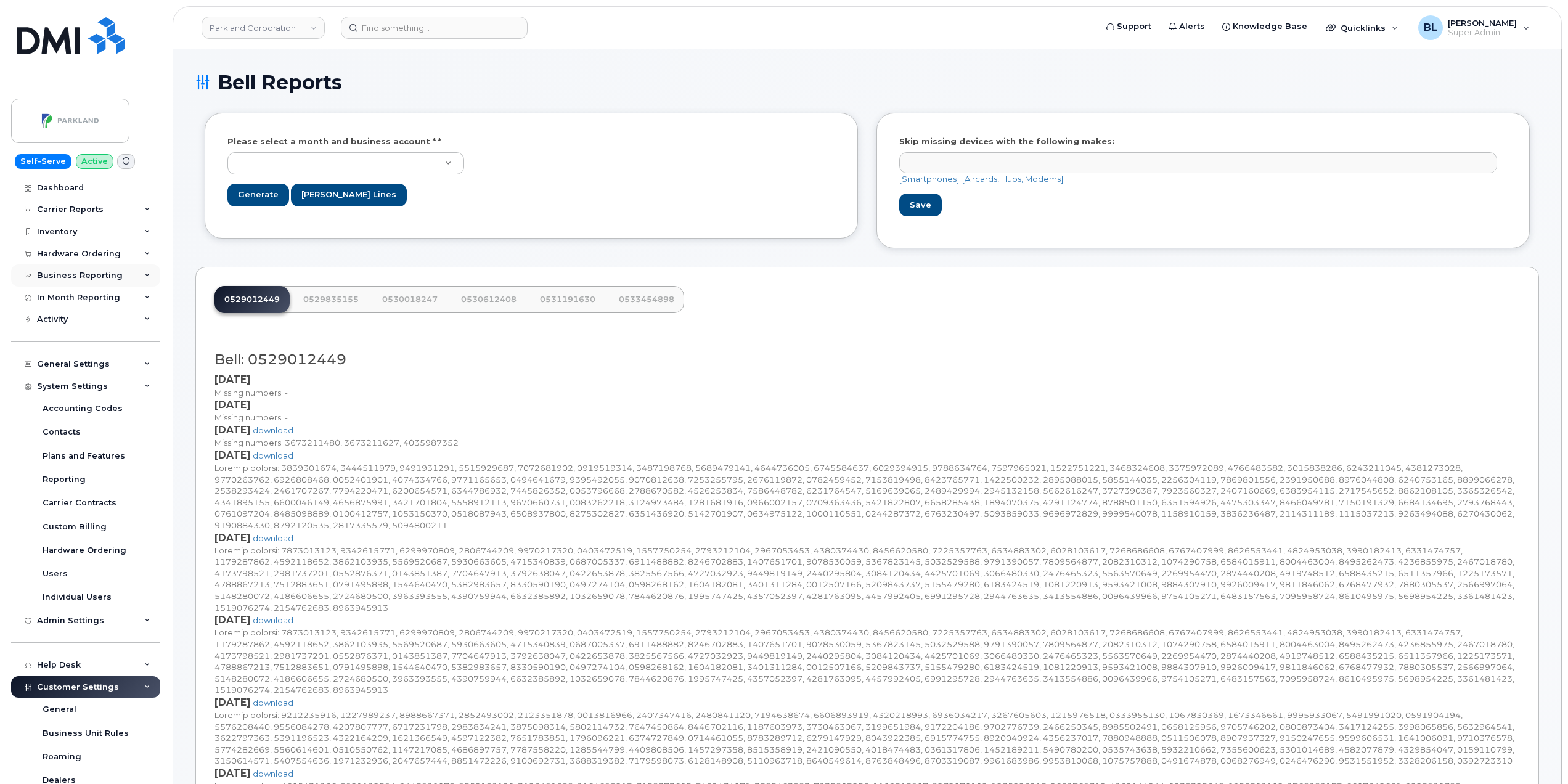
click at [53, 274] on div "Business Reporting" at bounding box center [79, 276] width 86 height 10
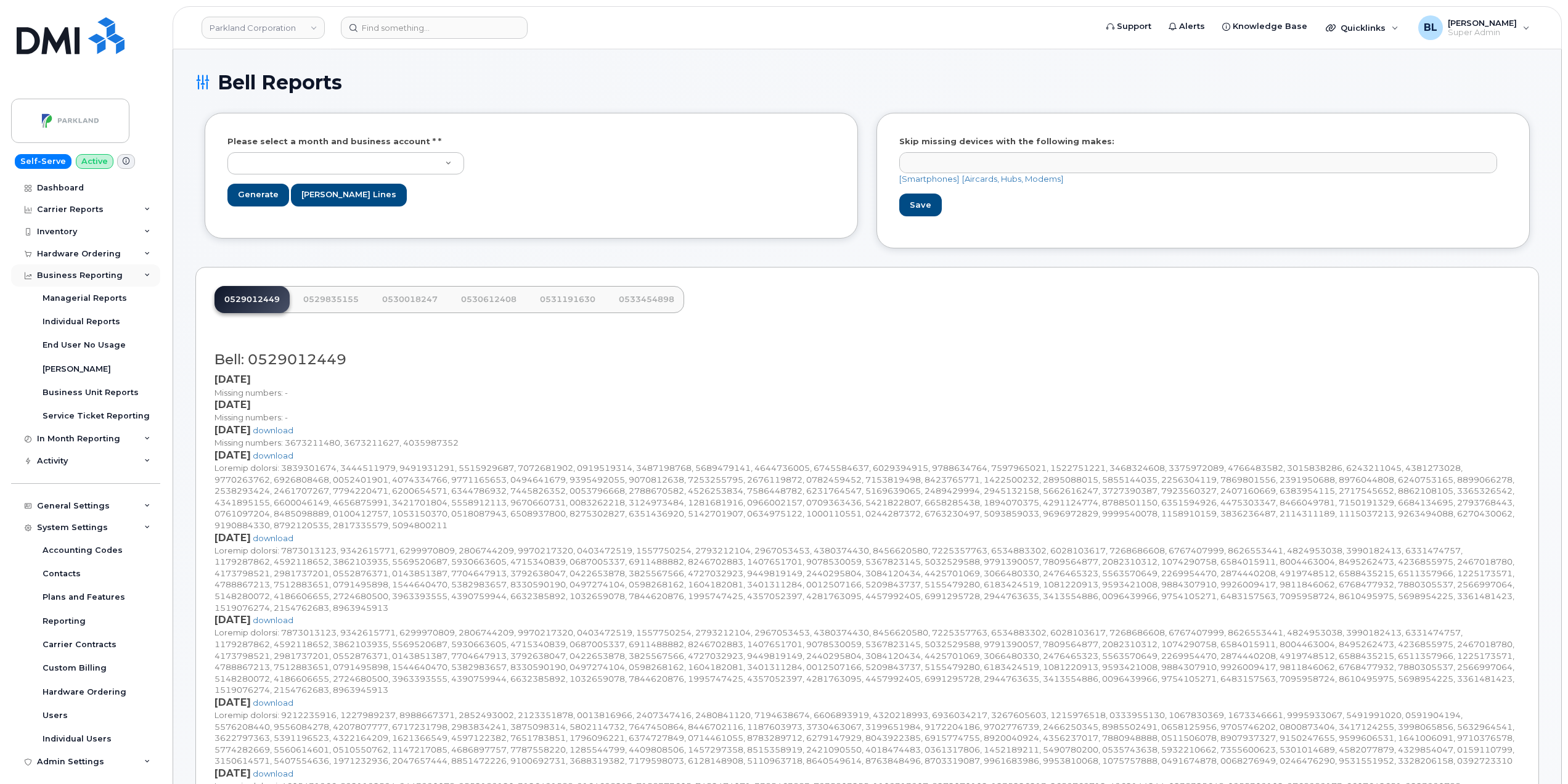
click at [71, 275] on div "Business Reporting" at bounding box center [79, 276] width 86 height 10
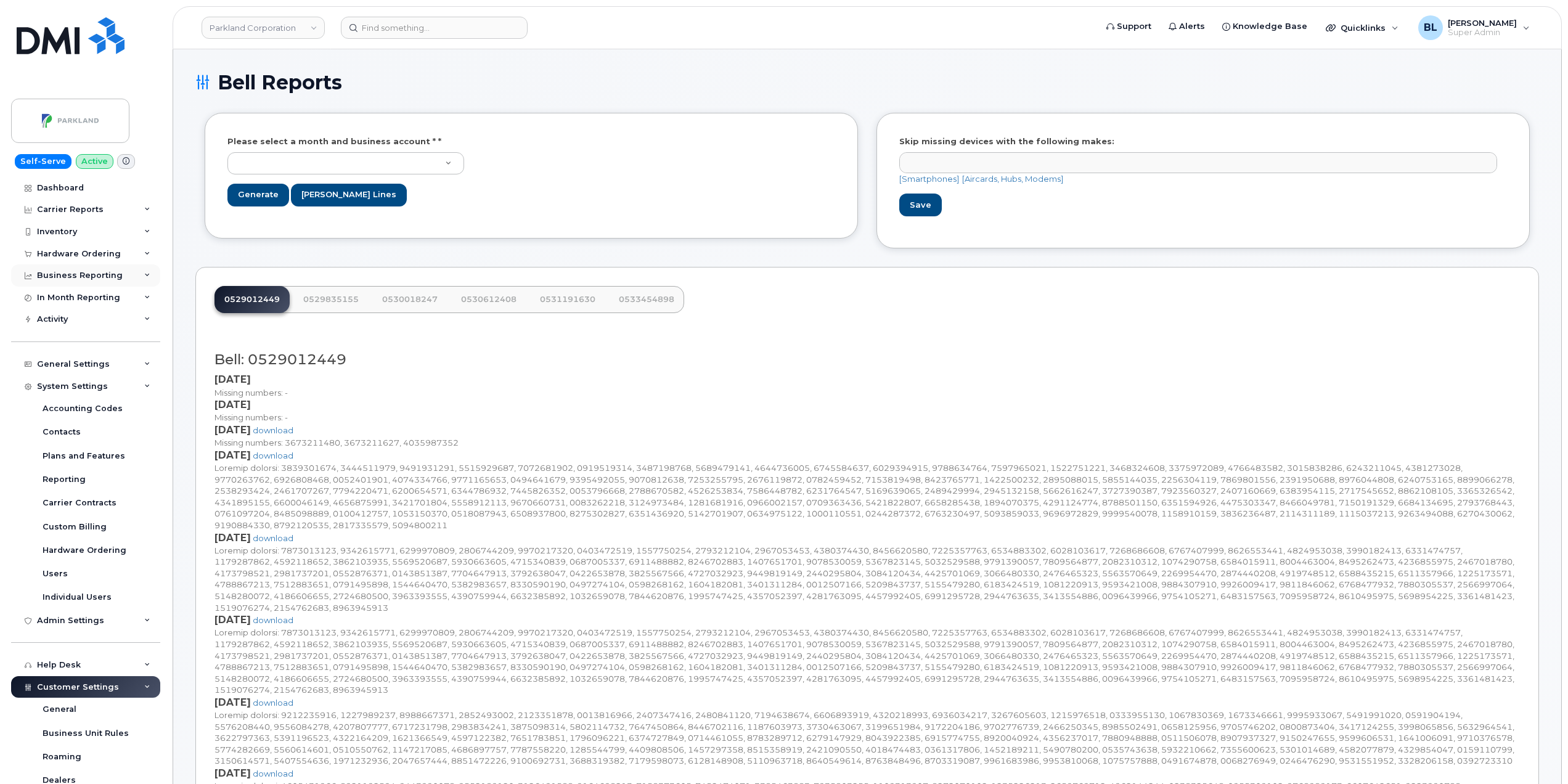
click at [68, 269] on div "Business Reporting" at bounding box center [86, 276] width 149 height 22
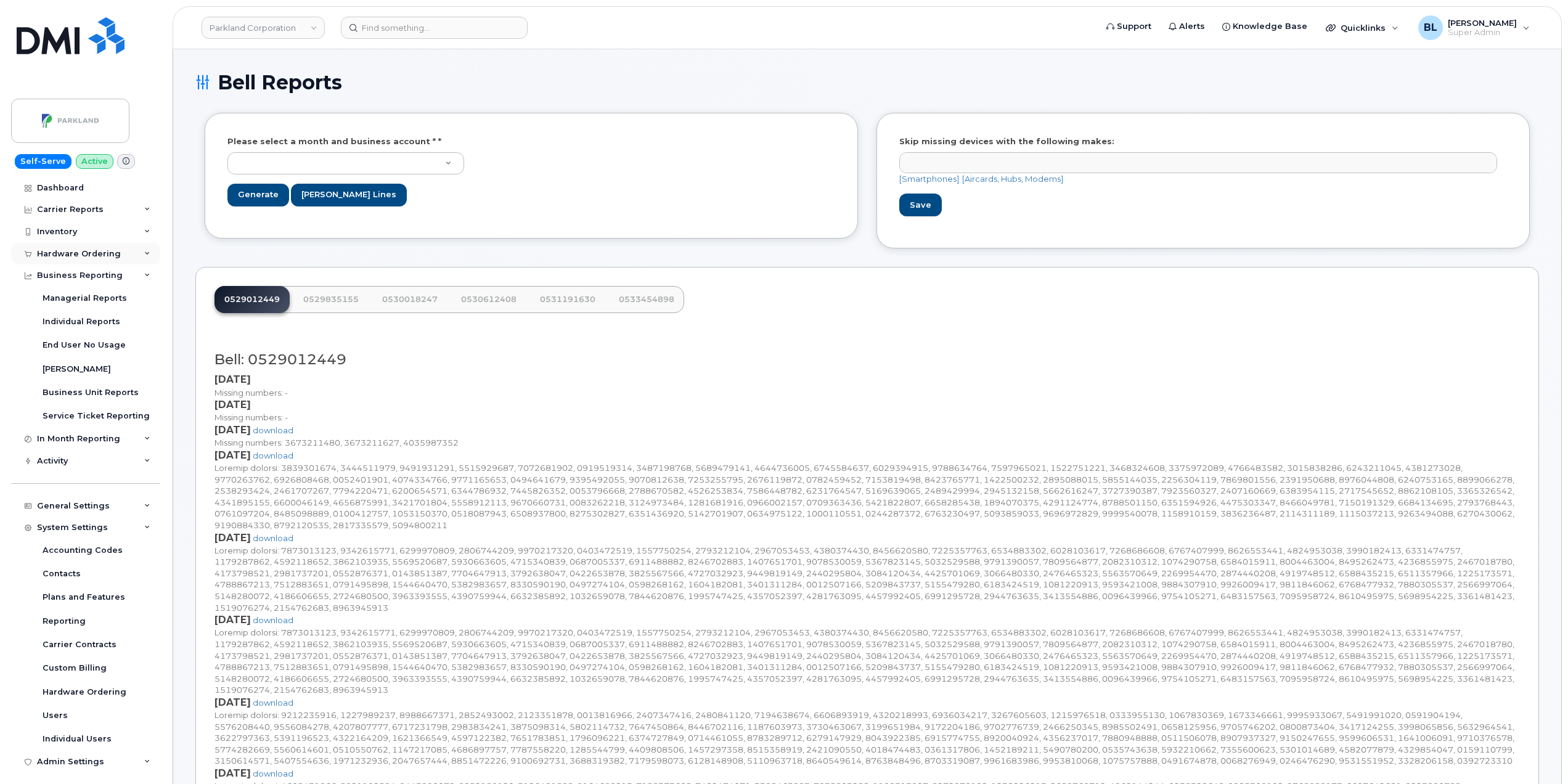
click at [107, 253] on div "Hardware Ordering" at bounding box center [78, 254] width 84 height 10
click at [107, 235] on div "Inventory" at bounding box center [86, 232] width 149 height 22
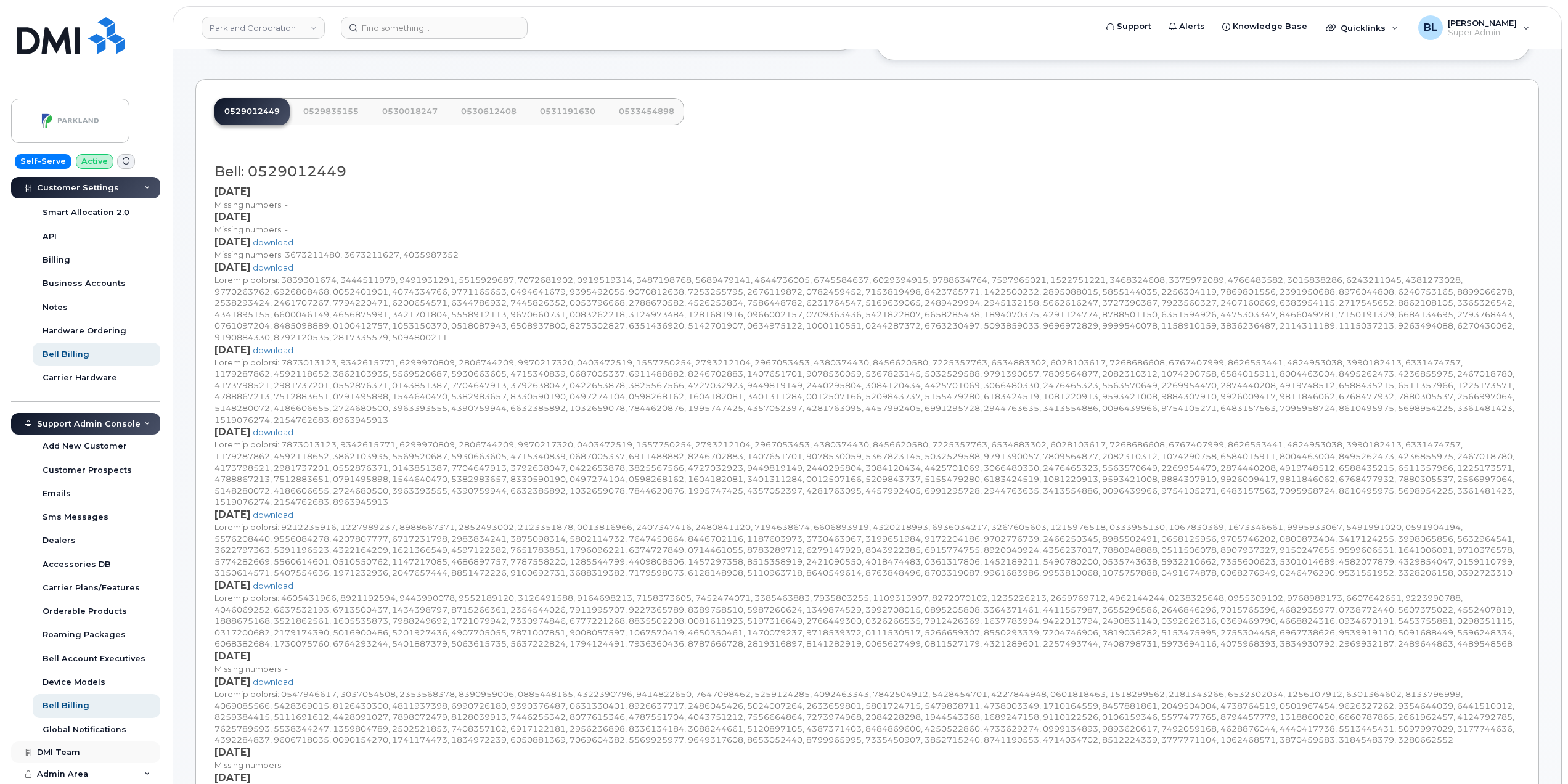
scroll to position [220, 0]
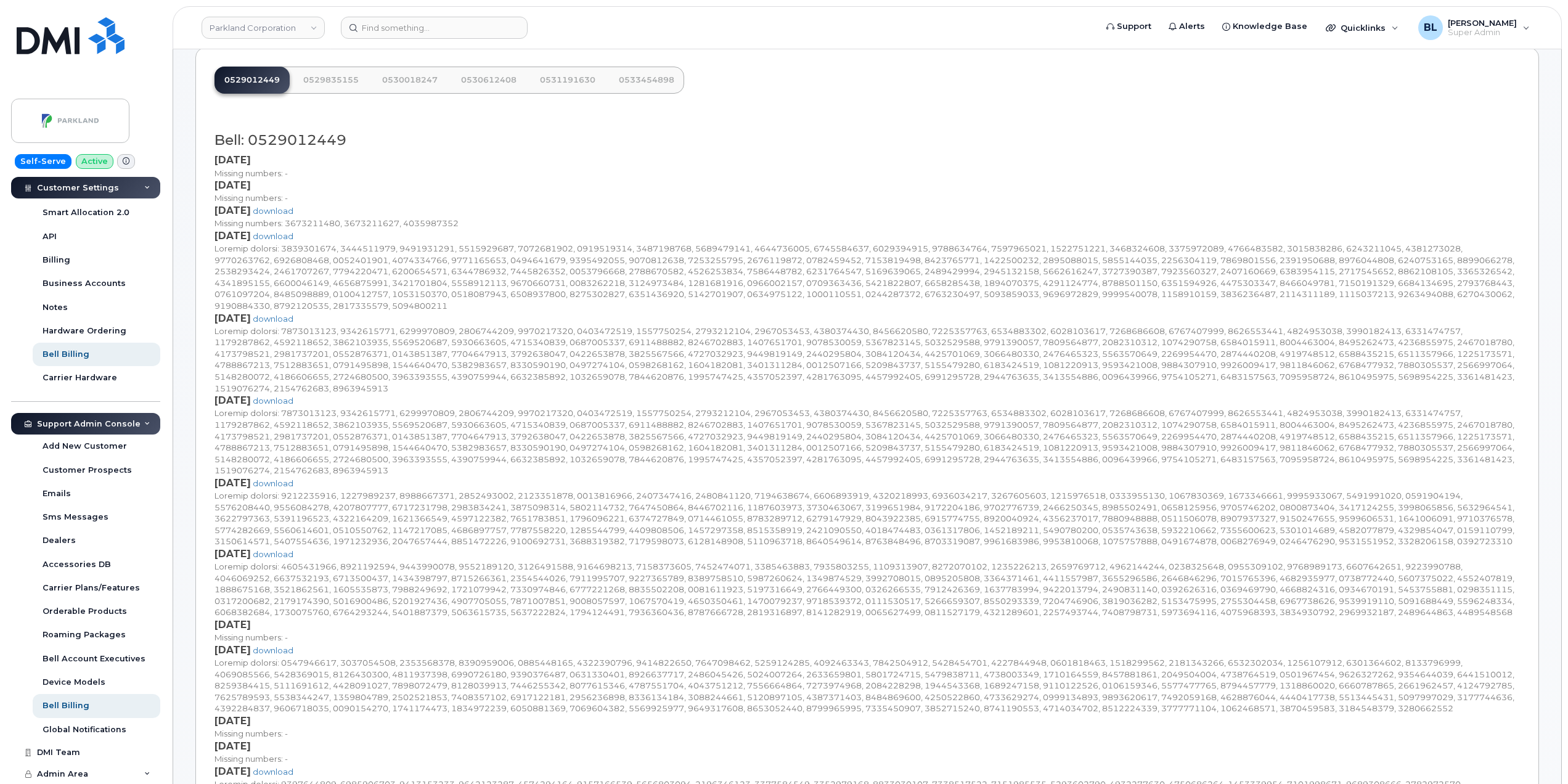
click at [120, 427] on div "Support Admin Console" at bounding box center [89, 424] width 104 height 10
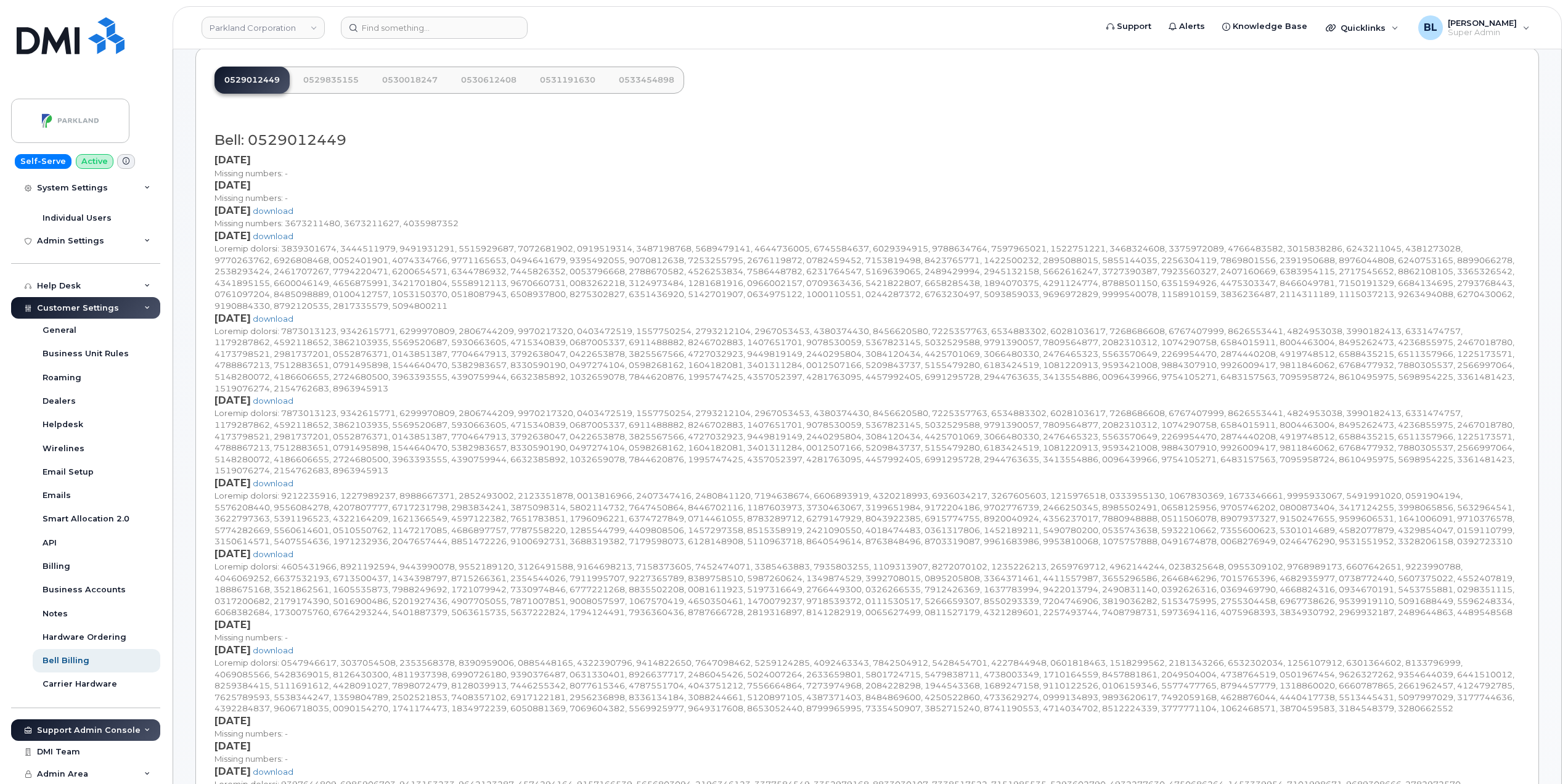
click at [118, 309] on div "Customer Settings" at bounding box center [86, 308] width 149 height 22
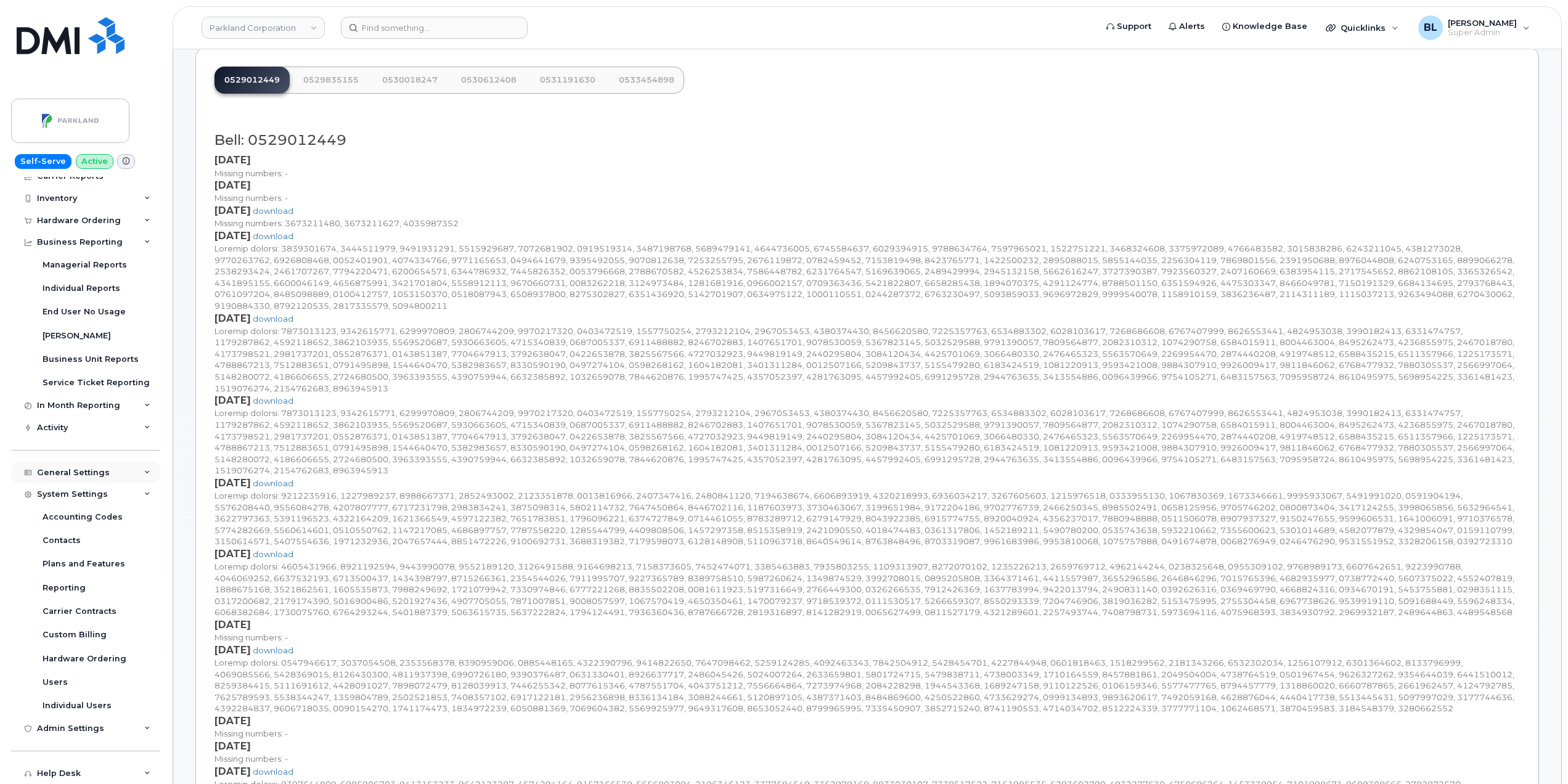
scroll to position [0, 0]
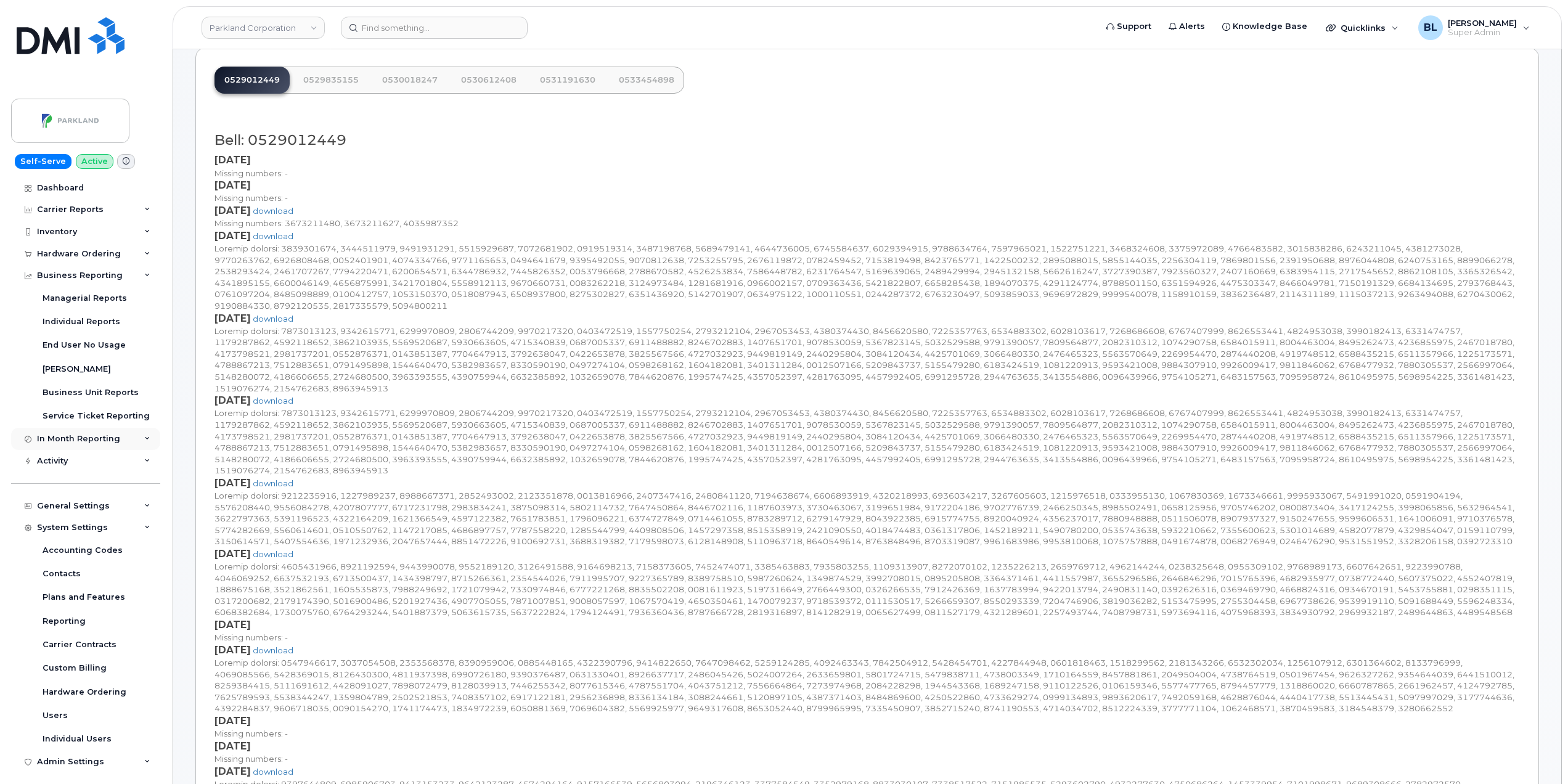
click at [121, 445] on div "In Month Reporting" at bounding box center [86, 439] width 149 height 22
click at [125, 437] on div "In Month Reporting" at bounding box center [86, 439] width 149 height 22
click at [87, 276] on div "Business Reporting" at bounding box center [79, 276] width 86 height 10
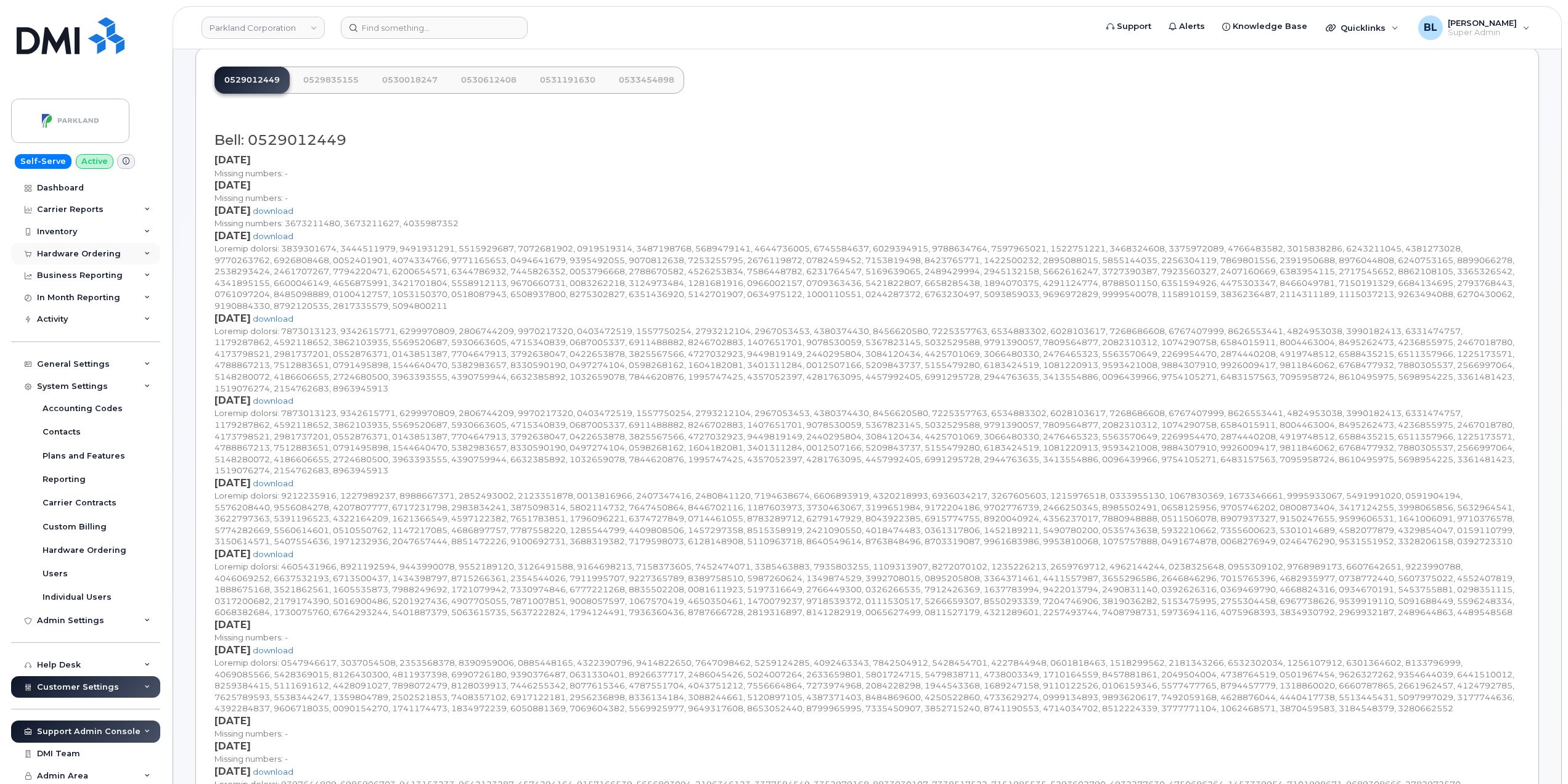
click at [84, 245] on div "Hardware Ordering" at bounding box center [86, 254] width 149 height 22
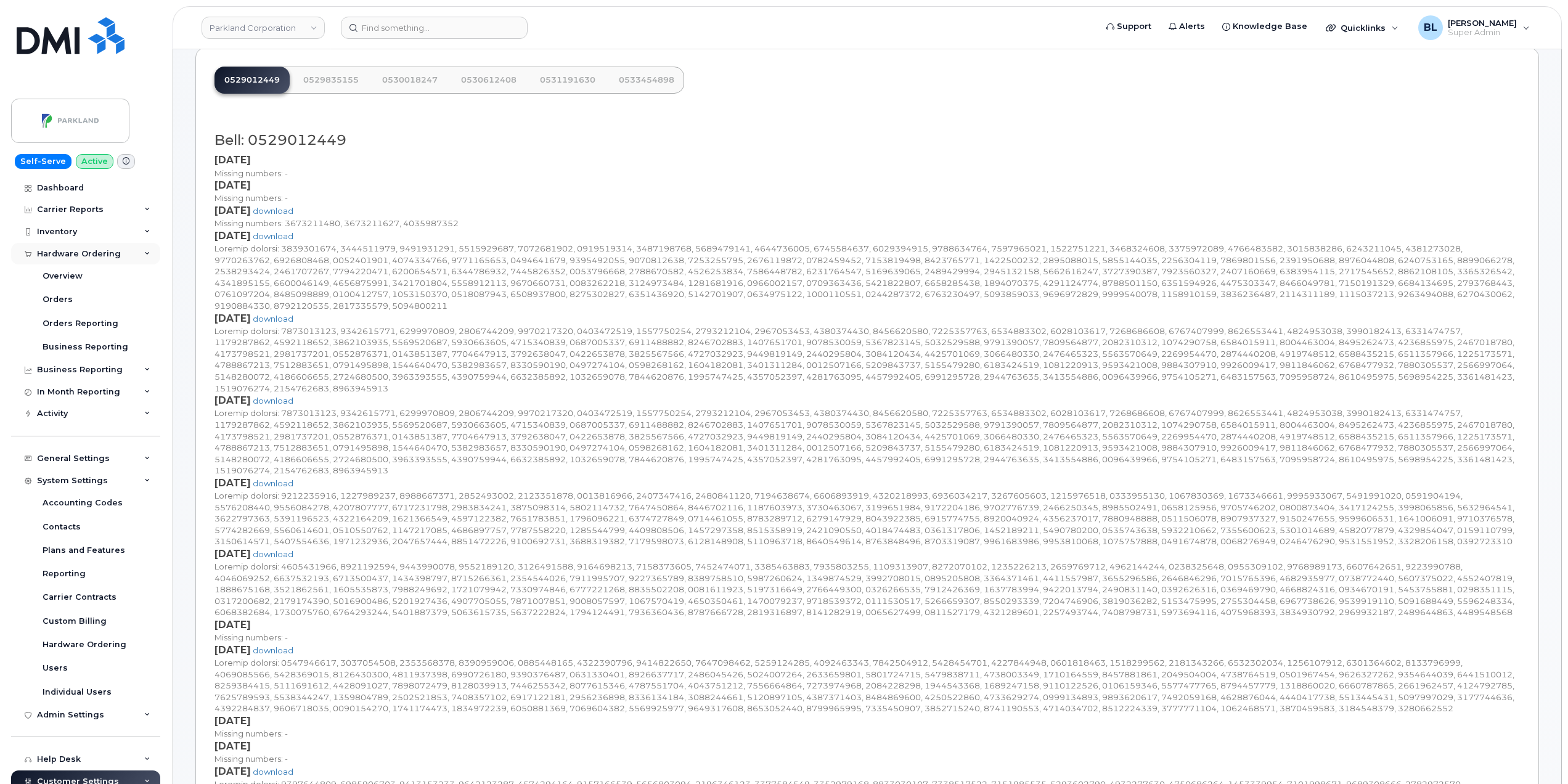
click at [85, 254] on div "Hardware Ordering" at bounding box center [78, 254] width 84 height 10
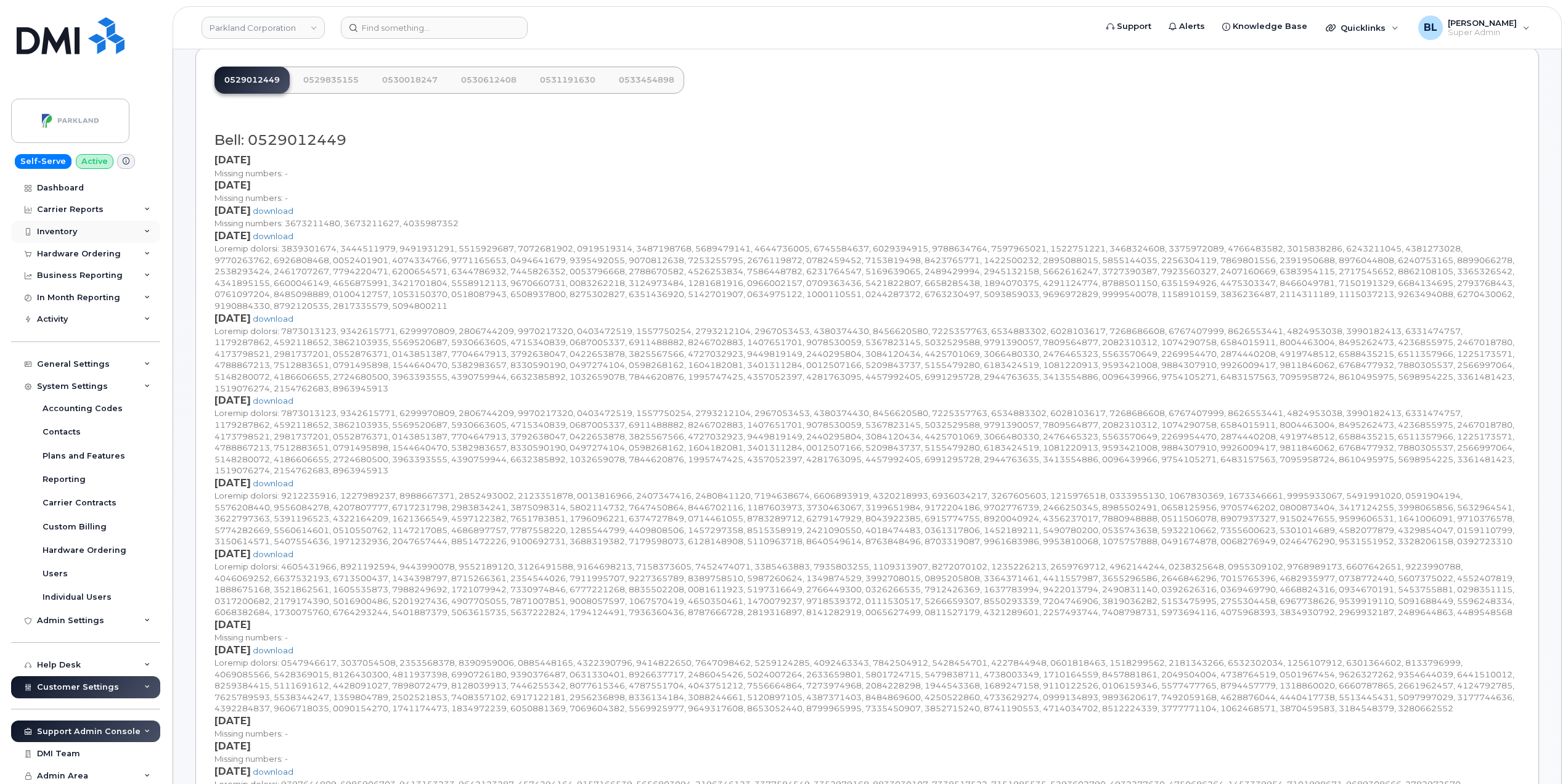
click at [87, 233] on div "Inventory" at bounding box center [86, 232] width 149 height 22
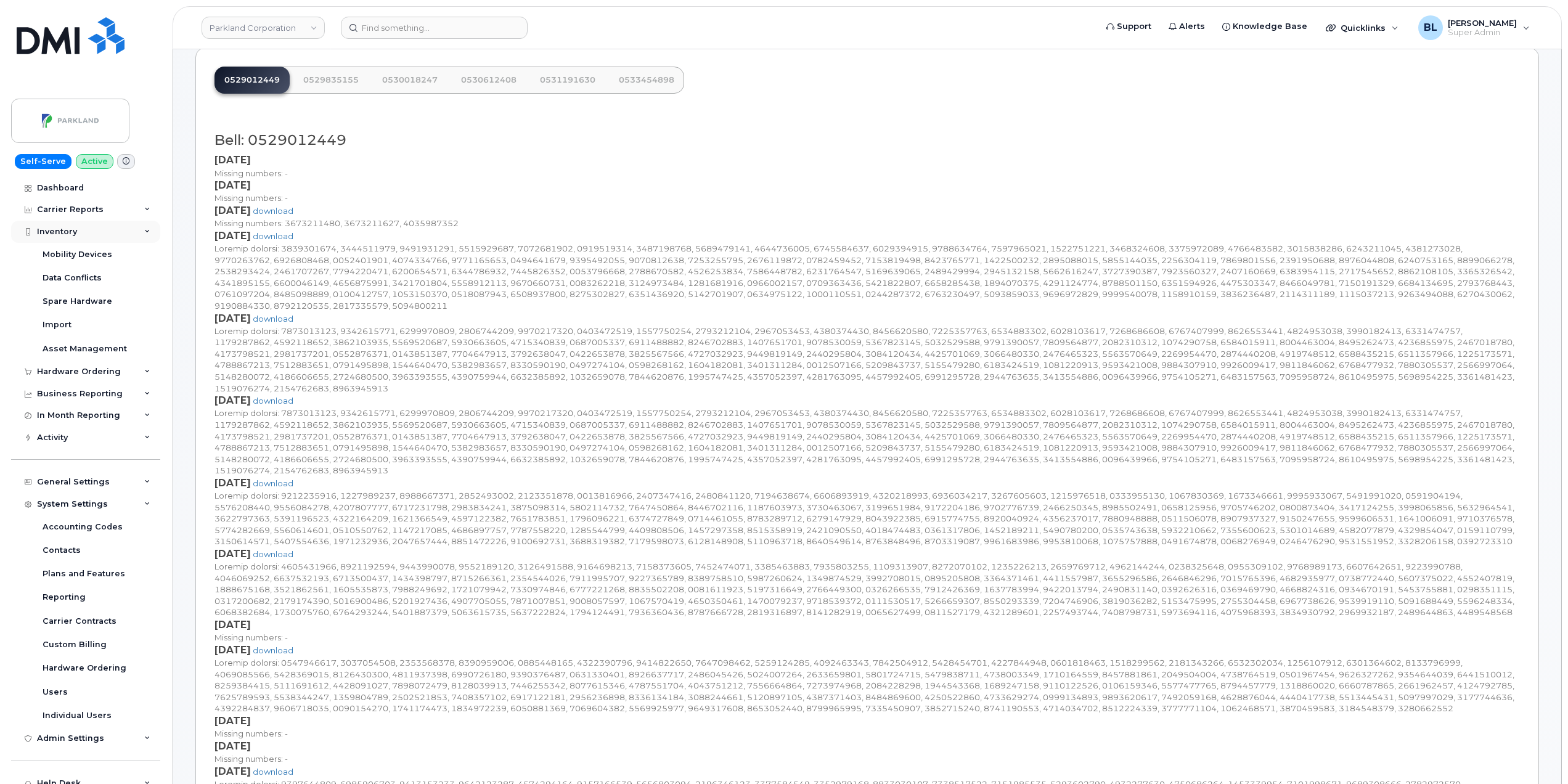
click at [87, 233] on div "Inventory" at bounding box center [86, 232] width 149 height 22
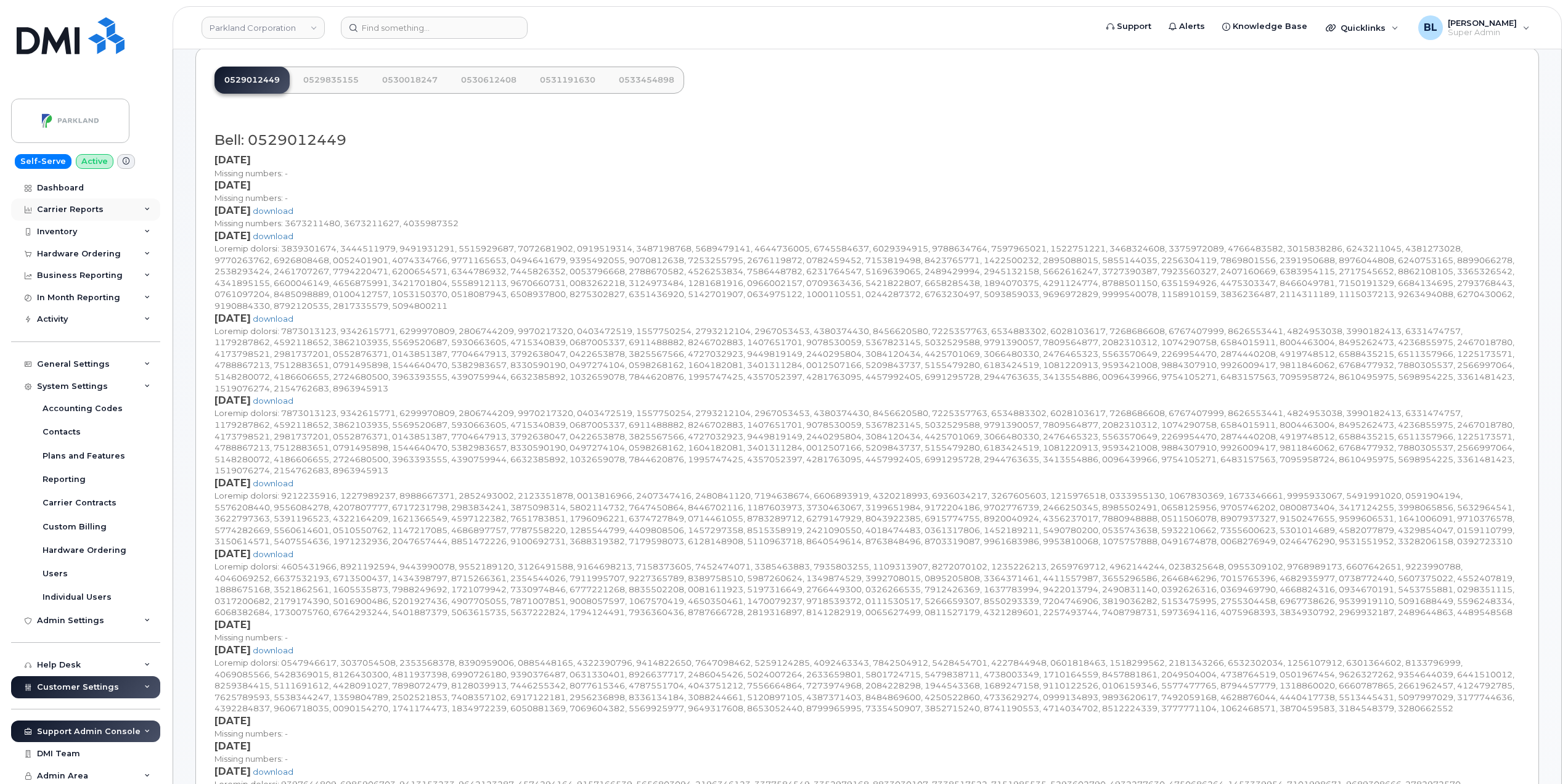
click at [94, 205] on div "Carrier Reports" at bounding box center [70, 209] width 66 height 10
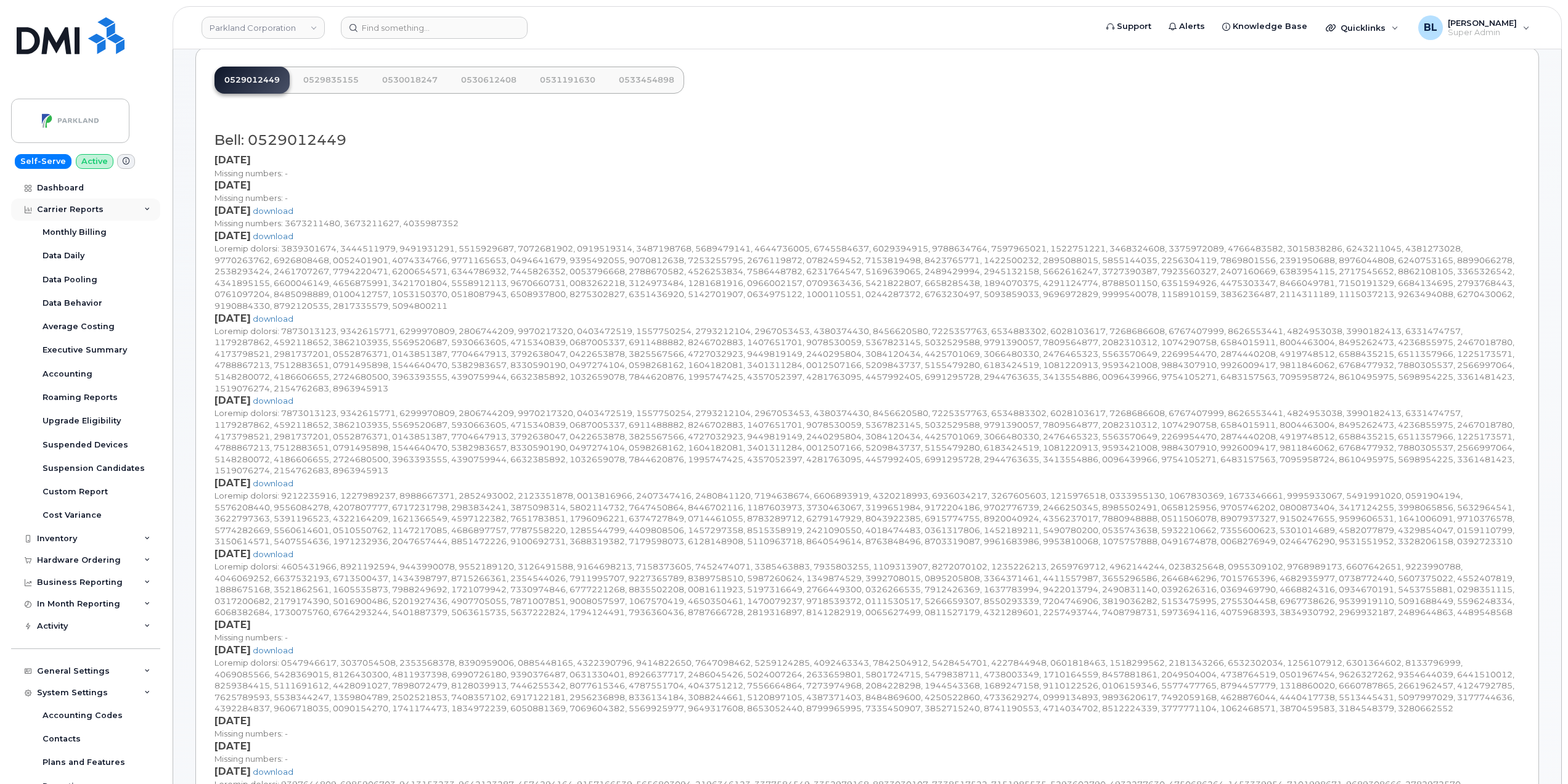
click at [95, 205] on div "Carrier Reports" at bounding box center [70, 209] width 66 height 10
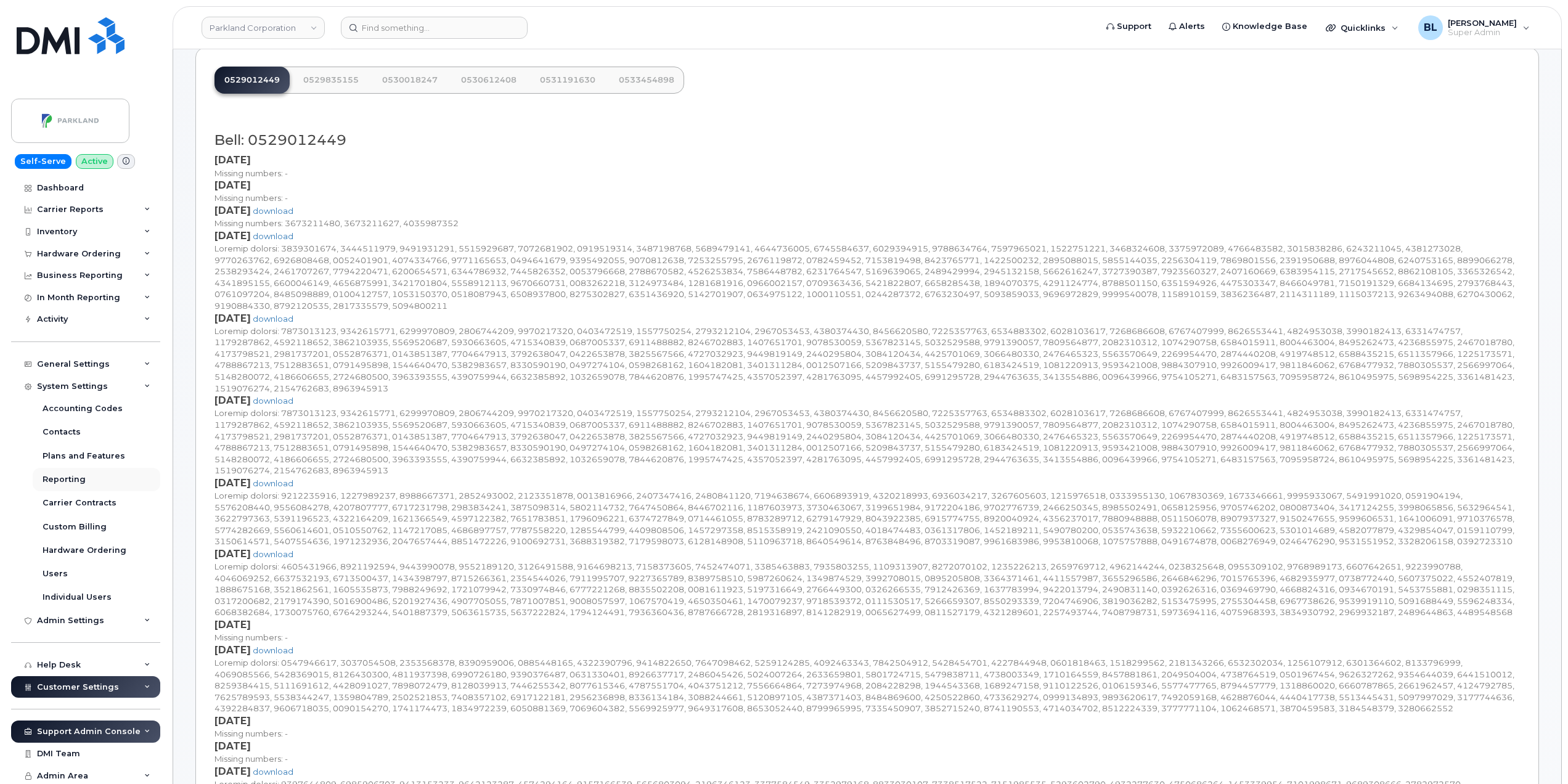
scroll to position [2, 0]
click at [66, 316] on div "Activity" at bounding box center [52, 318] width 31 height 10
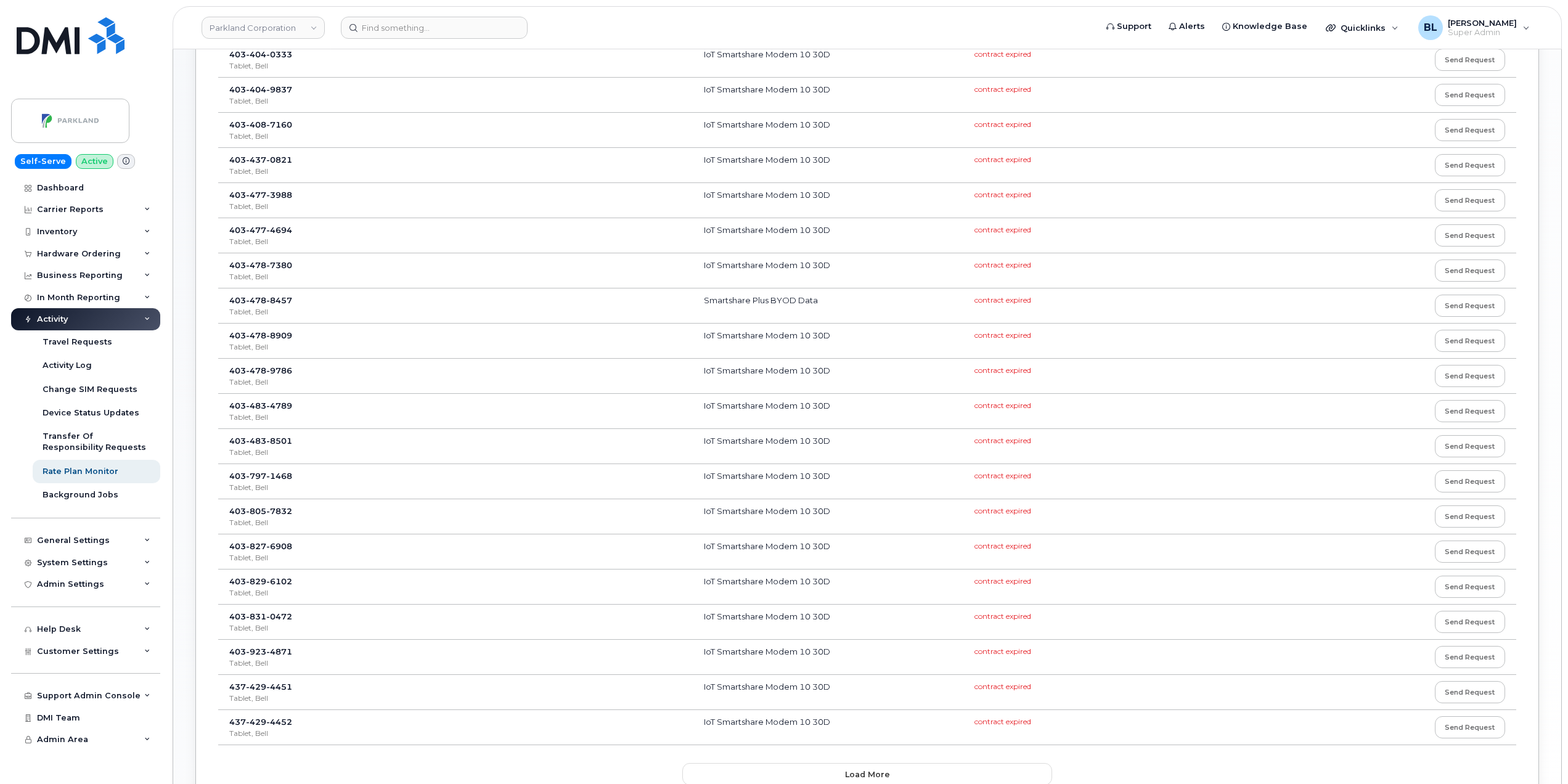
scroll to position [467, 0]
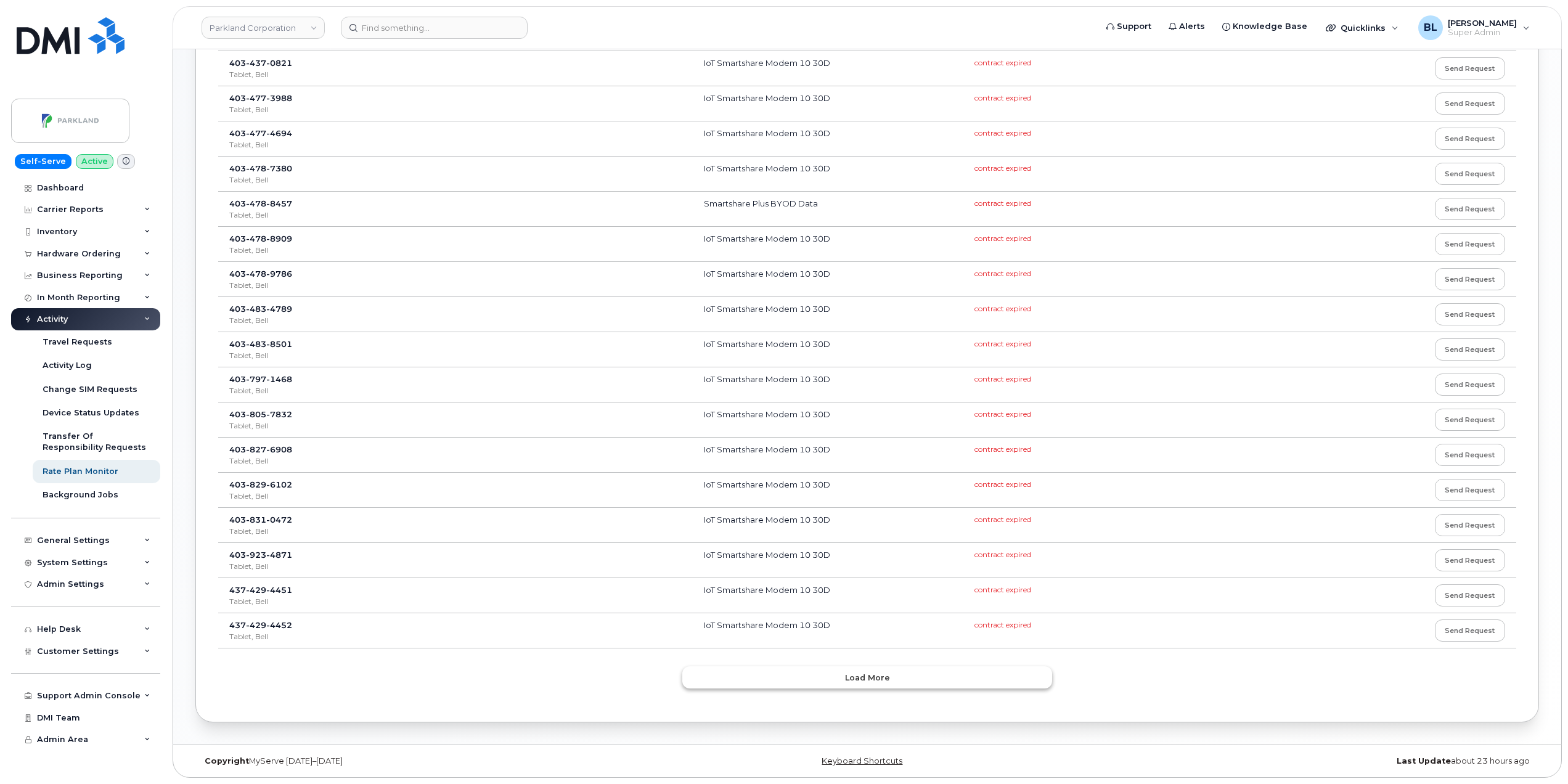
click at [830, 675] on button "Load more" at bounding box center [867, 678] width 370 height 22
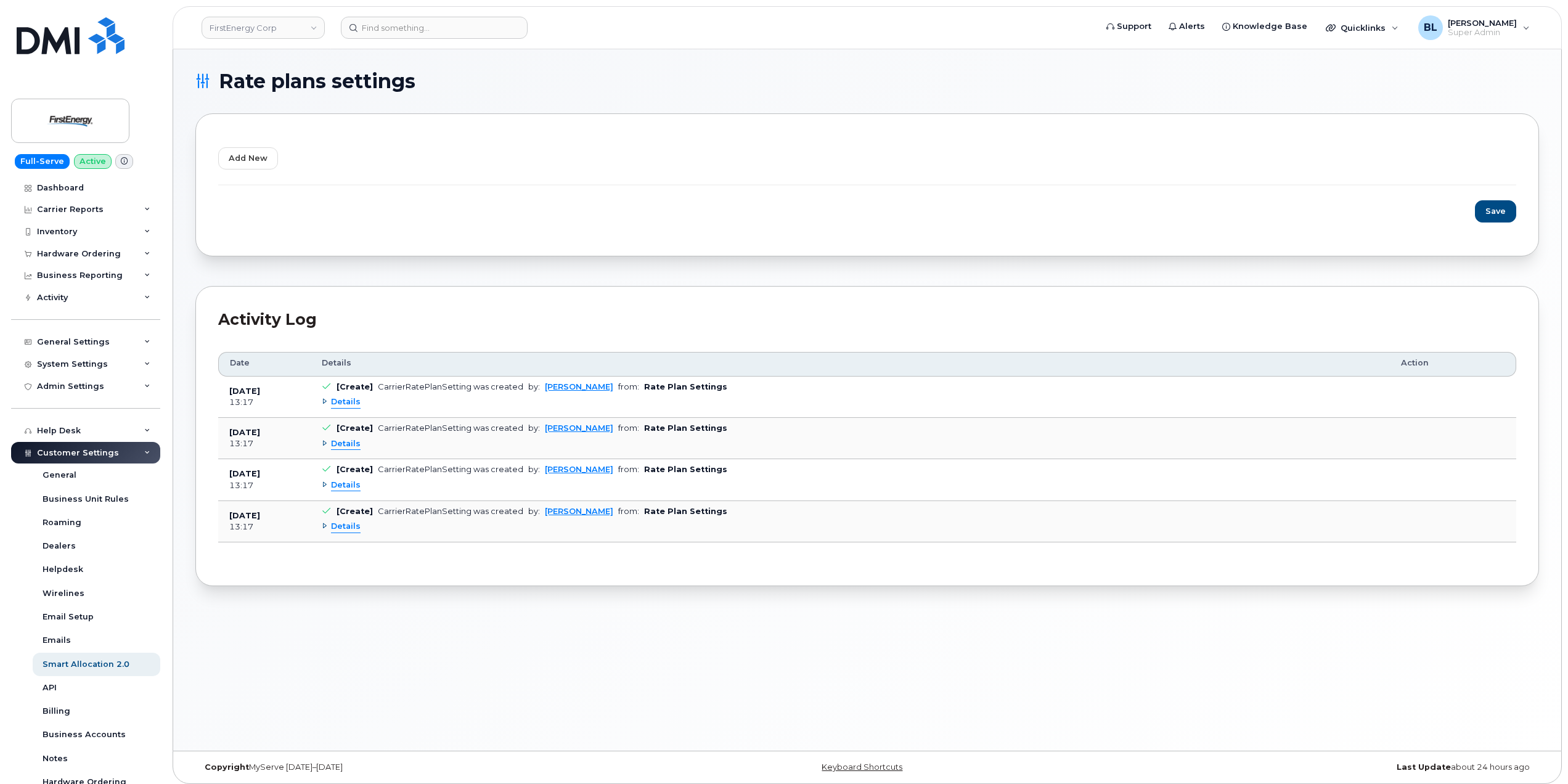
click at [564, 644] on div "Rate plans settings Add new Save Activity Log Customize Filter Refresh Export D…" at bounding box center [867, 400] width 1388 height 702
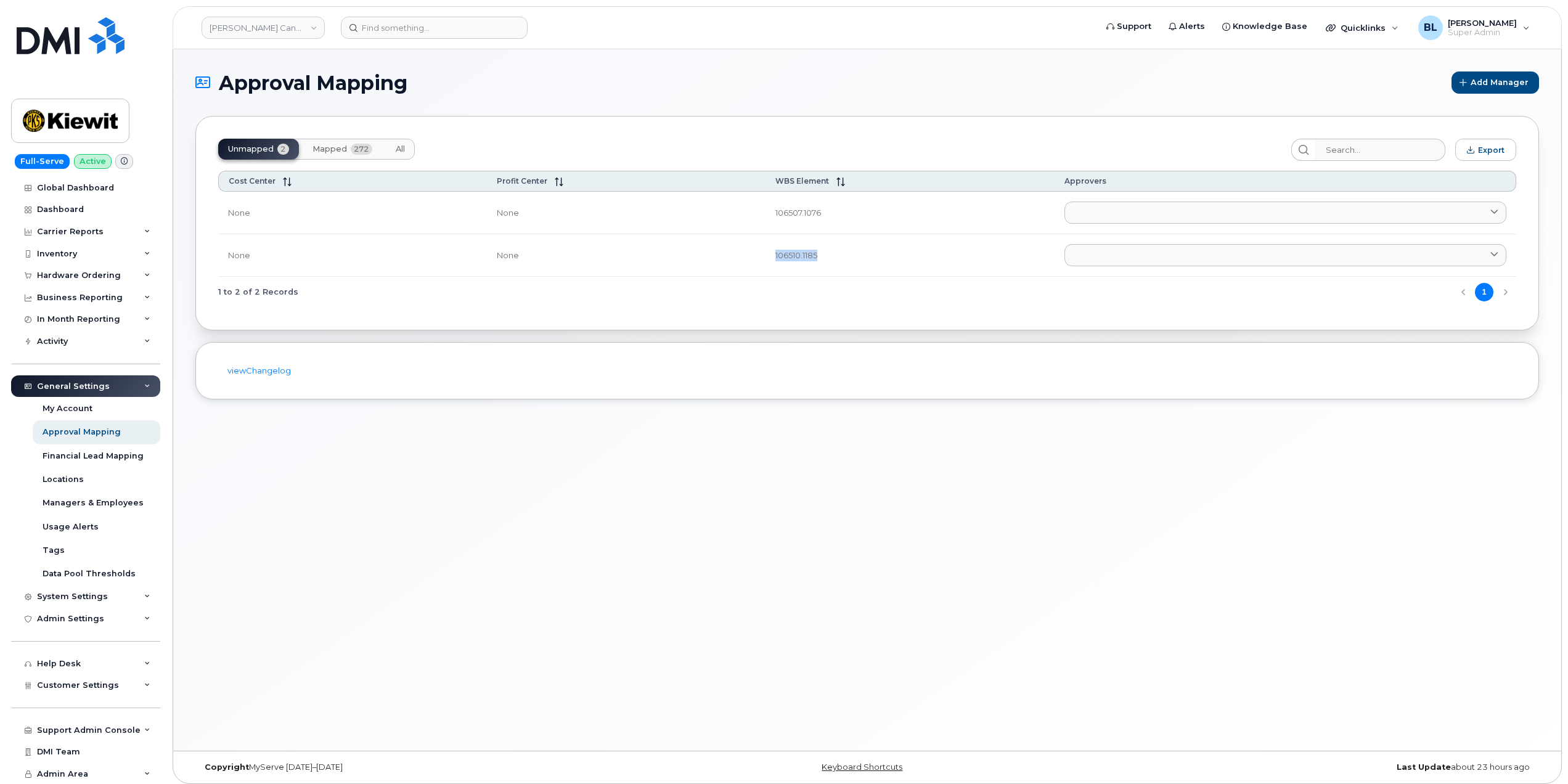
click at [635, 98] on section "Approval Mapping Add Manager Unmapped 2 Mapped 272 All Export Cost Center Profi…" at bounding box center [866, 235] width 1343 height 328
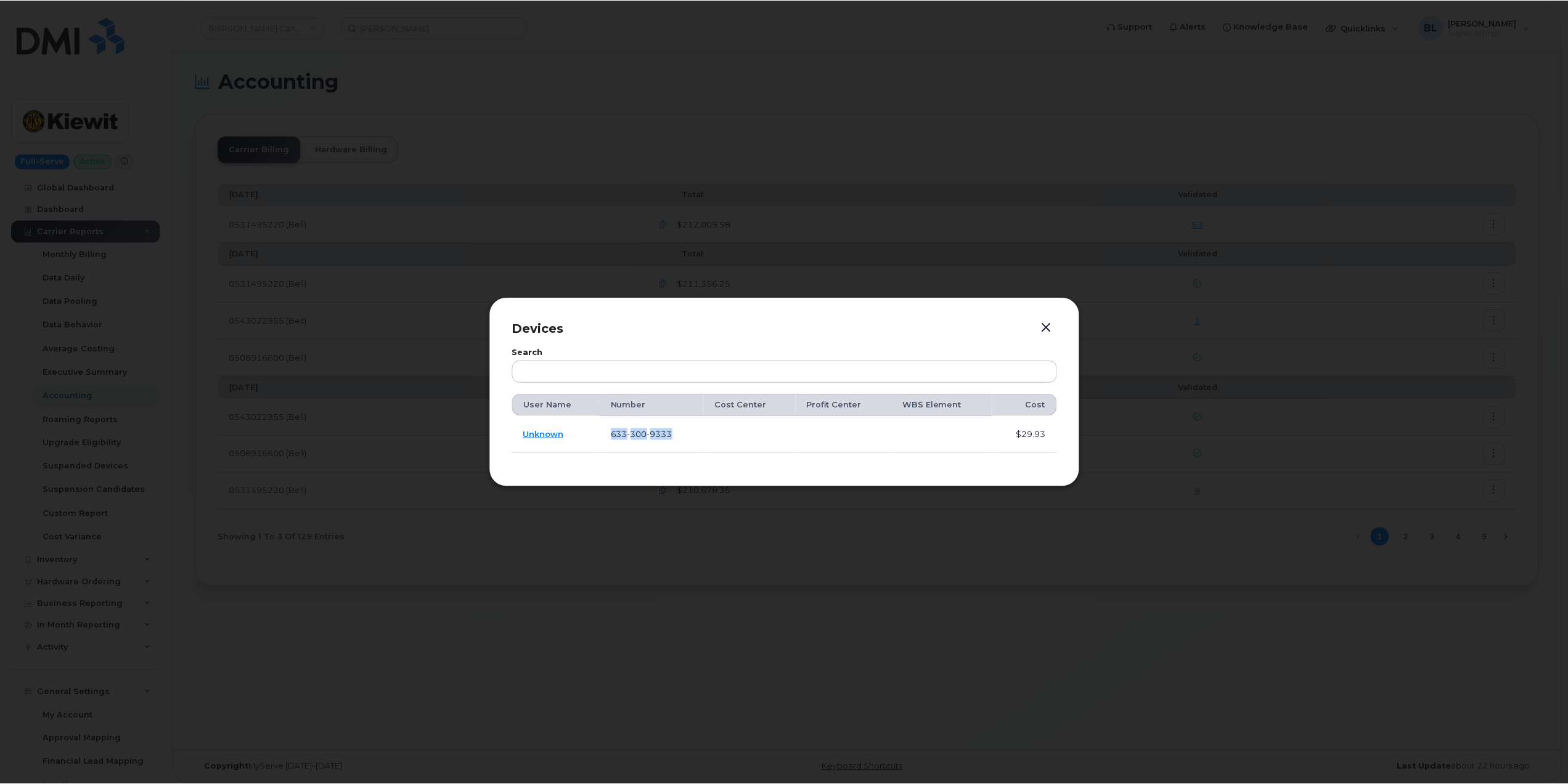
scroll to position [208, 0]
click at [551, 250] on div at bounding box center [786, 392] width 1571 height 784
click at [572, 62] on div at bounding box center [786, 392] width 1571 height 784
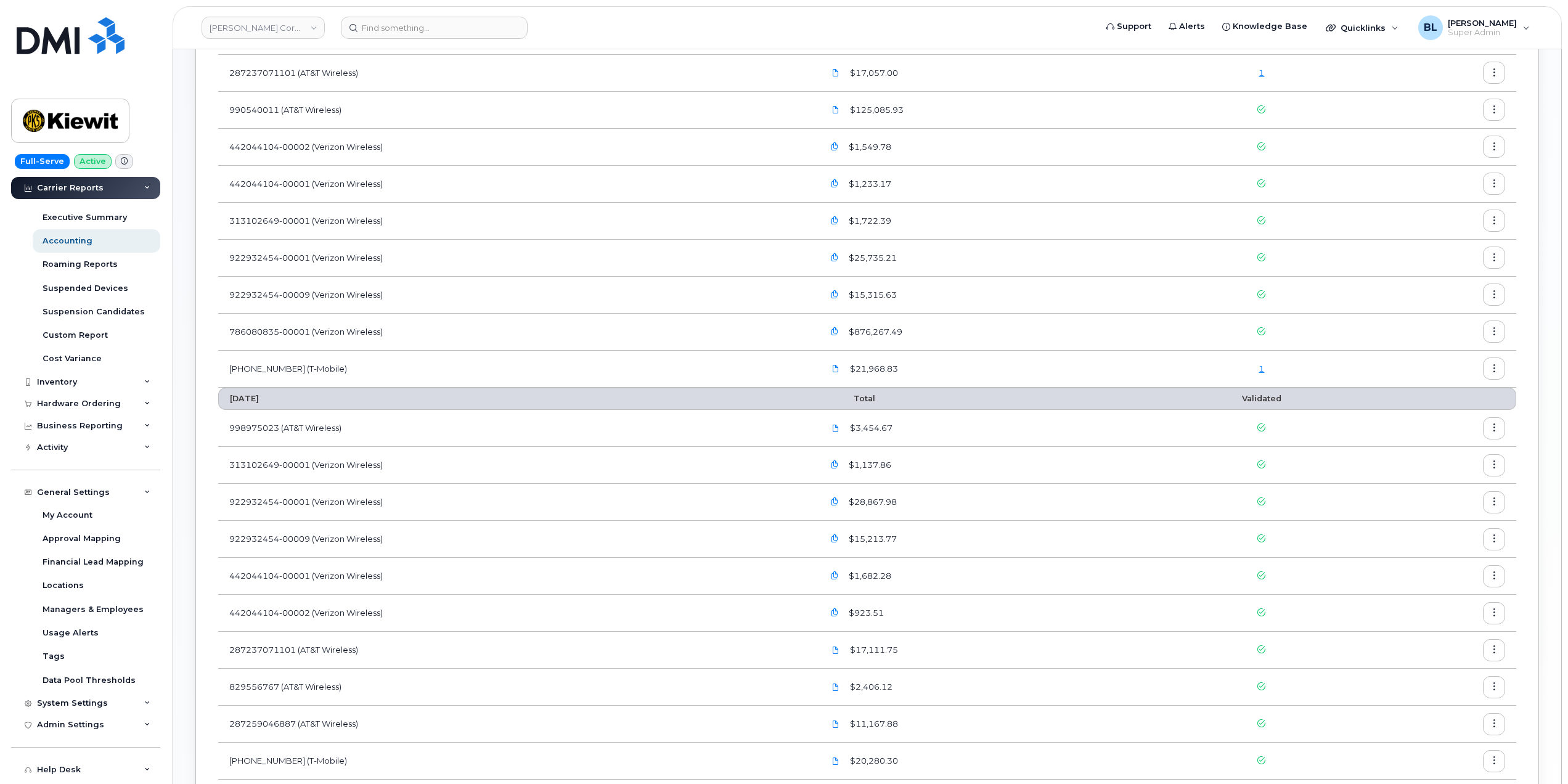
scroll to position [201, 0]
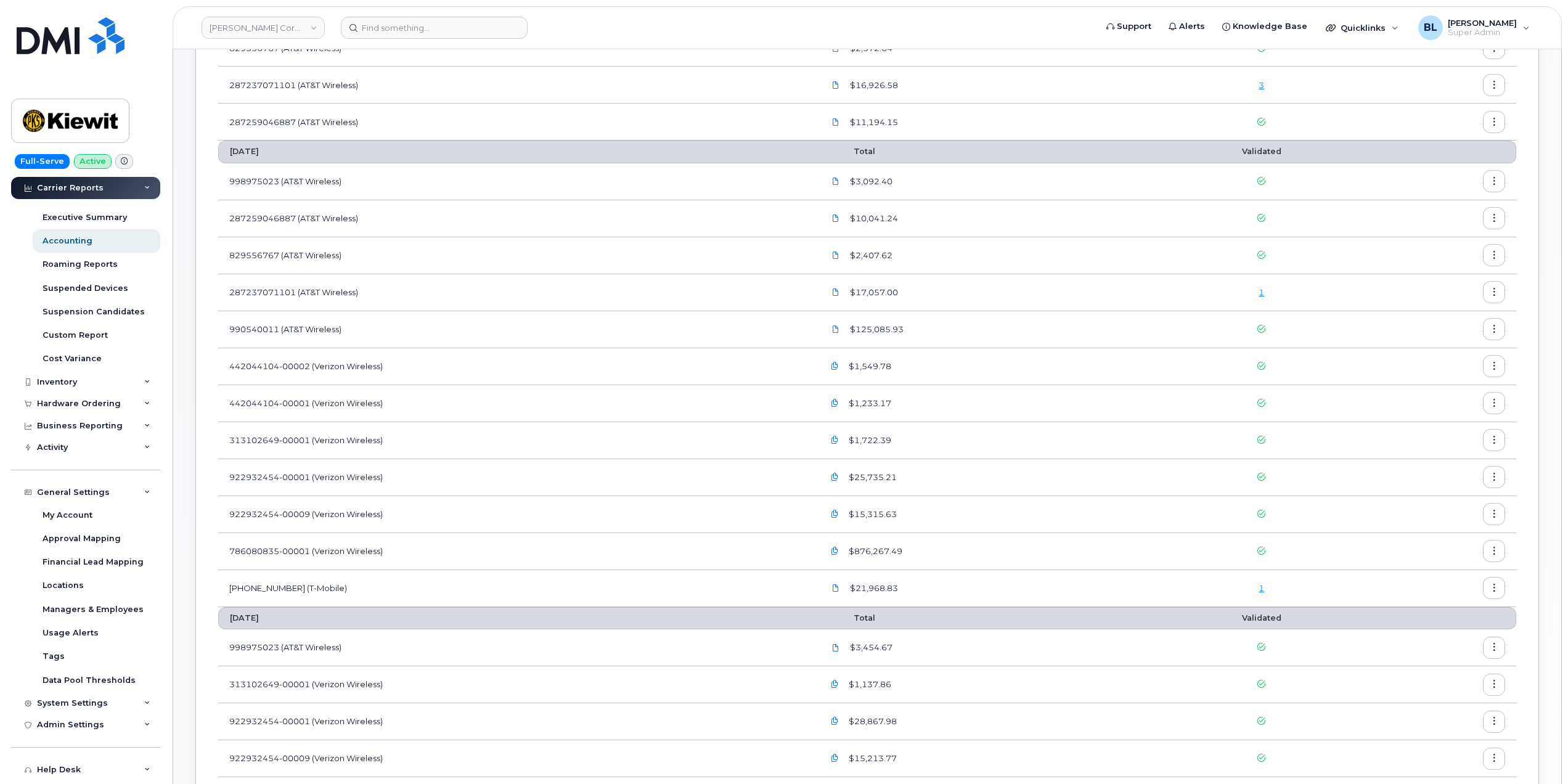
click at [1262, 296] on link "1" at bounding box center [1261, 292] width 6 height 10
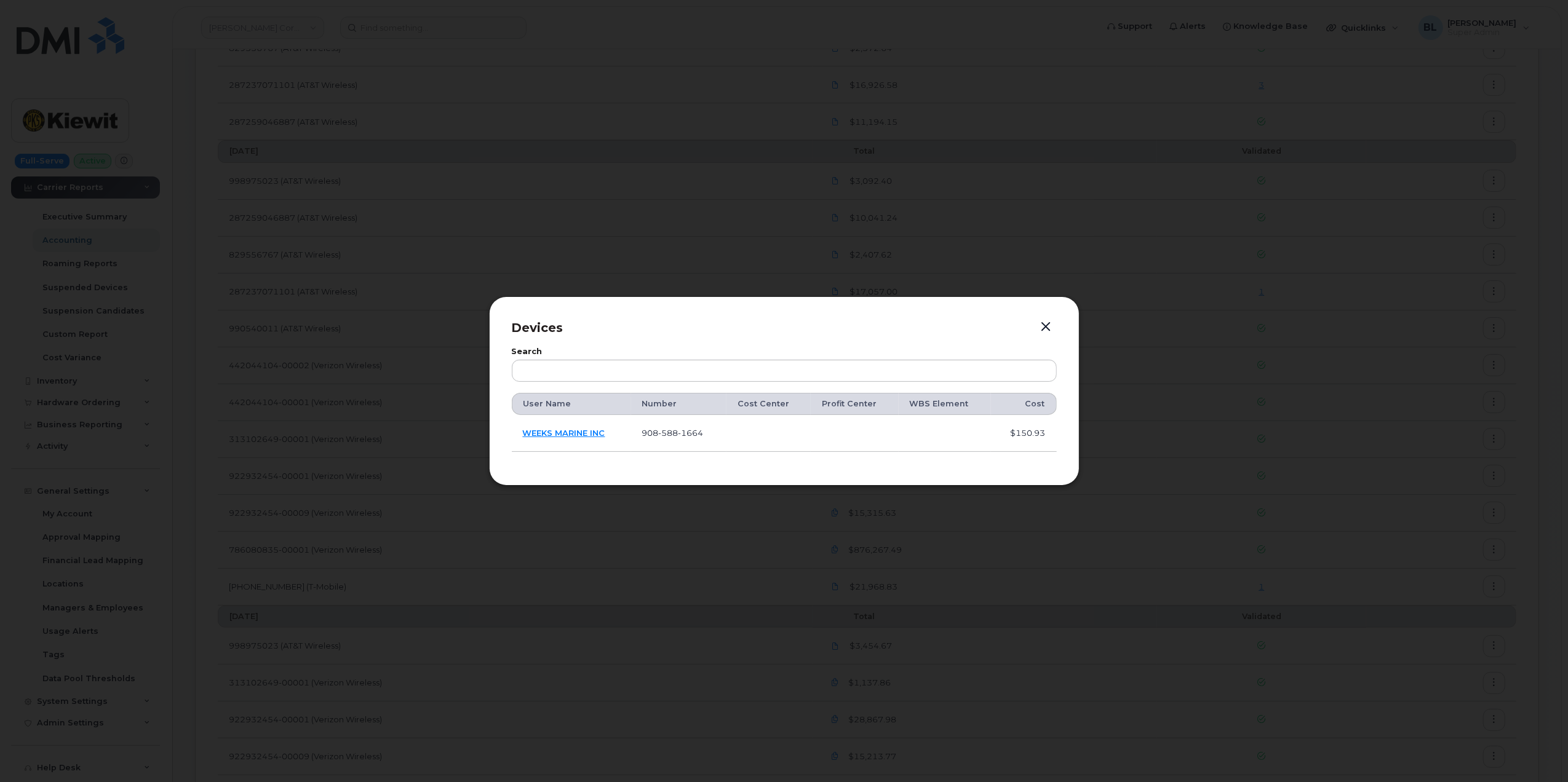
click at [673, 433] on span "588" at bounding box center [668, 433] width 20 height 10
click at [704, 438] on td "908 588 1664" at bounding box center [679, 433] width 96 height 37
click at [672, 428] on span "588" at bounding box center [668, 433] width 20 height 10
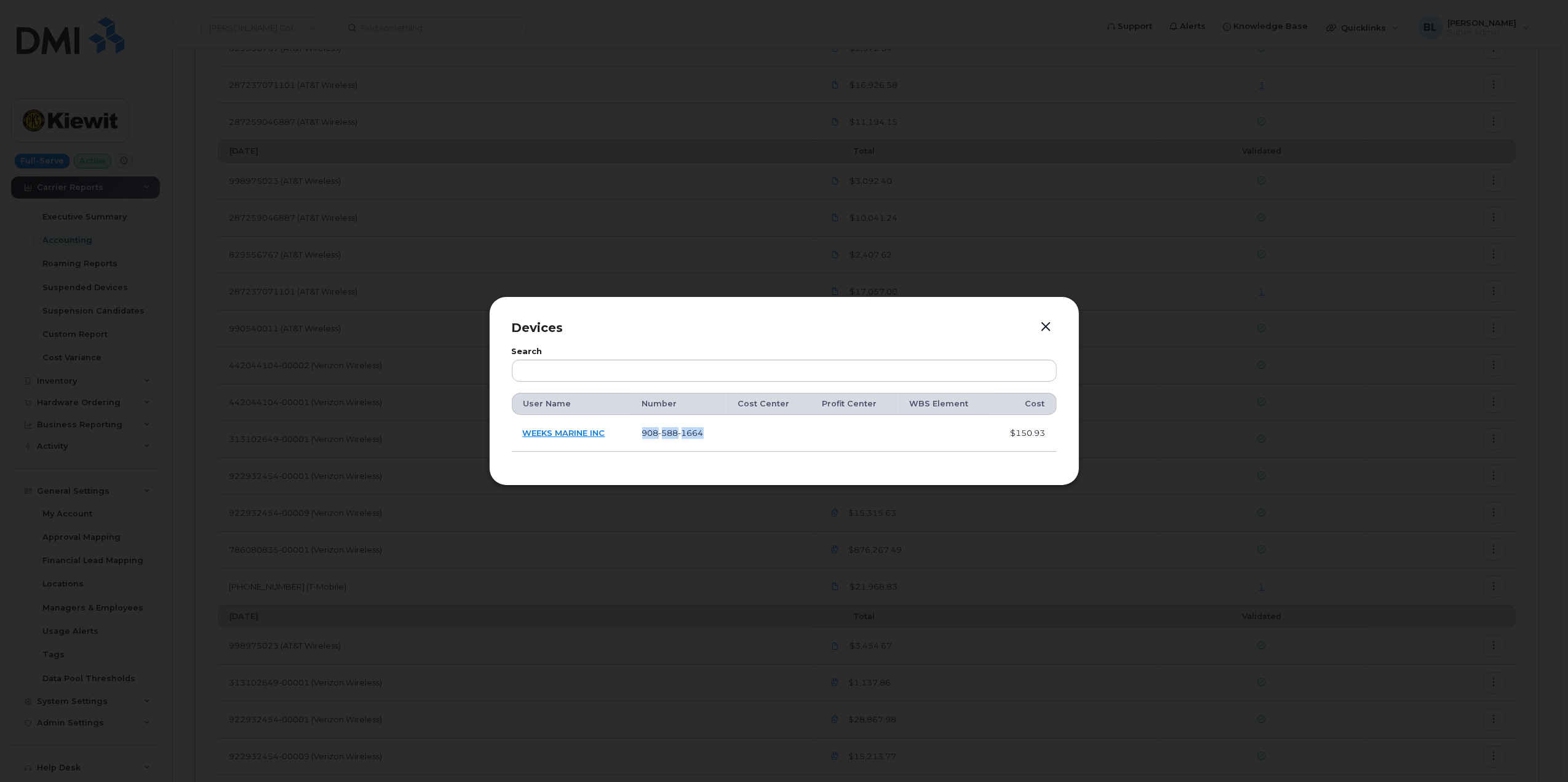
copy span "908 588 1664"
click at [653, 431] on span "908 588 1664" at bounding box center [672, 433] width 61 height 10
click at [684, 431] on span "1664" at bounding box center [691, 433] width 26 height 10
copy span "908 588 1664"
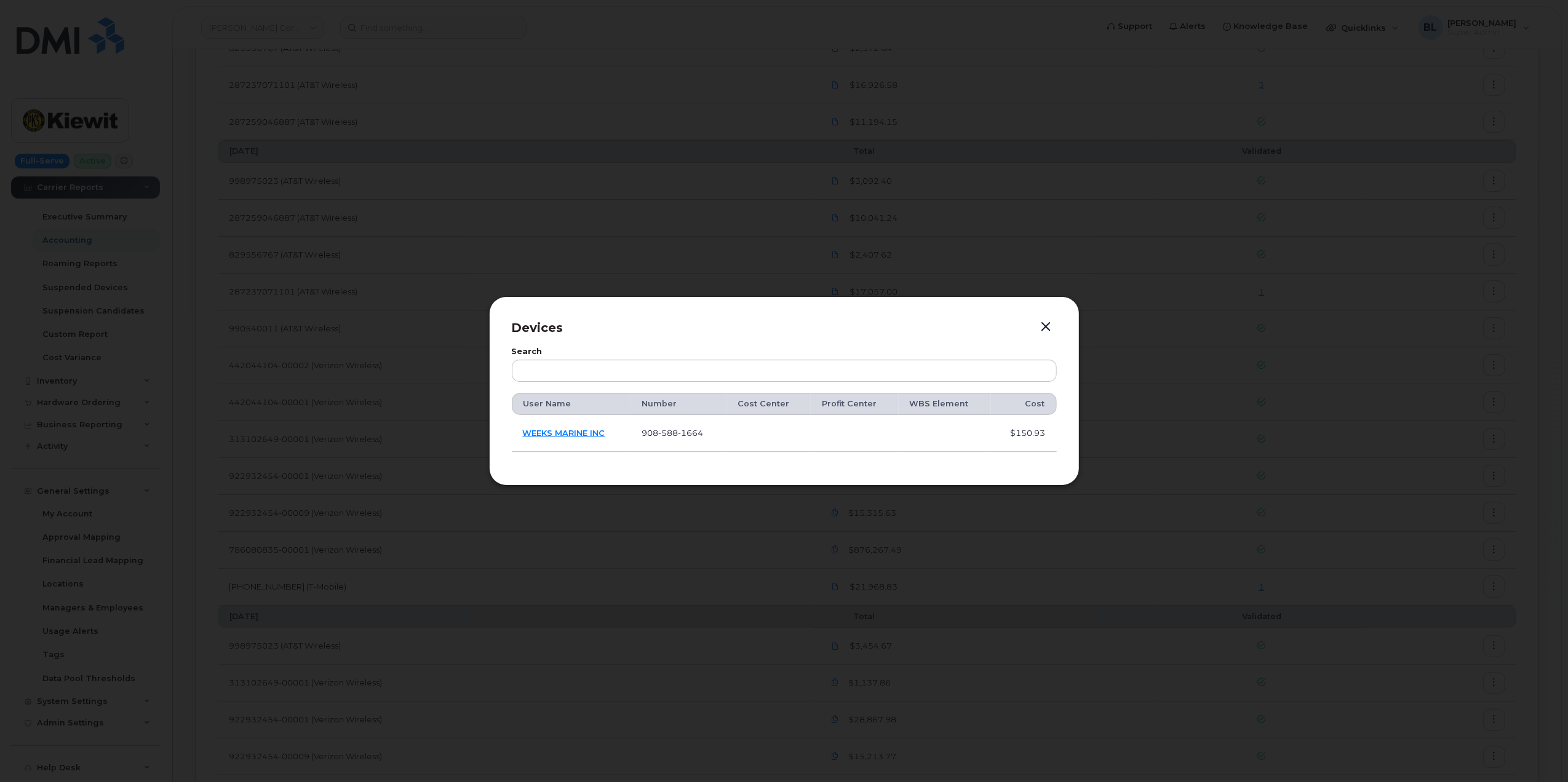
click at [633, 168] on div at bounding box center [784, 391] width 1568 height 782
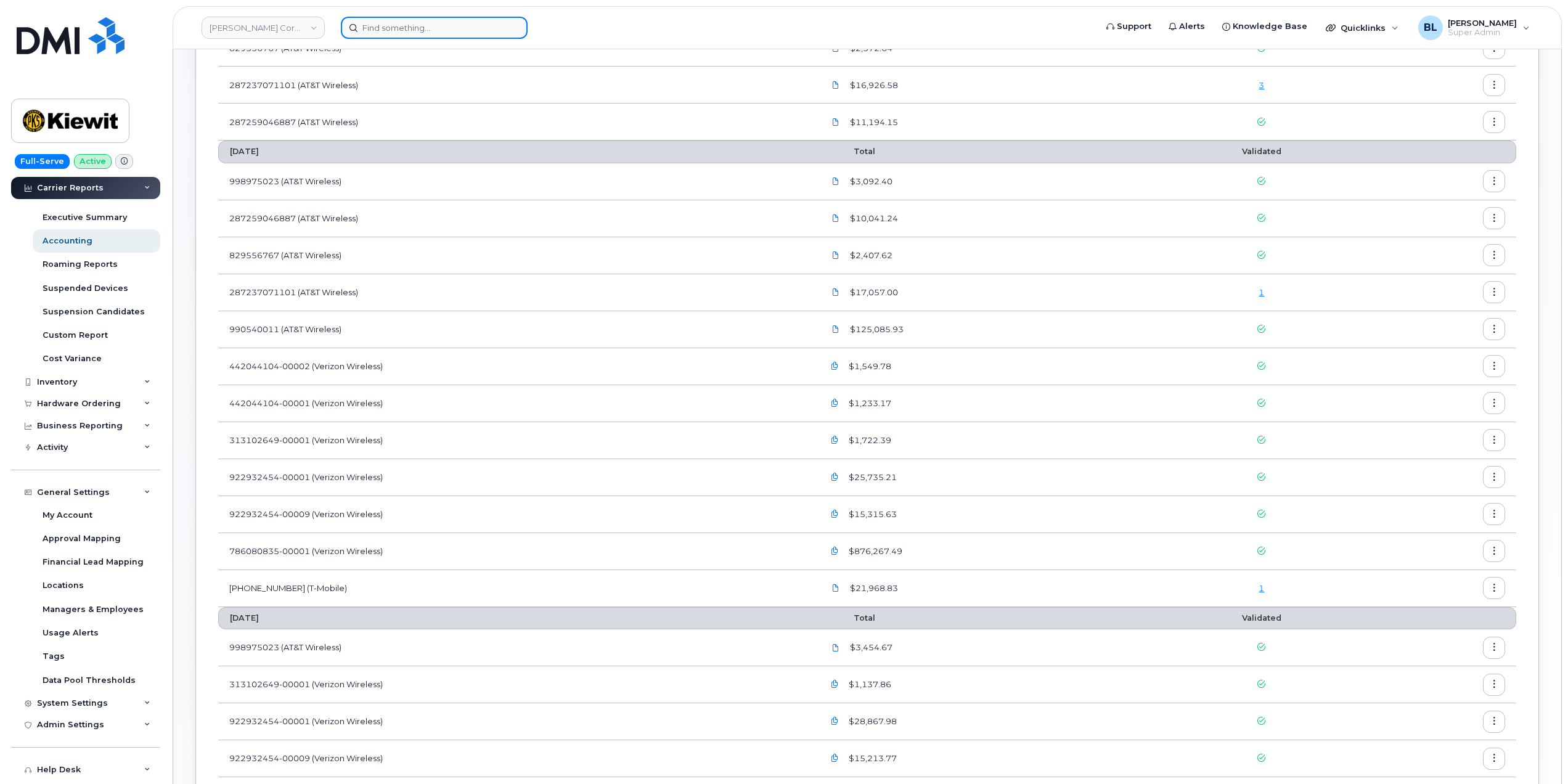
click at [454, 36] on input at bounding box center [434, 28] width 187 height 22
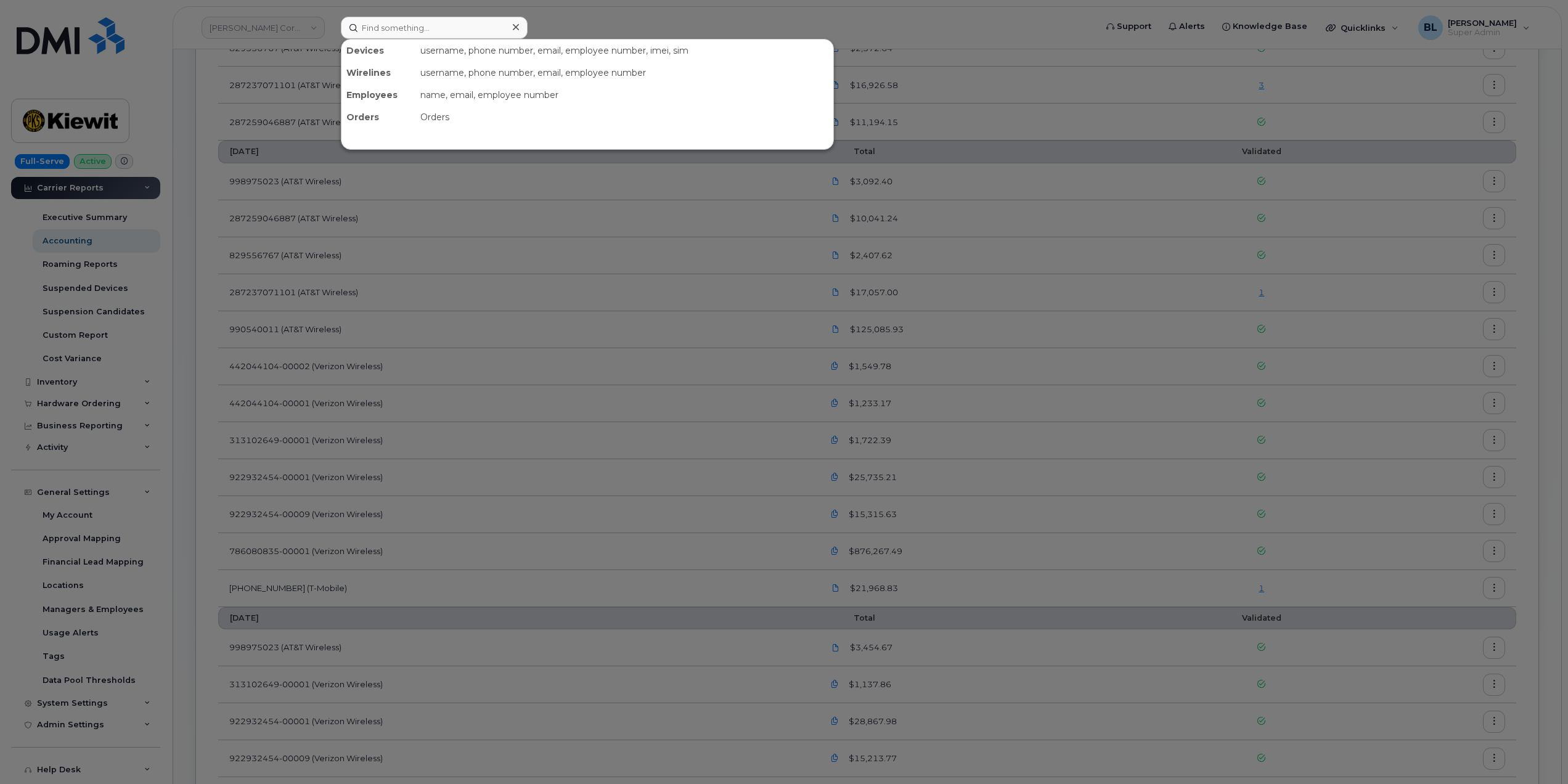
click at [1174, 398] on div at bounding box center [784, 392] width 1568 height 784
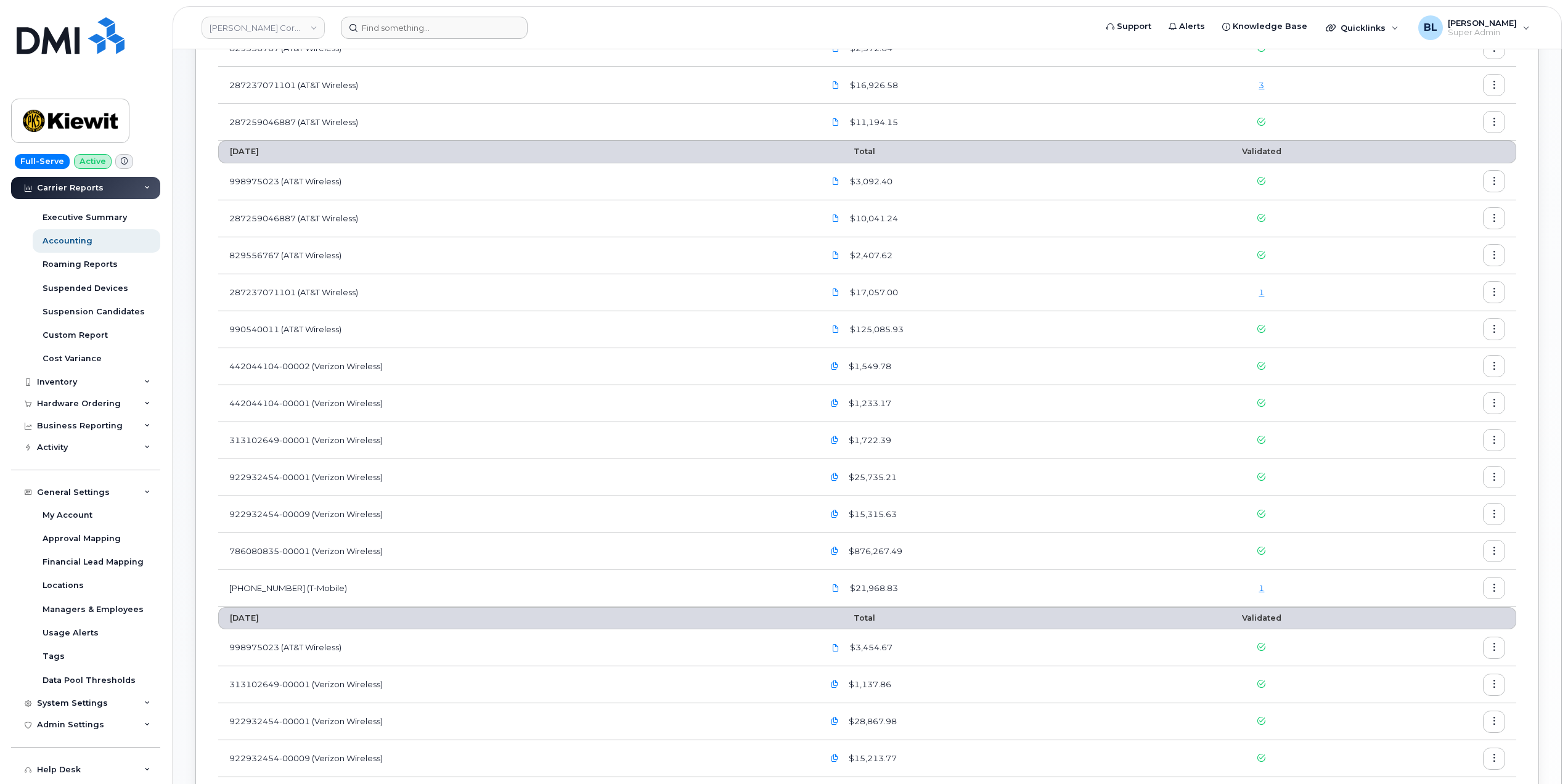
click at [1264, 295] on link "1" at bounding box center [1261, 292] width 6 height 10
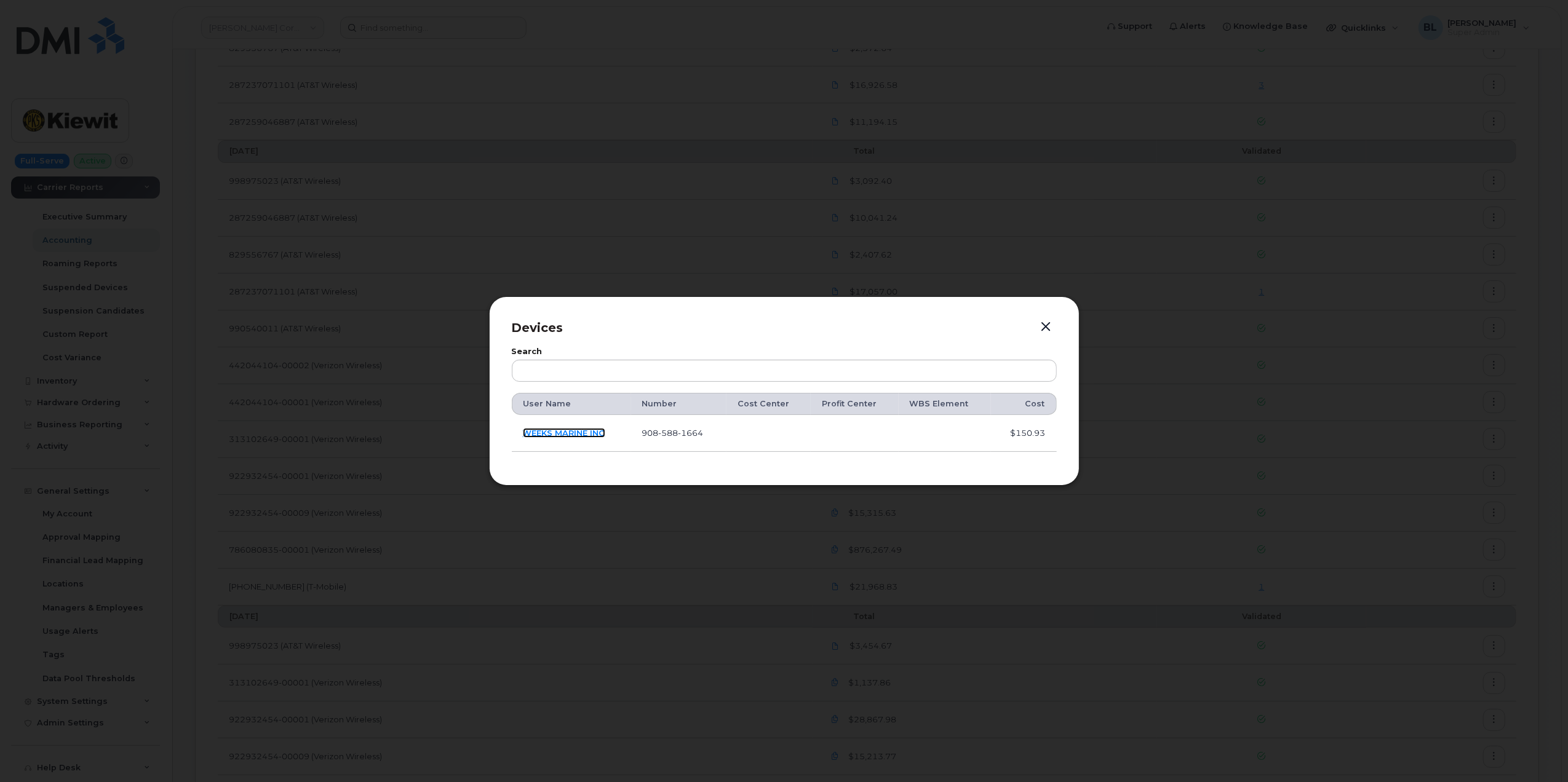
click at [589, 434] on link "WEEKS MARINE INC" at bounding box center [563, 433] width 82 height 10
click at [1093, 266] on div at bounding box center [784, 391] width 1568 height 782
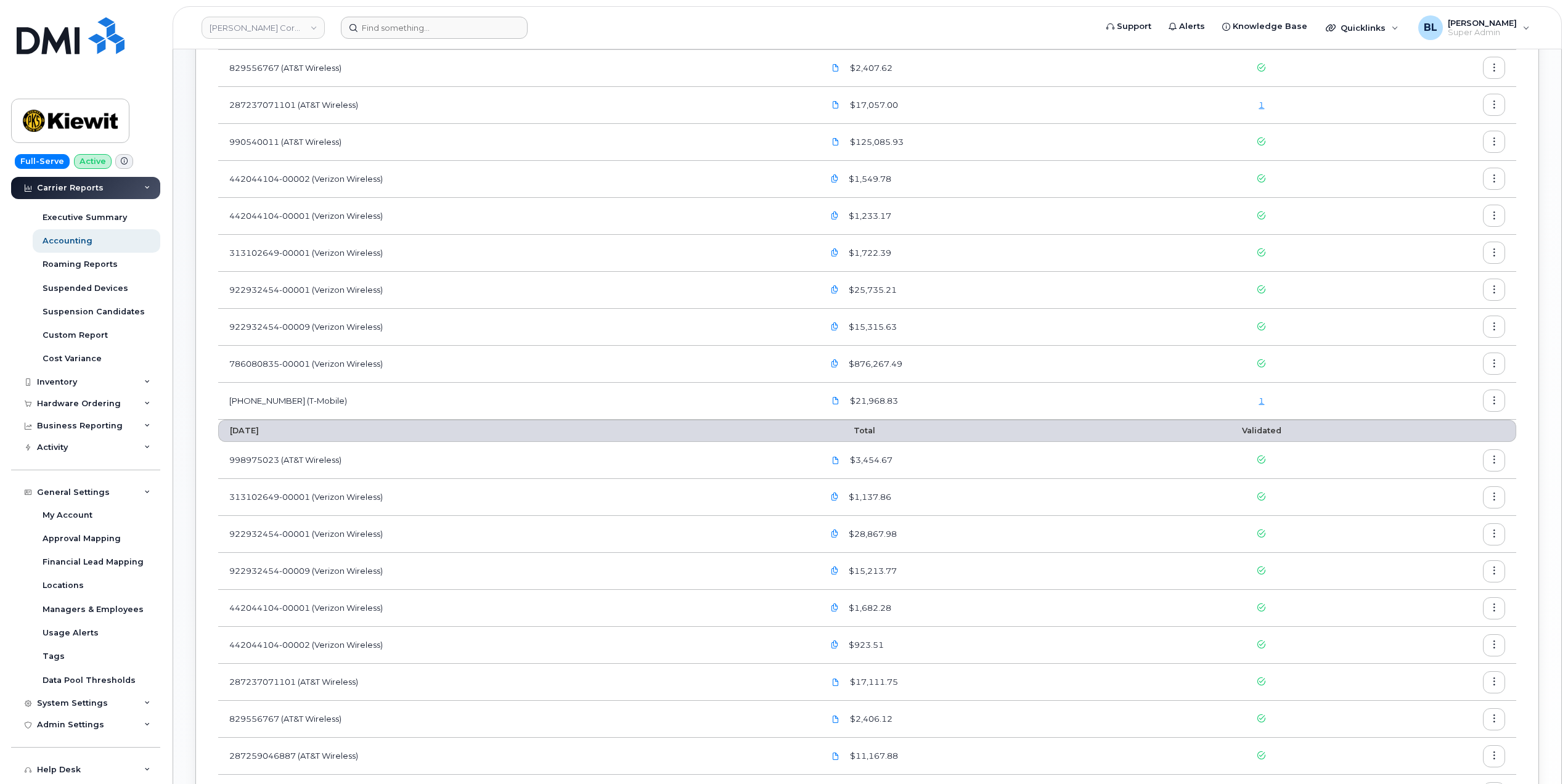
scroll to position [420, 0]
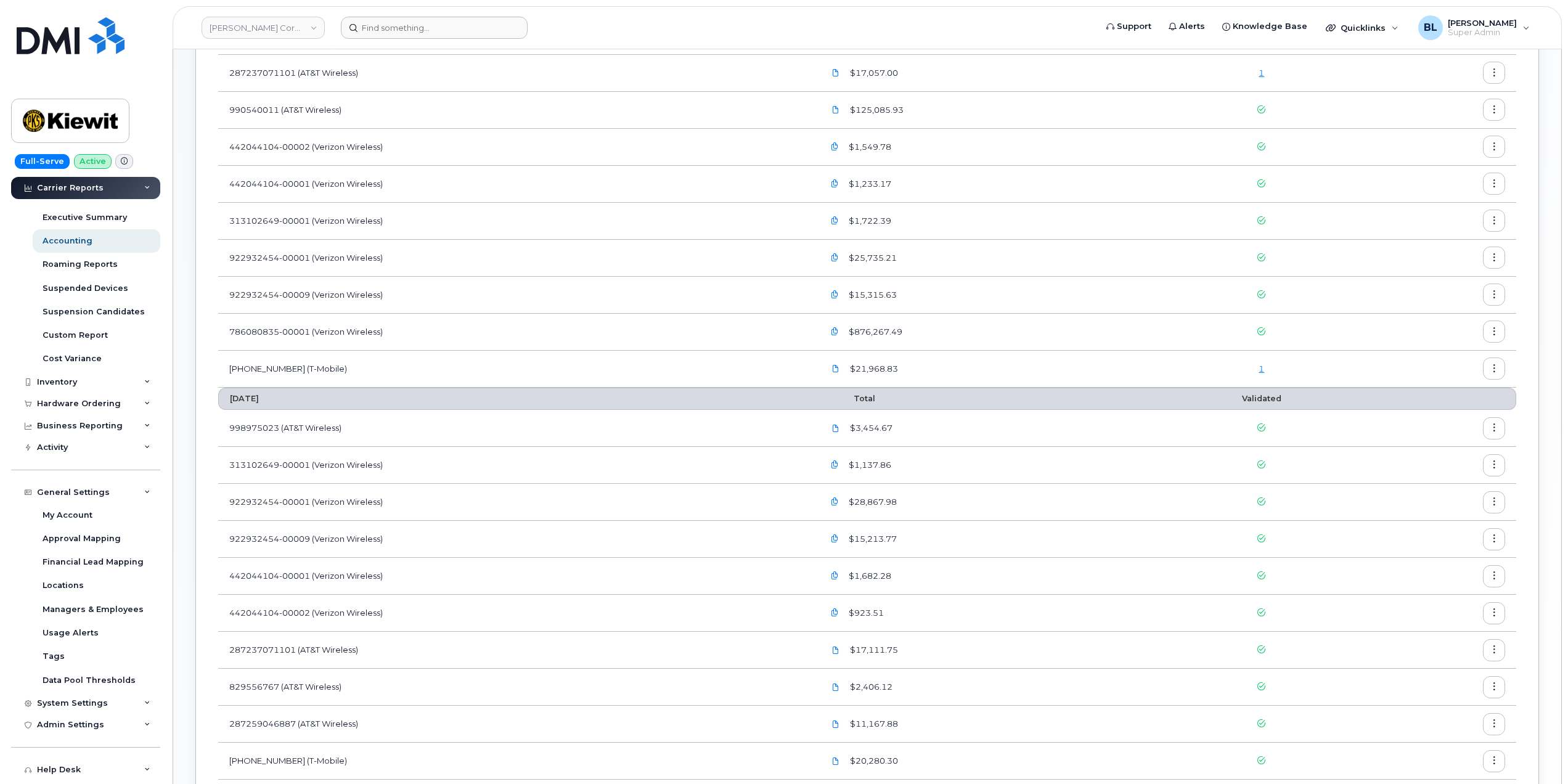
click at [1264, 368] on link "1" at bounding box center [1261, 368] width 6 height 10
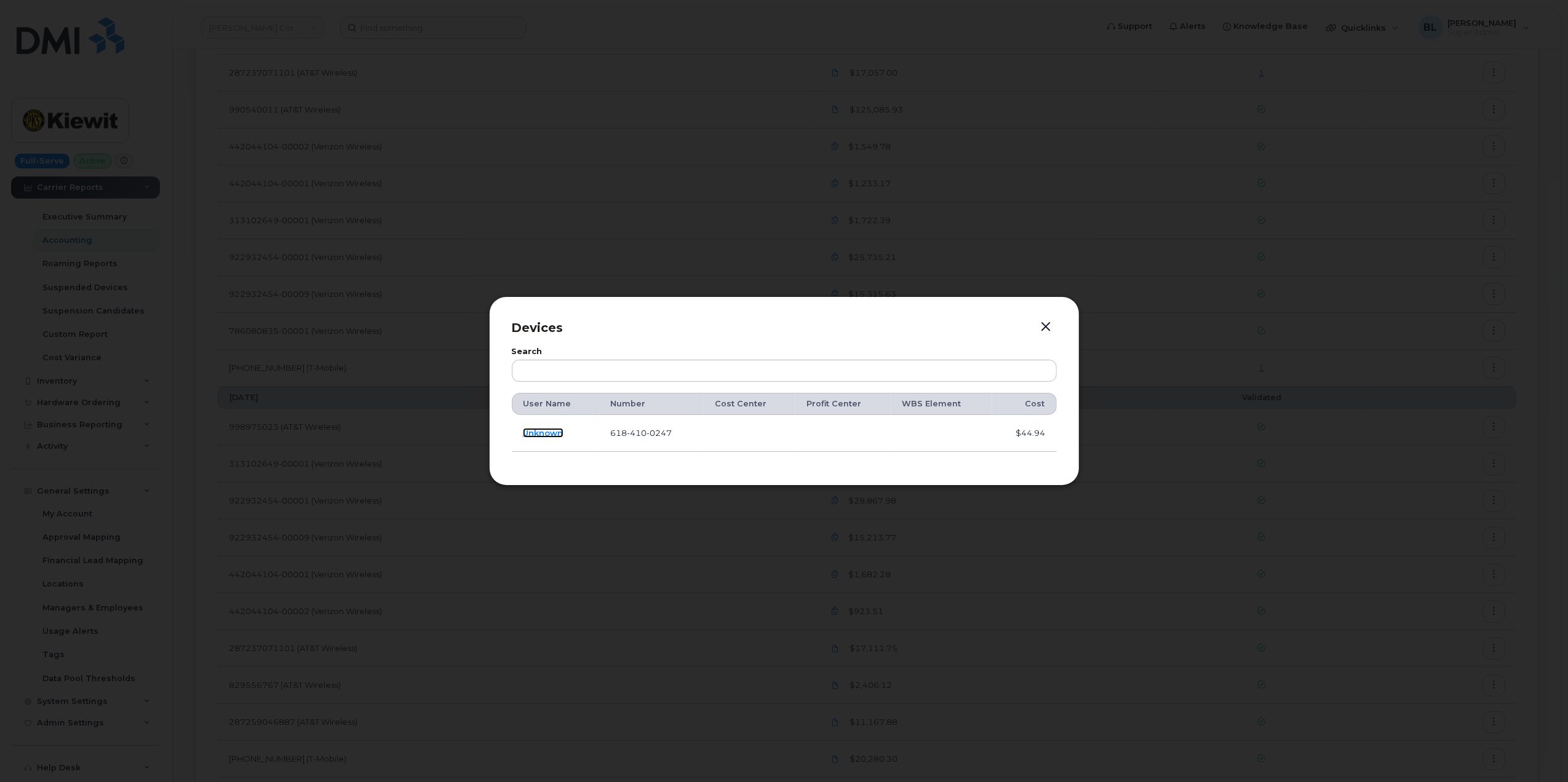
click at [545, 435] on link "Unknown" at bounding box center [542, 433] width 41 height 10
click at [1046, 324] on button "button" at bounding box center [1046, 327] width 18 height 18
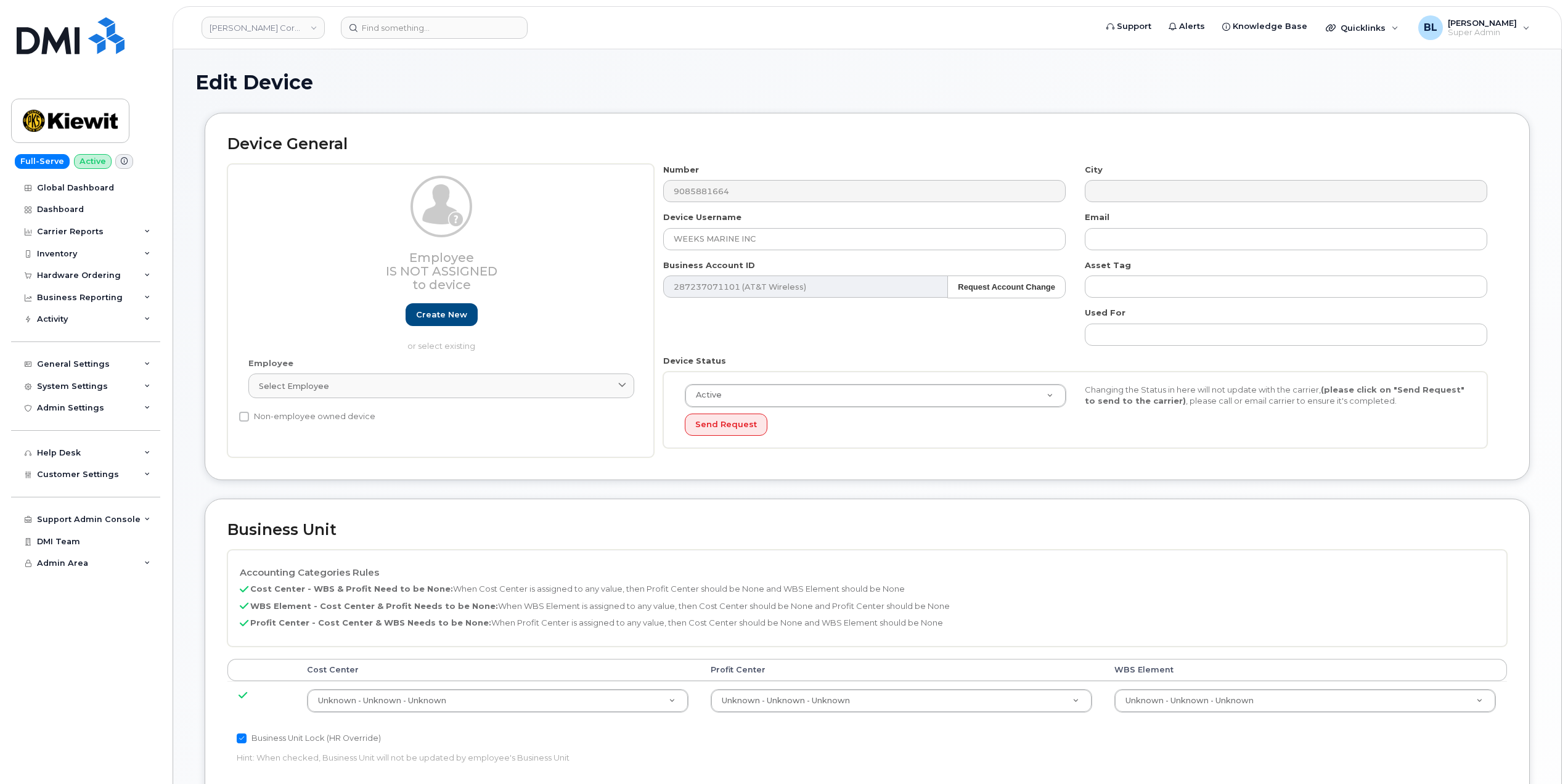
select select "29584743"
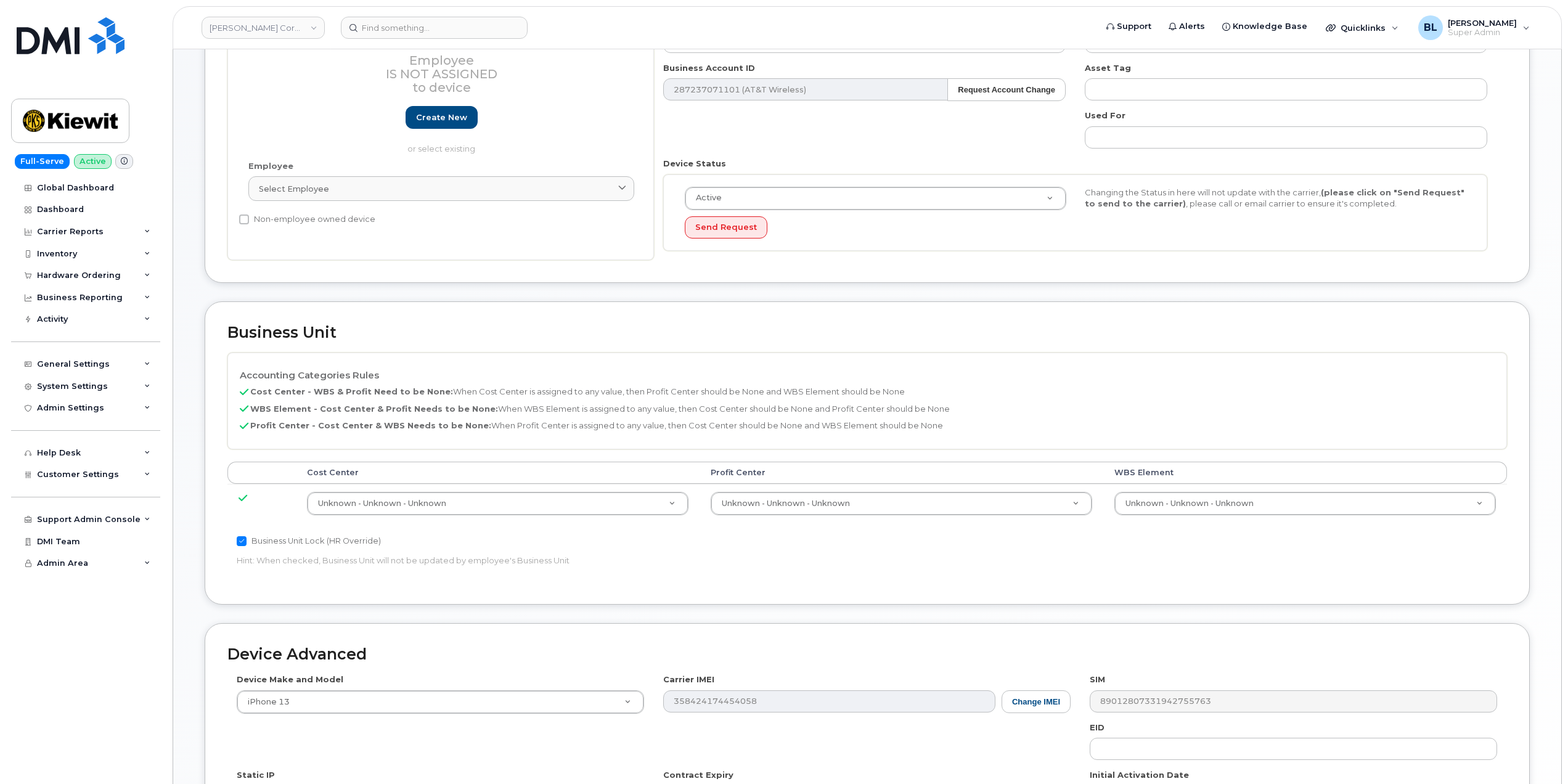
scroll to position [408, 0]
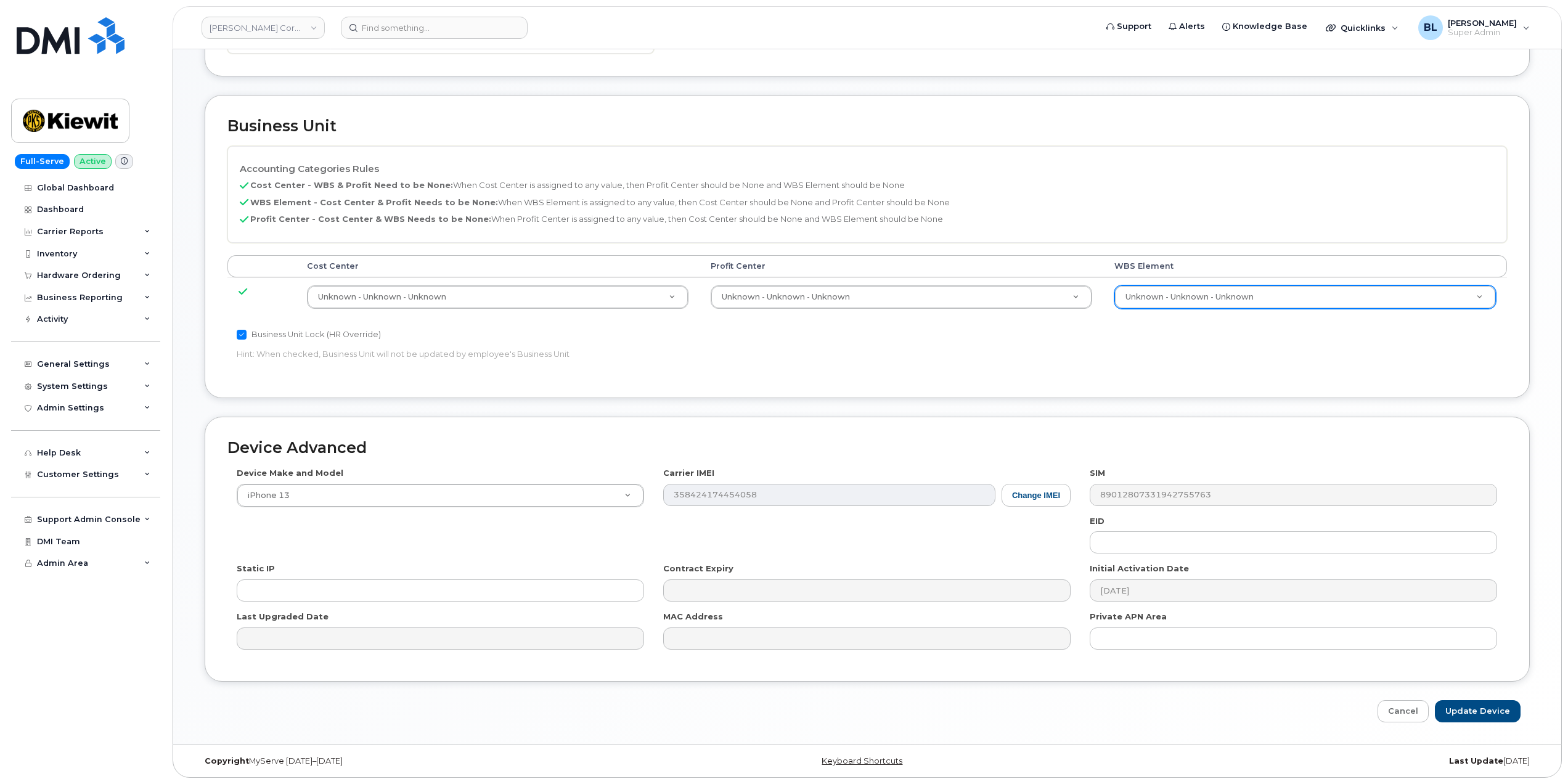
drag, startPoint x: 1225, startPoint y: 319, endPoint x: 1245, endPoint y: 303, distance: 25.6
click at [1225, 318] on div "Cost Center Profit Center WBS Element Unknown - Unknown - Unknown 29584742 Unkn…" at bounding box center [867, 291] width 1279 height 72
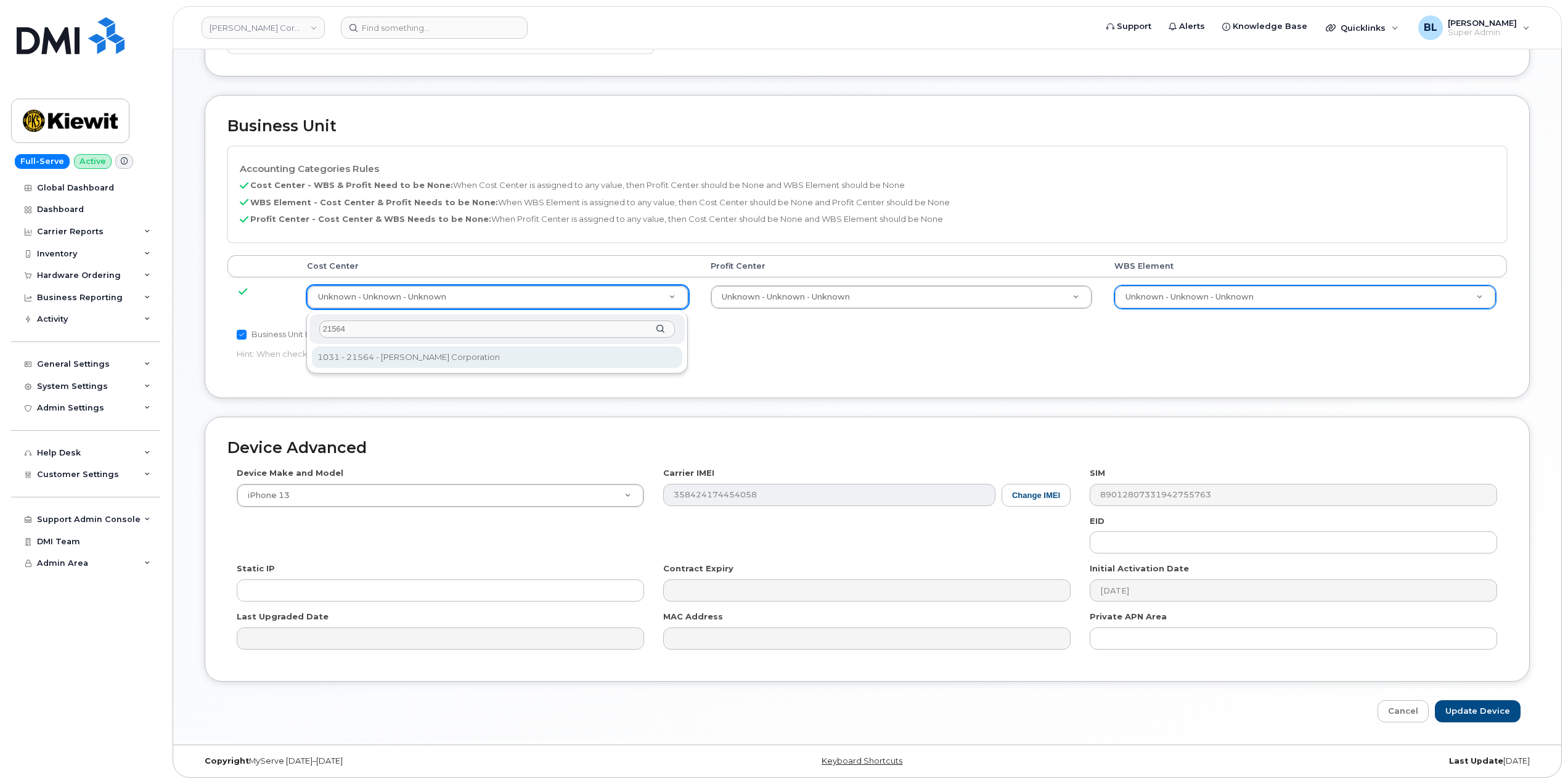
type input "21564"
type input "30347817"
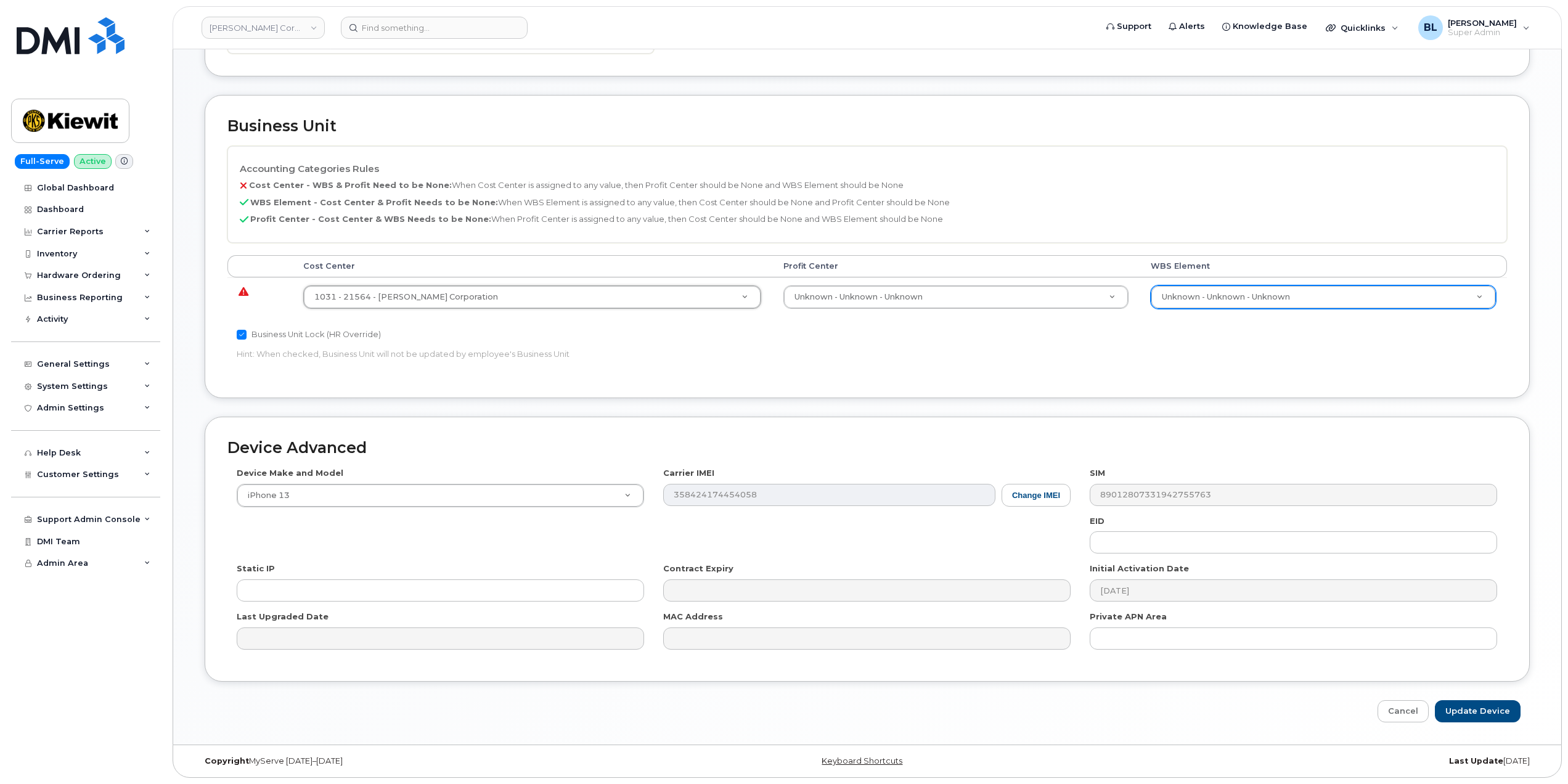
click at [849, 279] on td "Unknown - Unknown - Unknown None - None - None Unknown - Unknown - Unknown" at bounding box center [956, 296] width 368 height 39
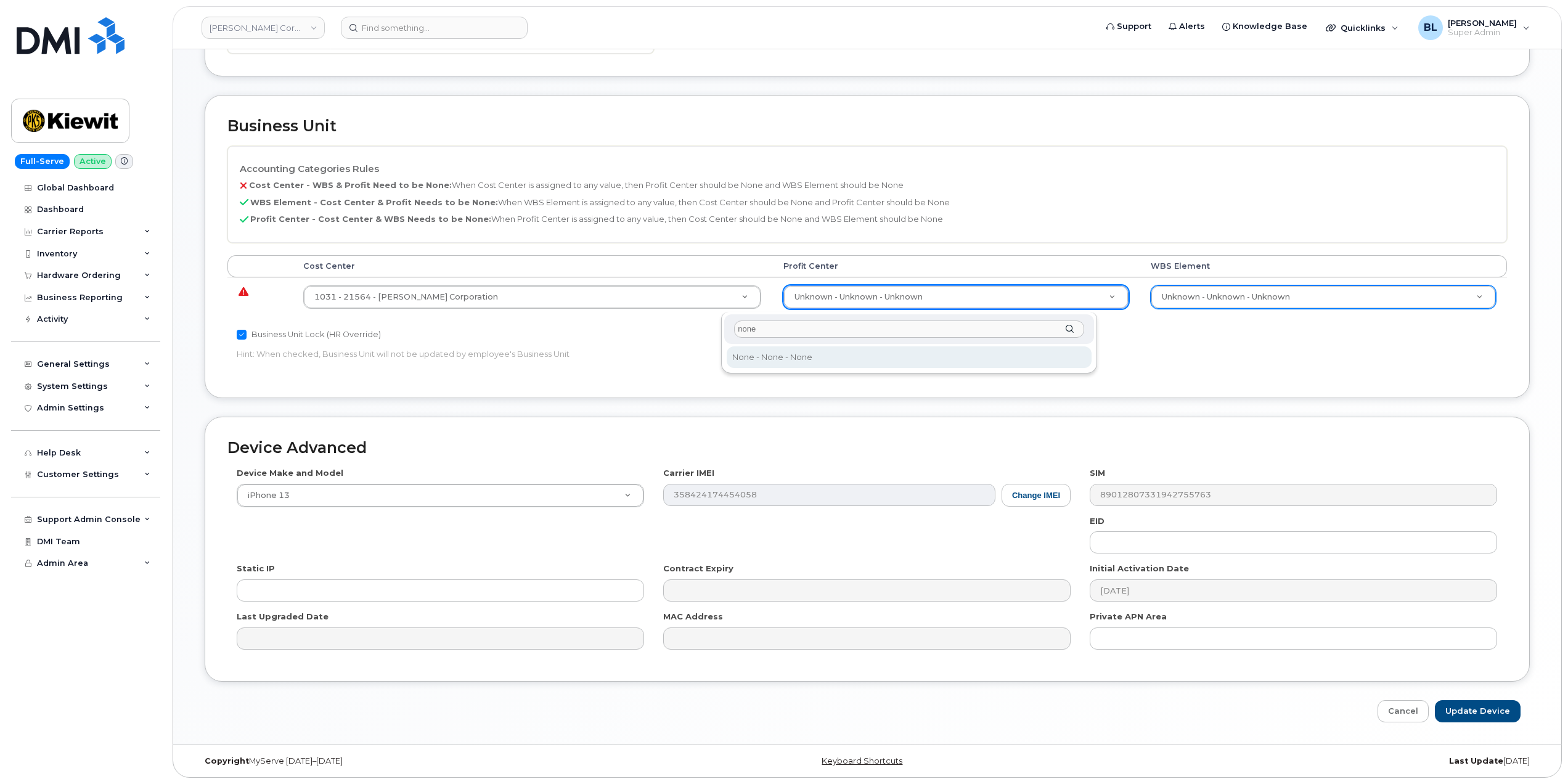
type input "none"
select select "29629357"
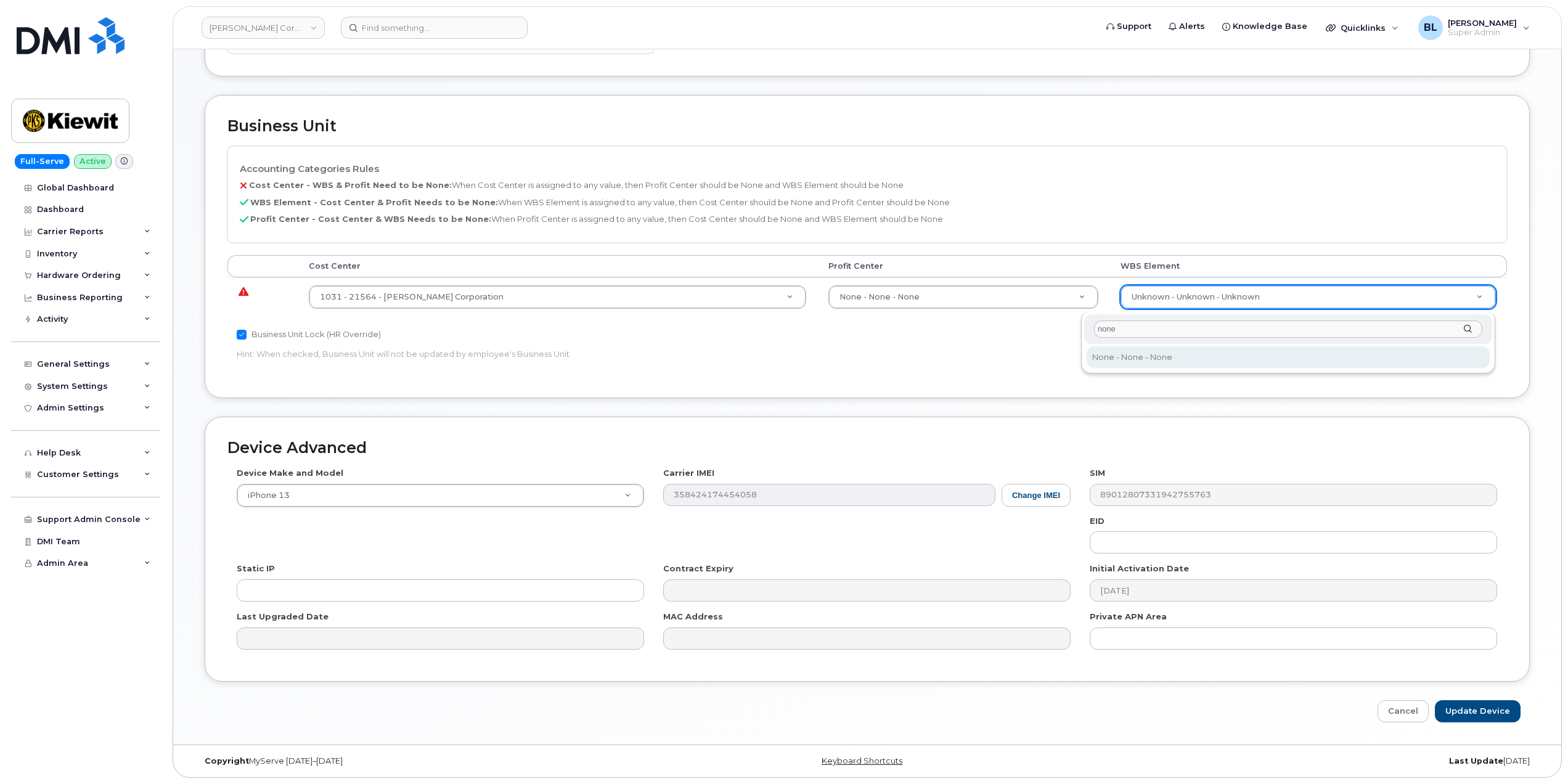
type input "none"
type input "29699477"
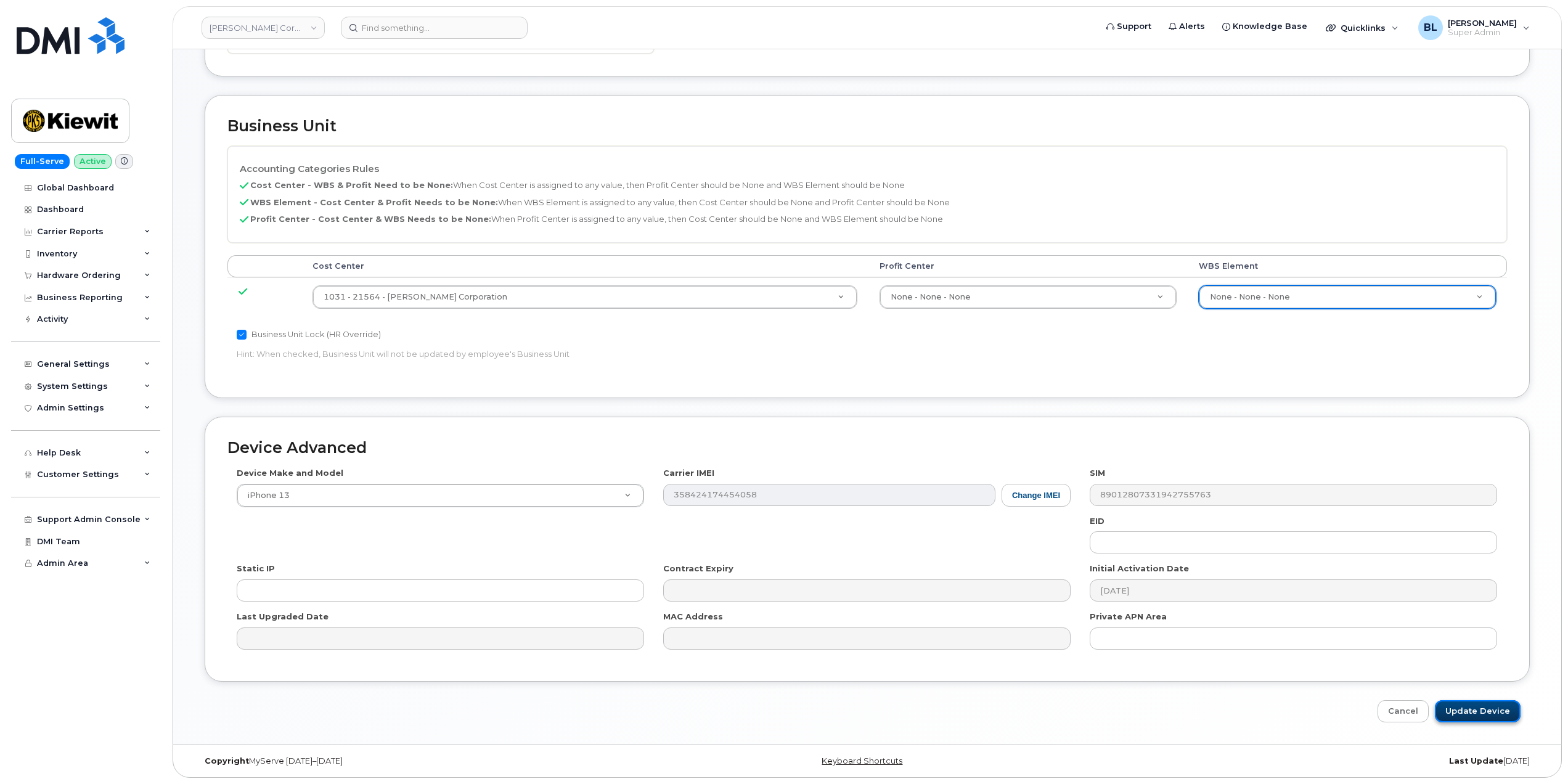
click at [1479, 708] on input "Update Device" at bounding box center [1477, 711] width 86 height 23
type input "Saving..."
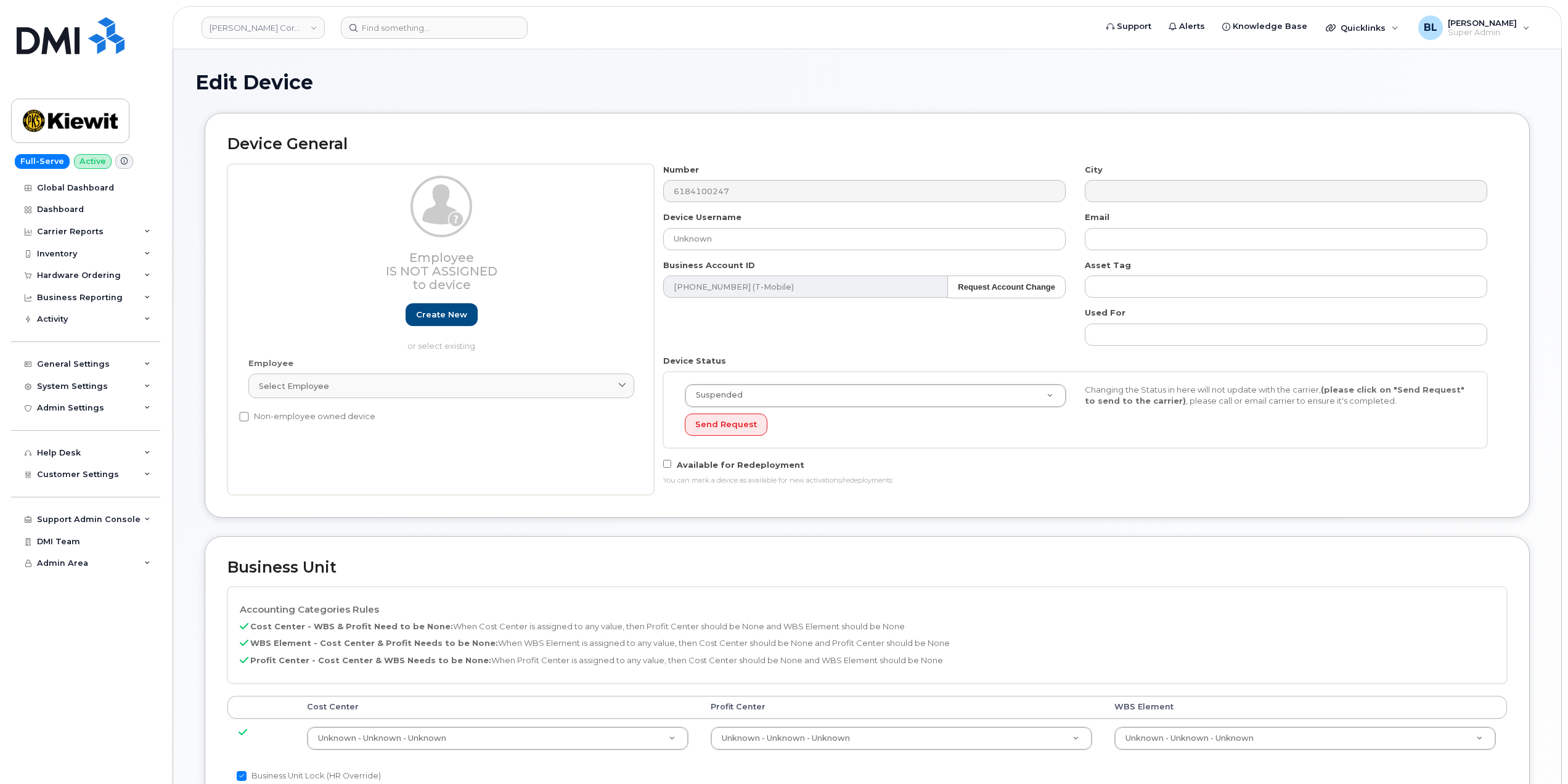
select select "29584743"
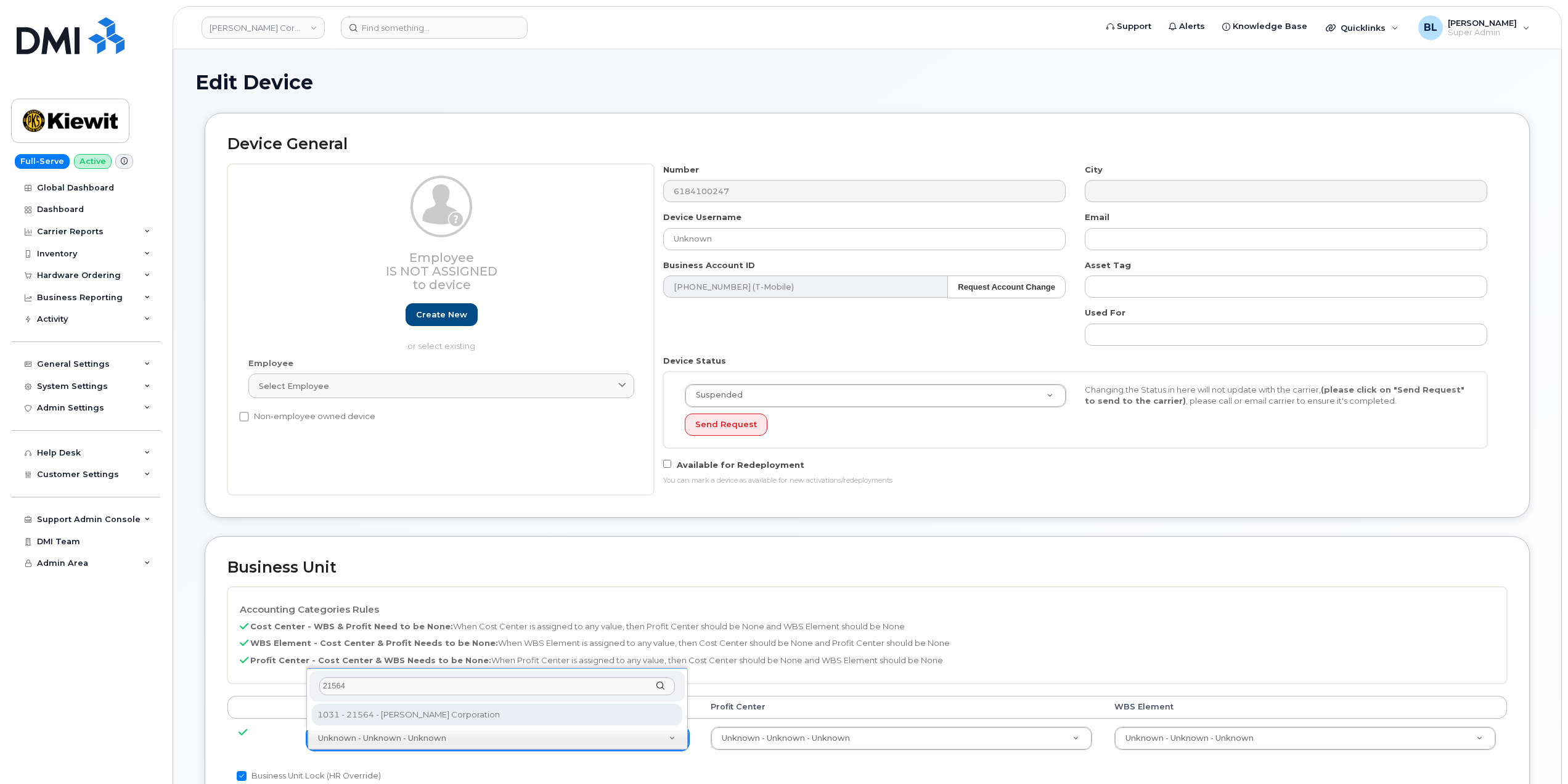
type input "21564"
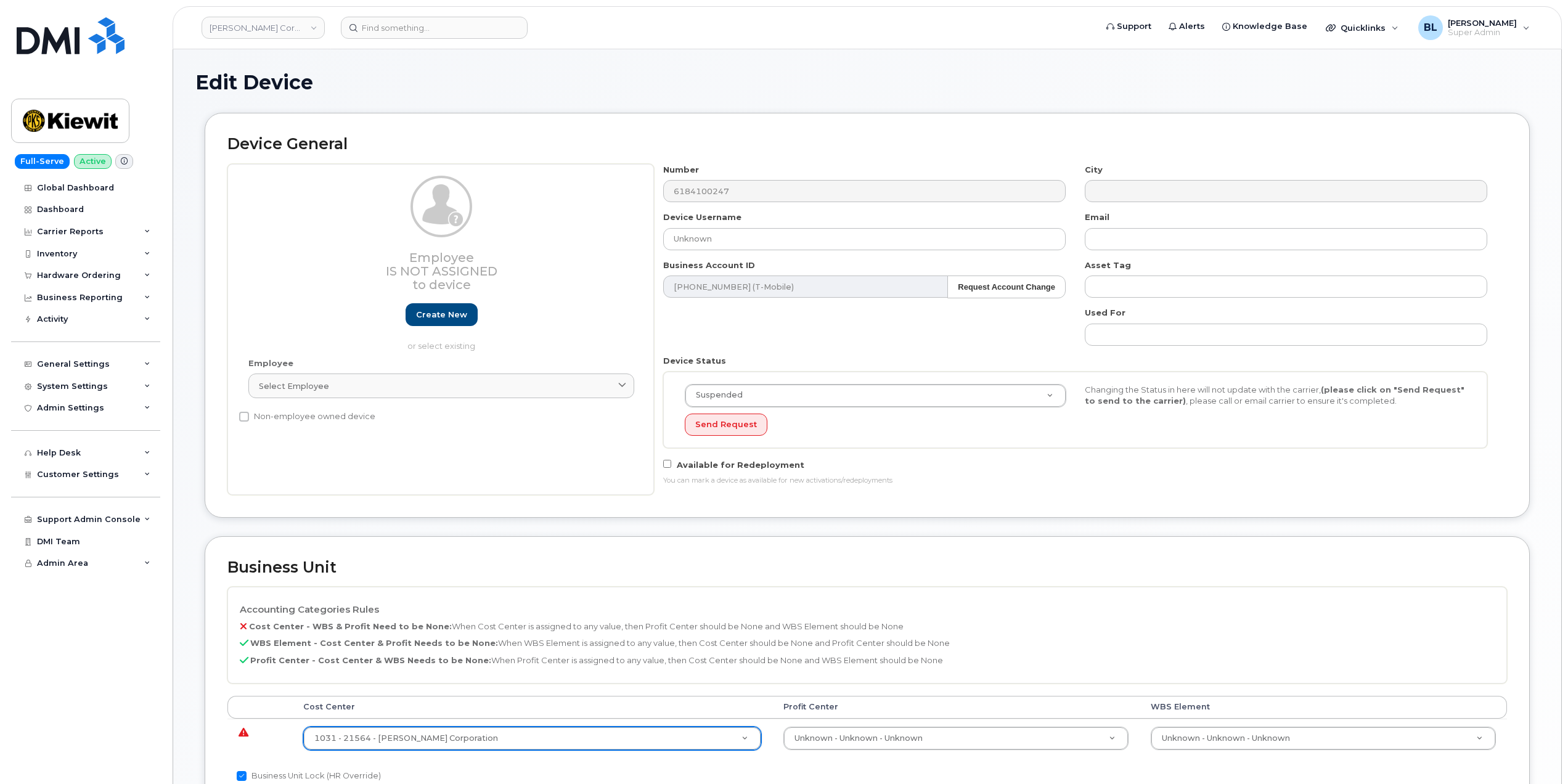
type input "30347817"
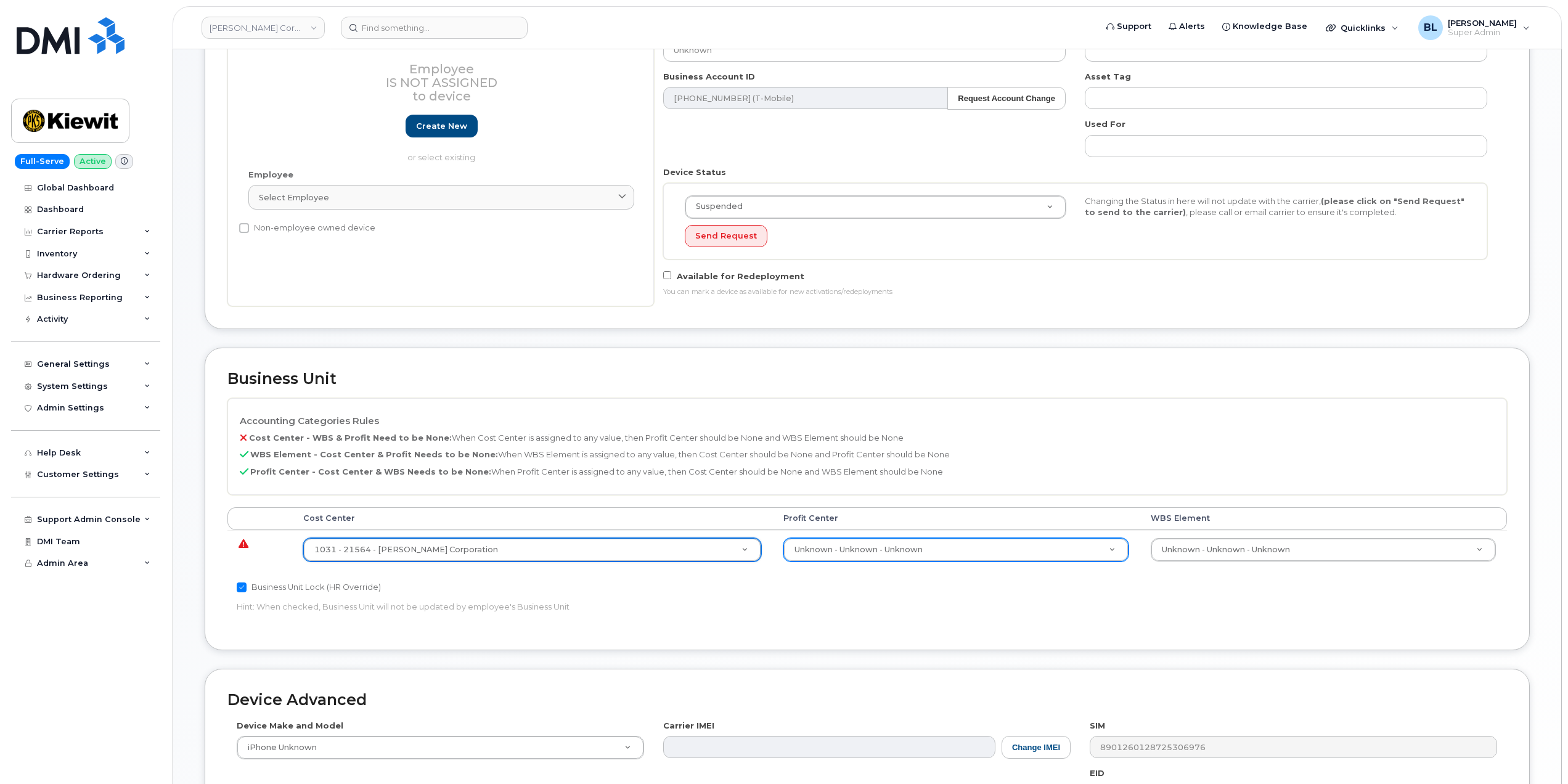
scroll to position [220, 0]
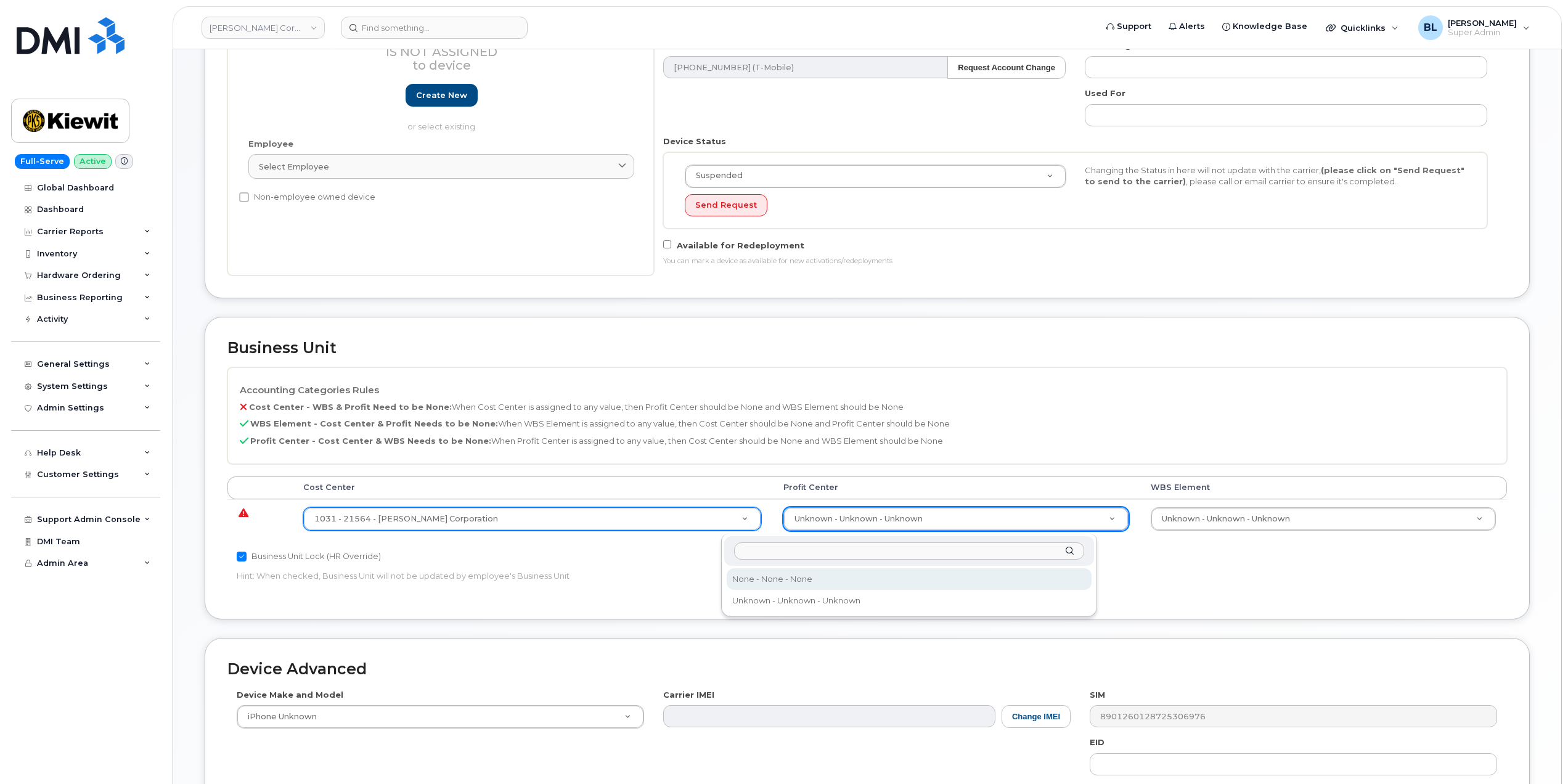
select select "29629357"
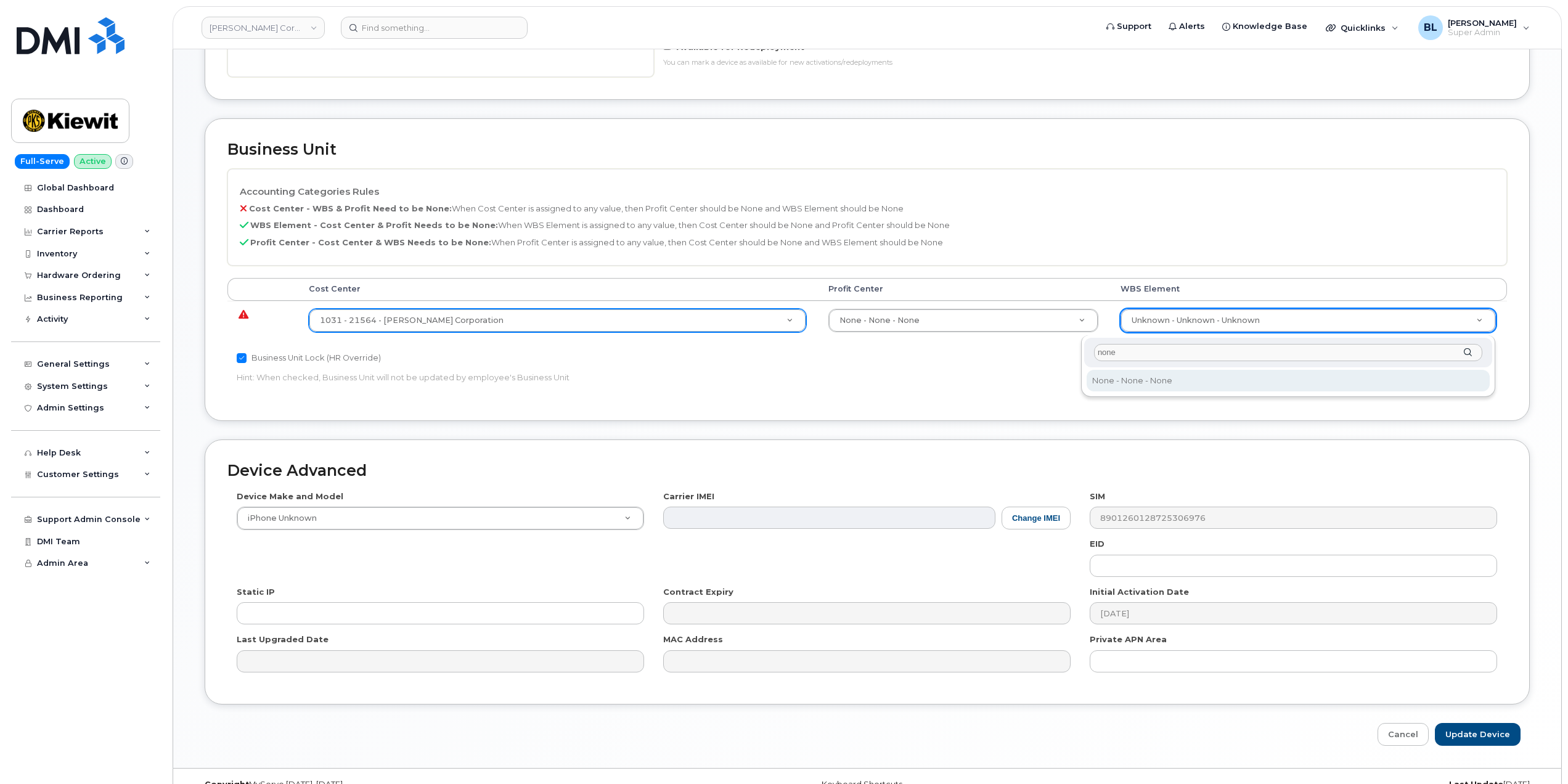
scroll to position [437, 0]
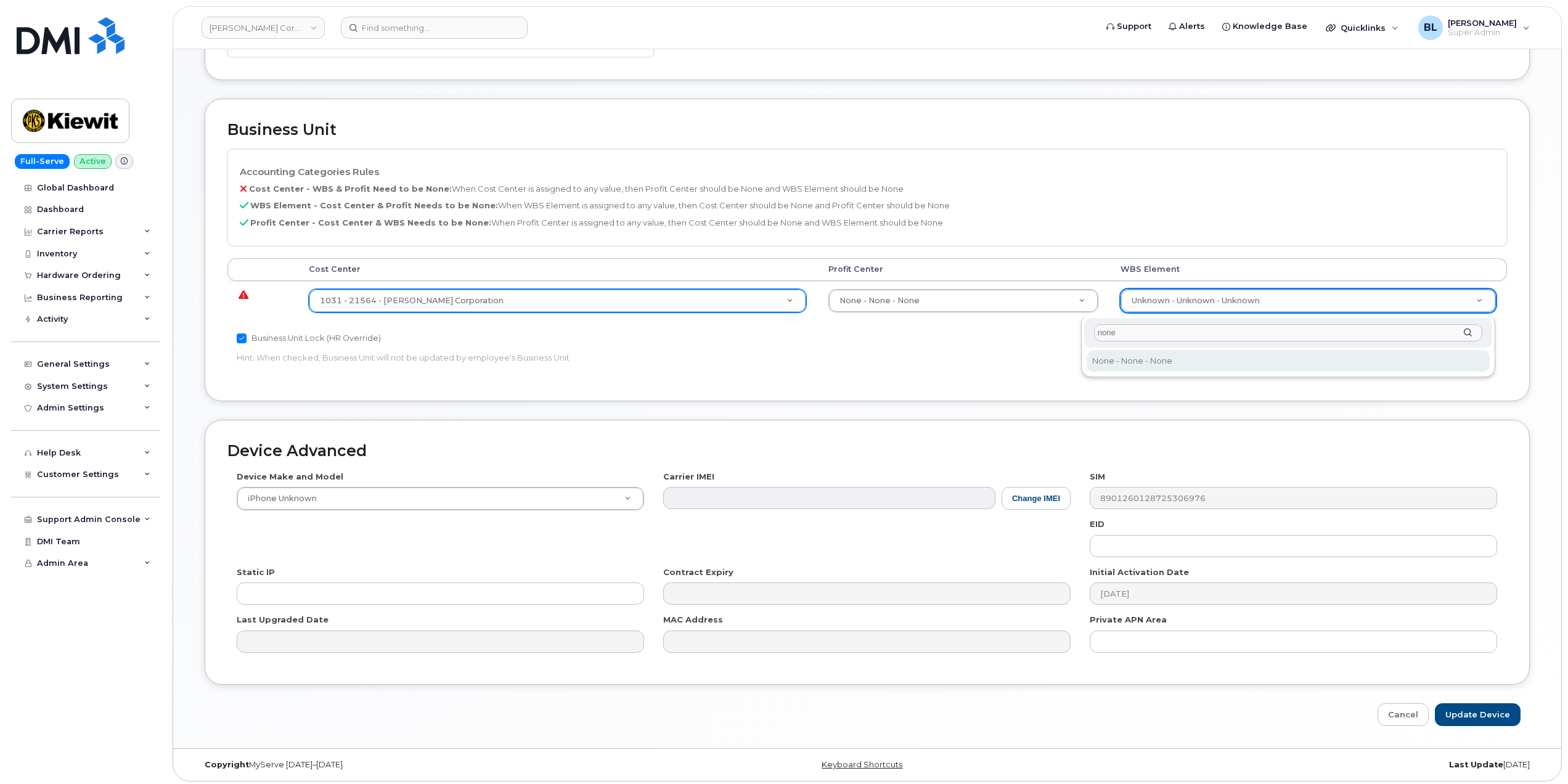
type input "none"
type input "29699477"
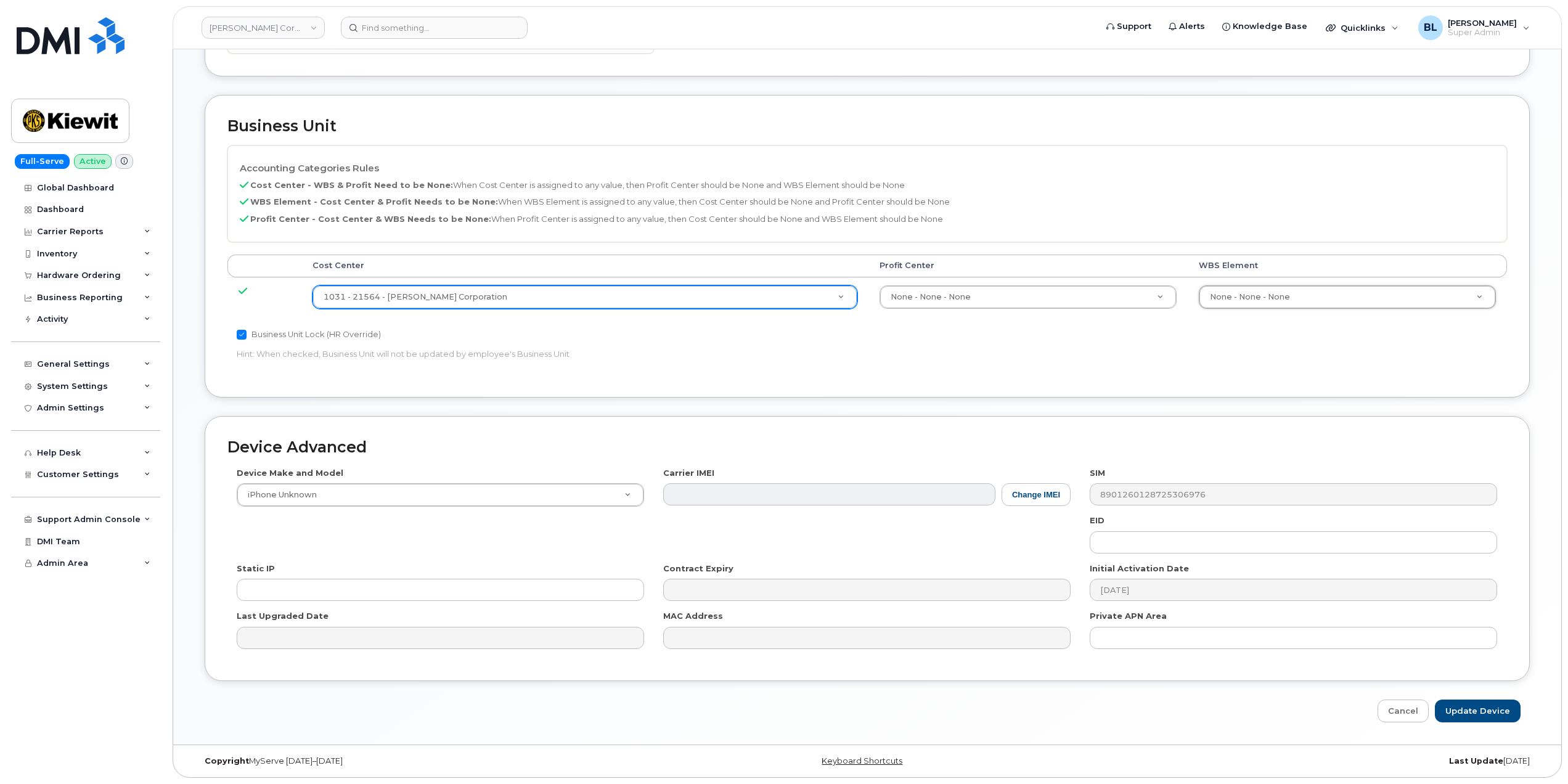
scroll to position [446, 0]
click at [1474, 696] on div "Device Advanced Device Make and Model iPhone Unknown Android TCL 502 Watch Appl…" at bounding box center [866, 568] width 1343 height 306
drag, startPoint x: 1467, startPoint y: 713, endPoint x: 1470, endPoint y: 707, distance: 6.7
click at [1468, 713] on input "Update Device" at bounding box center [1477, 710] width 86 height 23
type input "Saving..."
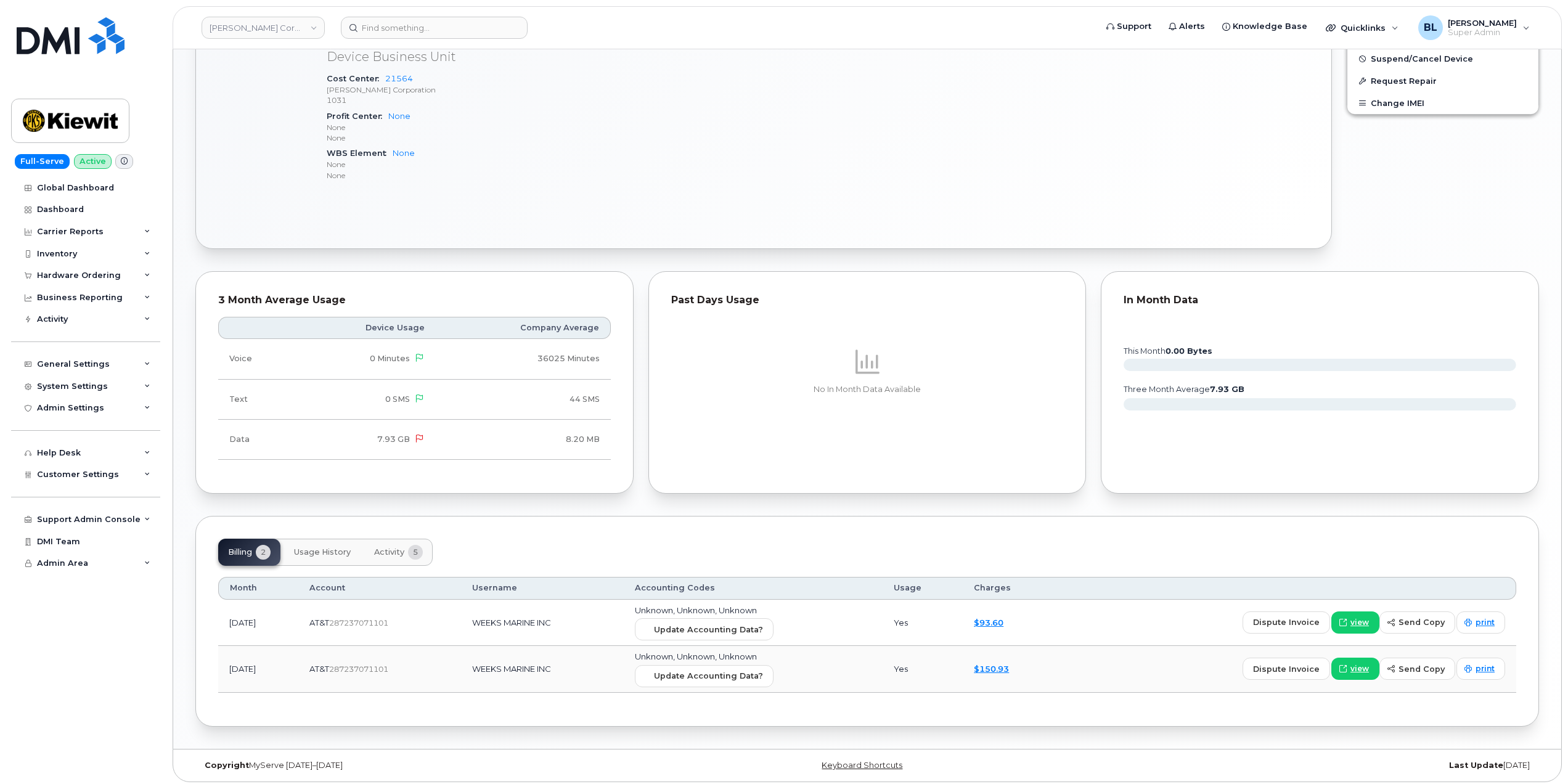
scroll to position [563, 0]
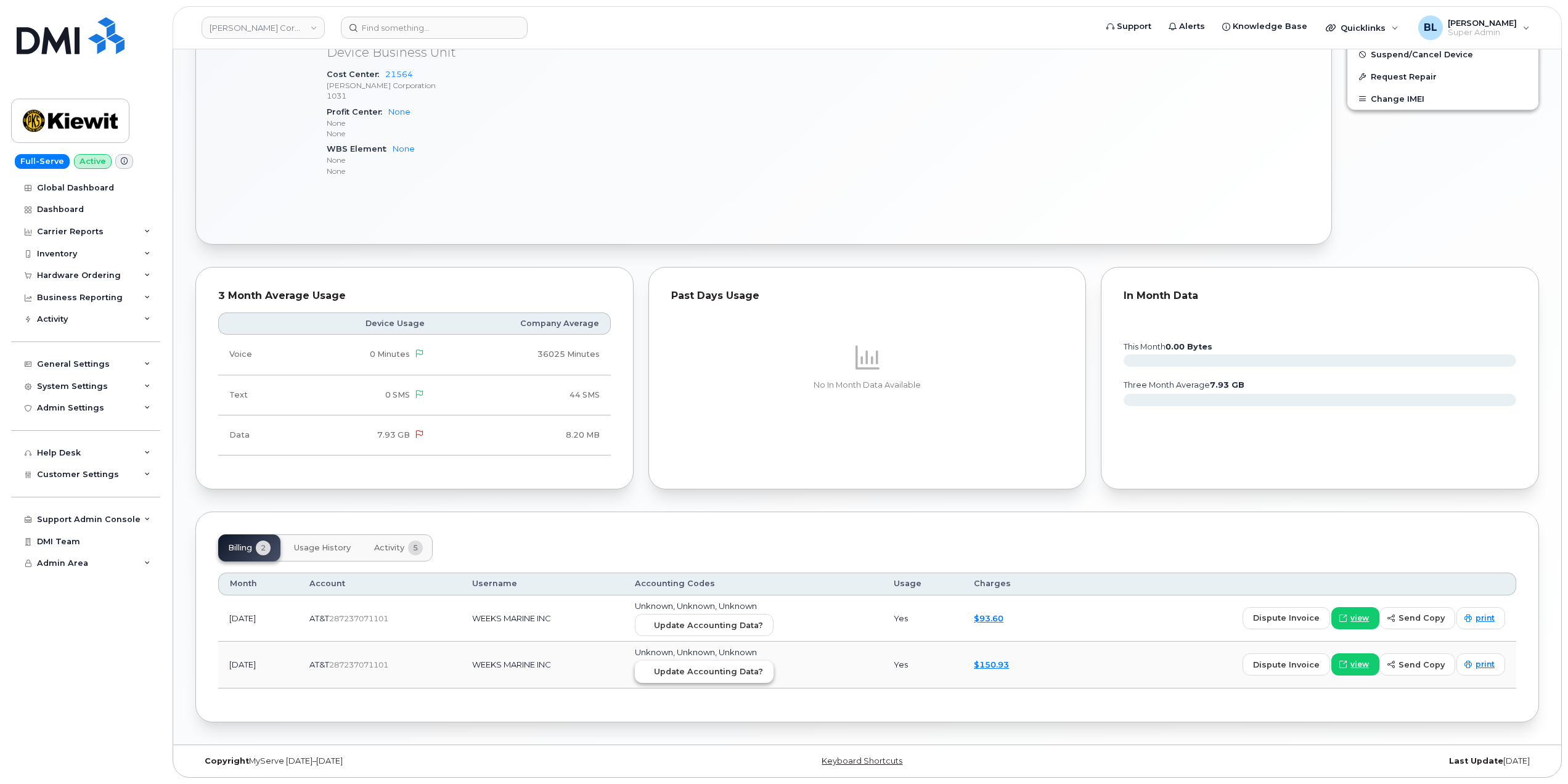
click at [726, 669] on span "Update Accounting Data?" at bounding box center [708, 671] width 109 height 12
click at [750, 642] on td "Unknown, Unknown, Unknown Update Accounting Data?" at bounding box center [753, 665] width 259 height 47
click at [763, 627] on span "Update Accounting Data?" at bounding box center [708, 625] width 109 height 12
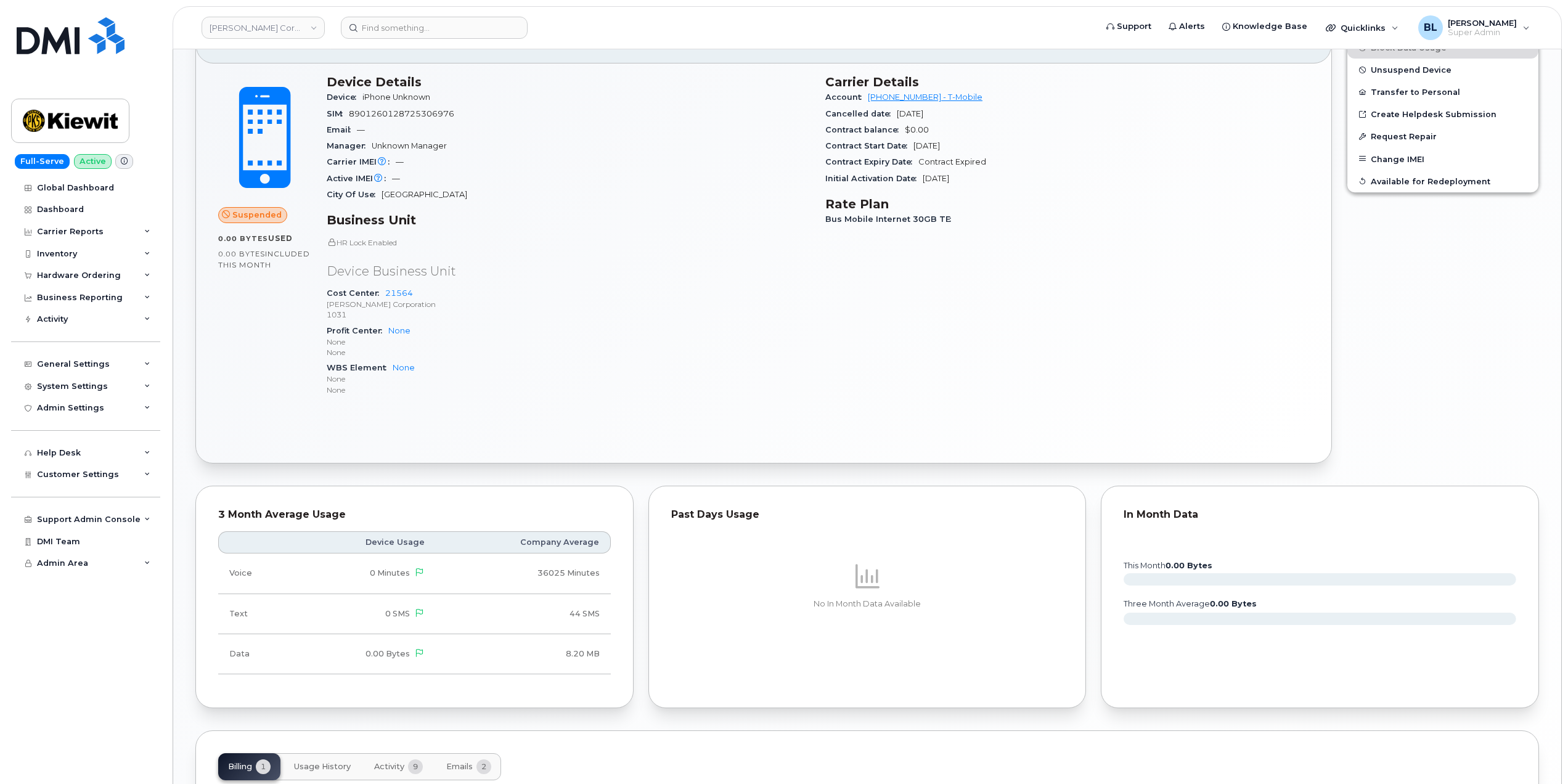
scroll to position [515, 0]
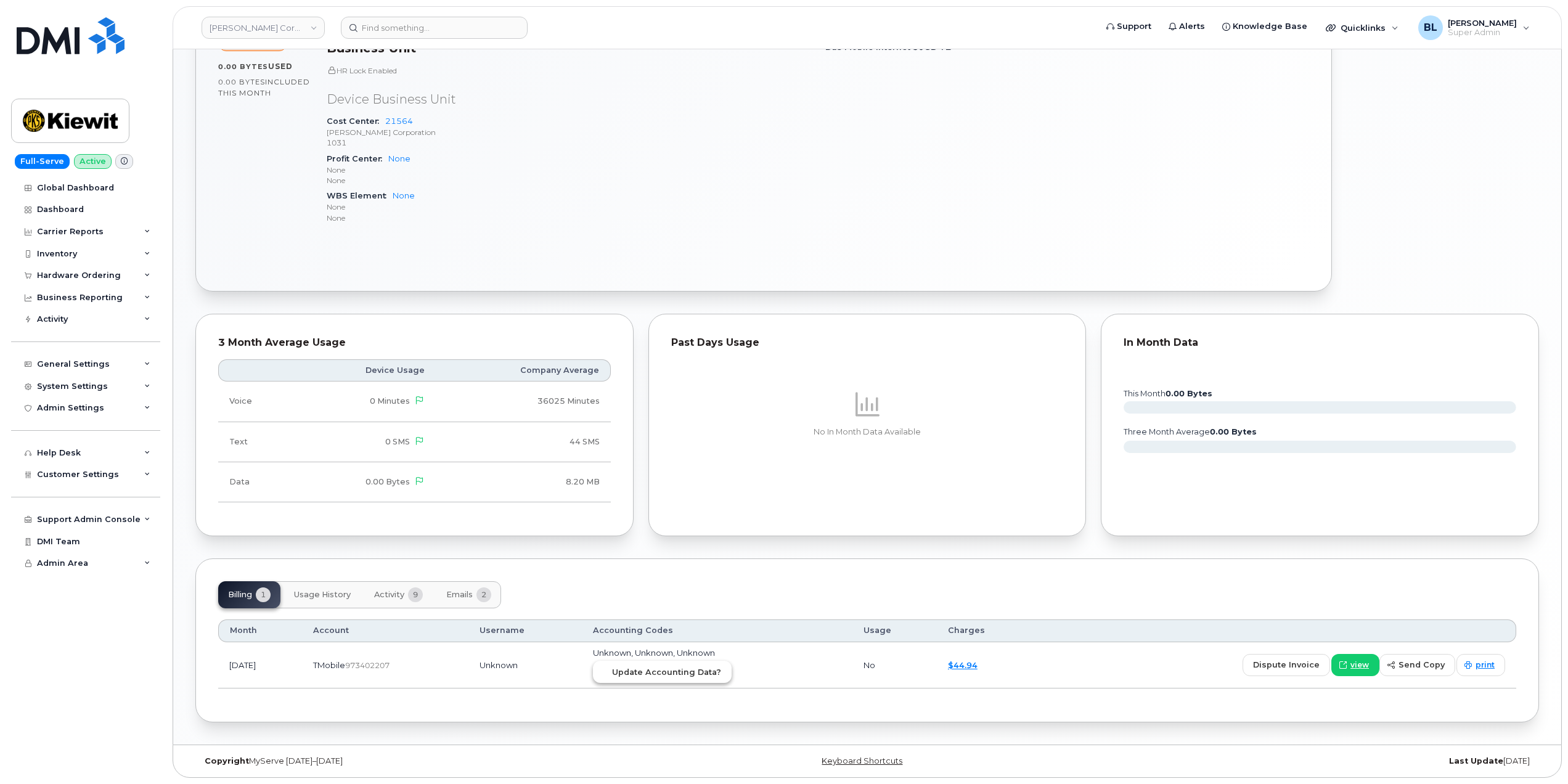
click at [698, 672] on span "Update Accounting Data?" at bounding box center [667, 672] width 109 height 12
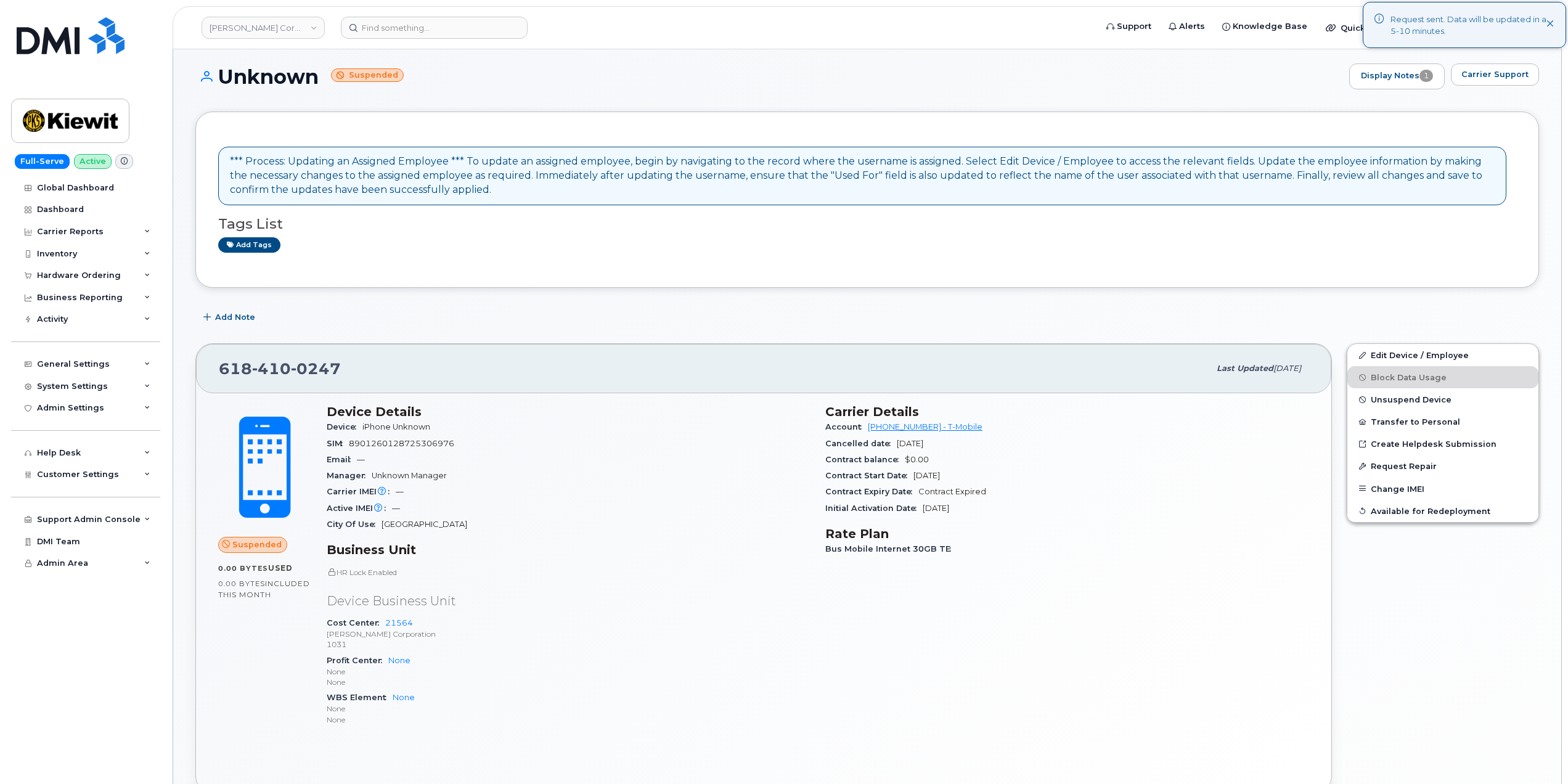
scroll to position [0, 0]
